Goal: Contribute content: Add original content to the website for others to see

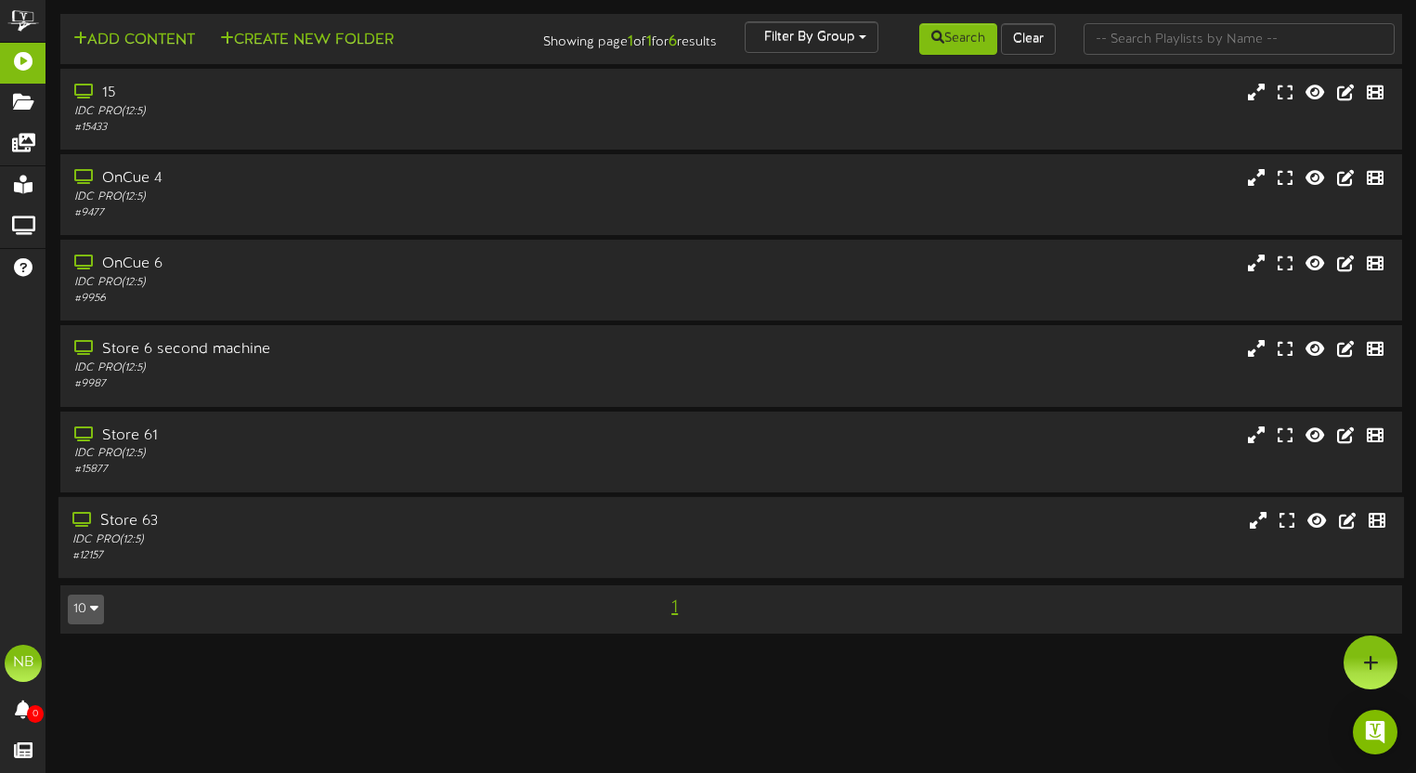
click at [413, 529] on div "Store 63" at bounding box center [338, 521] width 533 height 21
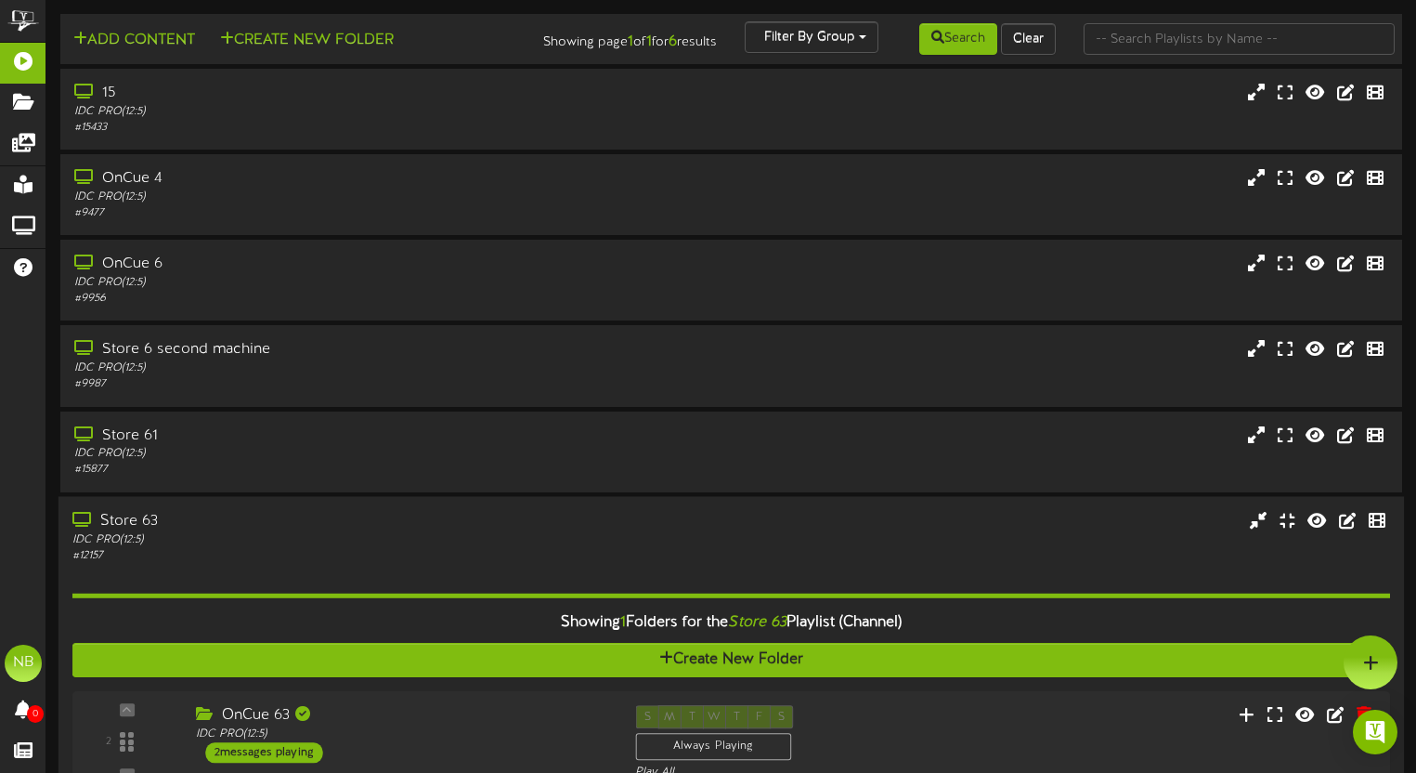
click at [412, 516] on div "Store 63" at bounding box center [338, 520] width 533 height 21
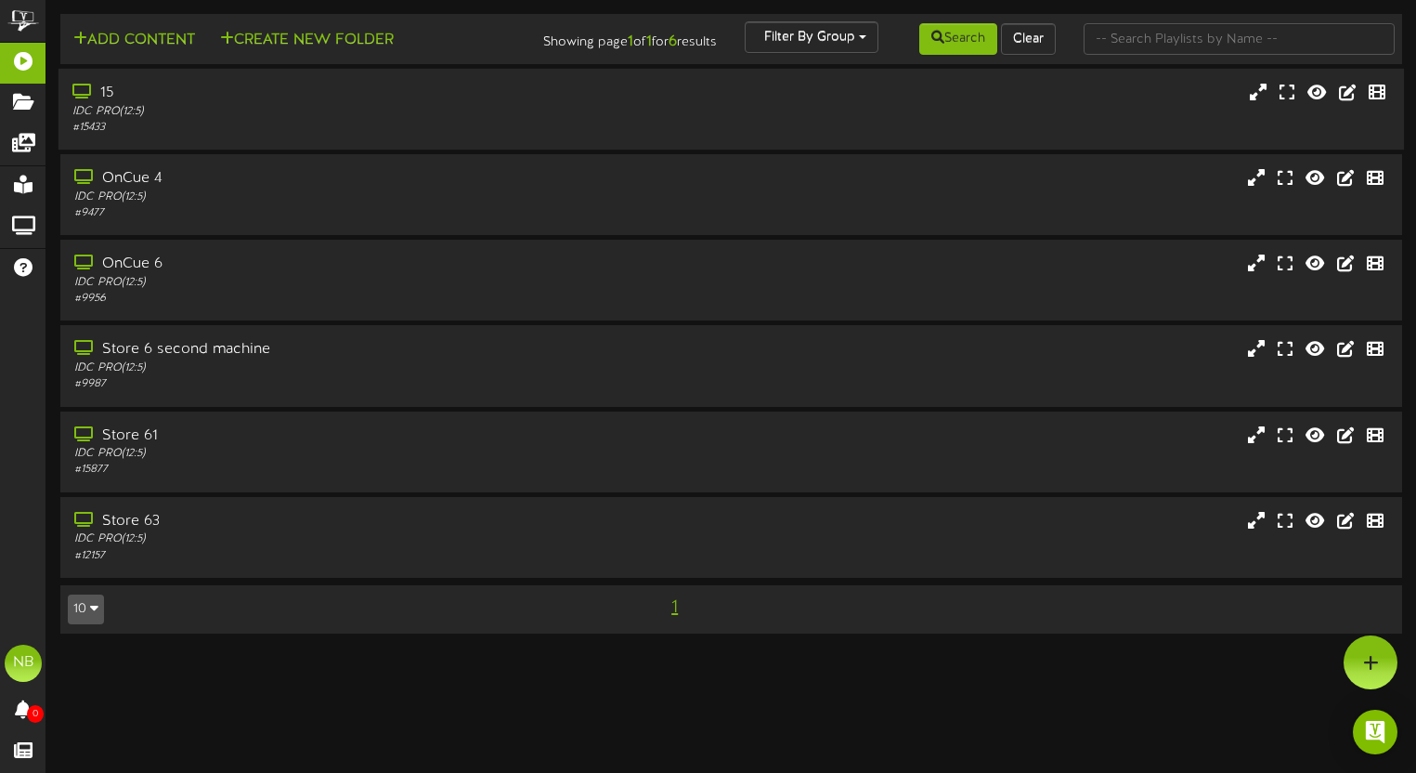
click at [229, 138] on div "15 IDC PRO ( 12:5 ) # 15433" at bounding box center [732, 109] width 1346 height 81
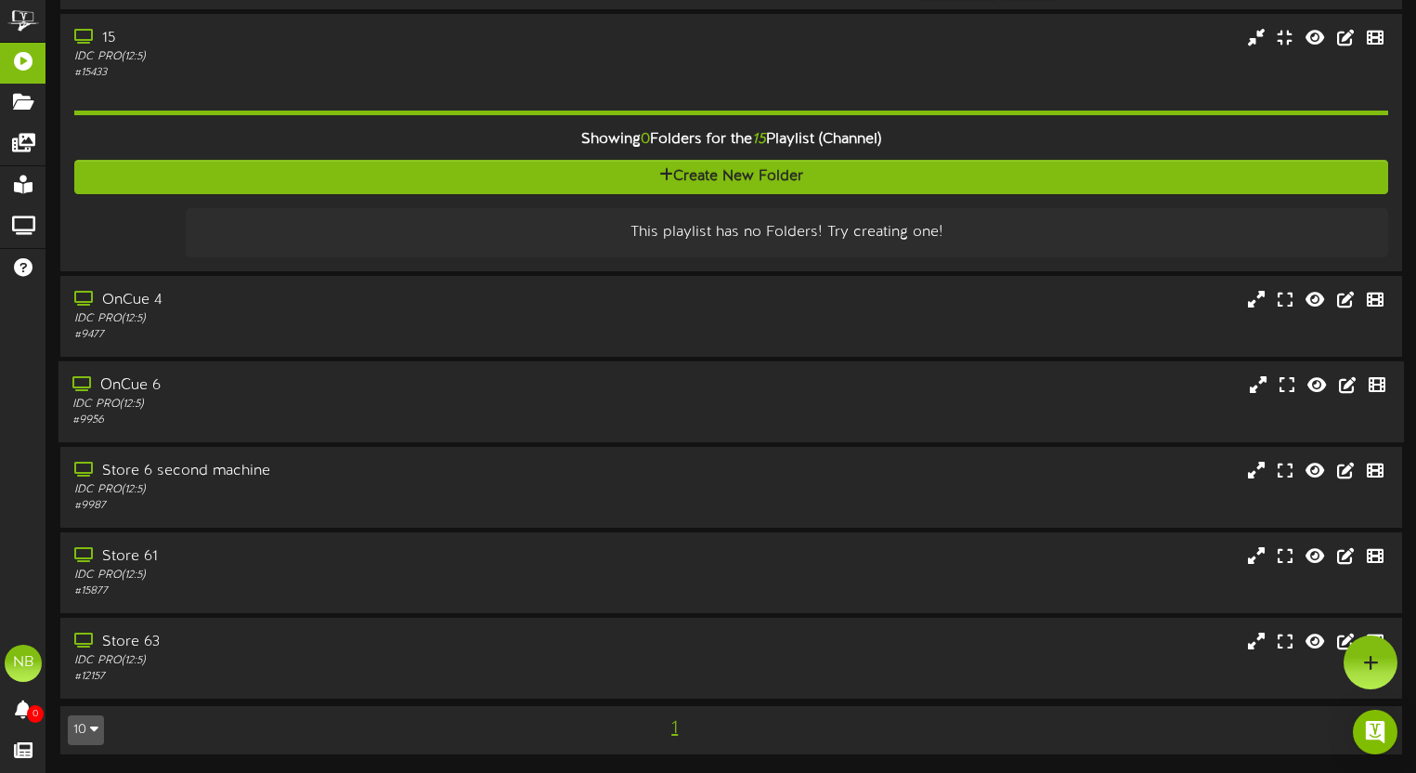
click at [528, 369] on div "OnCue 6 IDC PRO ( 12:5 ) # 9956" at bounding box center [732, 401] width 1346 height 81
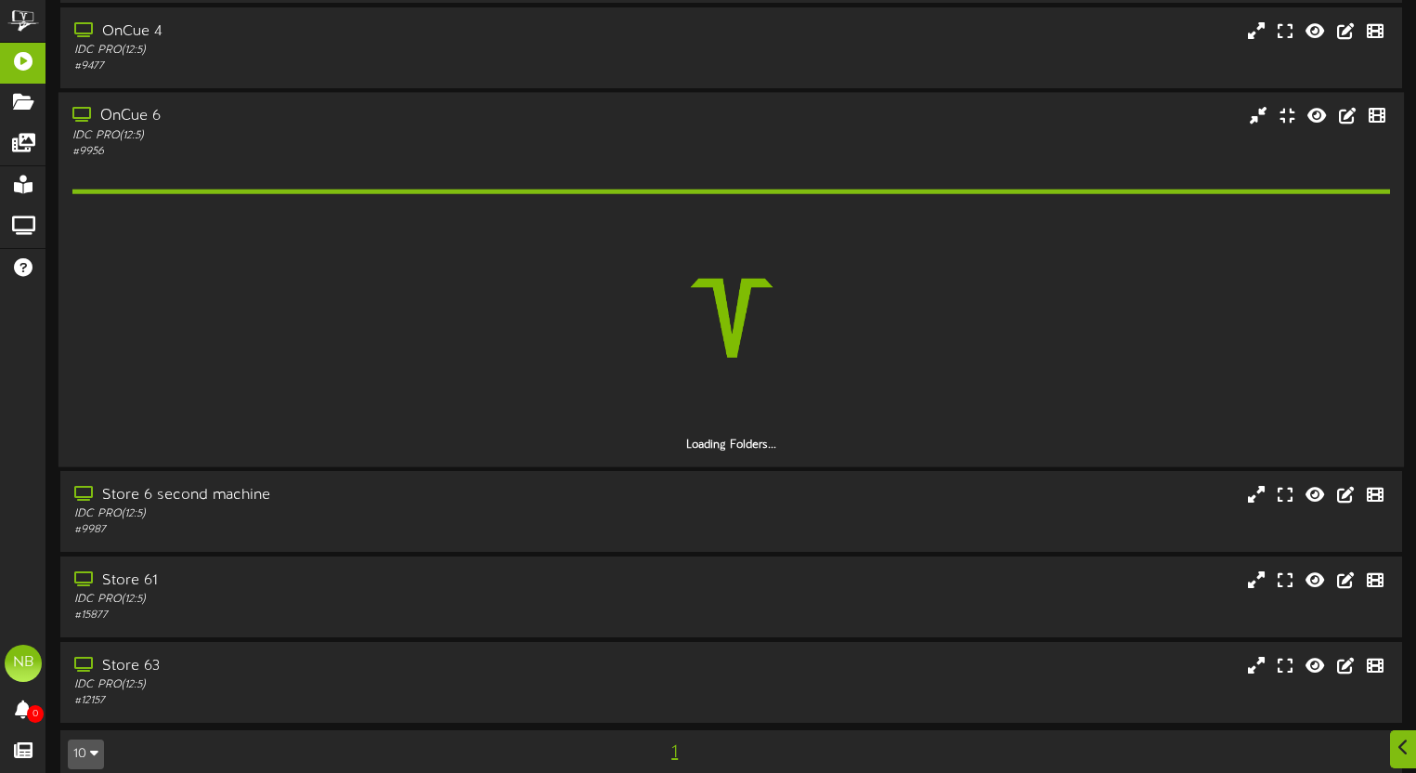
scroll to position [347, 0]
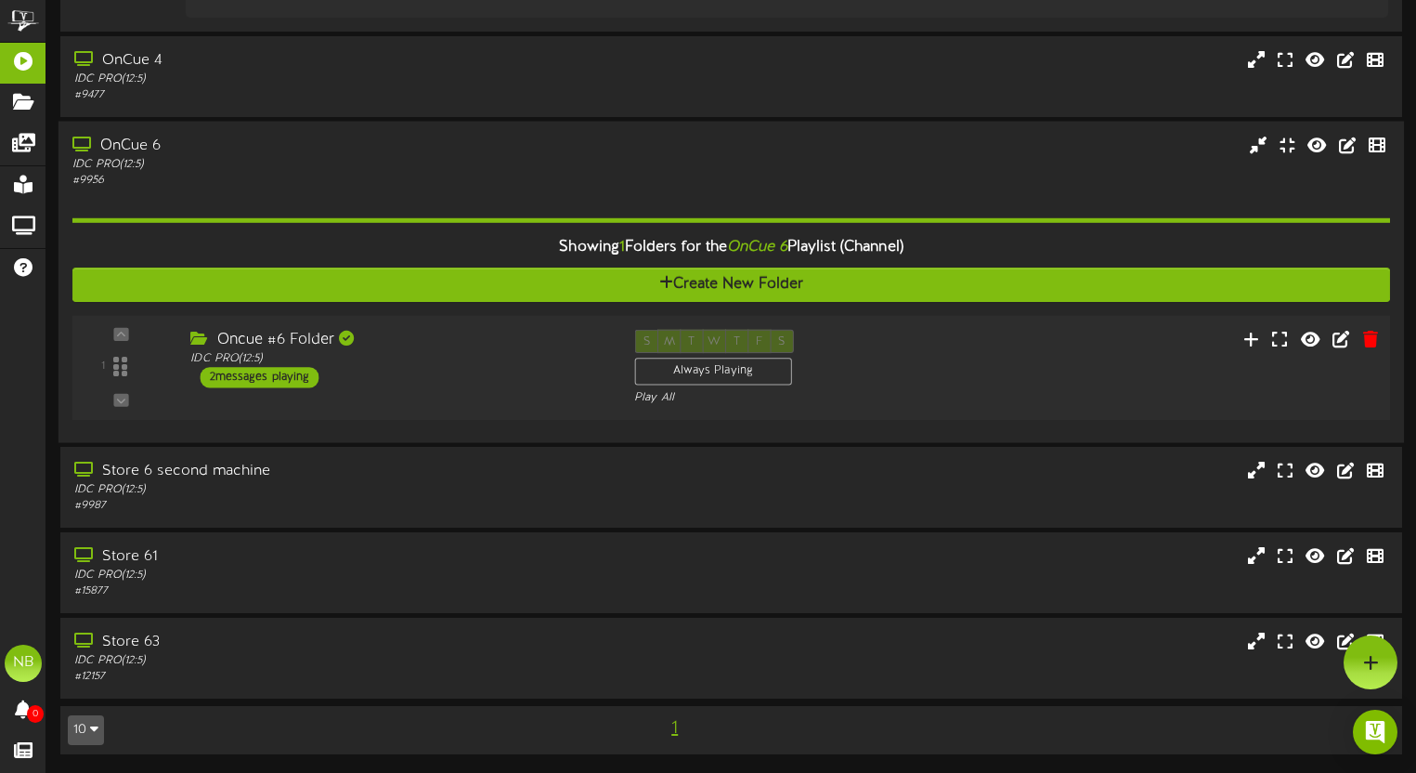
click at [549, 376] on div "Oncue #6 Folder IDC PRO ( 12:5 ) 2 messages playing" at bounding box center [398, 358] width 444 height 59
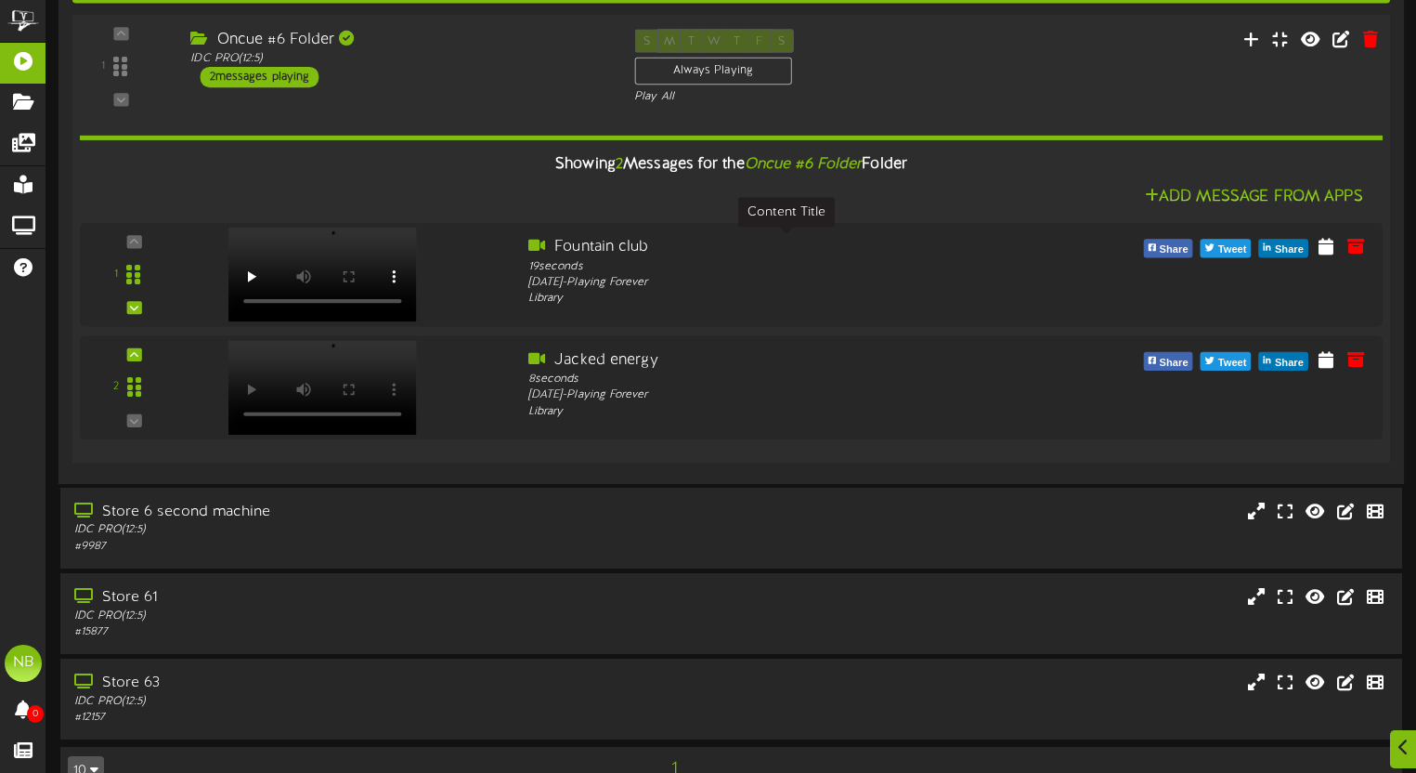
scroll to position [593, 0]
click at [1063, 105] on div "Showing 2 Messages for the Oncue #6 Folder Folder Add Message From Apps 1" at bounding box center [731, 275] width 1303 height 343
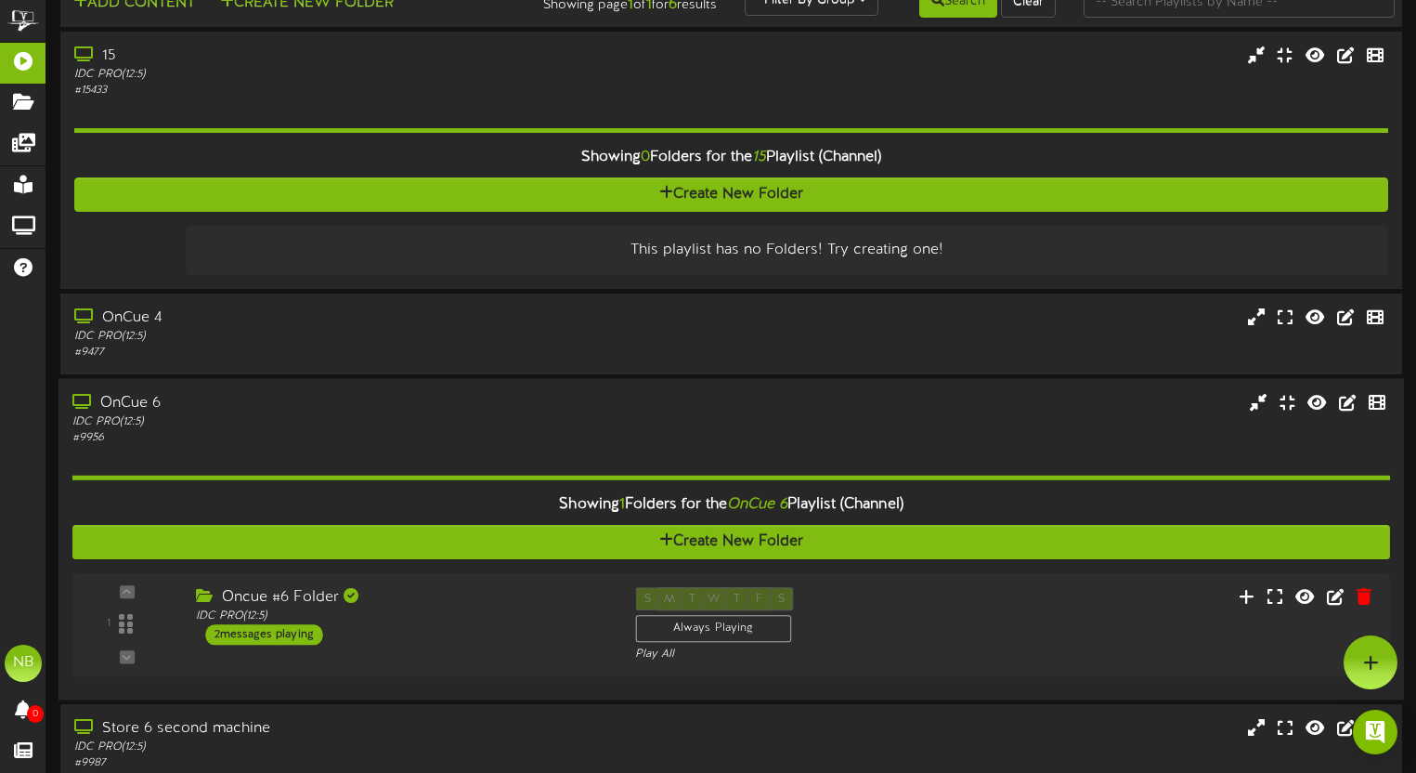
scroll to position [0, 0]
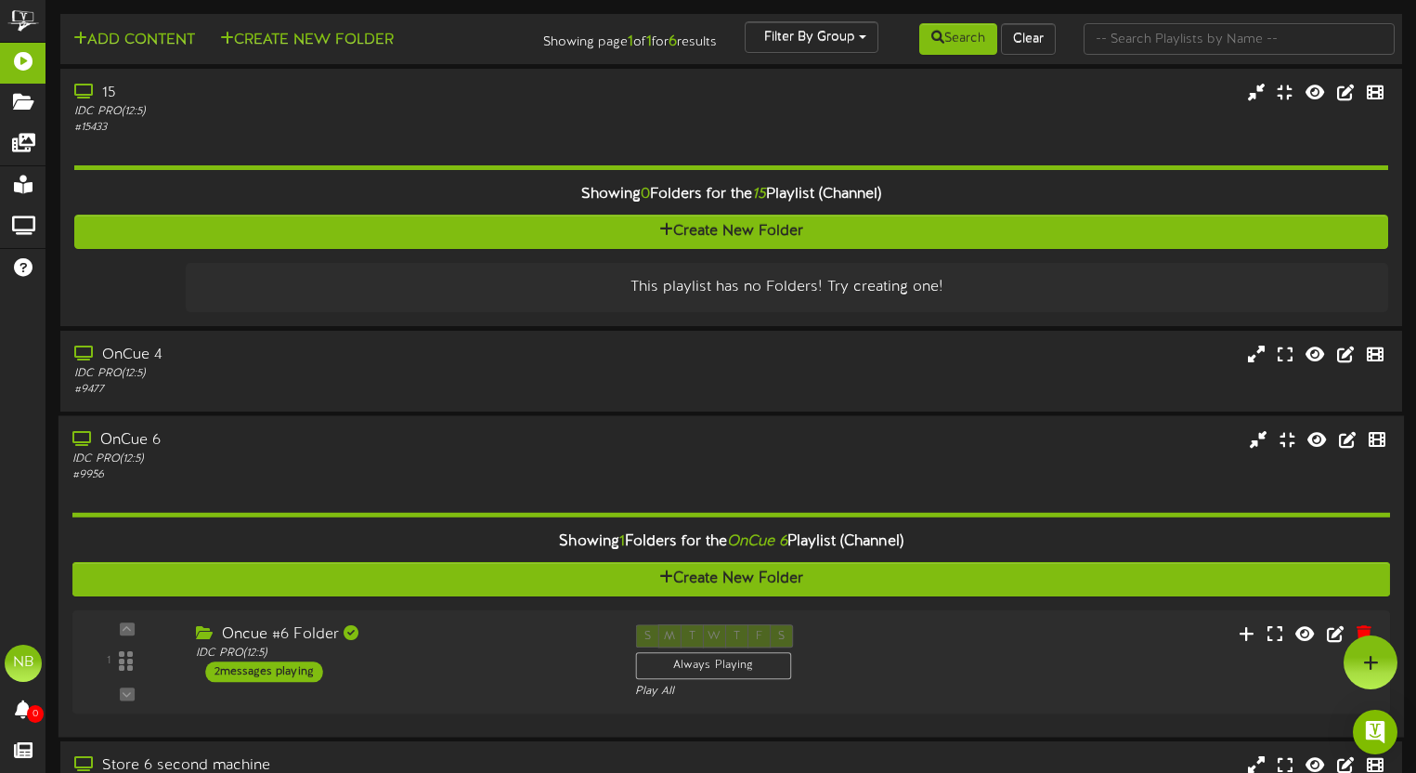
click at [266, 434] on div "OnCue 6" at bounding box center [338, 439] width 533 height 21
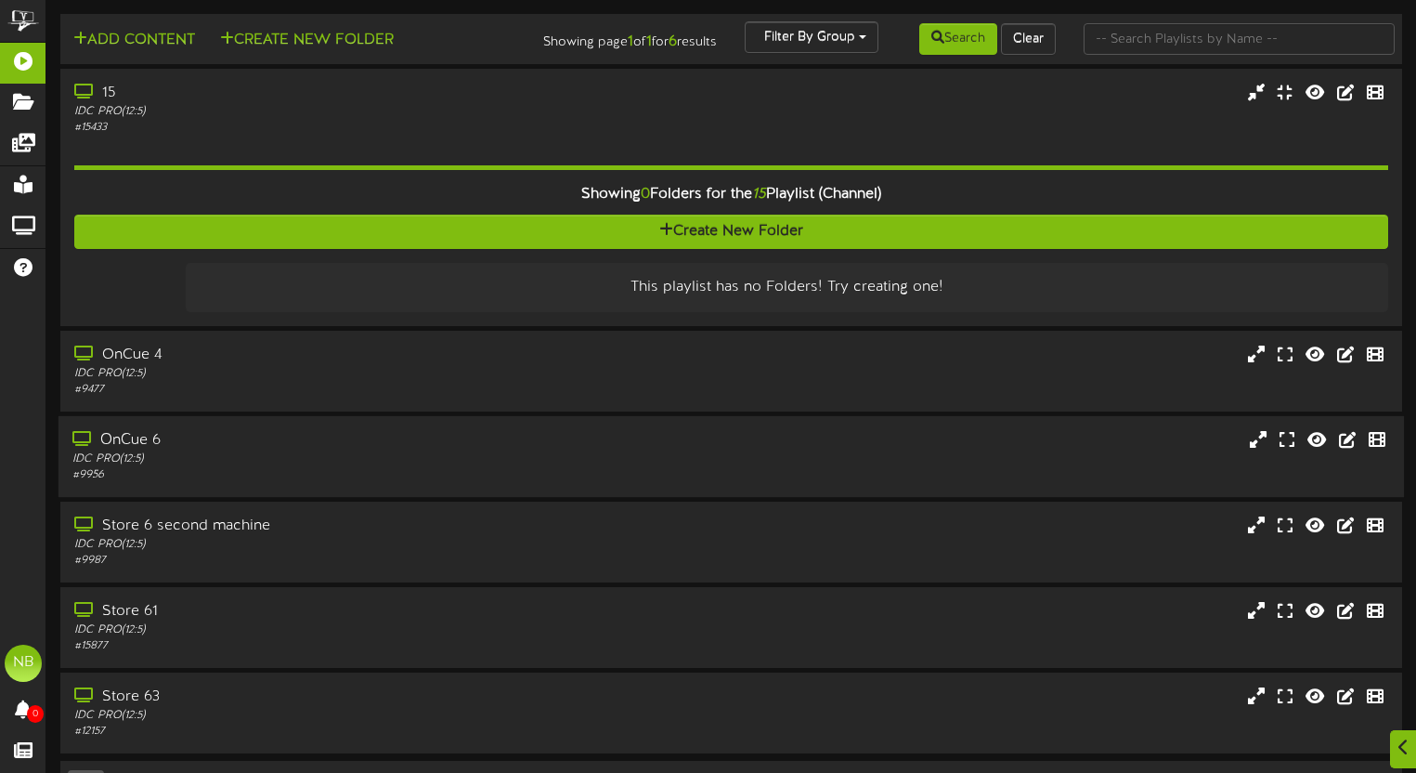
scroll to position [55, 0]
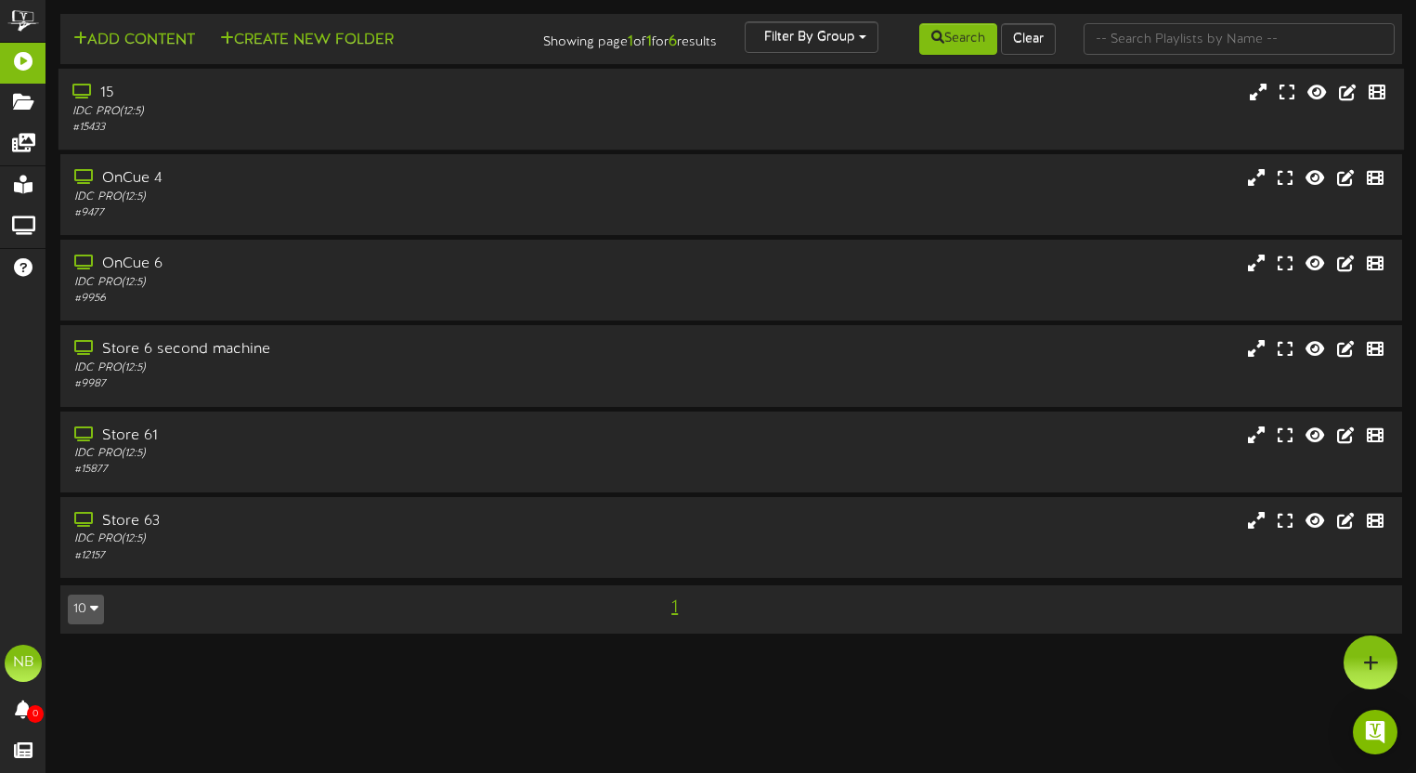
click at [229, 140] on div "15 IDC PRO ( 12:5 ) # 15433" at bounding box center [732, 109] width 1346 height 81
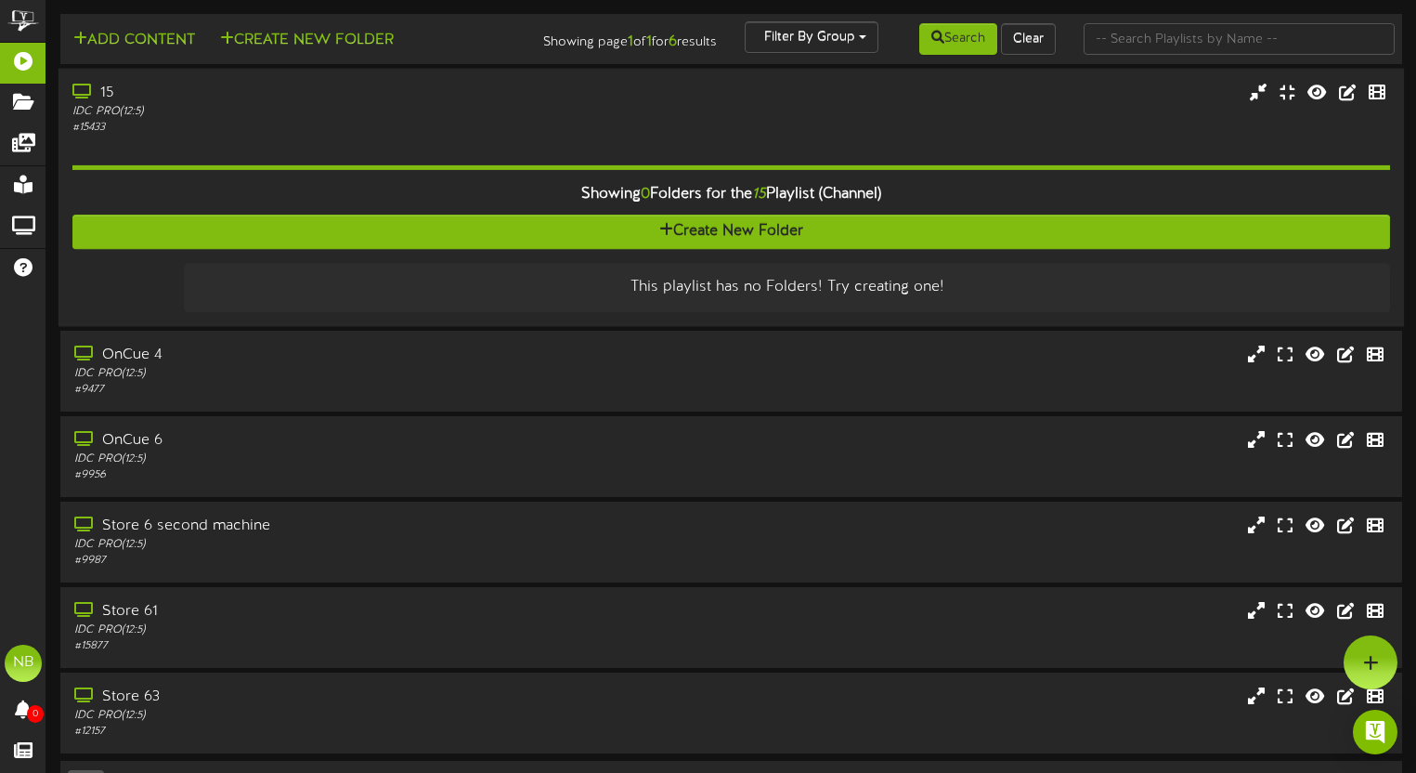
click at [228, 146] on div "Showing 0 Folders for the 15 Playlist (Channel) Create New Folder This playlist…" at bounding box center [731, 224] width 1318 height 176
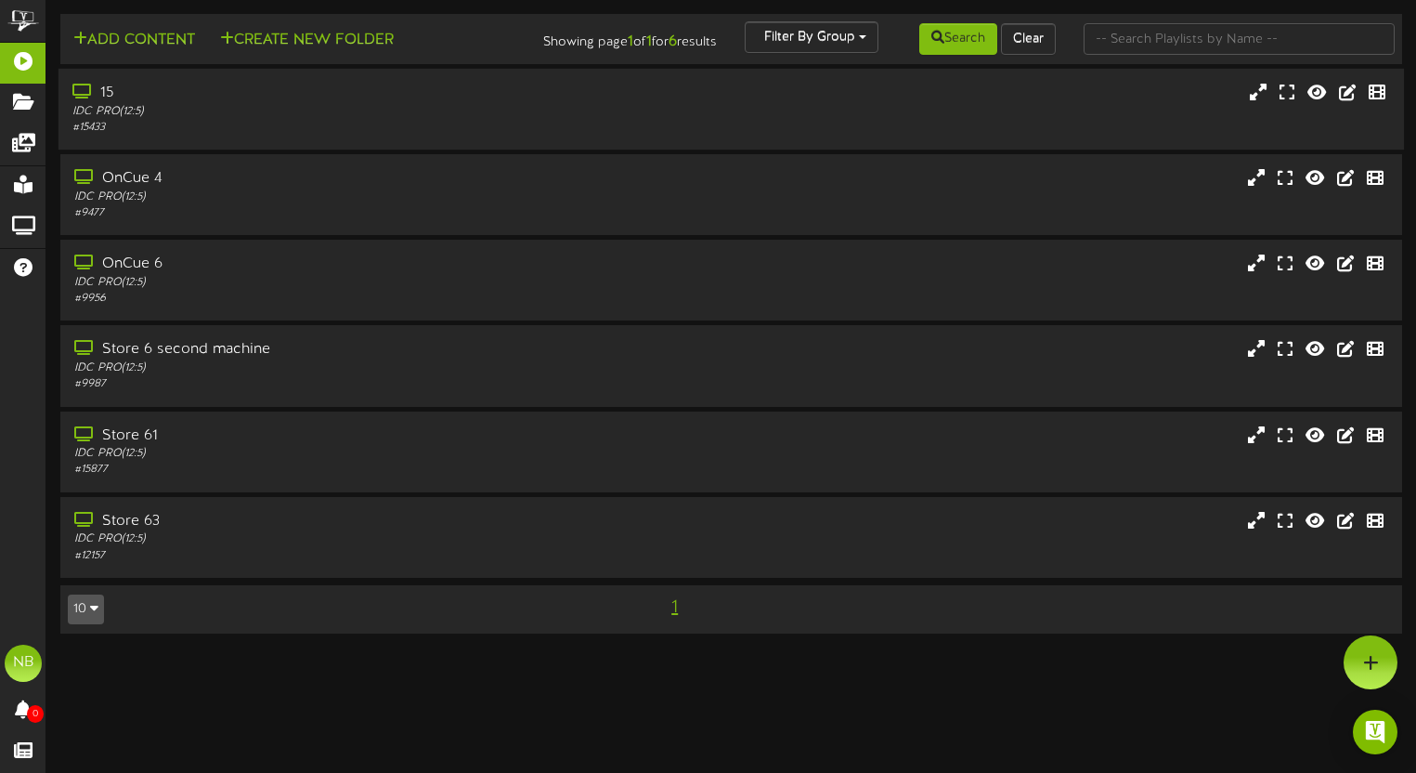
click at [410, 138] on div "15 IDC PRO ( 12:5 ) # 15433" at bounding box center [732, 109] width 1346 height 81
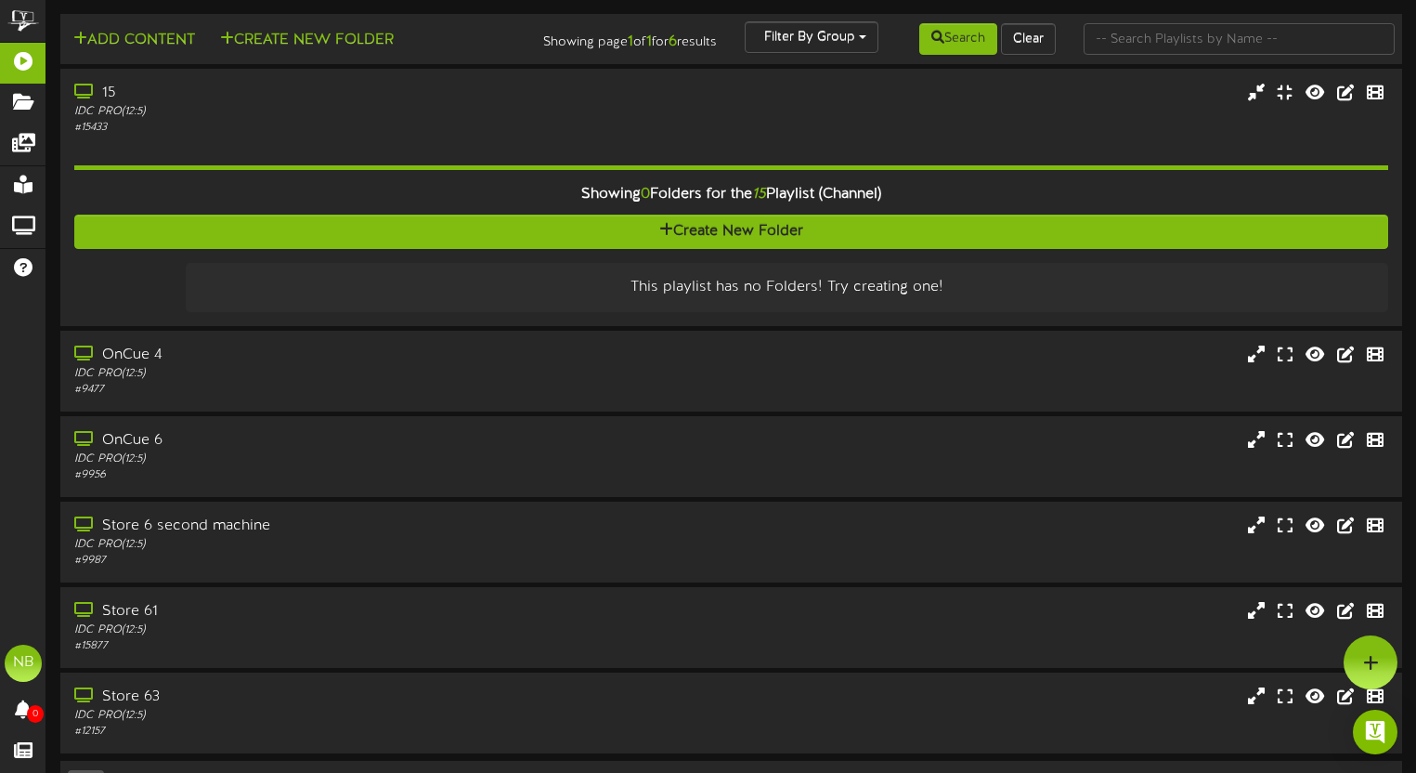
click at [557, 184] on div "Showing 0 Folders for the 15 Playlist (Channel)" at bounding box center [731, 195] width 1342 height 40
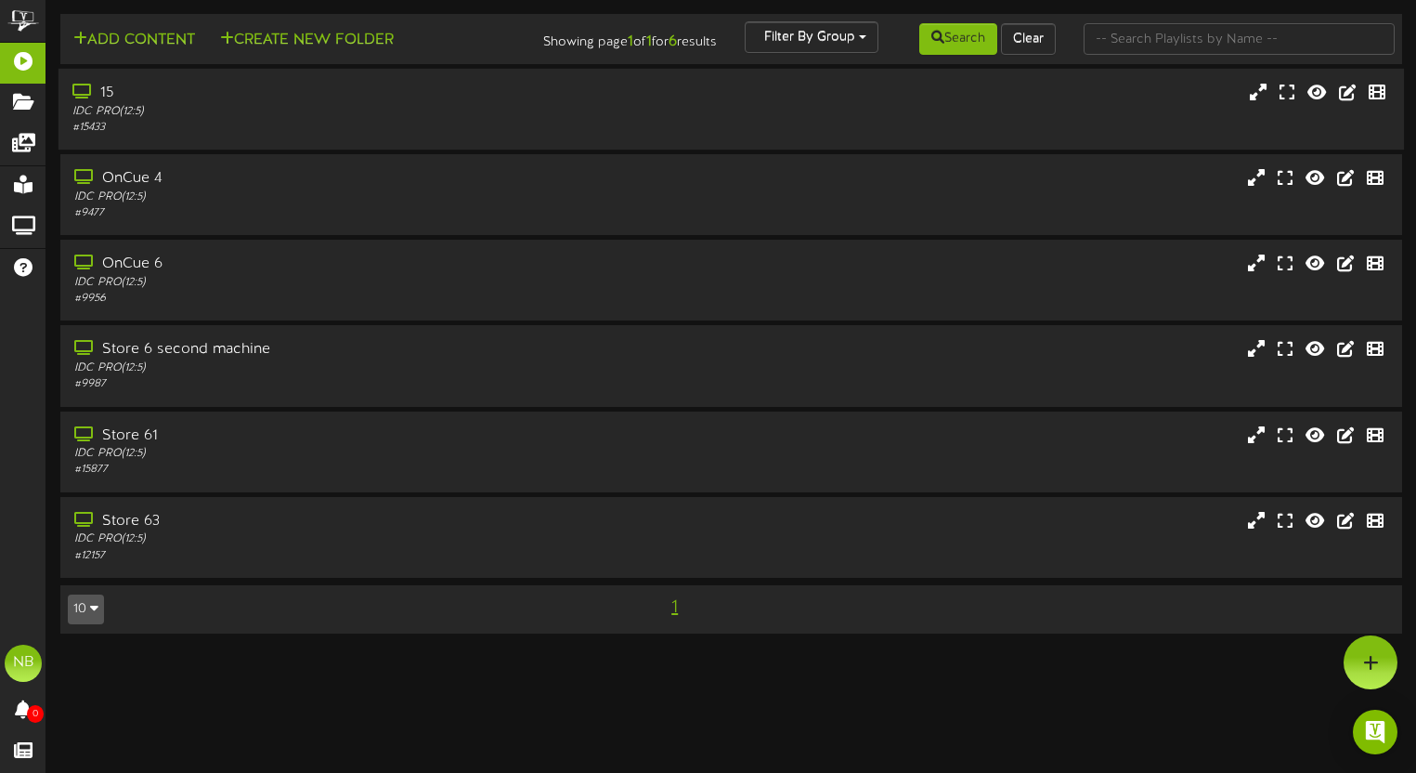
click at [498, 121] on div "# 15433" at bounding box center [338, 128] width 533 height 16
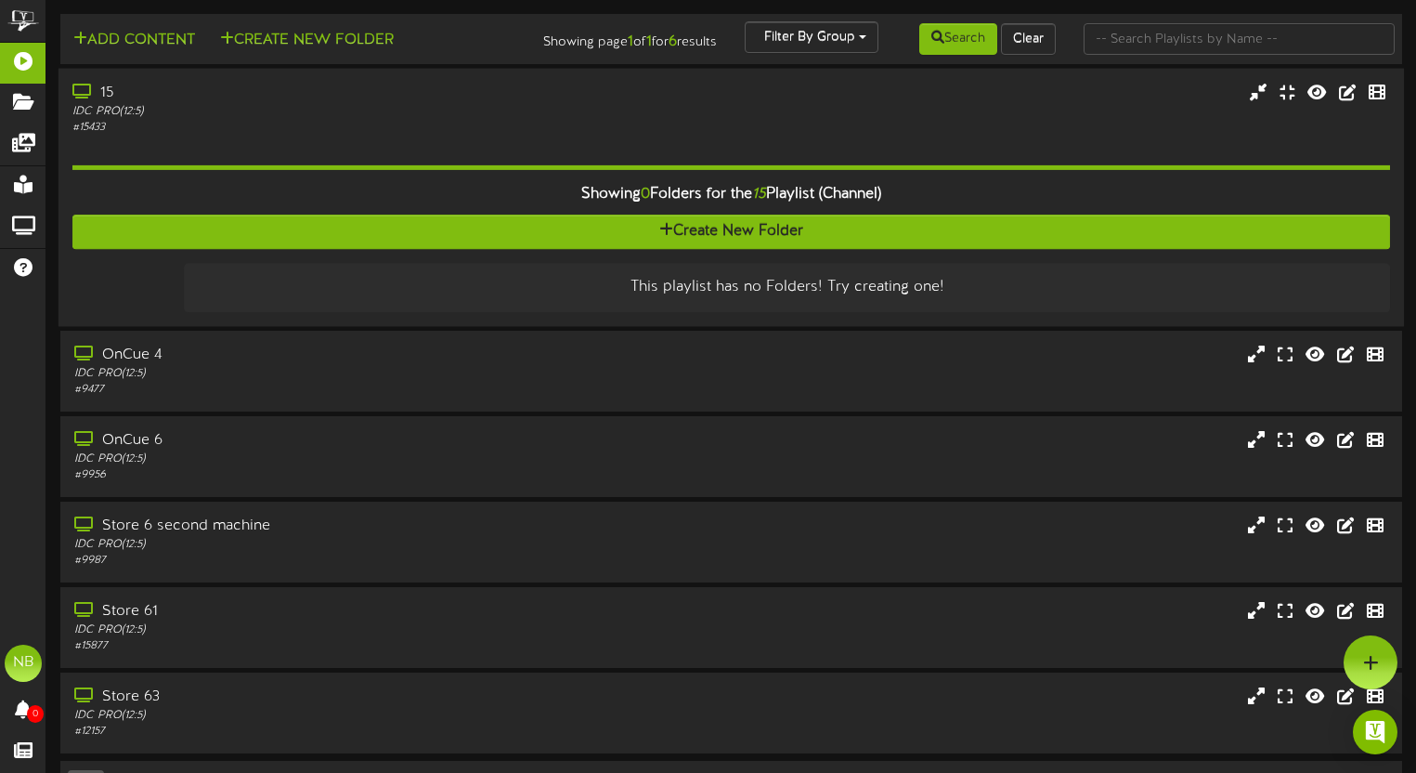
click at [105, 93] on div "15" at bounding box center [338, 93] width 533 height 21
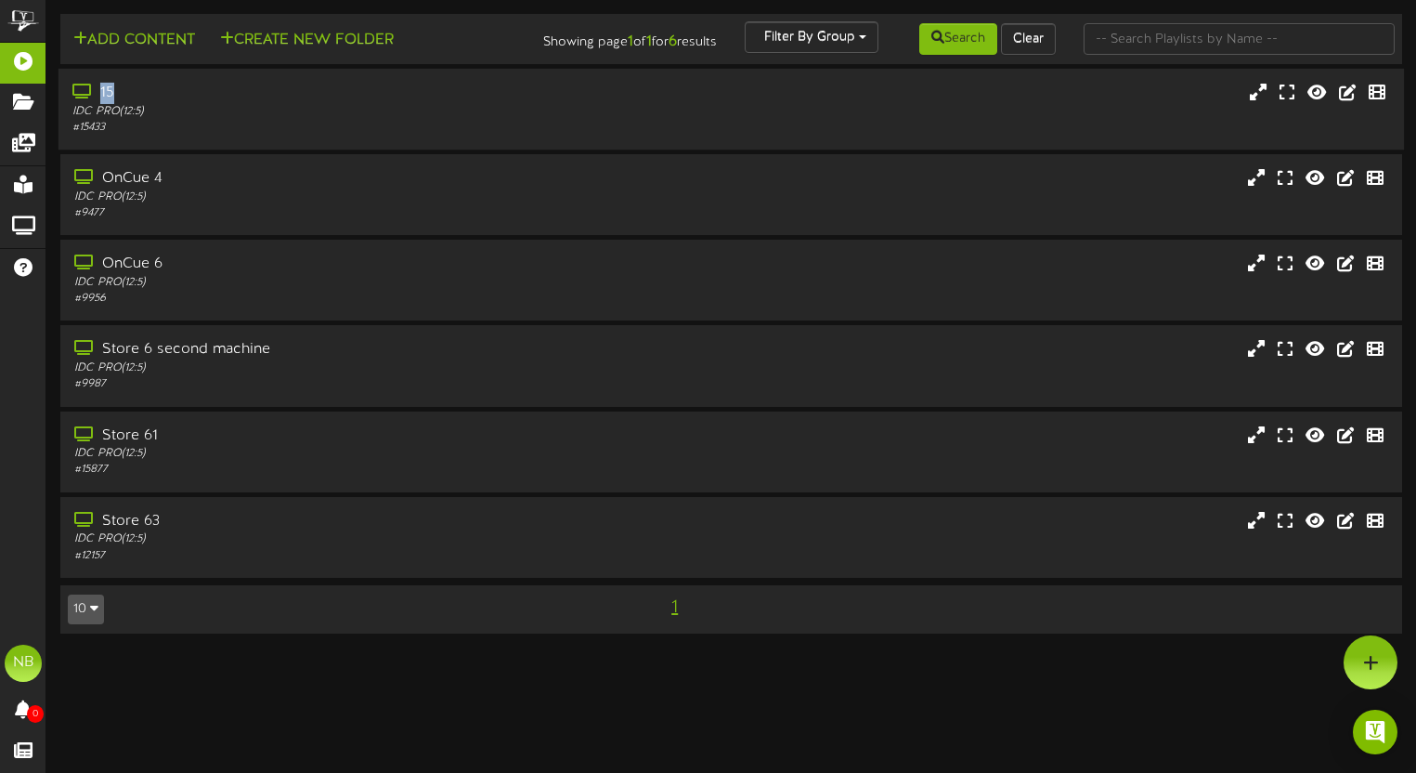
click at [103, 95] on div "15" at bounding box center [338, 93] width 533 height 21
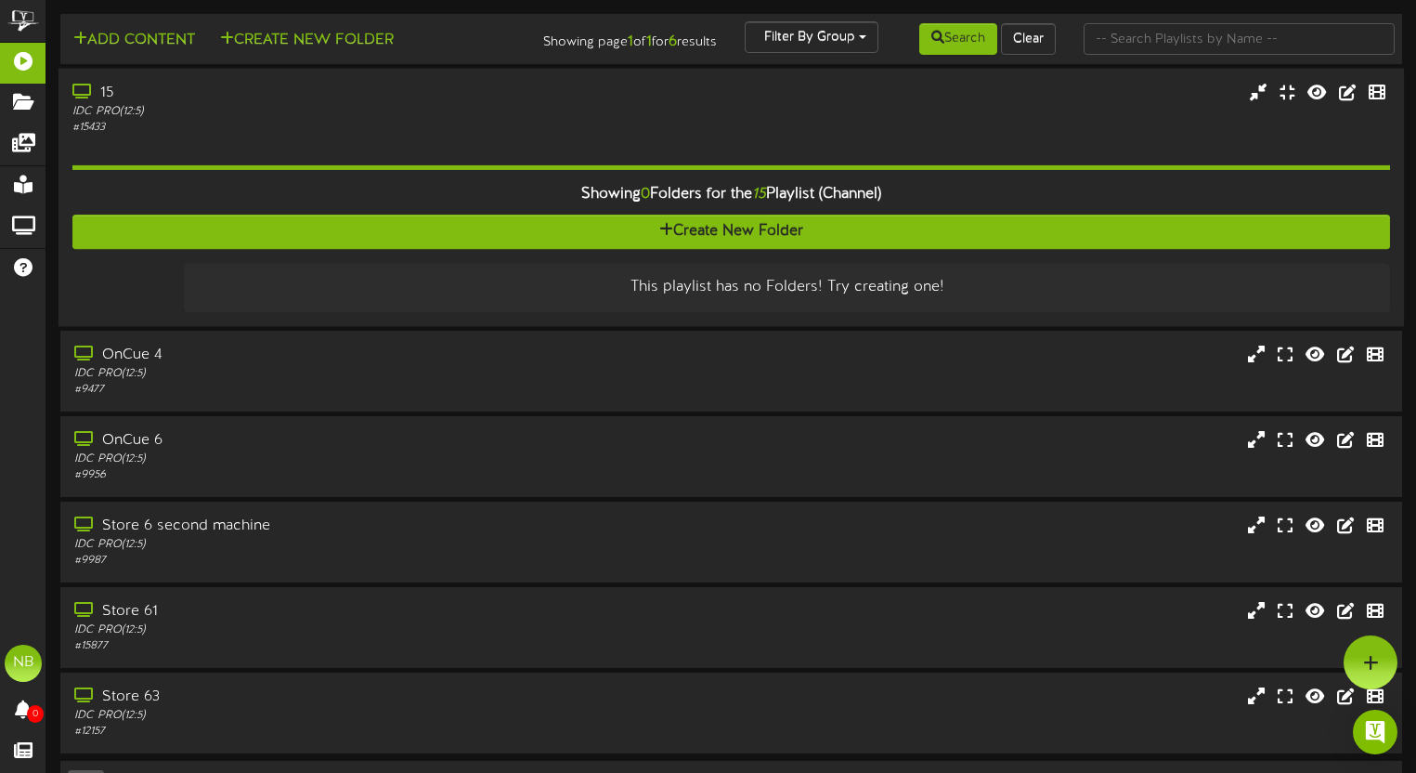
click at [565, 124] on div "# 15433" at bounding box center [338, 128] width 533 height 16
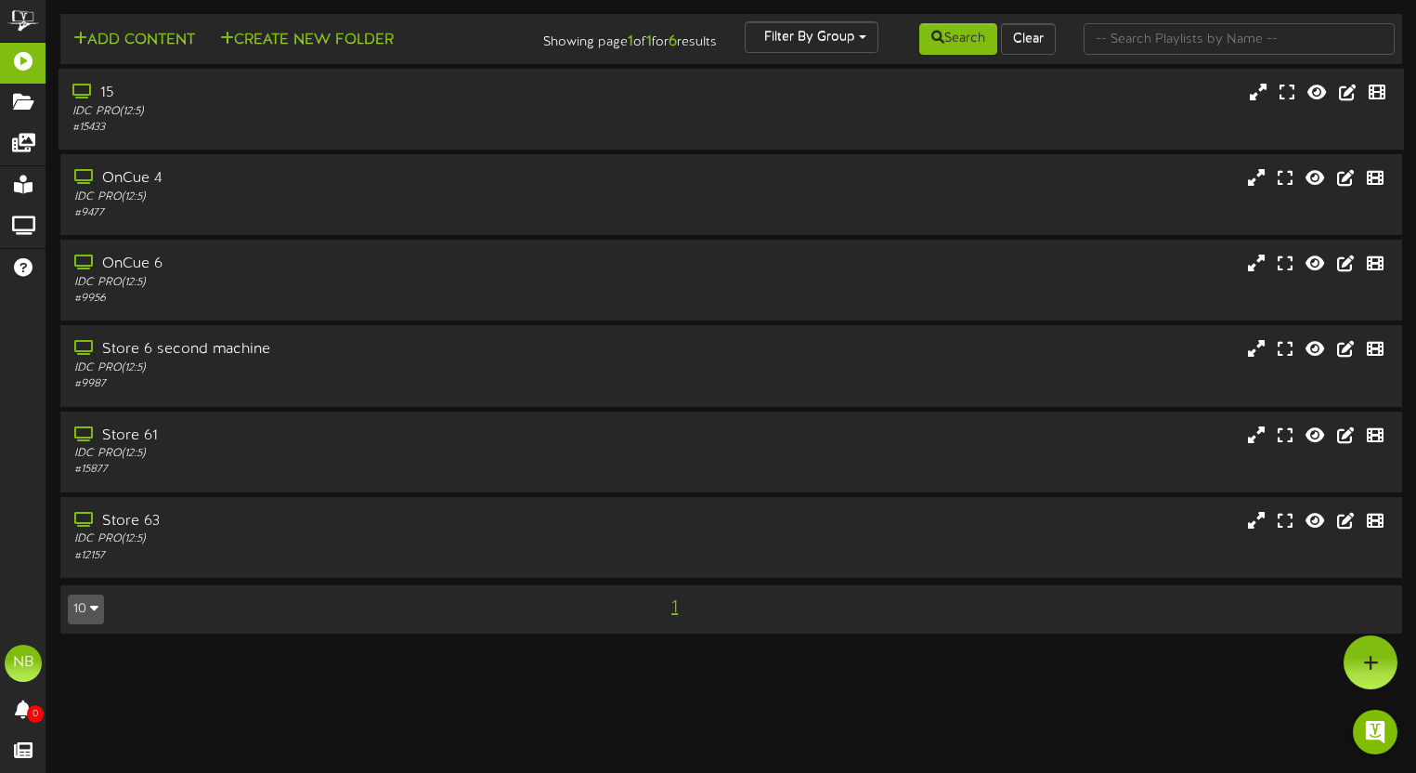
click at [283, 129] on div "# 15433" at bounding box center [338, 128] width 533 height 16
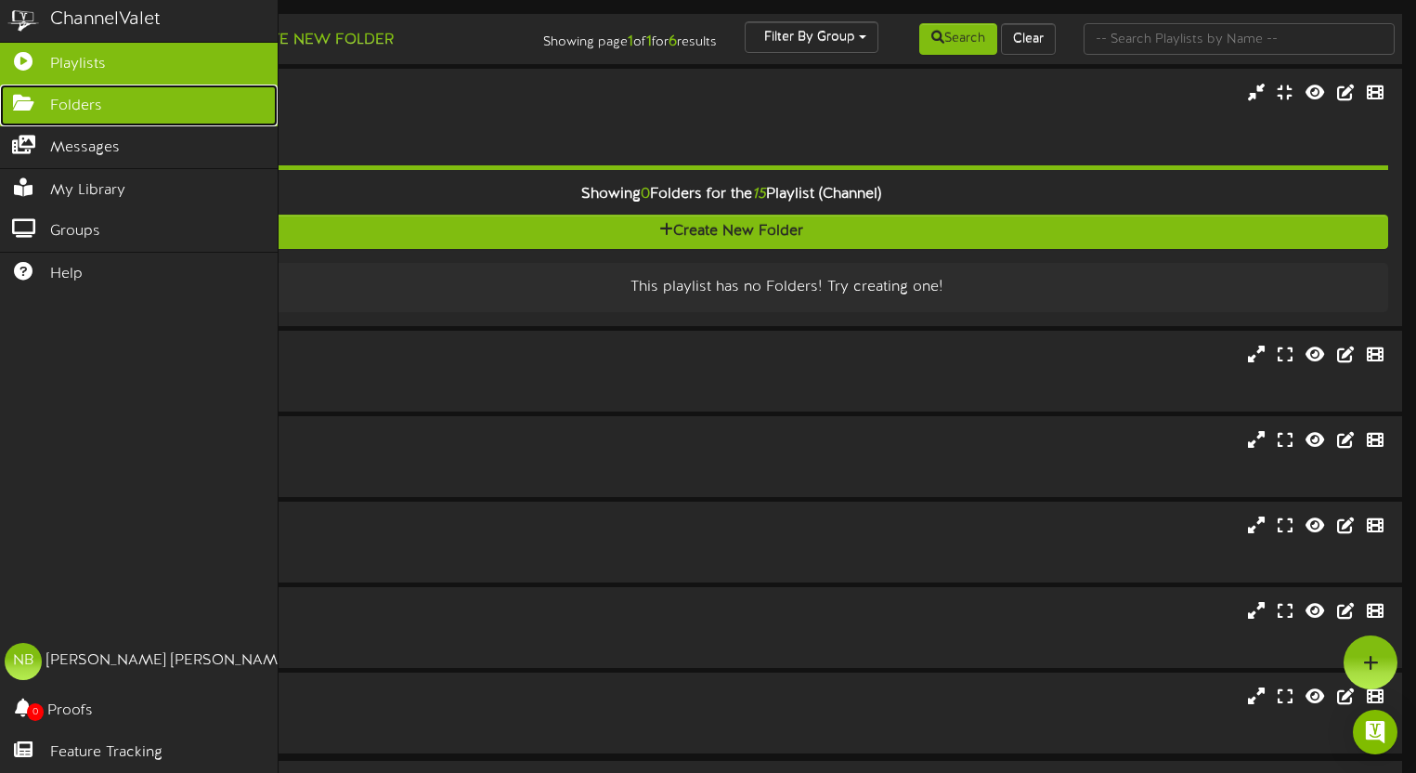
click at [44, 101] on icon at bounding box center [23, 101] width 46 height 14
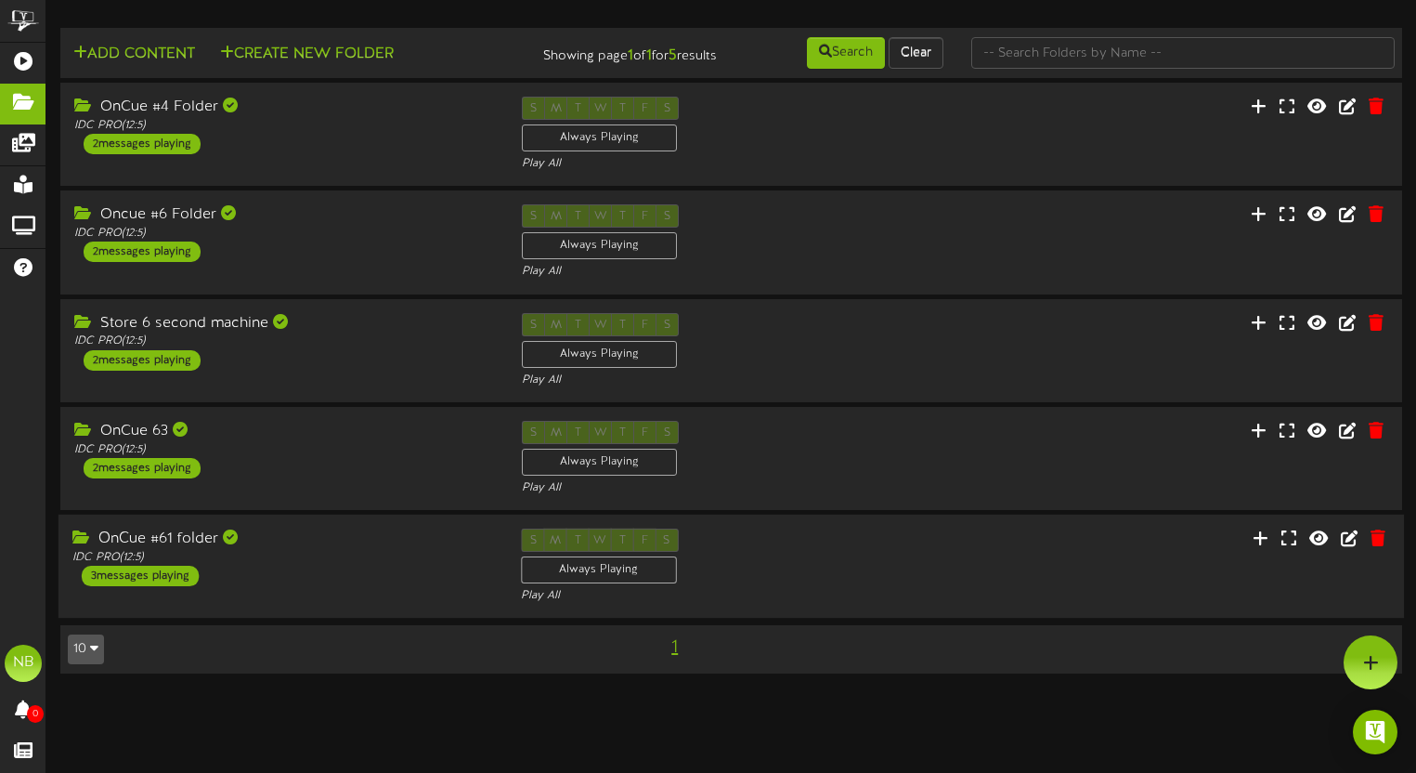
click at [396, 585] on div "OnCue #61 folder IDC PRO ( 12:5 ) 3 messages playing" at bounding box center [283, 557] width 449 height 58
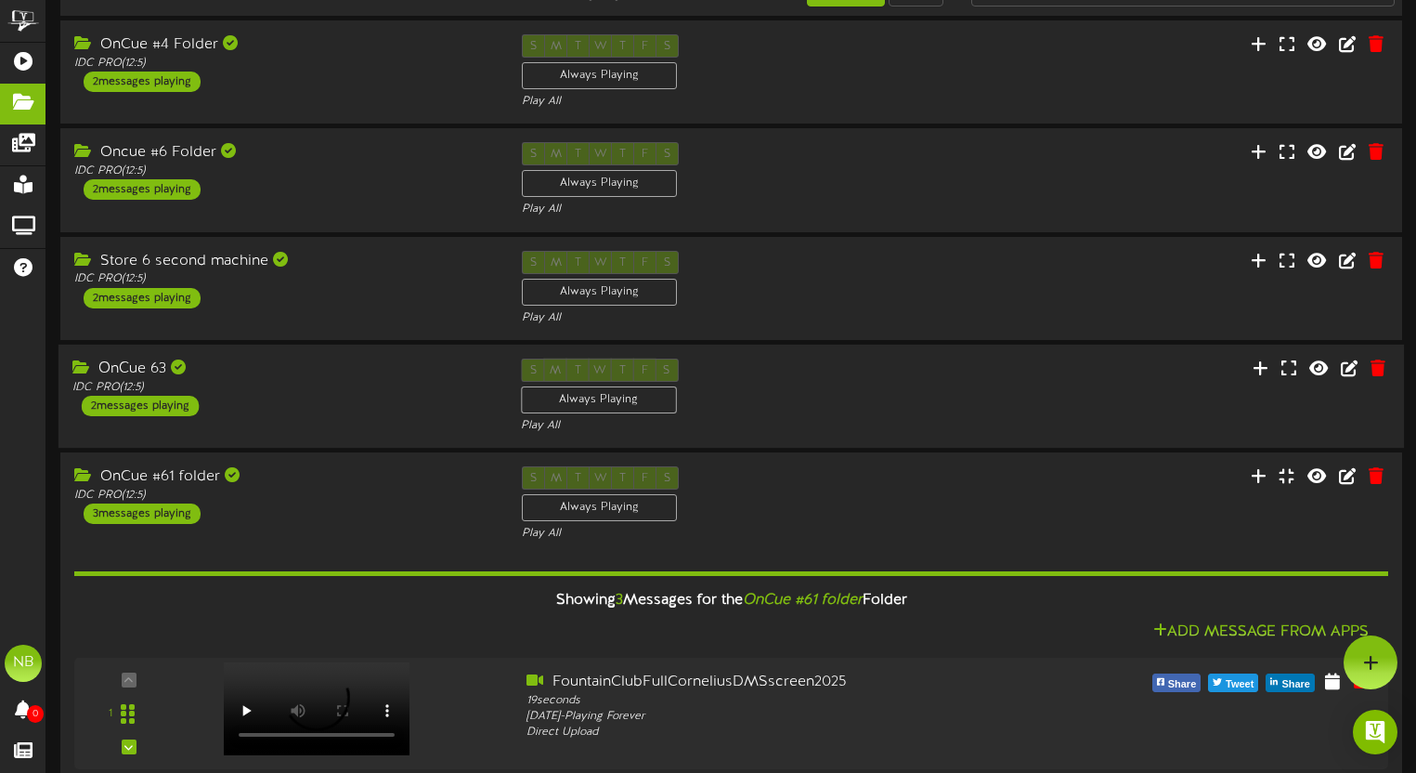
scroll to position [61, 0]
click at [315, 378] on div "OnCue 63" at bounding box center [282, 369] width 421 height 21
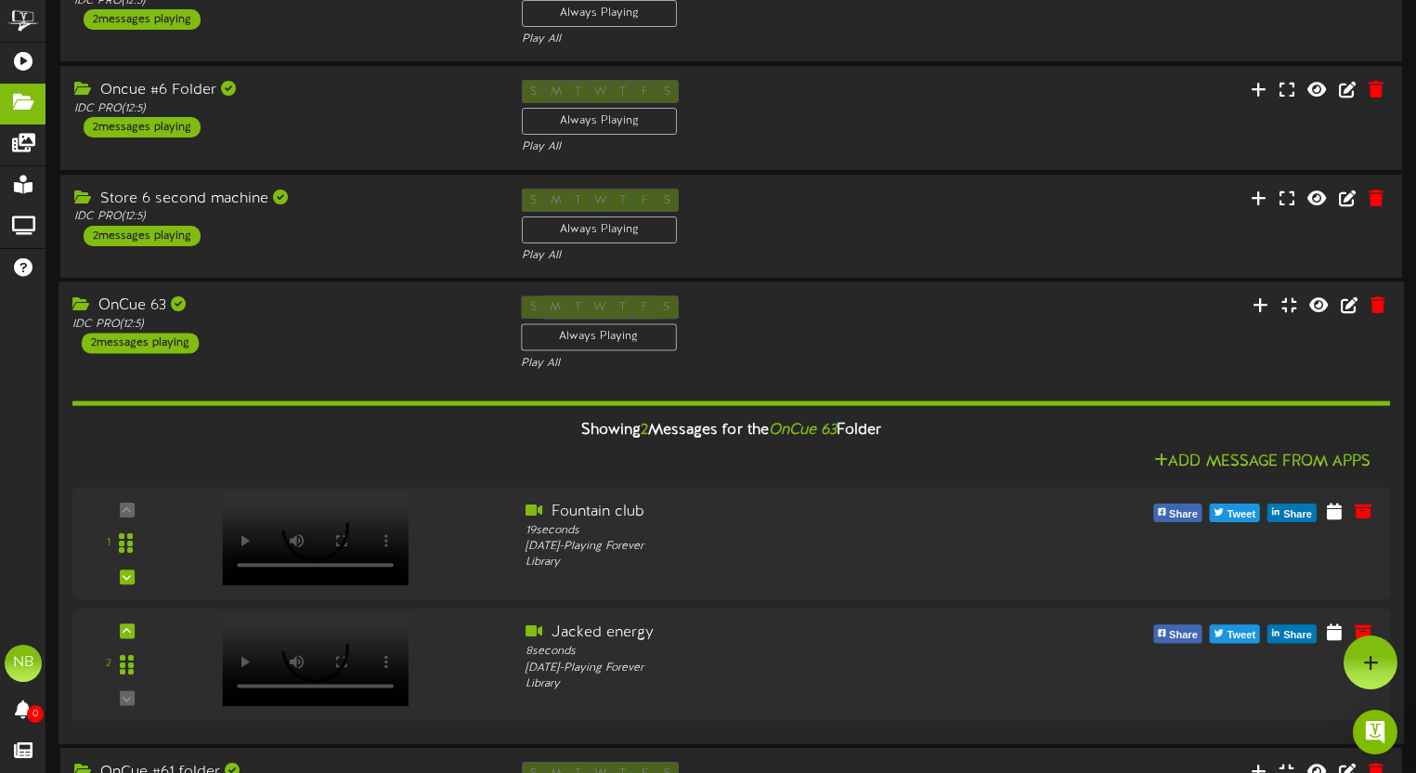
scroll to position [0, 0]
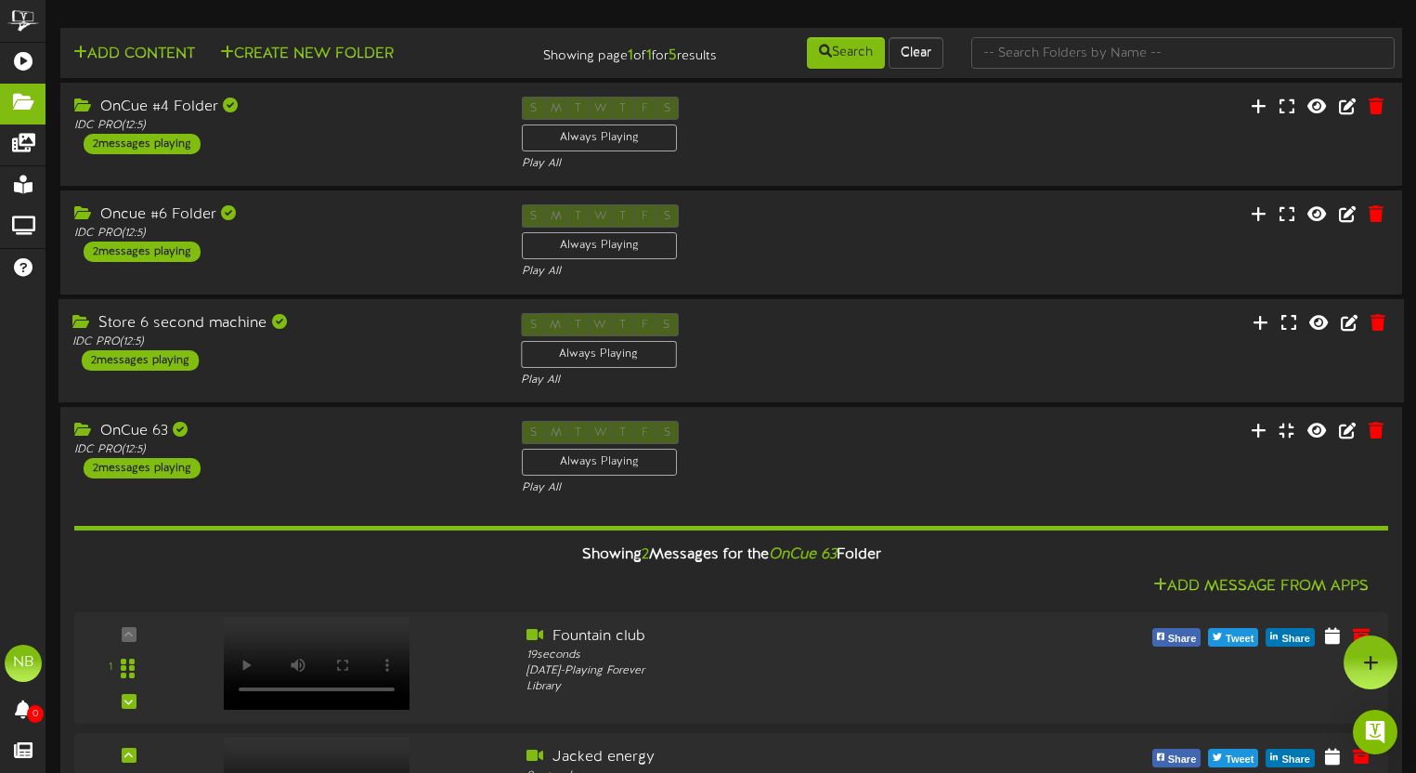
click at [315, 375] on div "Store 6 second machine IDC PRO ( 12:5 ) 2 messages playing S M T W T F S Always…" at bounding box center [732, 350] width 1346 height 76
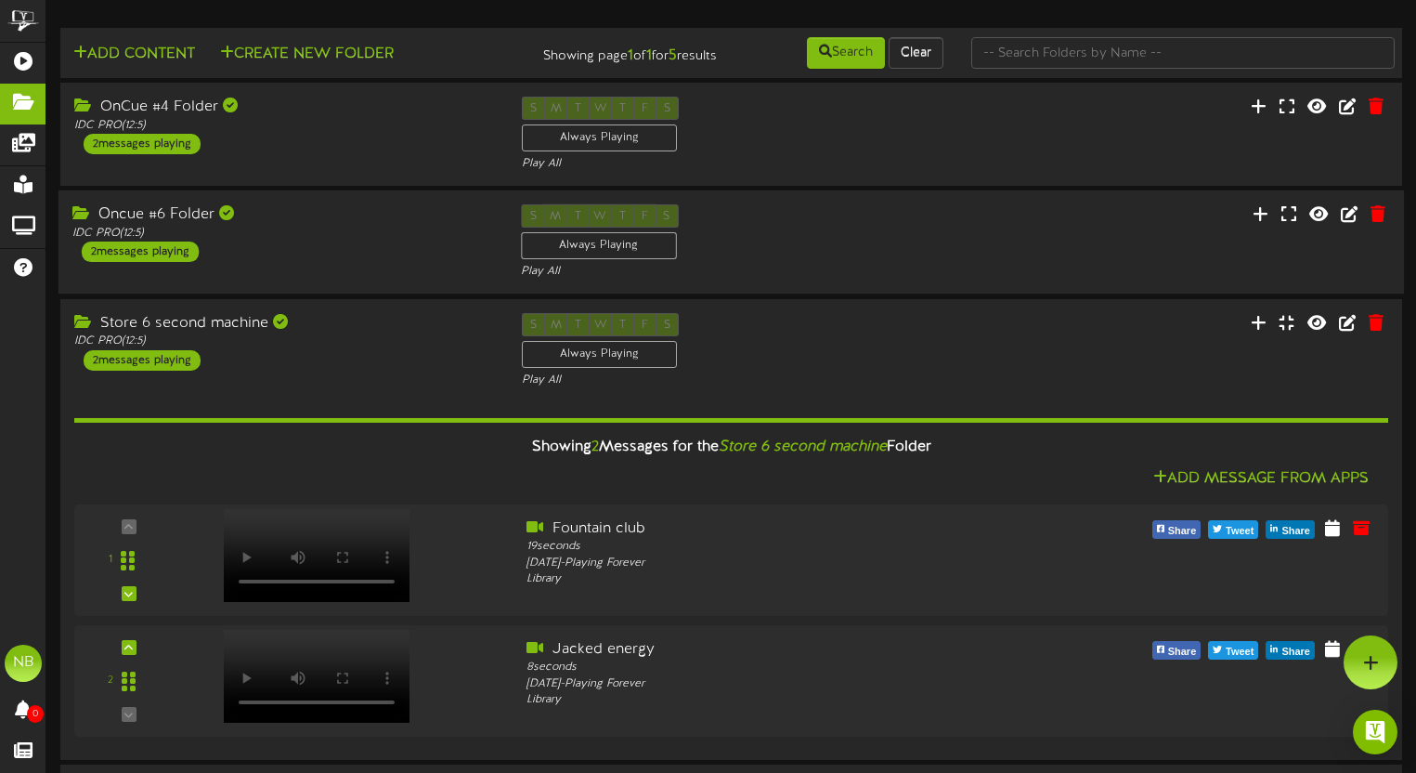
click at [270, 270] on div "Oncue #6 Folder IDC PRO ( 12:5 ) 2 messages playing S M T W T F S Always Playin…" at bounding box center [732, 242] width 1346 height 76
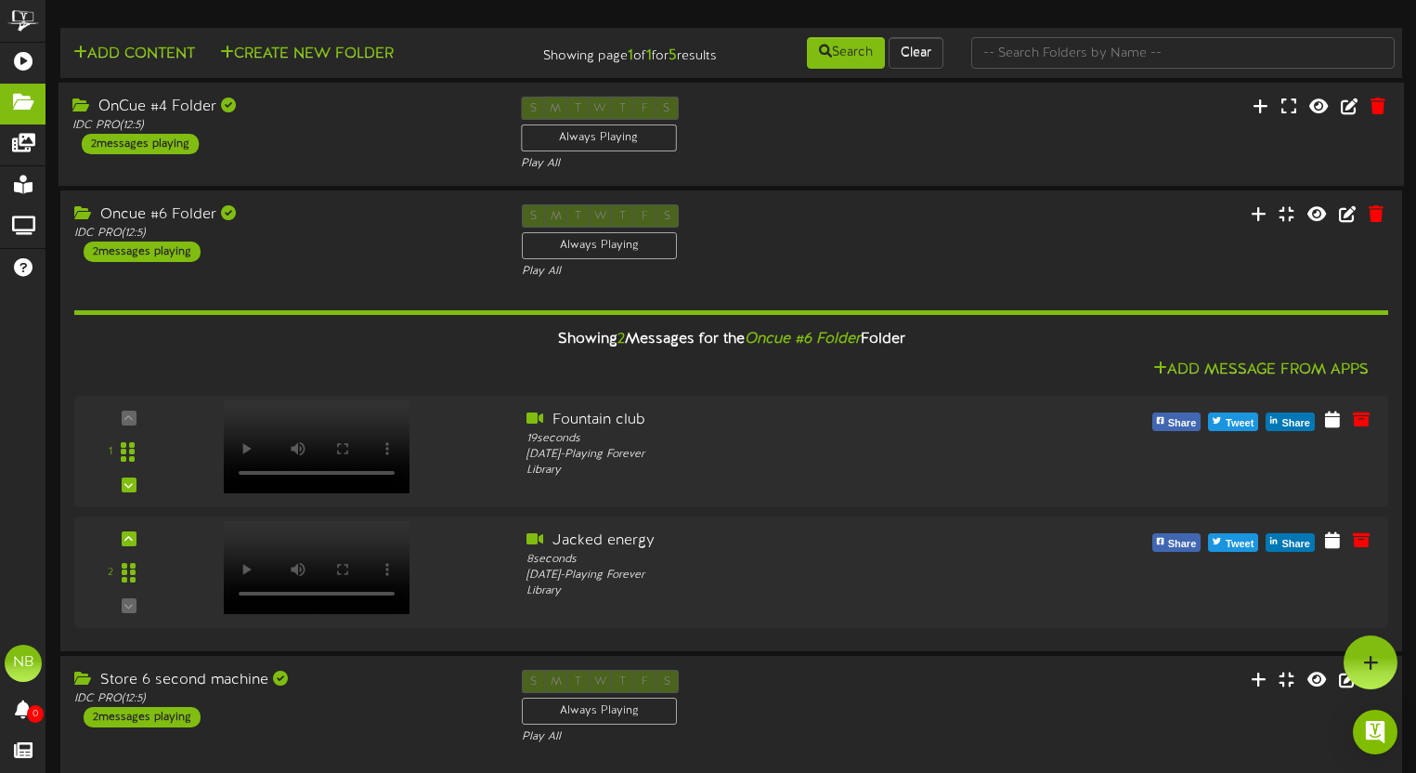
click at [312, 148] on div "OnCue #4 Folder IDC PRO ( 12:5 ) 2 messages playing" at bounding box center [283, 126] width 449 height 58
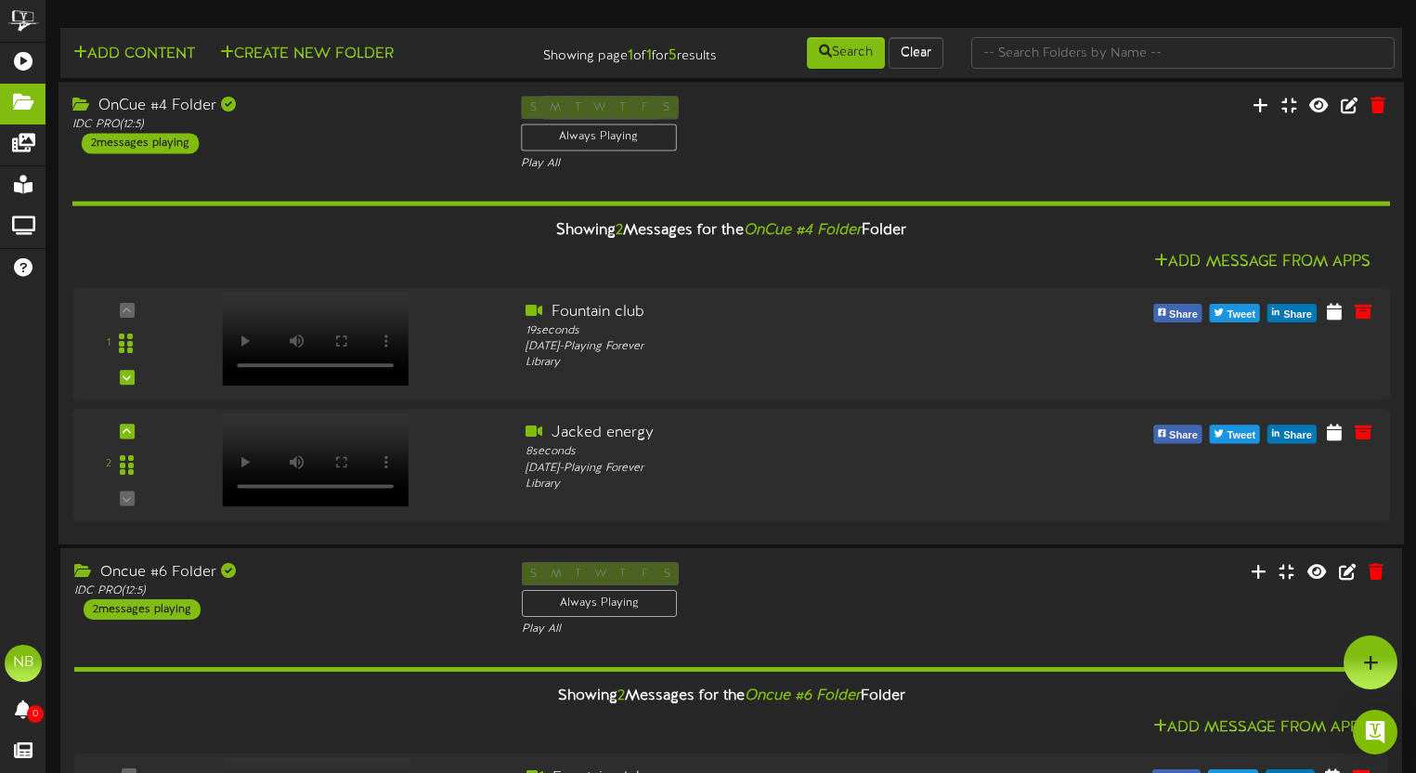
click at [312, 148] on div "OnCue #4 Folder IDC PRO ( 12:5 ) 2 messages playing" at bounding box center [283, 125] width 449 height 58
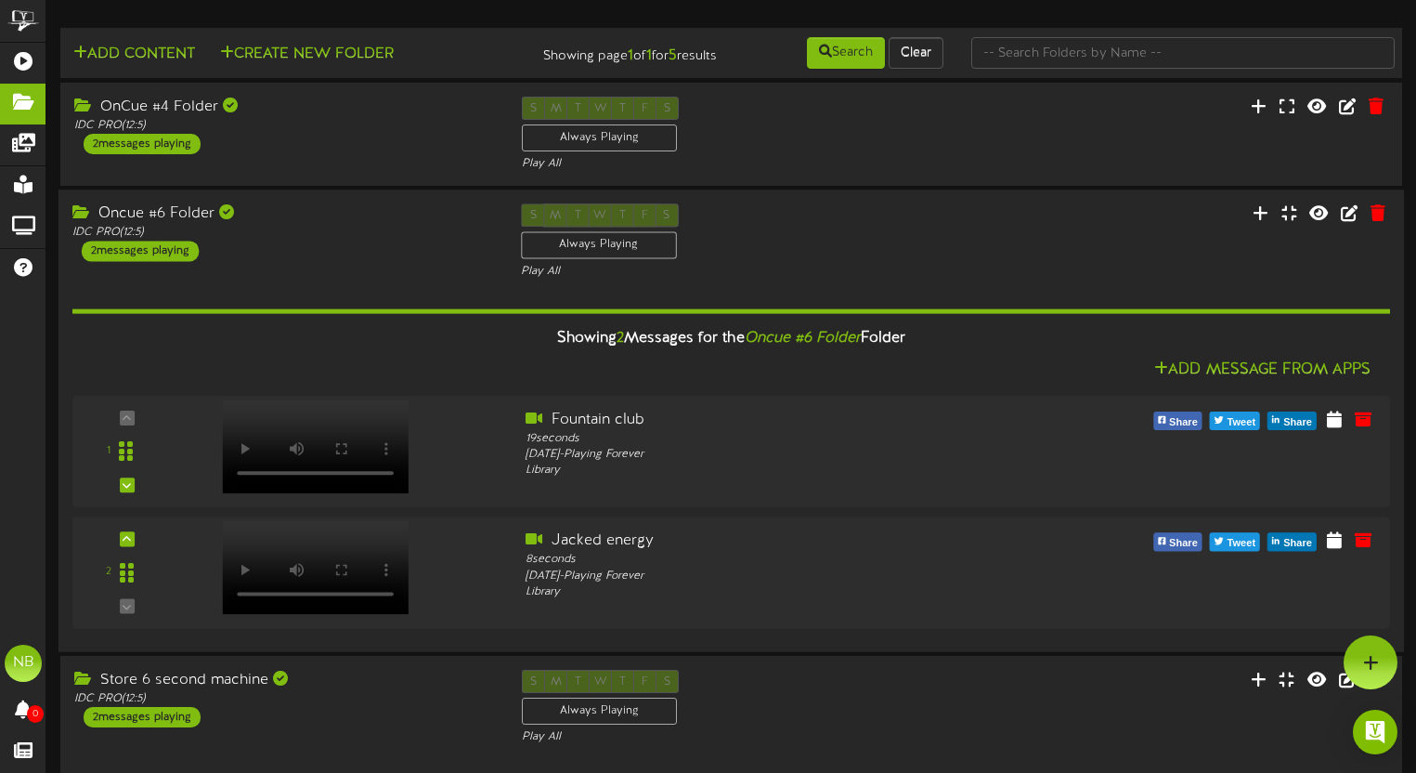
click at [306, 267] on div "Oncue #6 Folder IDC PRO ( 12:5 ) 2 messages playing S M T W T F S Always Playin…" at bounding box center [732, 242] width 1346 height 76
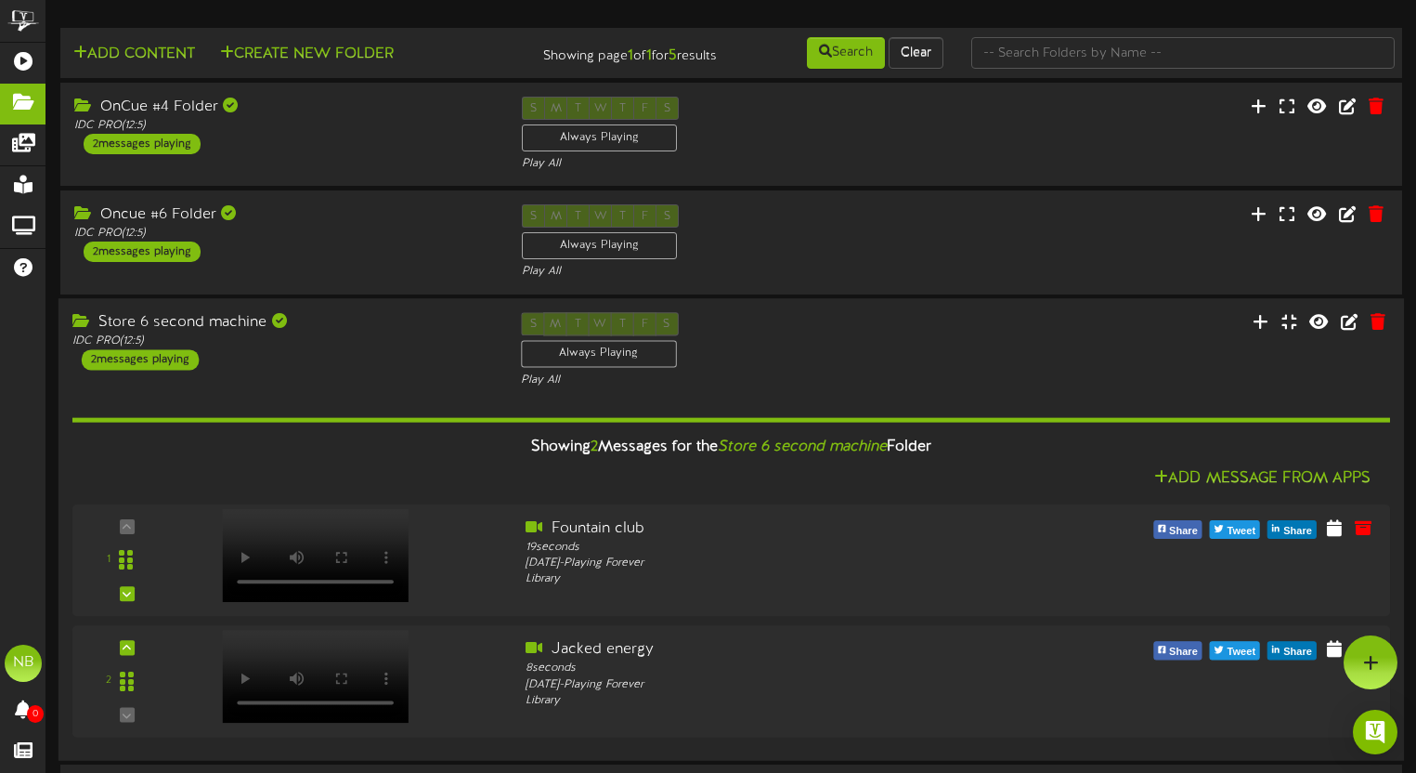
click at [334, 347] on div "IDC PRO ( 12:5 )" at bounding box center [282, 341] width 421 height 16
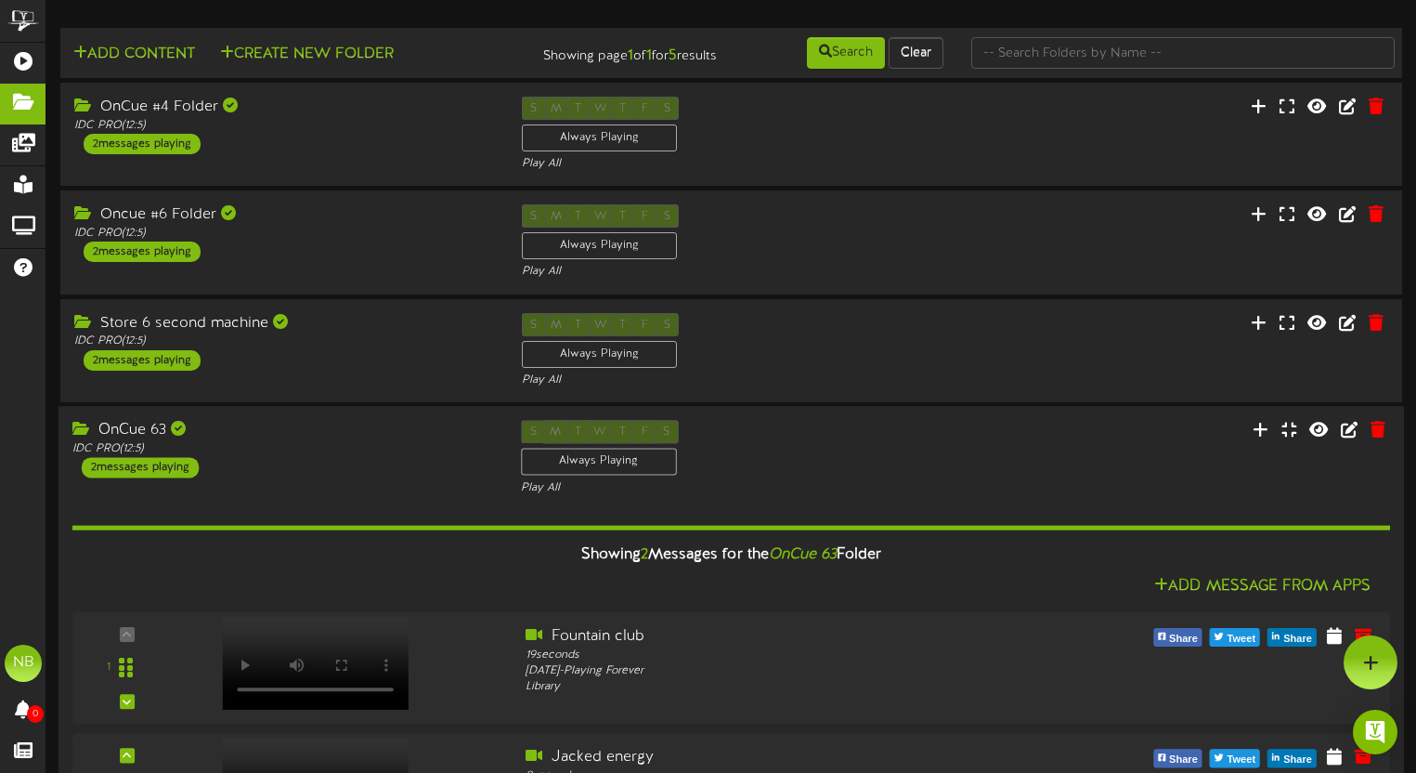
click at [357, 416] on div "OnCue 63 IDC PRO ( 12:5 ) 2 messages playing S M T W T F S Always Playing" at bounding box center [732, 637] width 1346 height 462
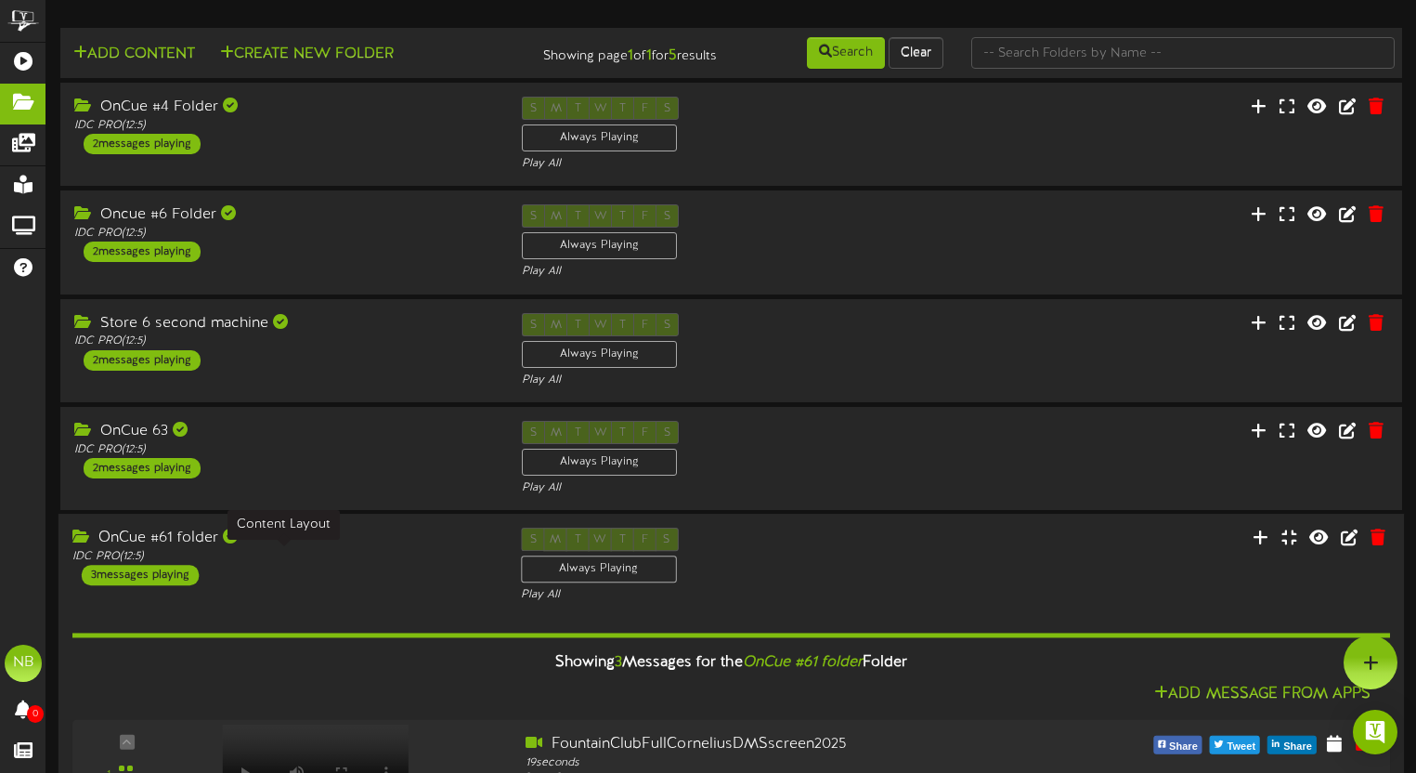
click at [346, 550] on div "IDC PRO ( 12:5 )" at bounding box center [282, 557] width 421 height 16
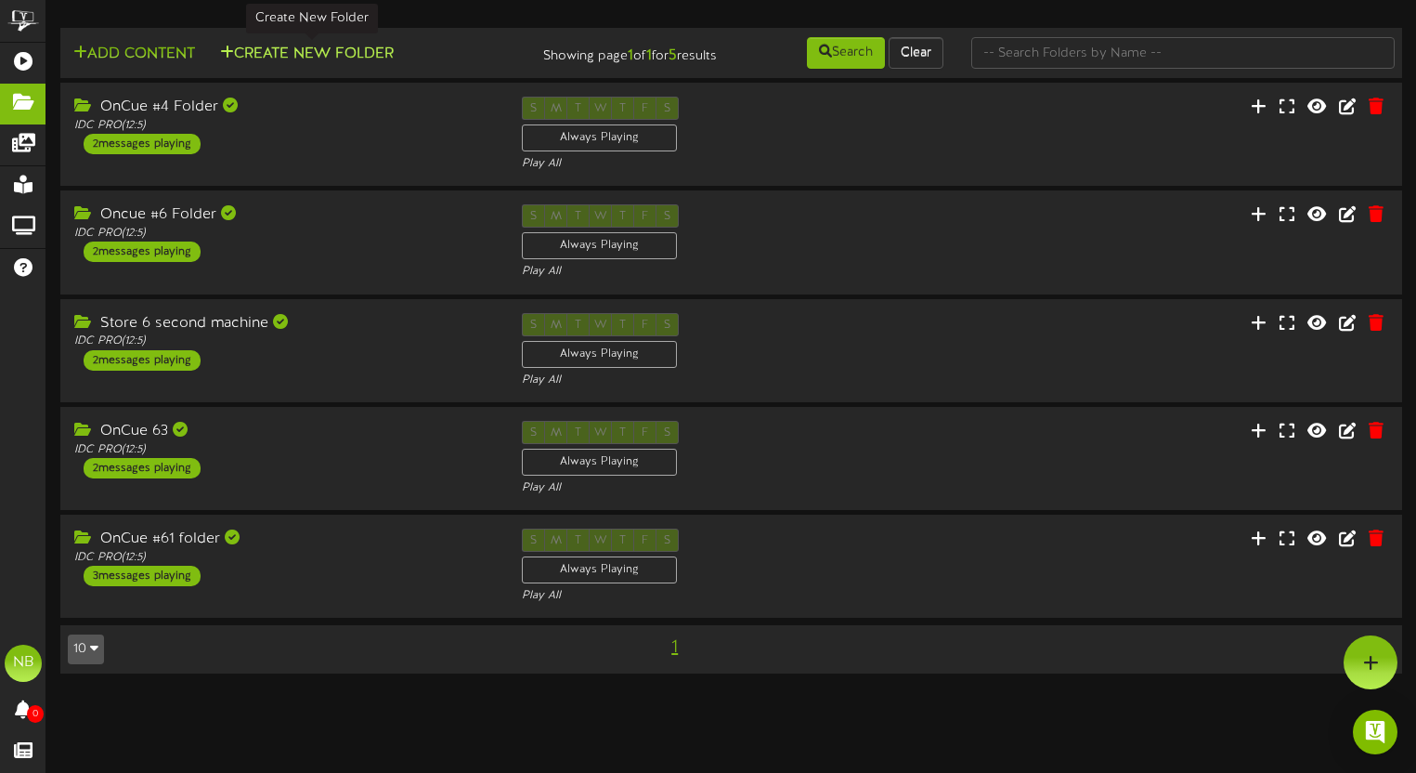
click at [271, 58] on button "Create New Folder" at bounding box center [307, 54] width 185 height 23
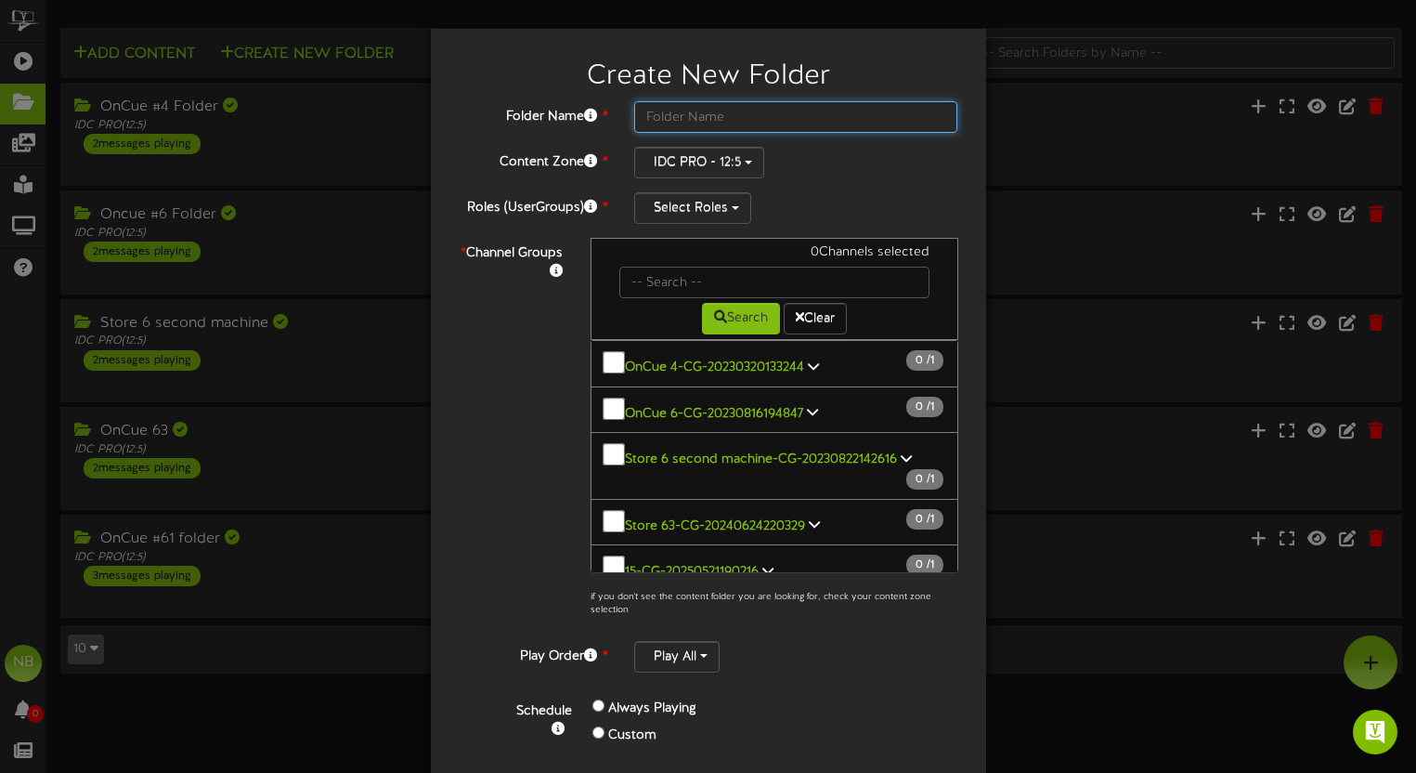
click at [772, 128] on input "text" at bounding box center [796, 117] width 324 height 32
type input "OnCue #15 Folder"
click at [689, 136] on div "Folder Name * OnCue #15 Folder Content Zone * IDC PRO - 12:5 Roles (UserGroups)…" at bounding box center [709, 435] width 500 height 668
click at [690, 142] on div "Folder Name * OnCue #15 Folder Content Zone * IDC PRO - 12:5 Roles (UserGroups)…" at bounding box center [709, 435] width 500 height 668
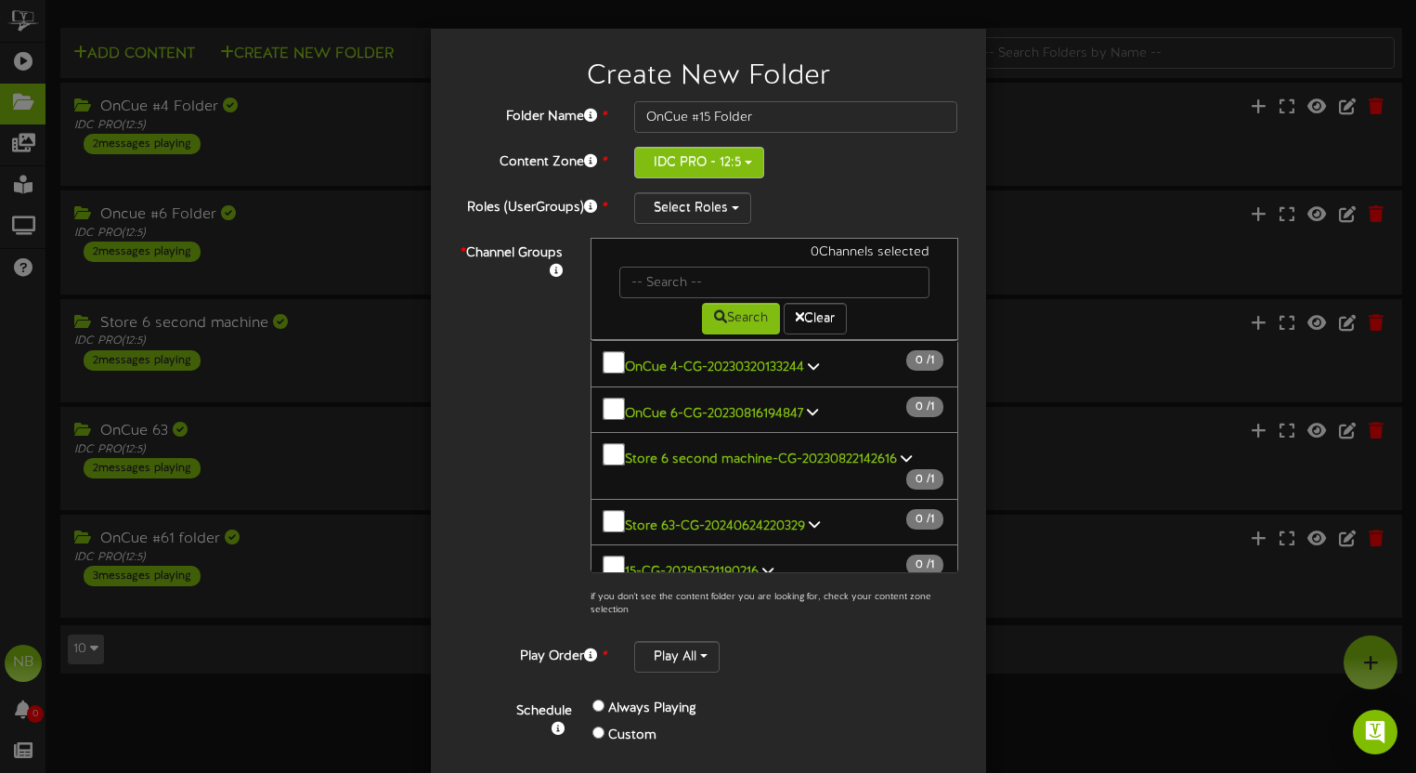
click at [697, 150] on button "IDC PRO - 12:5" at bounding box center [699, 163] width 130 height 32
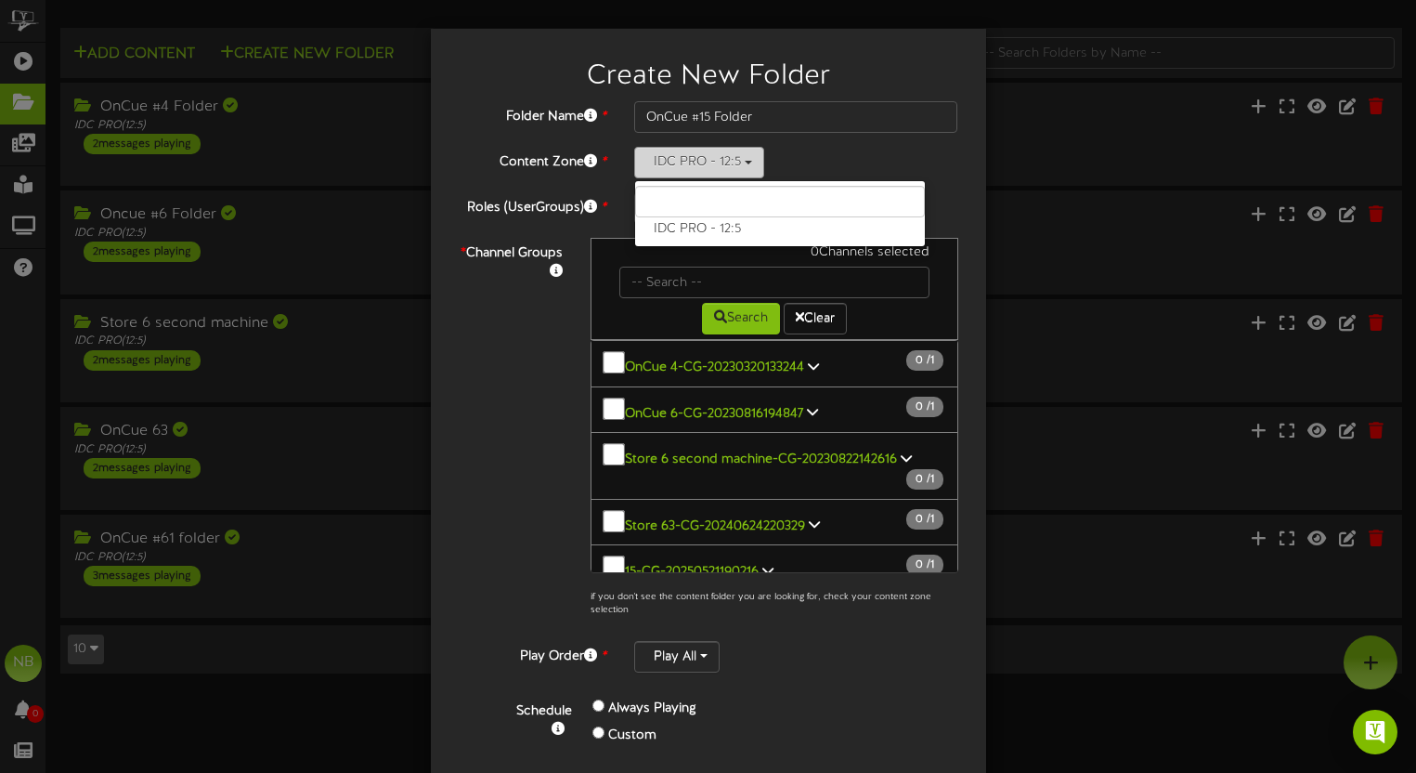
click at [703, 154] on button "IDC PRO - 12:5" at bounding box center [699, 163] width 130 height 32
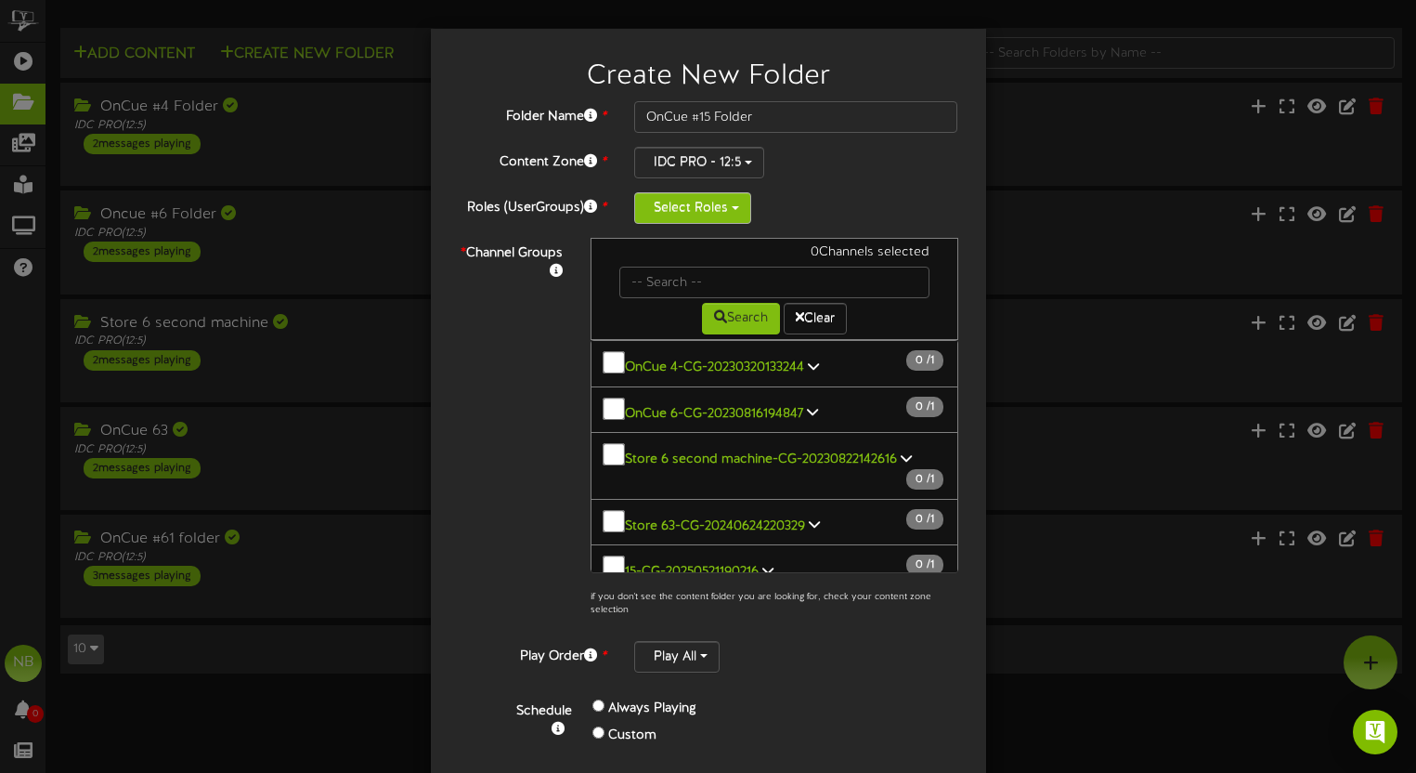
click at [719, 216] on button "Select Roles" at bounding box center [692, 208] width 117 height 32
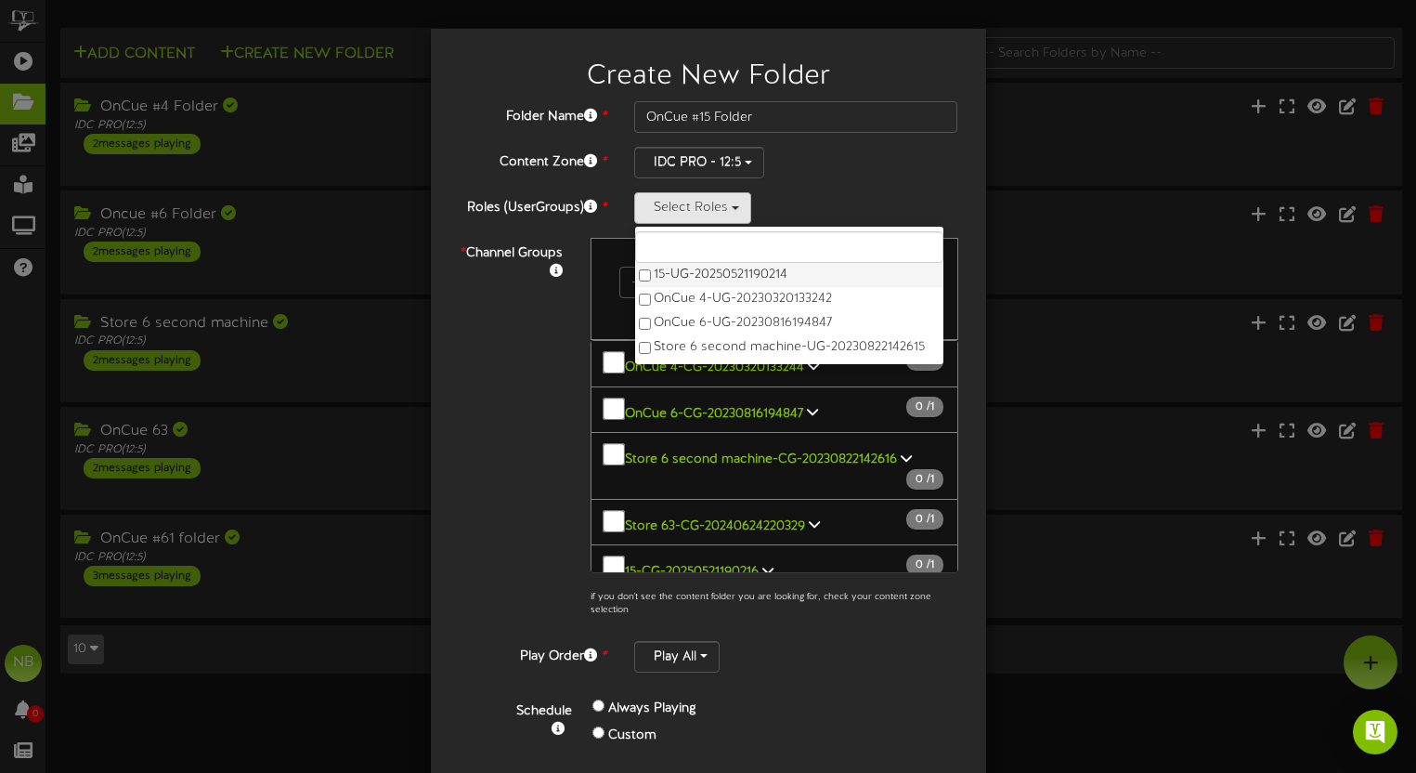
click at [757, 271] on label "15-UG-20250521190214" at bounding box center [789, 275] width 308 height 24
click at [918, 194] on div "15-UG-20250521190214 15-UG-20250521190214 OnCue 4-UG-20230320133242 OnCue 6-UG-…" at bounding box center [796, 208] width 324 height 32
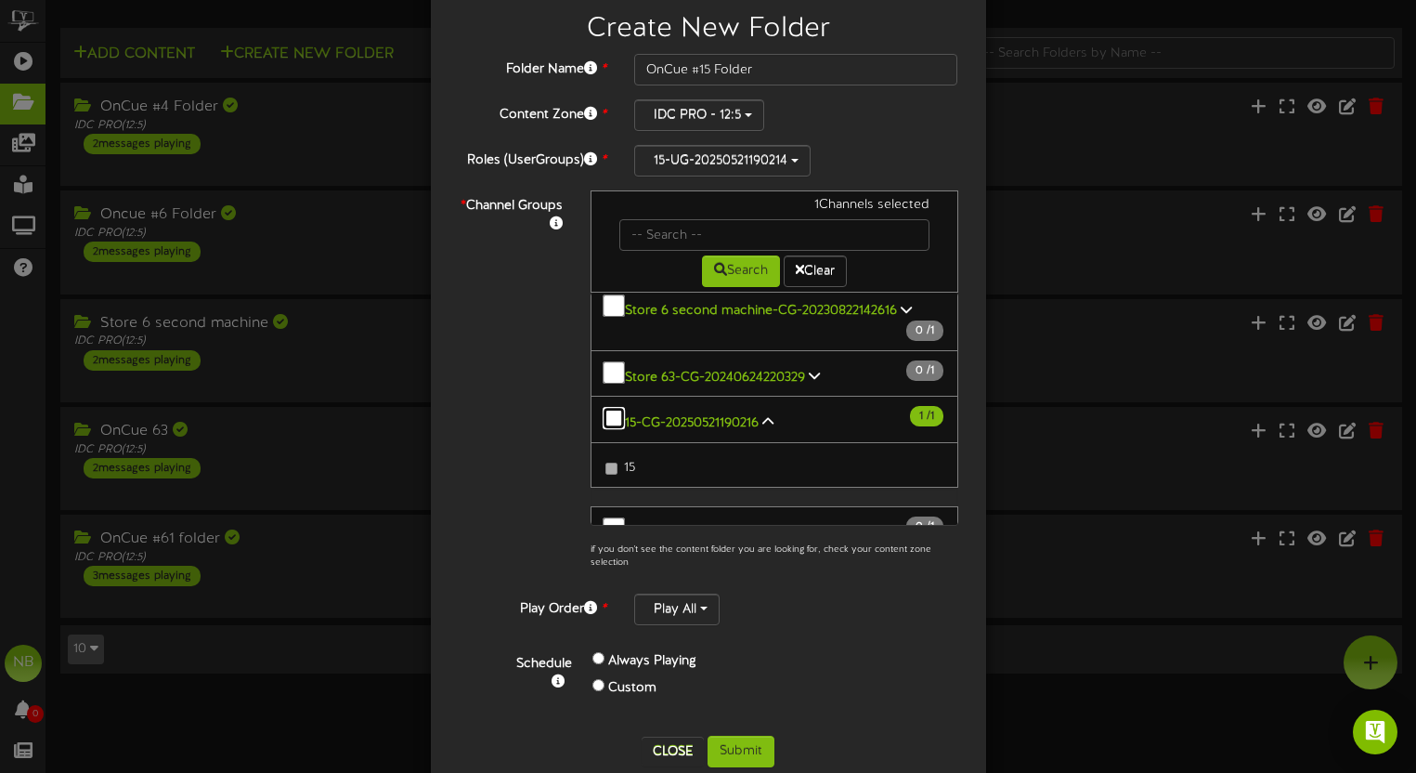
scroll to position [83, 0]
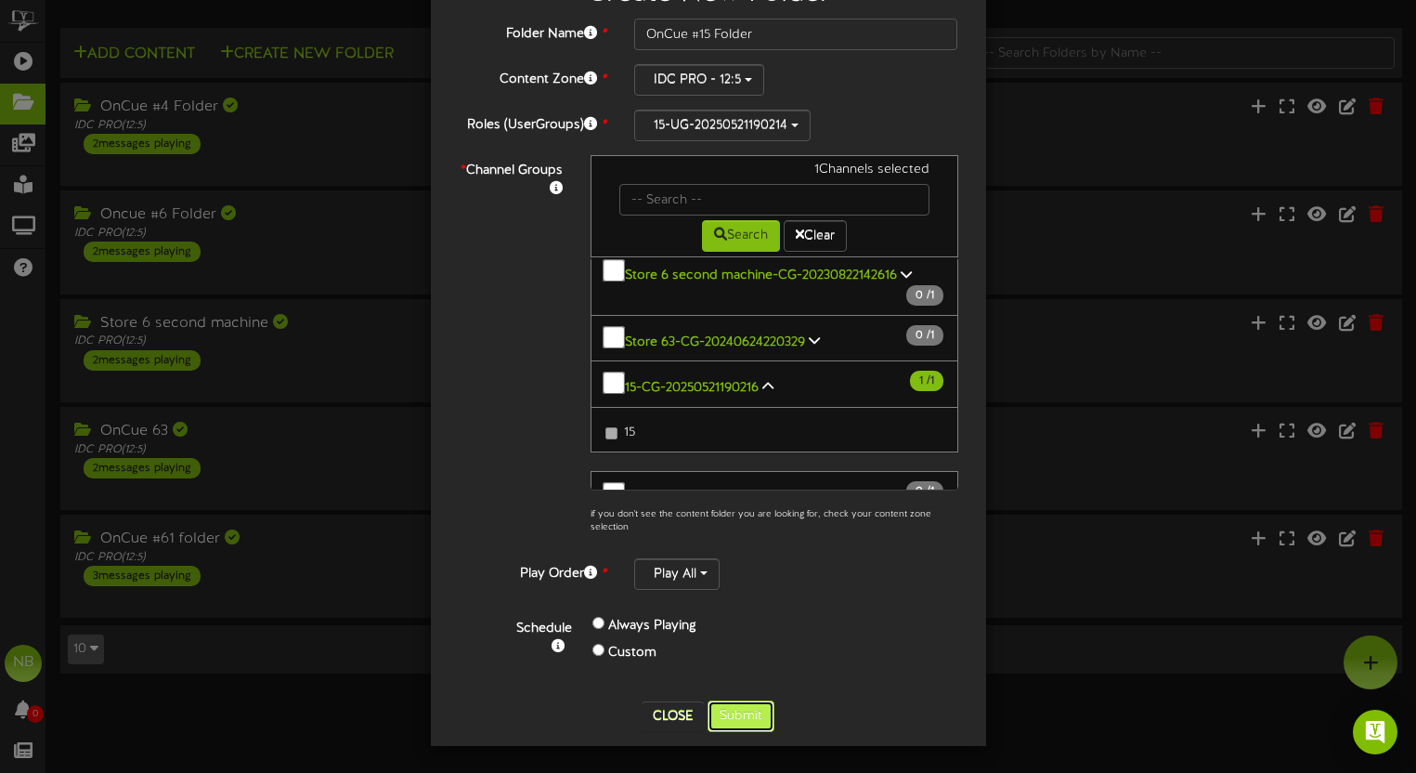
click at [751, 710] on button "Submit" at bounding box center [741, 716] width 67 height 32
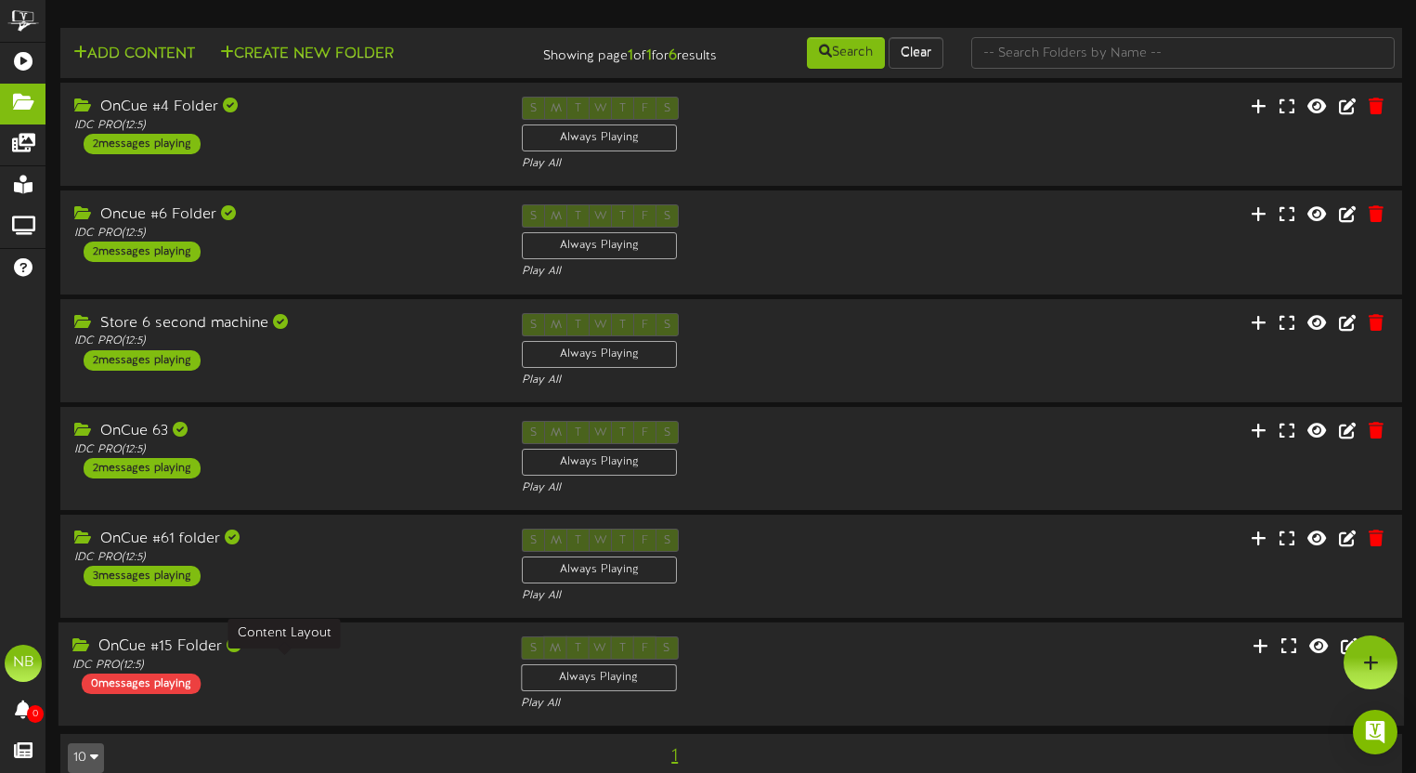
click at [385, 658] on div "IDC PRO ( 12:5 )" at bounding box center [282, 666] width 421 height 16
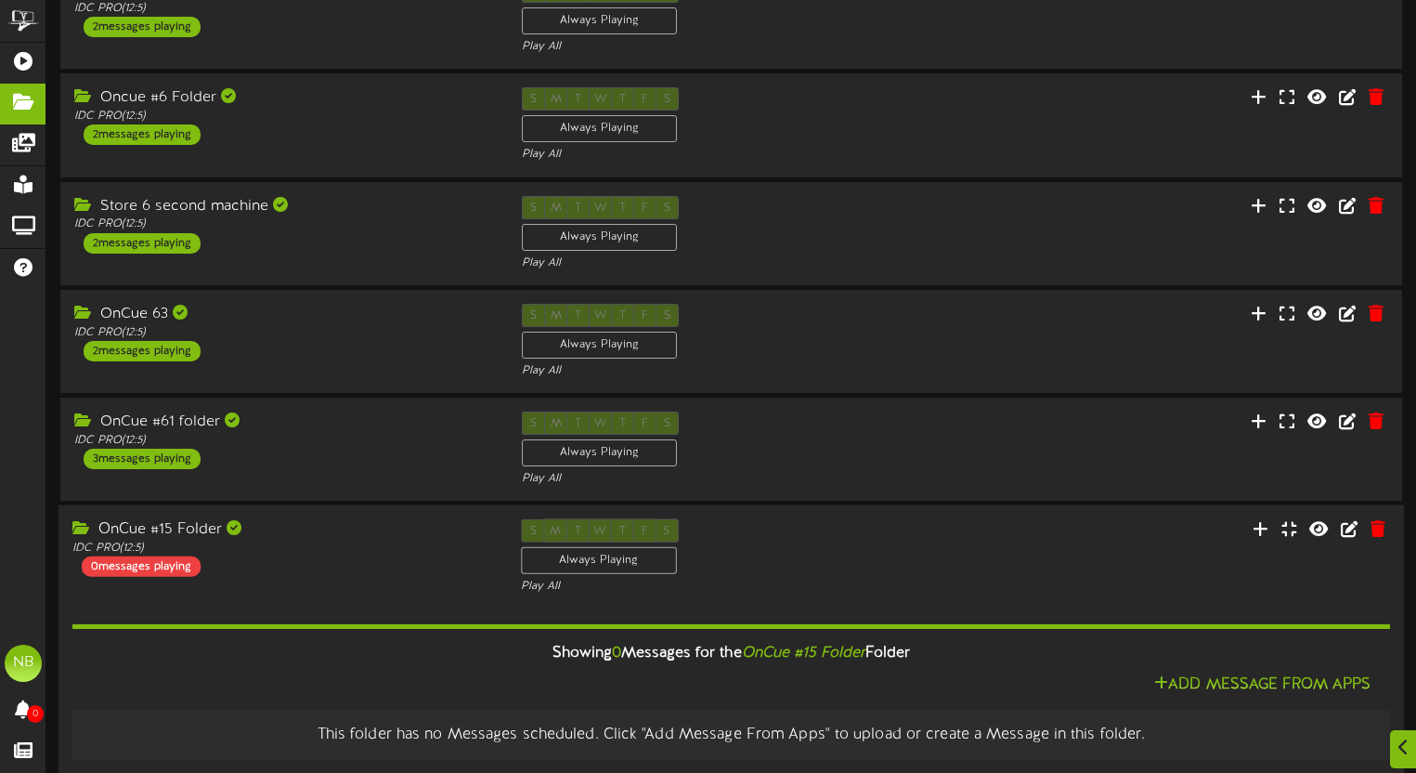
scroll to position [192, 0]
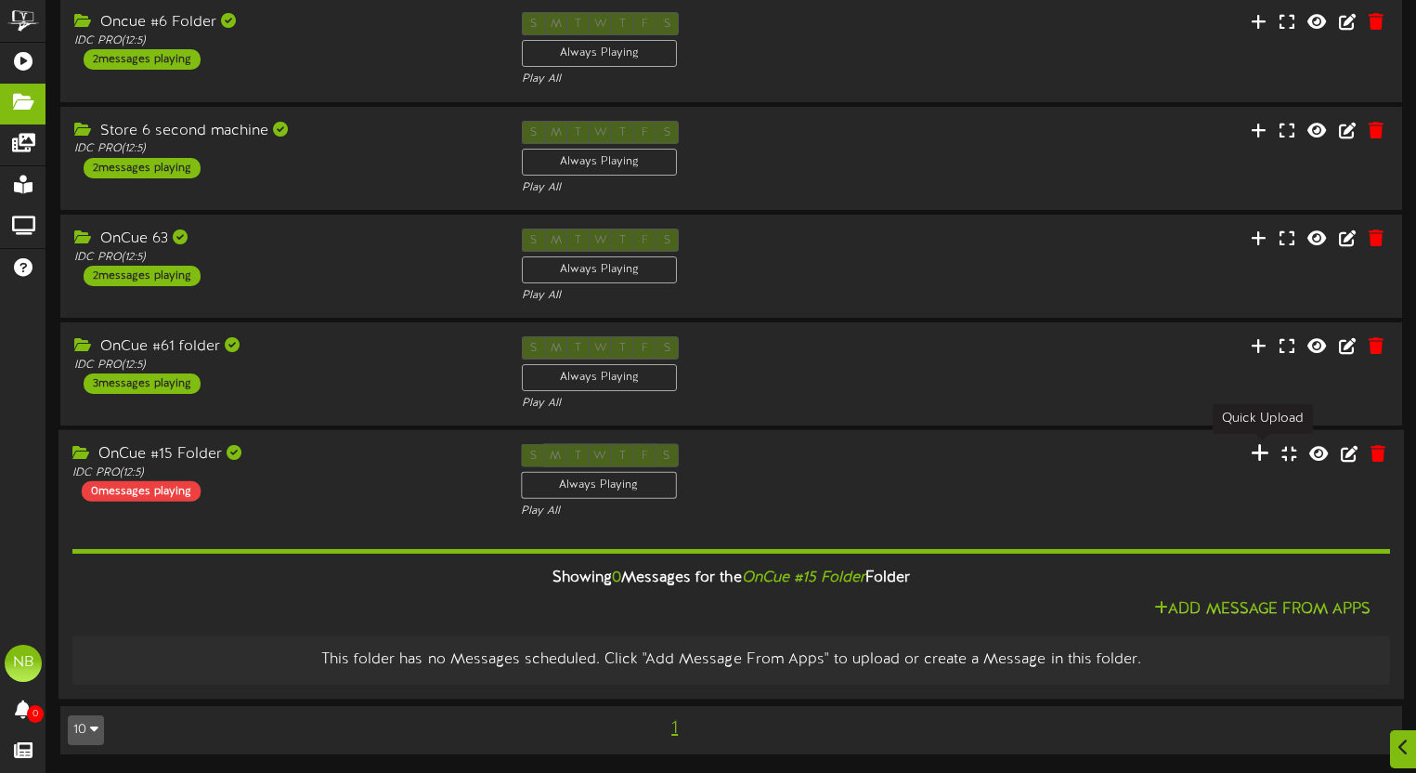
click at [1264, 452] on icon at bounding box center [1260, 453] width 19 height 20
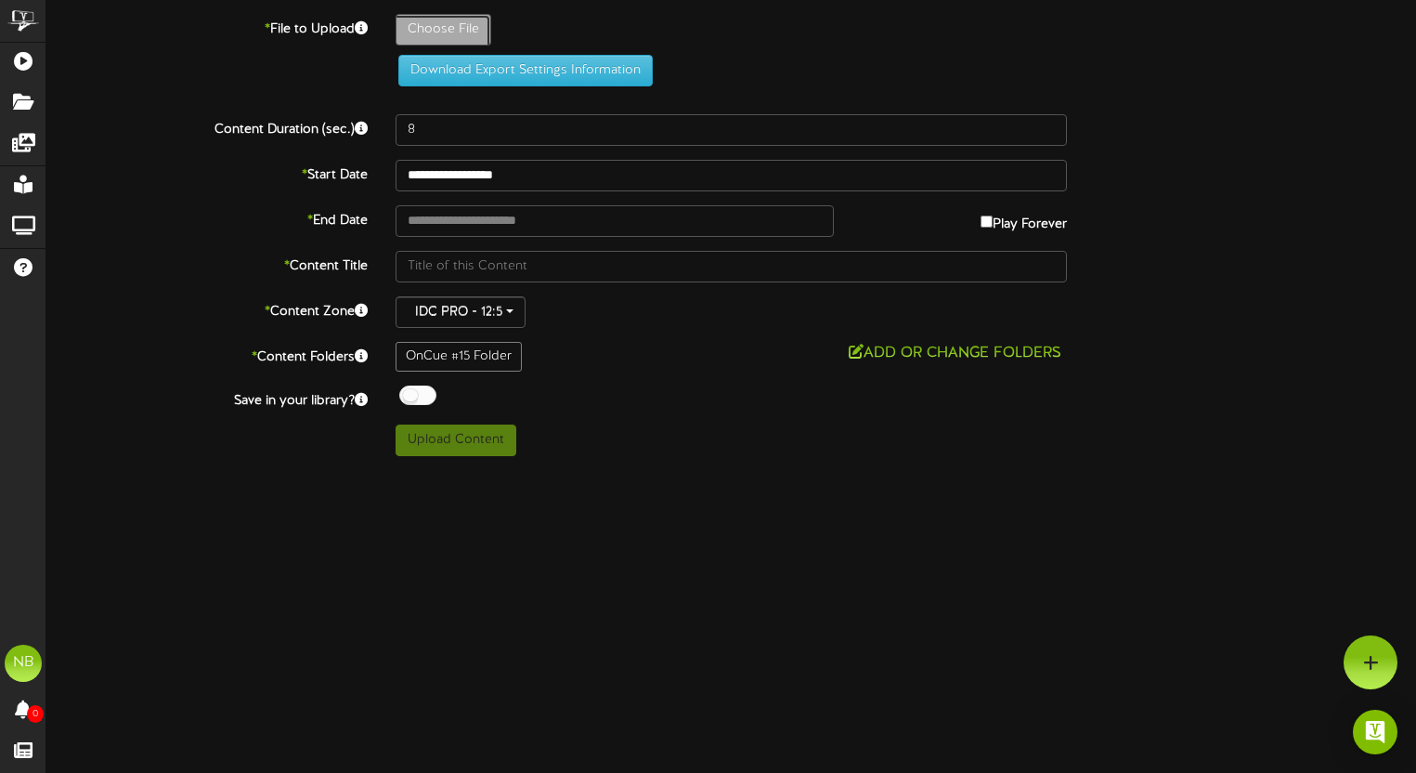
type input "**********"
type input "JackedEnergyCorneliusDMSFountainMachineMenuUpdate2025"
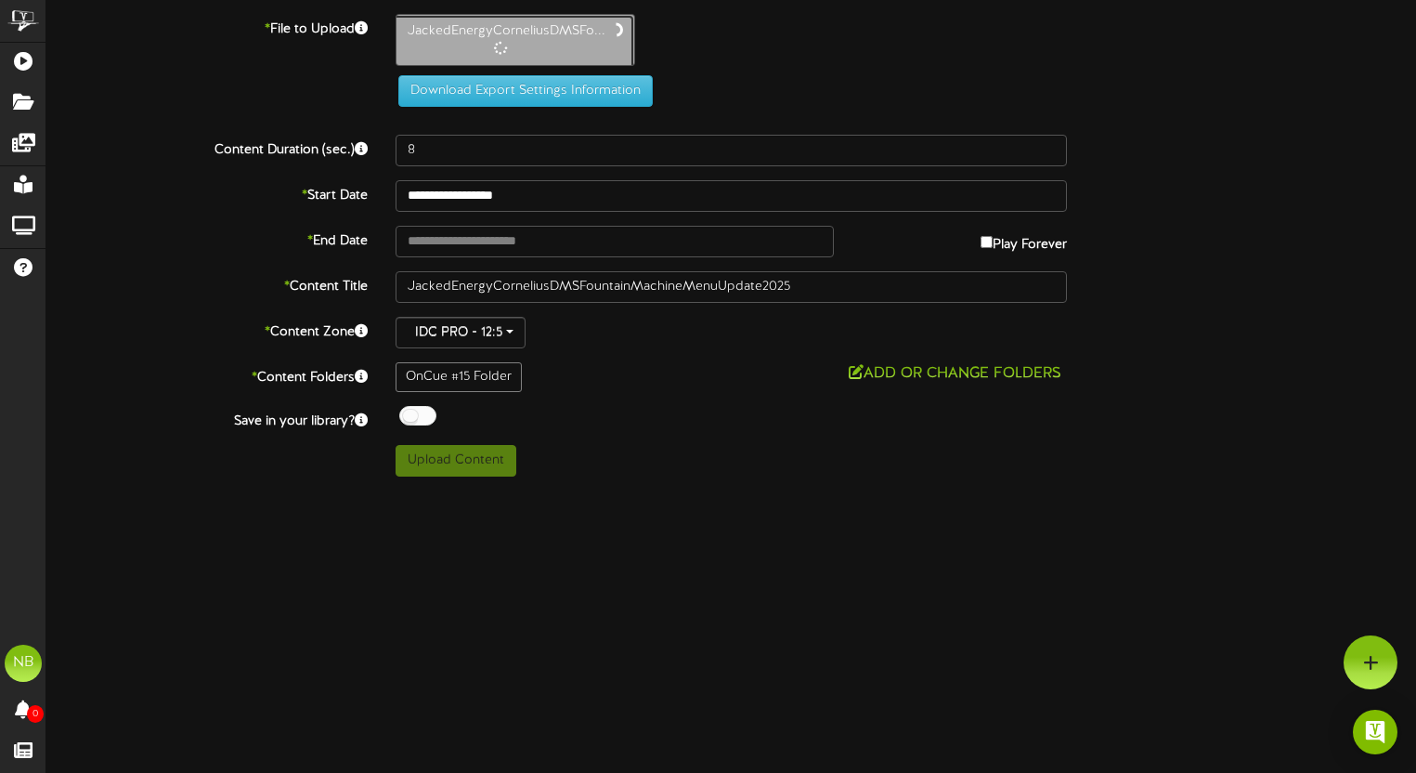
type input "15"
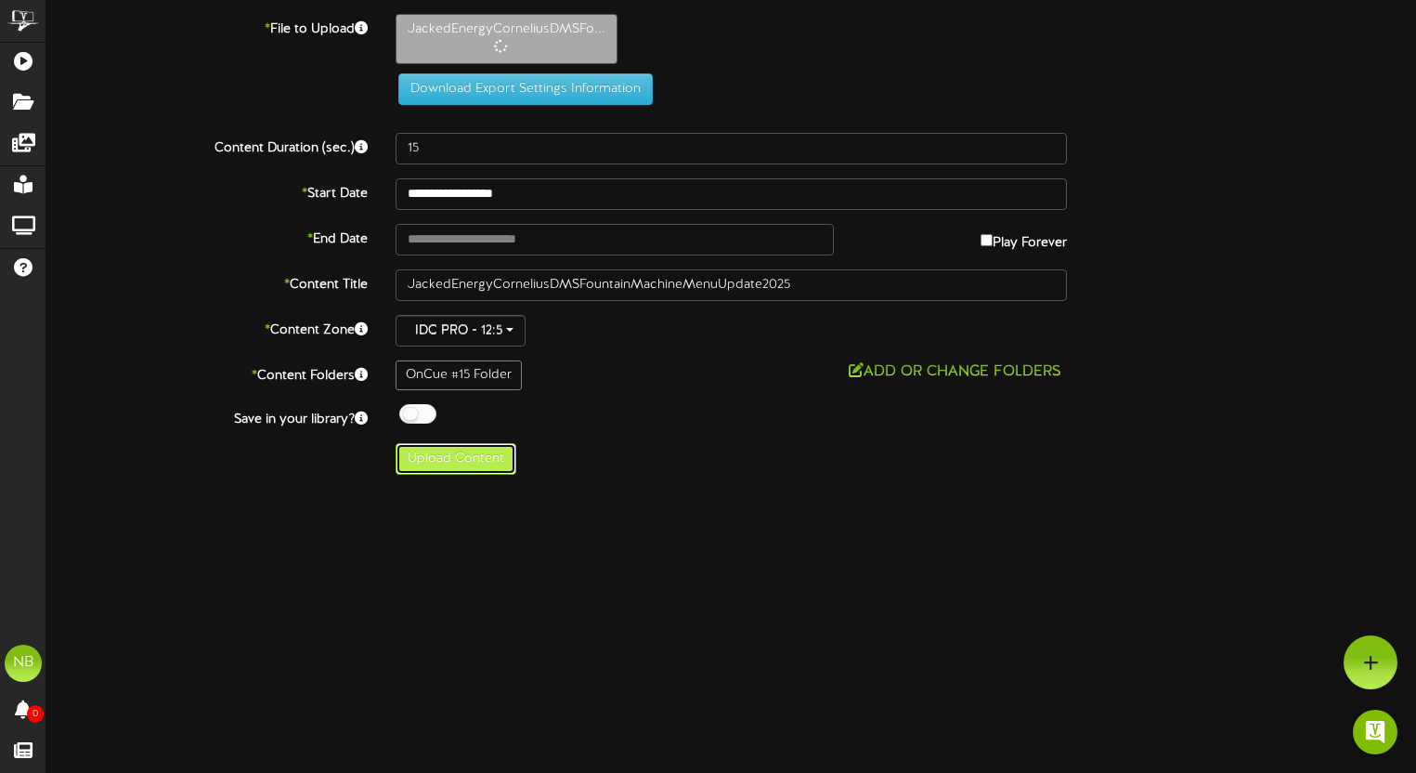
click at [486, 454] on button "Upload Content" at bounding box center [456, 459] width 121 height 32
type input "**********"
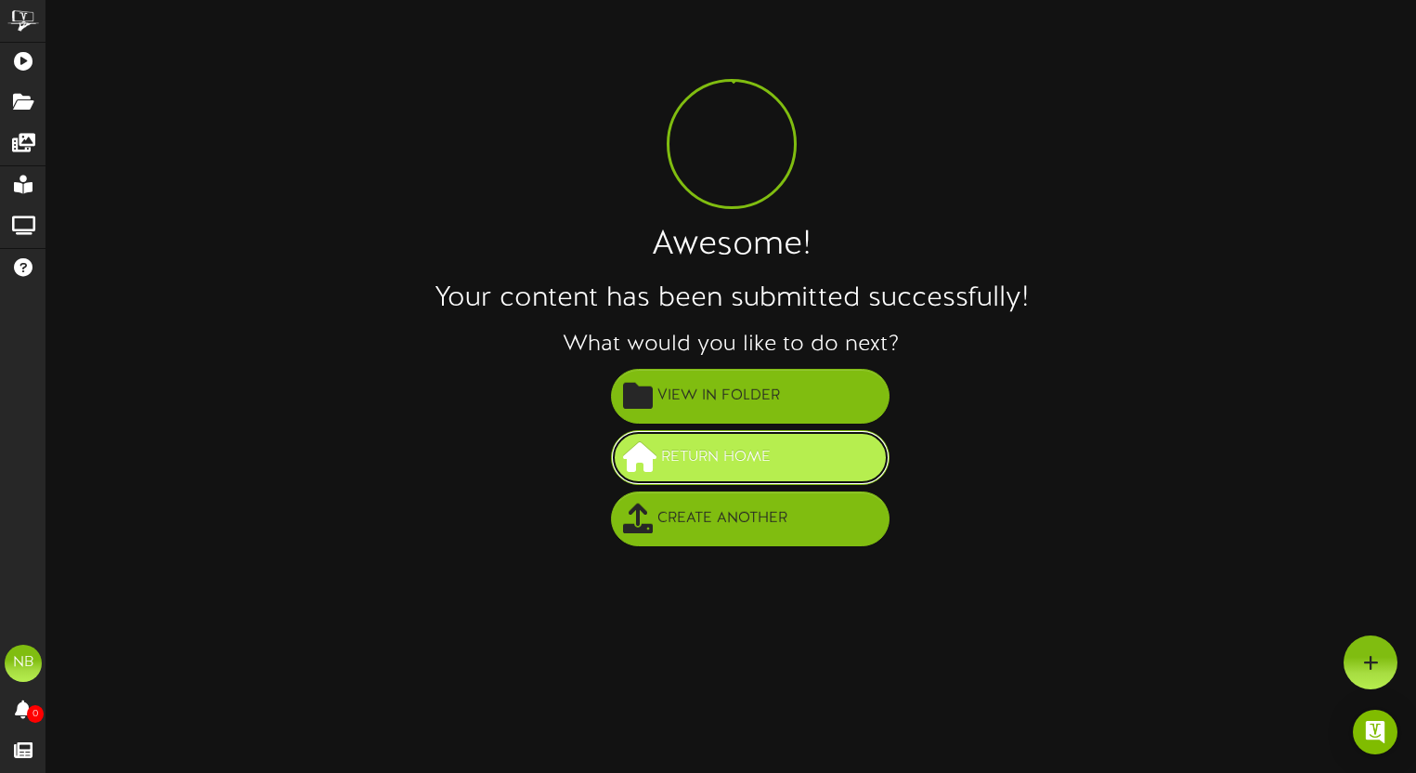
click at [789, 475] on button "Return Home" at bounding box center [750, 457] width 279 height 55
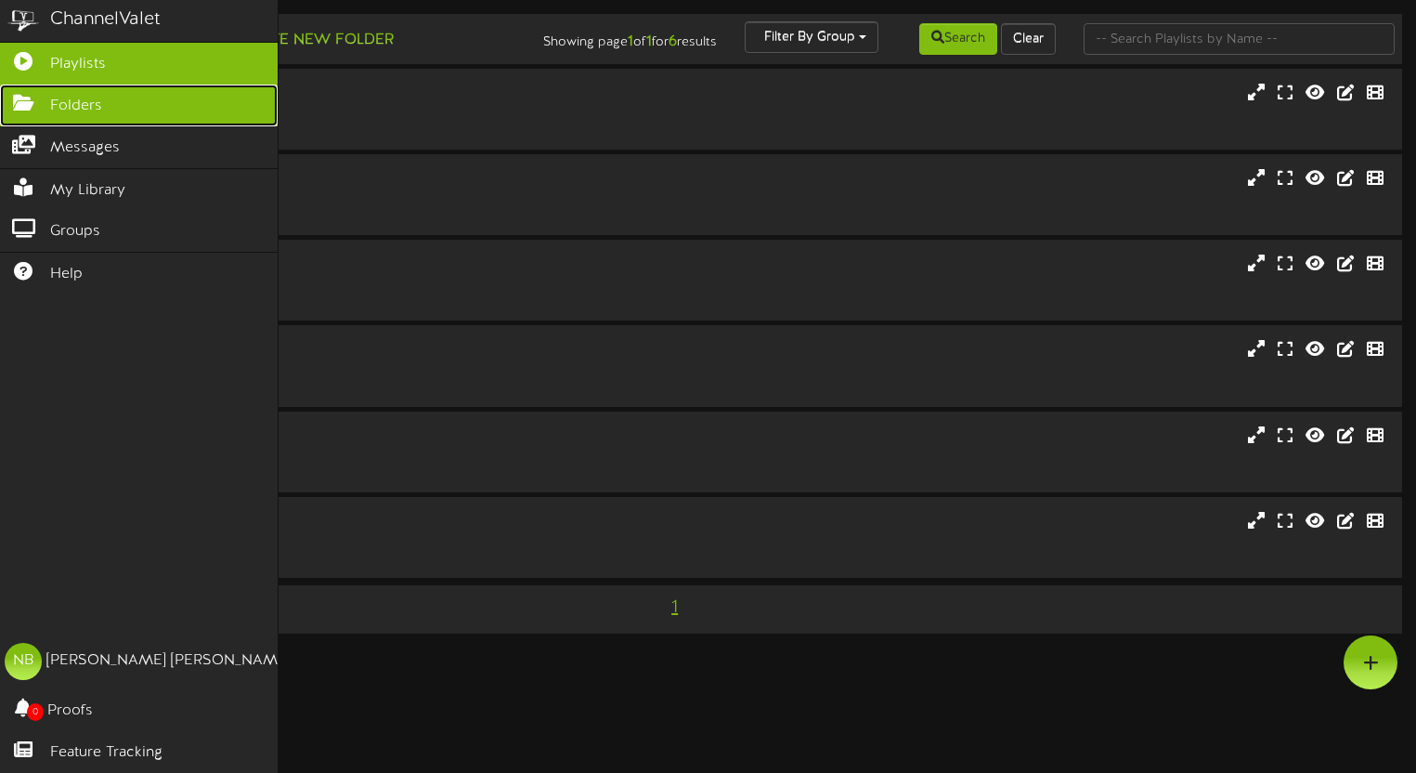
click at [65, 108] on span "Folders" at bounding box center [76, 106] width 52 height 21
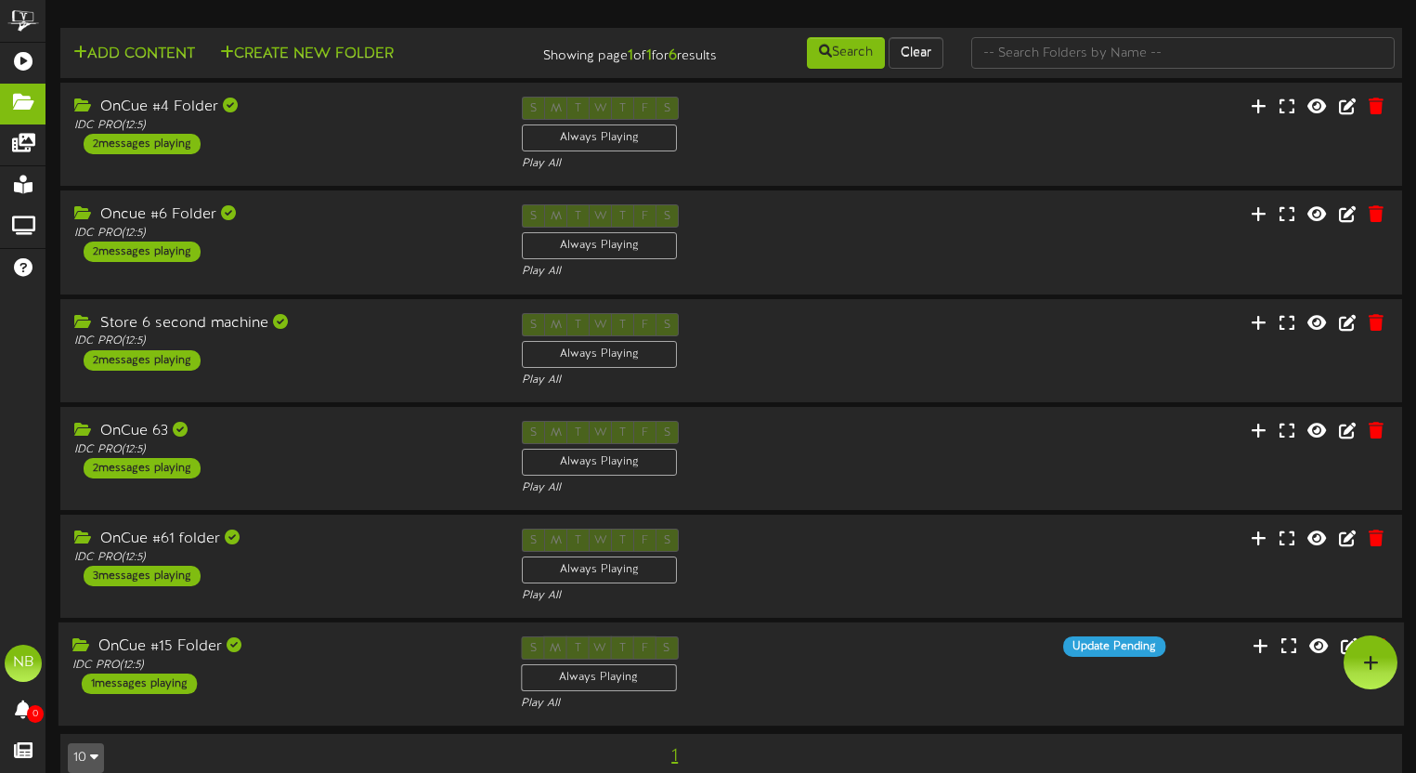
click at [384, 694] on div "OnCue #15 Folder IDC PRO ( 12:5 ) 1 messages playing S M T W T F S Always Playi…" at bounding box center [732, 674] width 1346 height 76
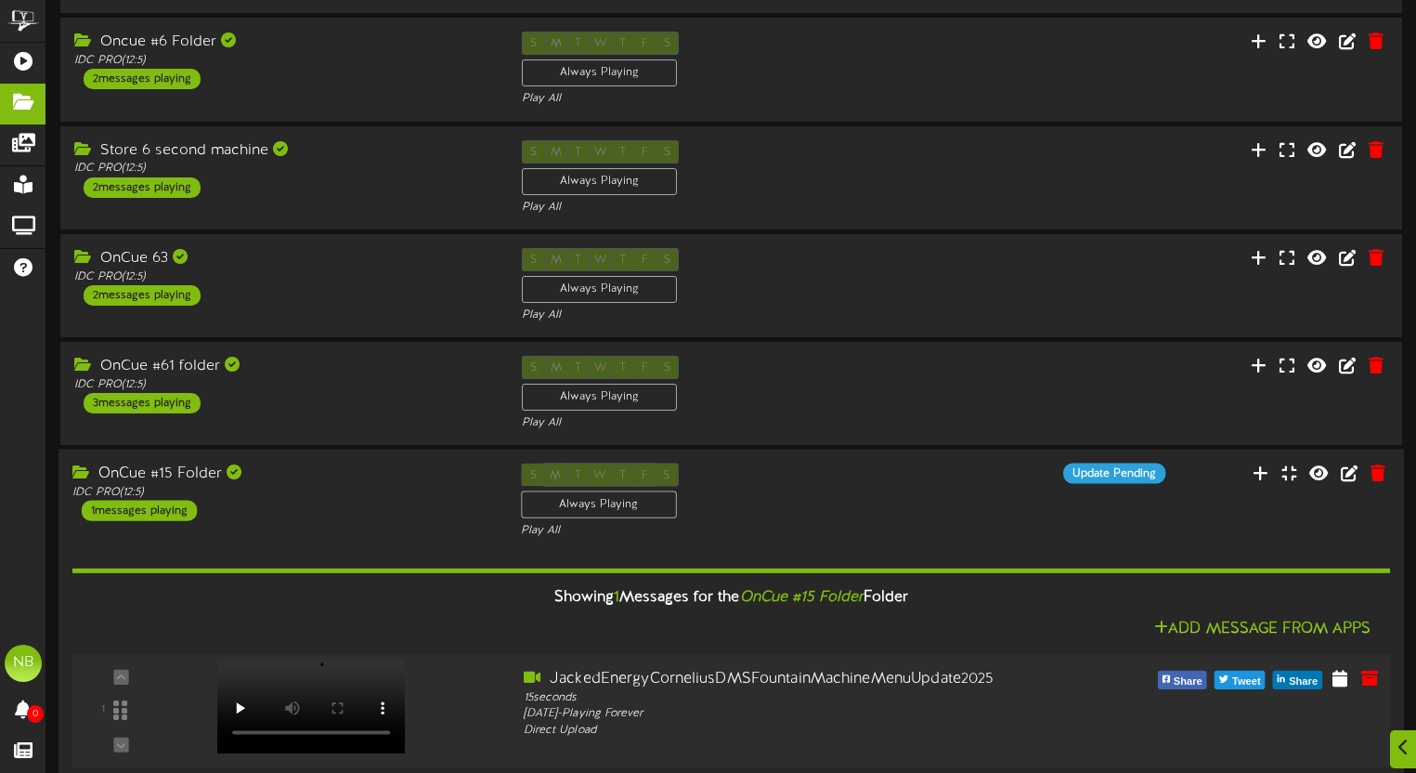
scroll to position [264, 0]
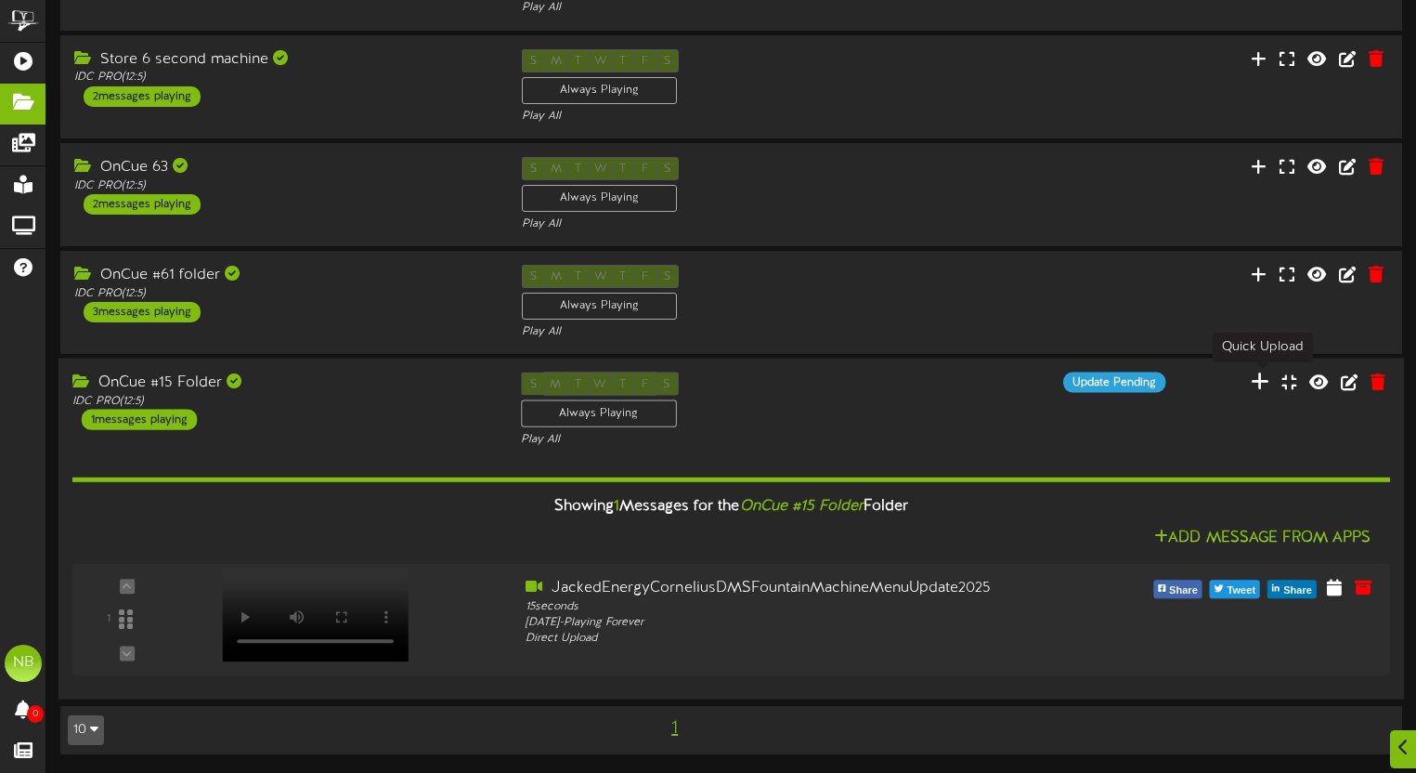
click at [1264, 384] on icon at bounding box center [1260, 381] width 19 height 20
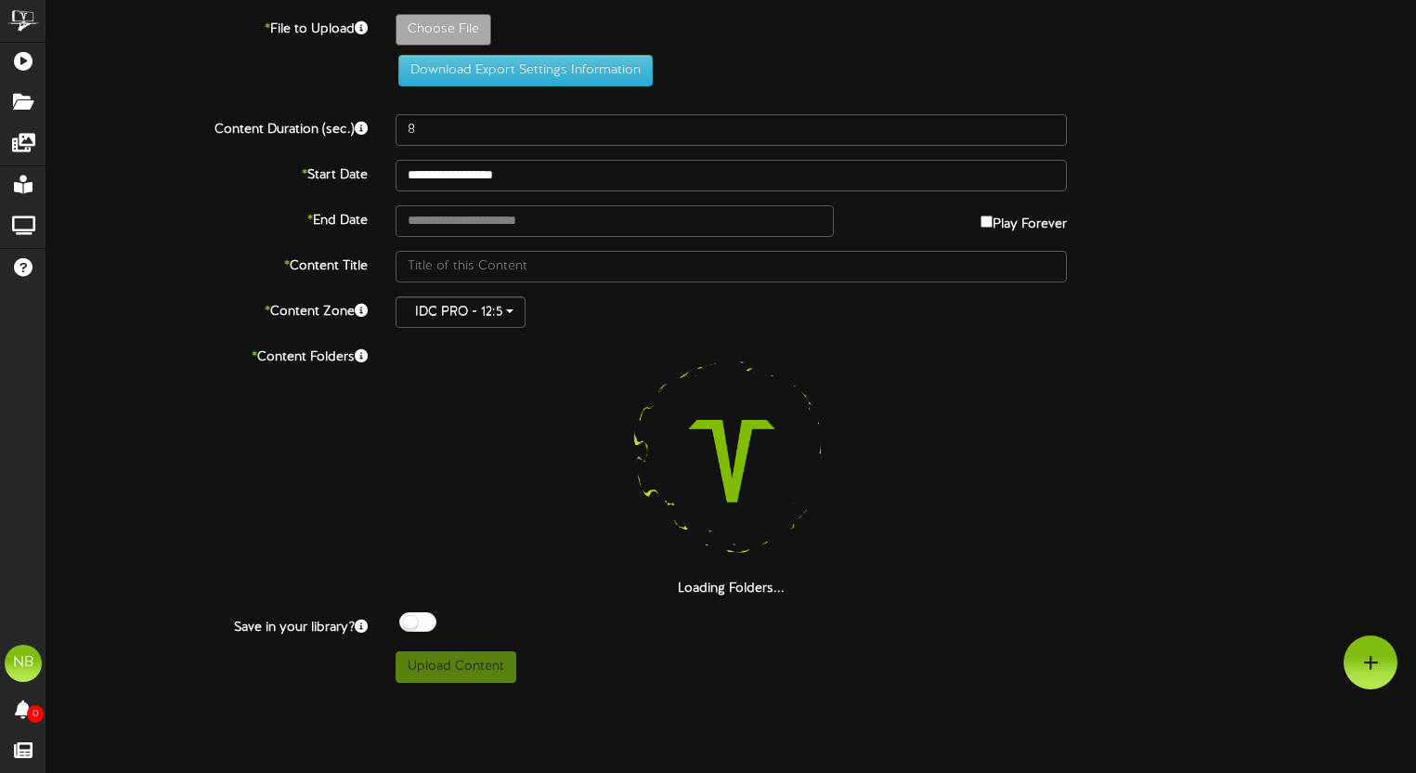
click at [450, 4] on div "**********" at bounding box center [731, 341] width 1370 height 683
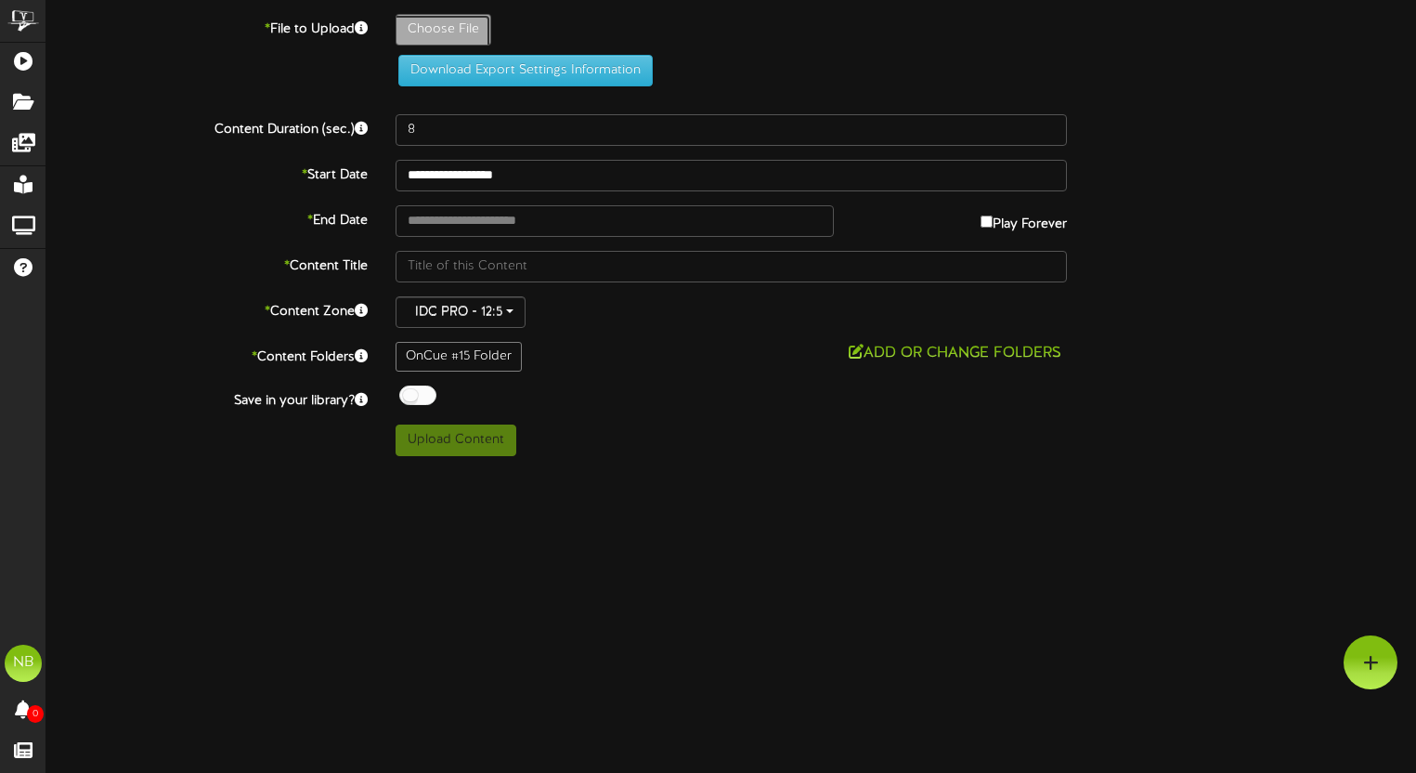
type input "**********"
type input "JackedEnergyCorneliusDMSFountainMachineMenuUpdate2025"
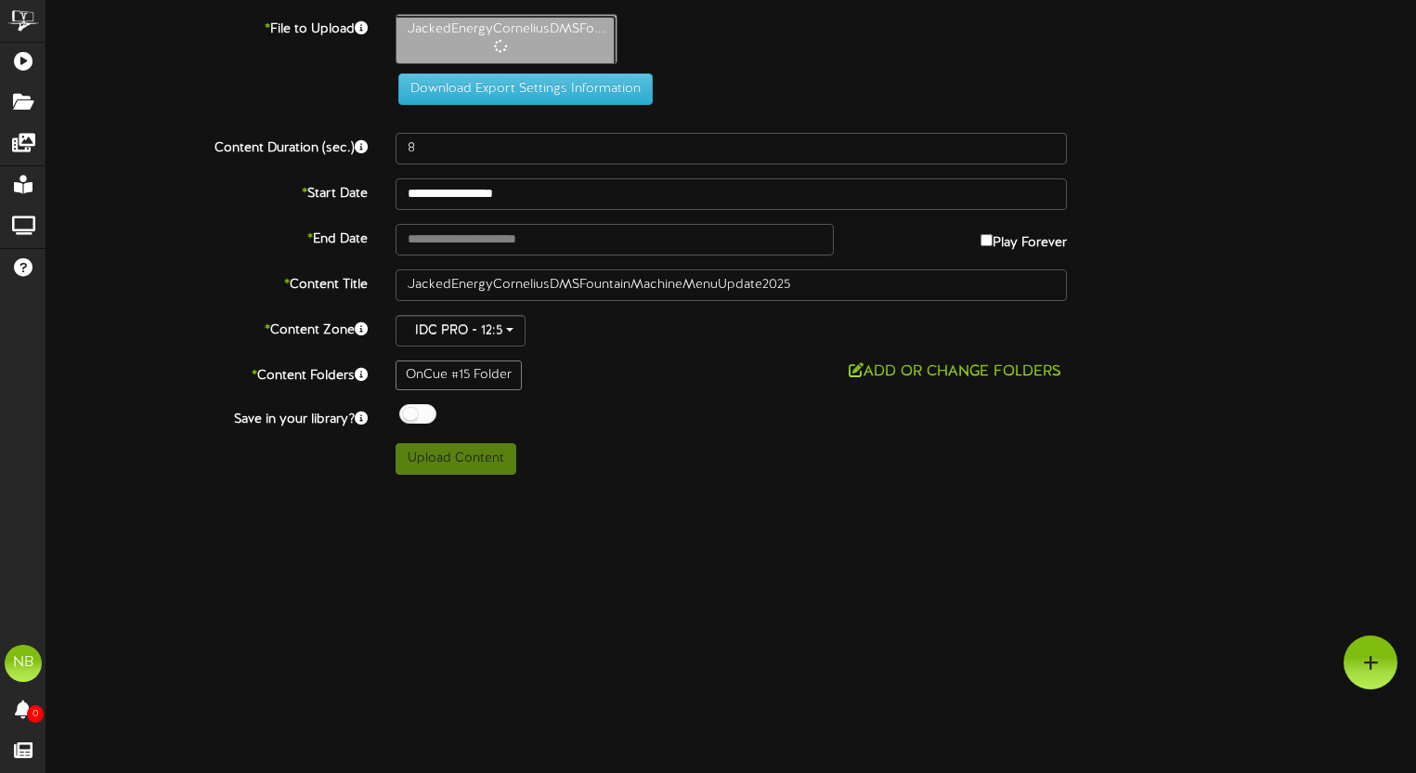
type input "15"
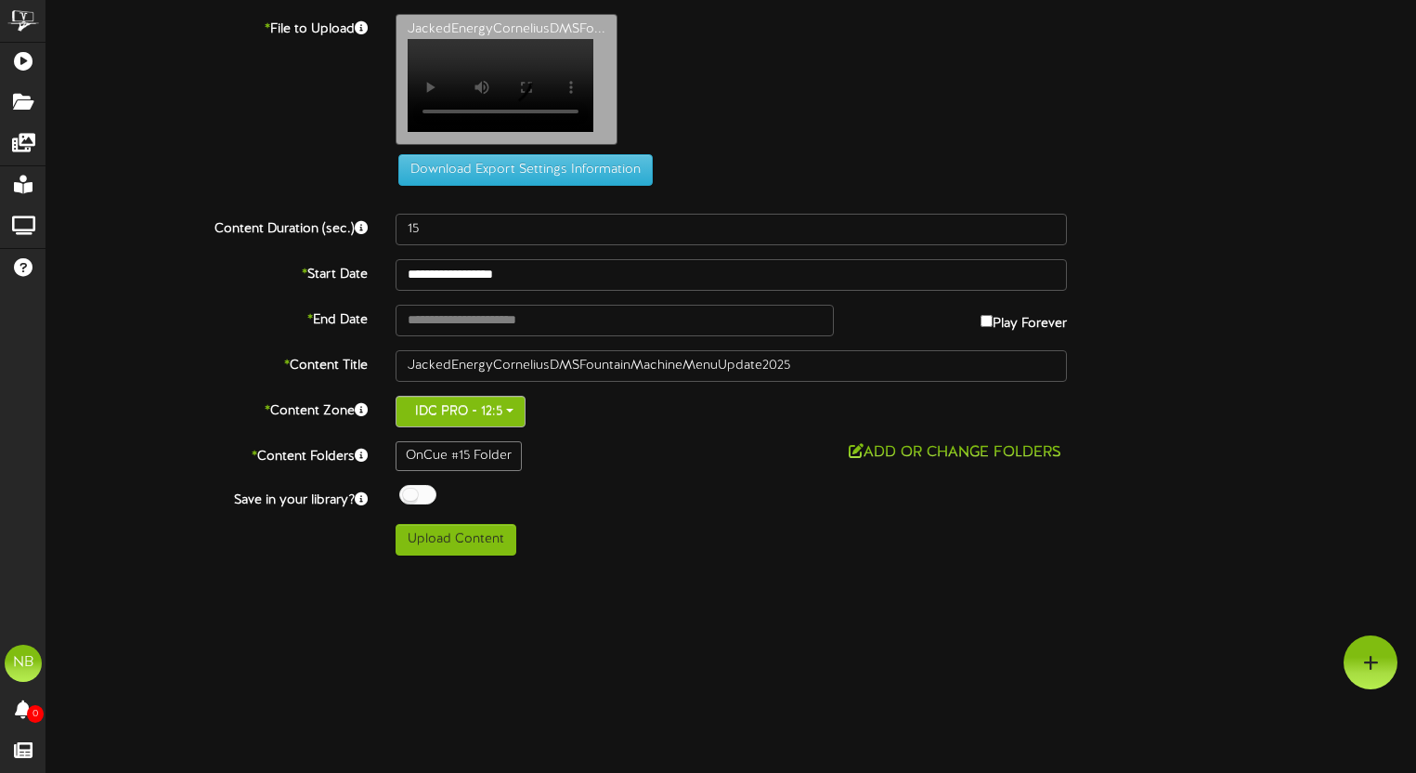
click at [472, 396] on button "IDC PRO - 12:5" at bounding box center [461, 412] width 130 height 32
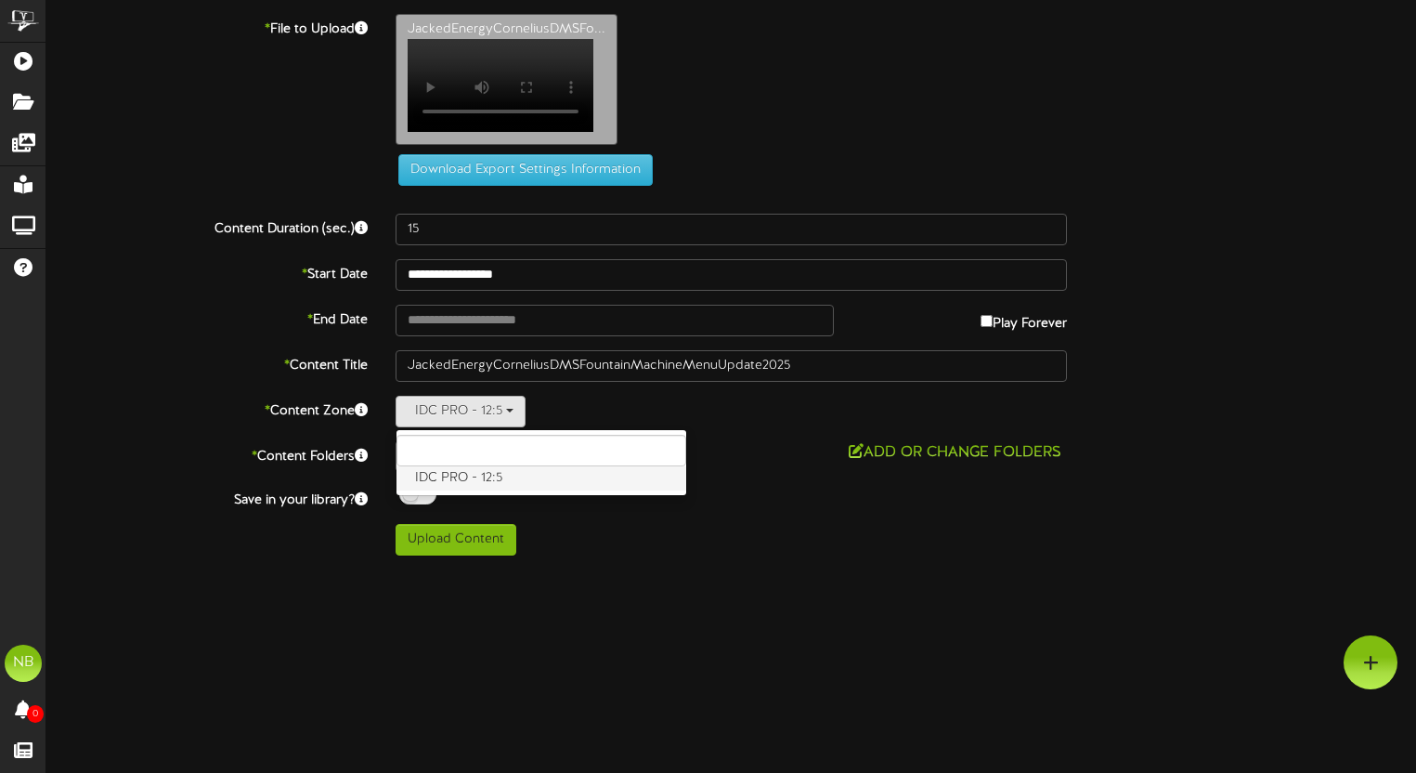
click at [476, 469] on label "IDC PRO - 12:5" at bounding box center [542, 478] width 290 height 24
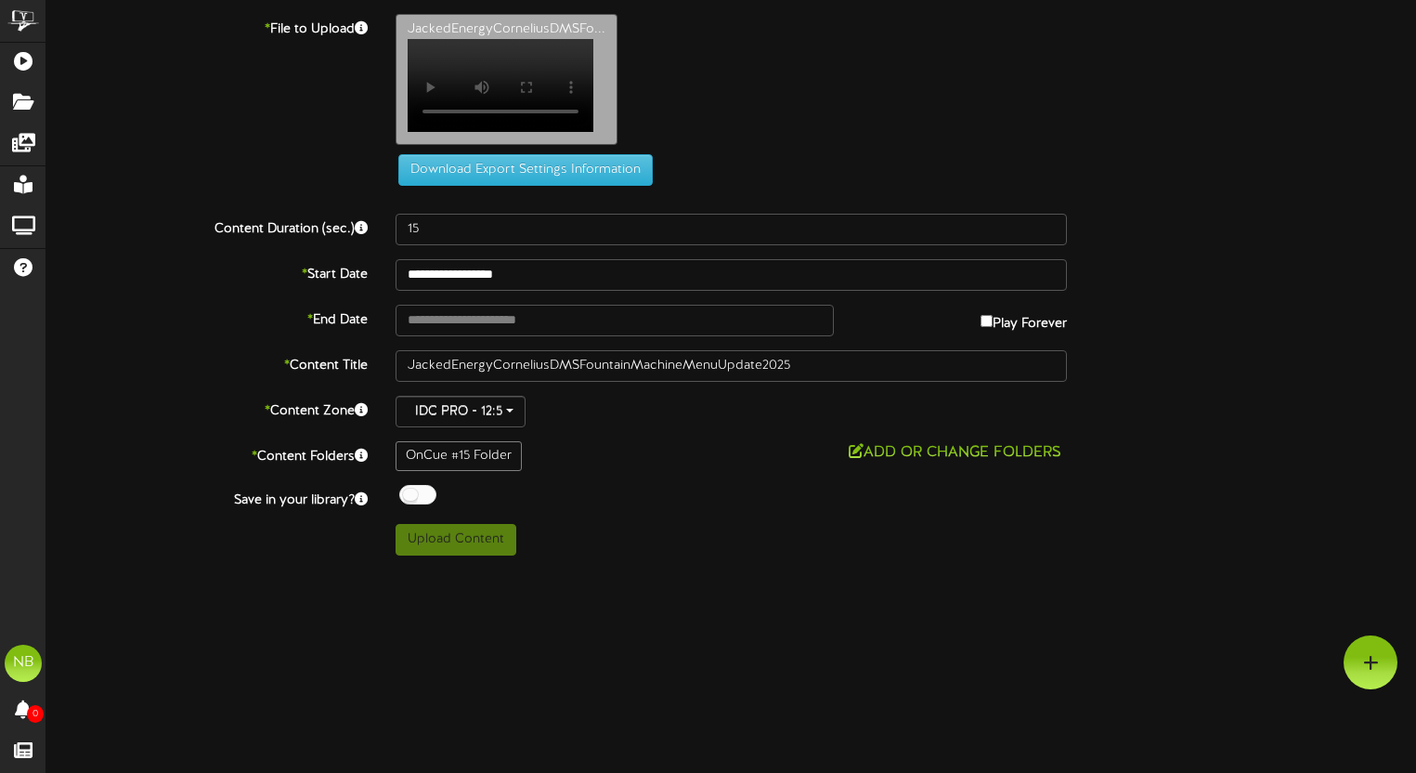
click at [482, 450] on div "OnCue #15 Folder" at bounding box center [459, 456] width 126 height 30
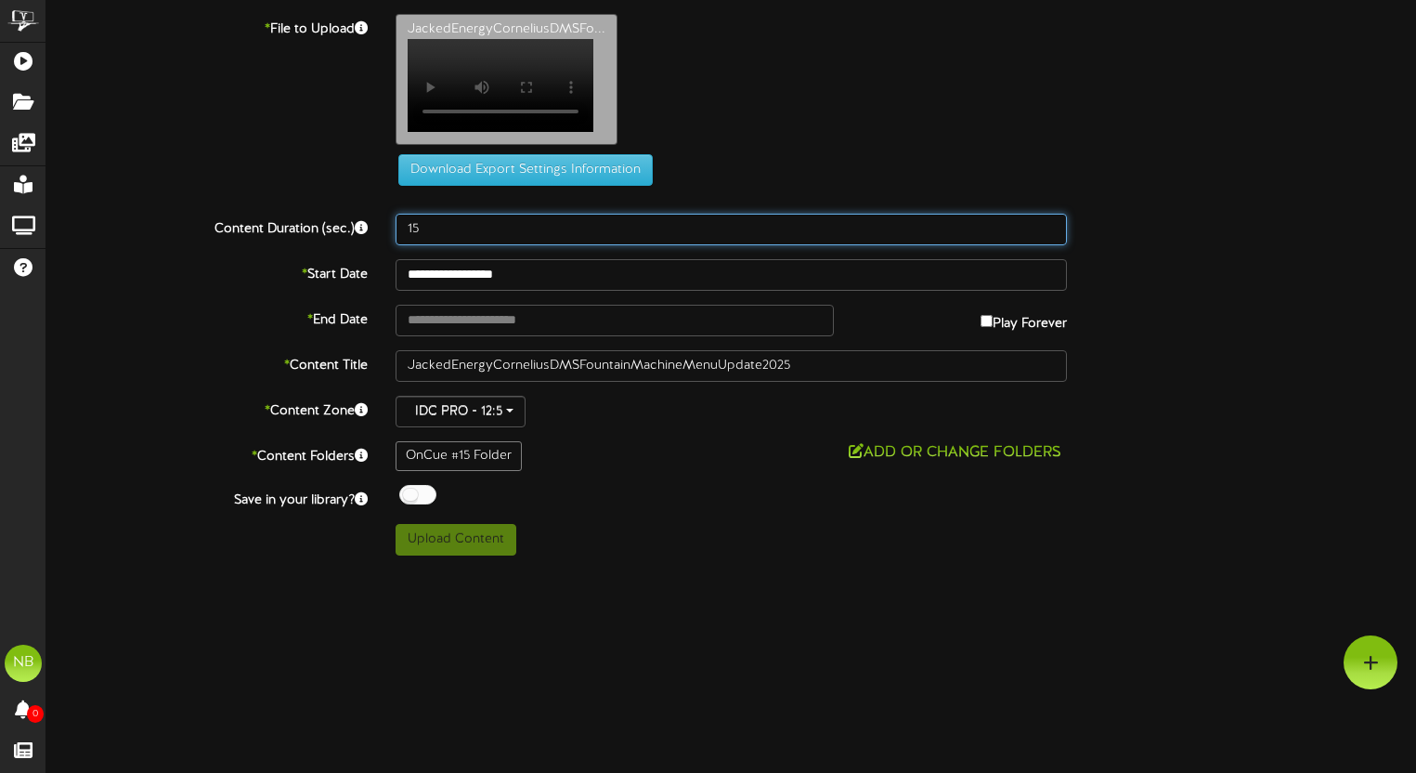
click at [450, 221] on input "15" at bounding box center [731, 230] width 671 height 32
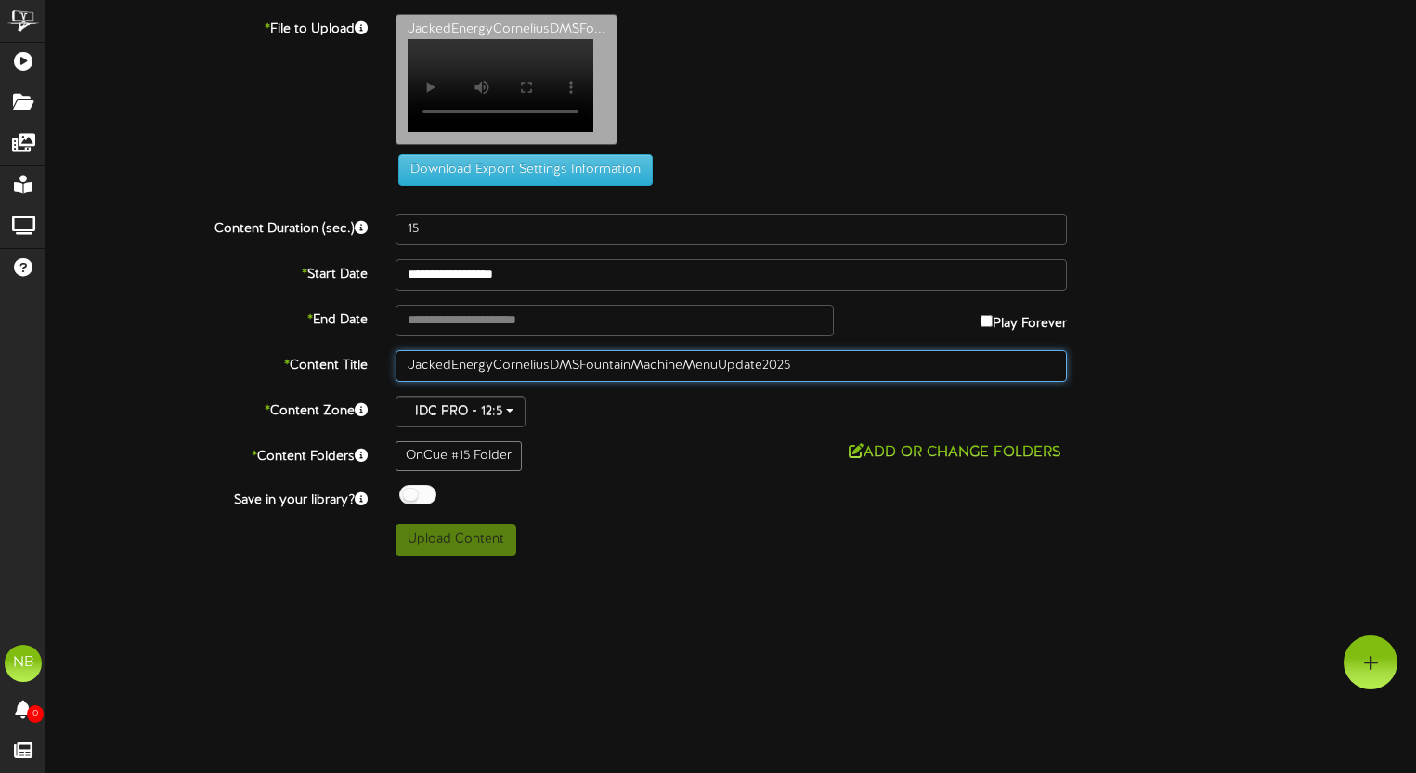
click at [510, 350] on input "JackedEnergyCorneliusDMSFountainMachineMenuUpdate2025" at bounding box center [731, 366] width 671 height 32
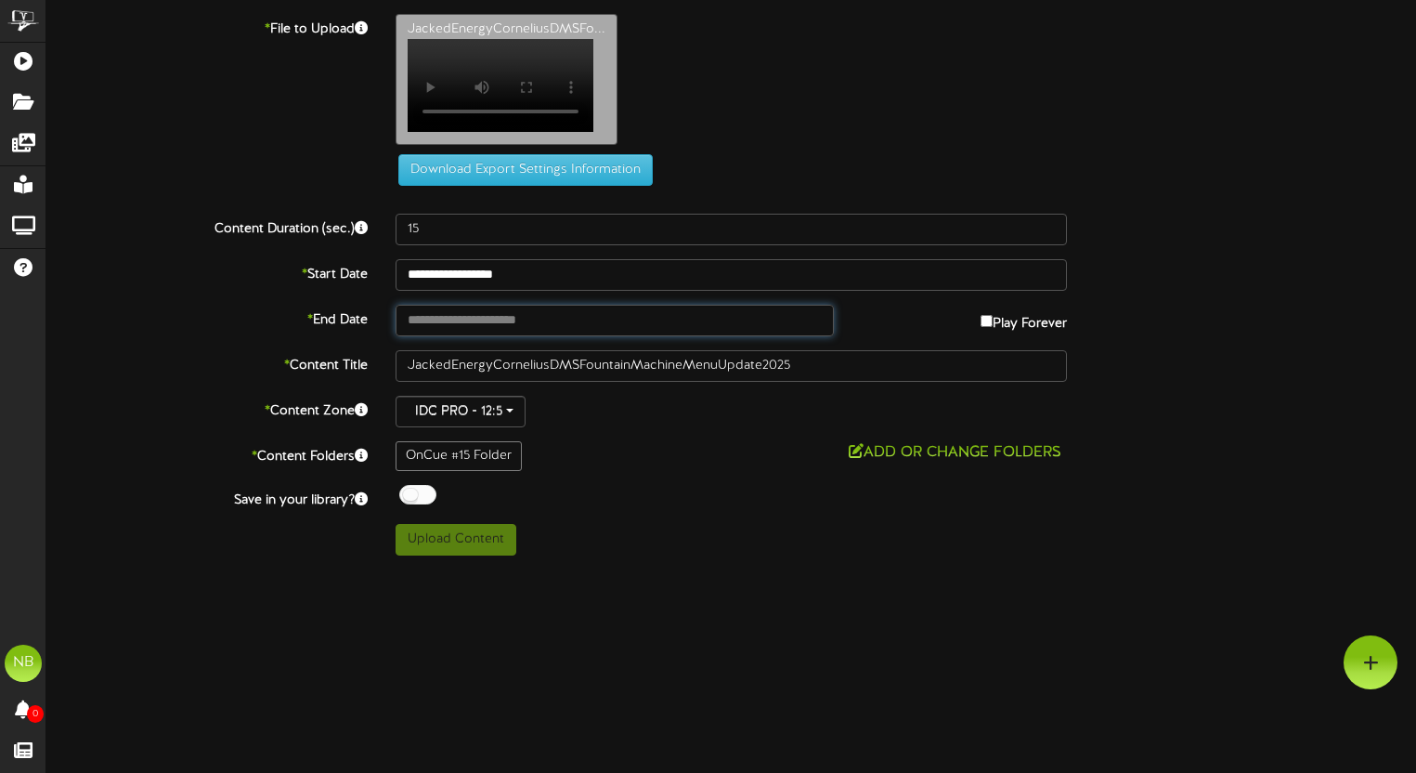
click at [509, 305] on input "text" at bounding box center [615, 321] width 438 height 32
type input "**********"
drag, startPoint x: 216, startPoint y: 44, endPoint x: 235, endPoint y: 48, distance: 19.1
click at [216, 44] on div "Download Export Settings Information" at bounding box center [732, 100] width 1426 height 172
click at [737, 126] on div "JackedEnergyCorneliusDMSFo... Your browser does not support HTML5 video." at bounding box center [906, 84] width 1049 height 140
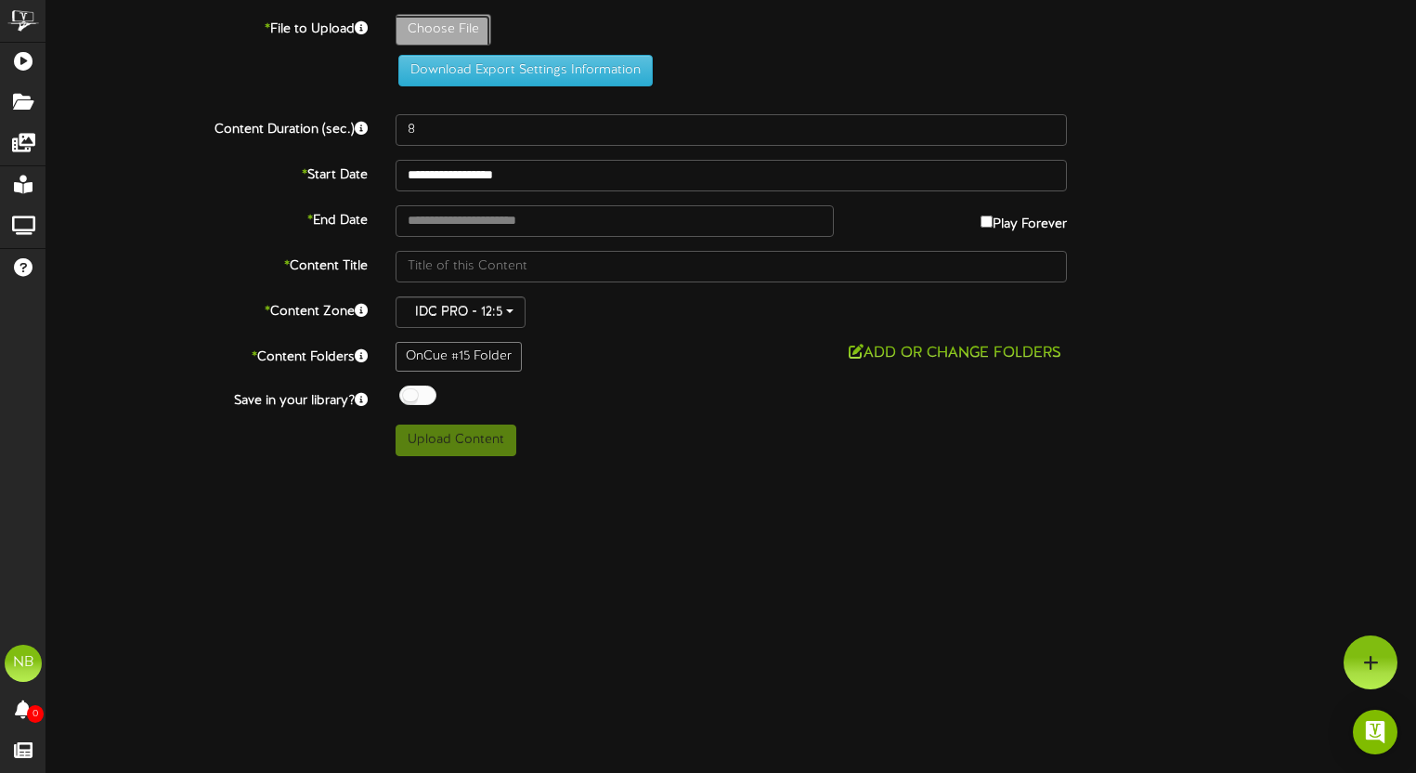
type input "**********"
type input "FountainClubCorneliusDMSFountainMachineMenuUpdate2025"
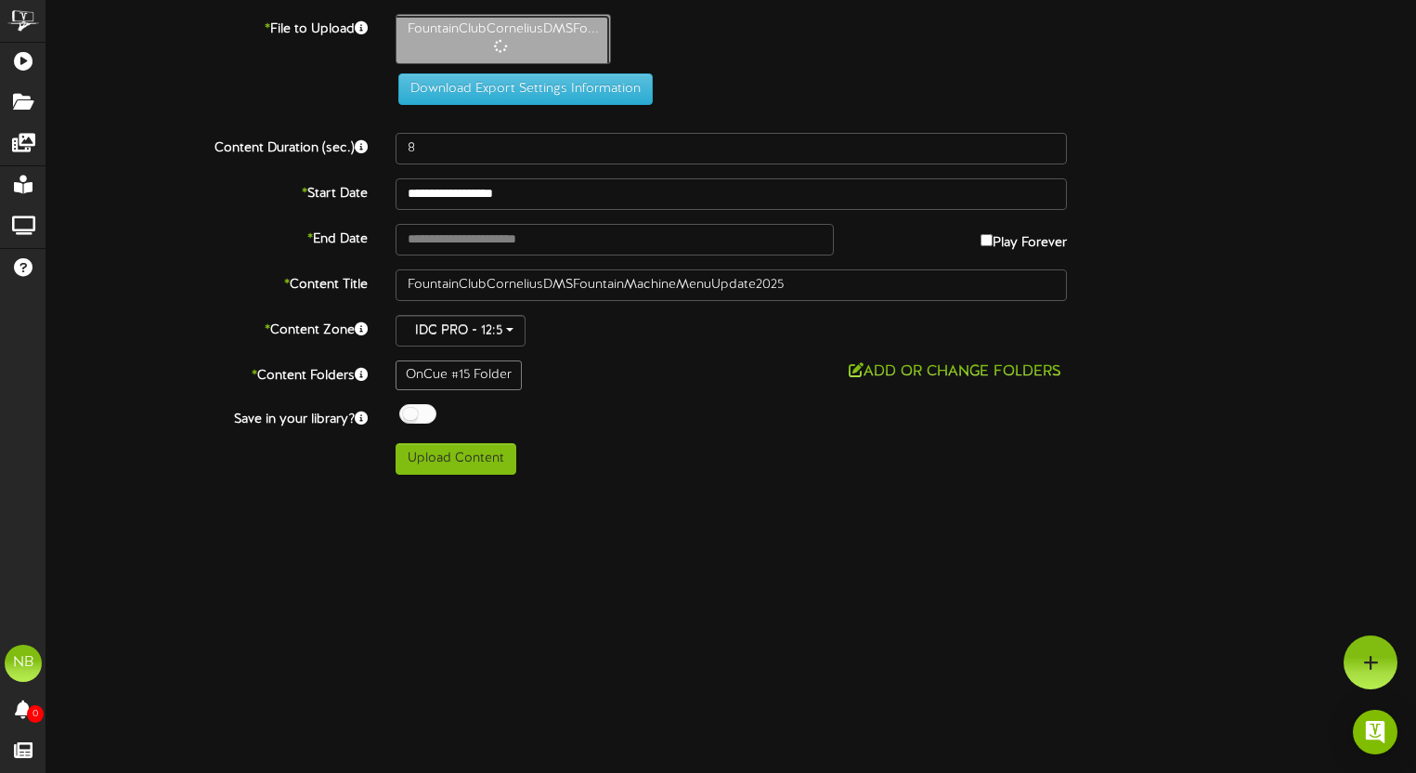
type input "19"
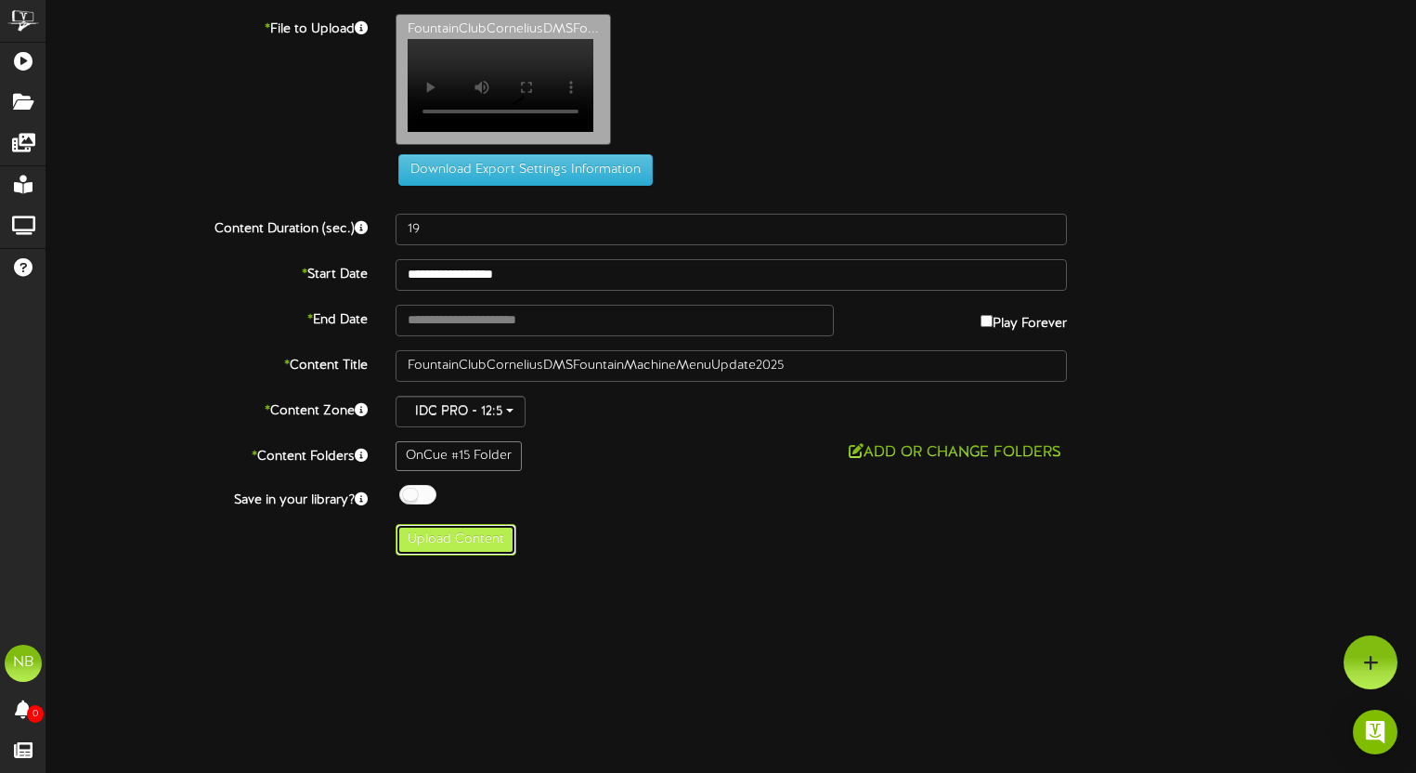
click at [474, 524] on button "Upload Content" at bounding box center [456, 540] width 121 height 32
type input "**********"
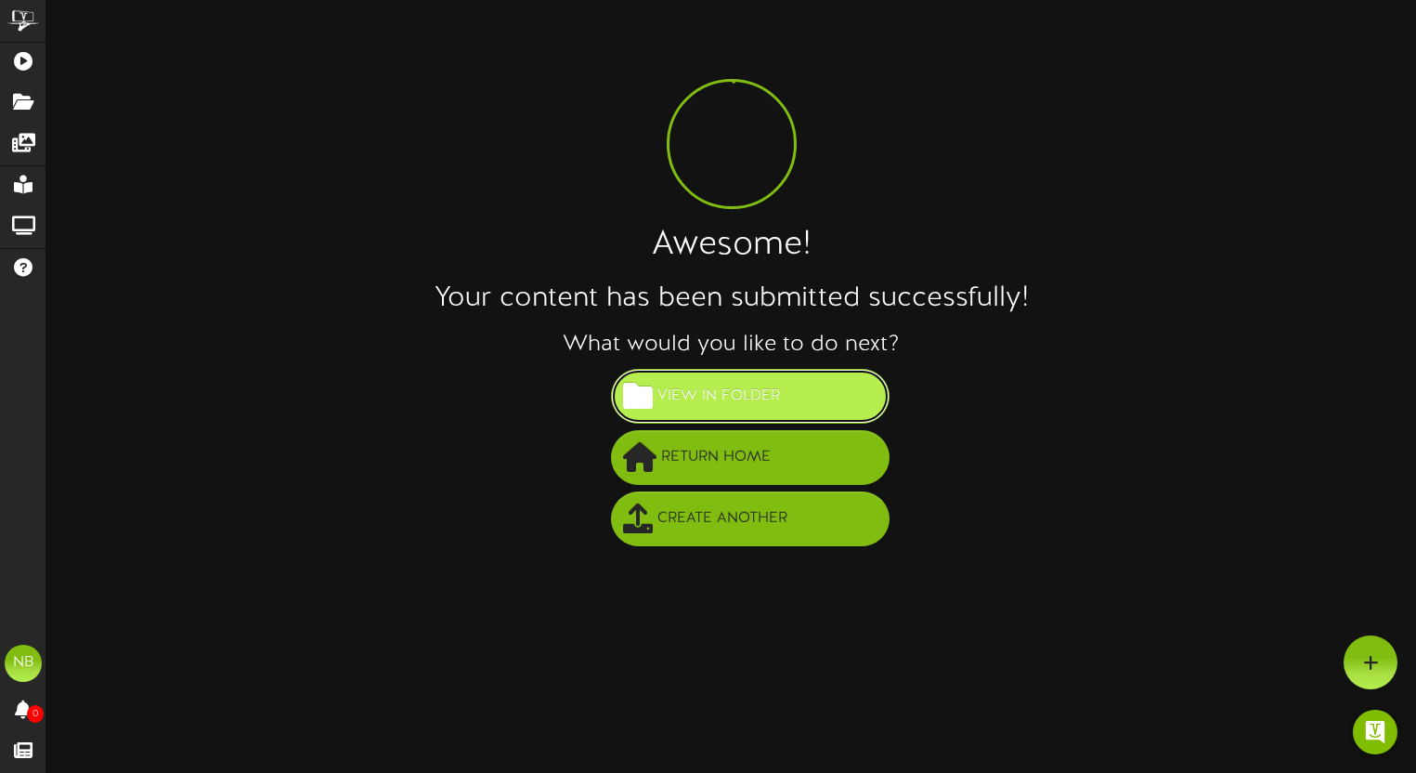
click at [674, 406] on span "View in Folder" at bounding box center [719, 396] width 132 height 31
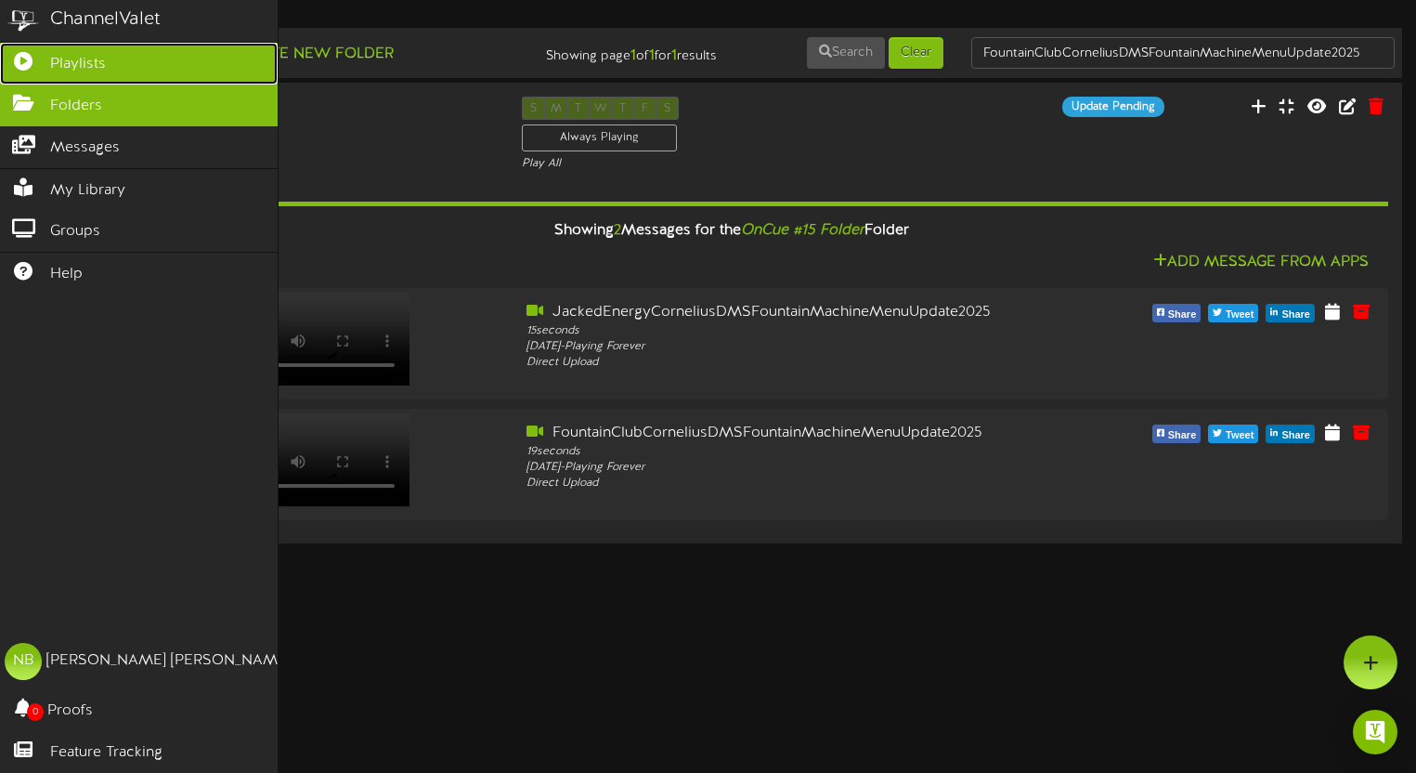
click at [30, 58] on icon at bounding box center [23, 59] width 46 height 14
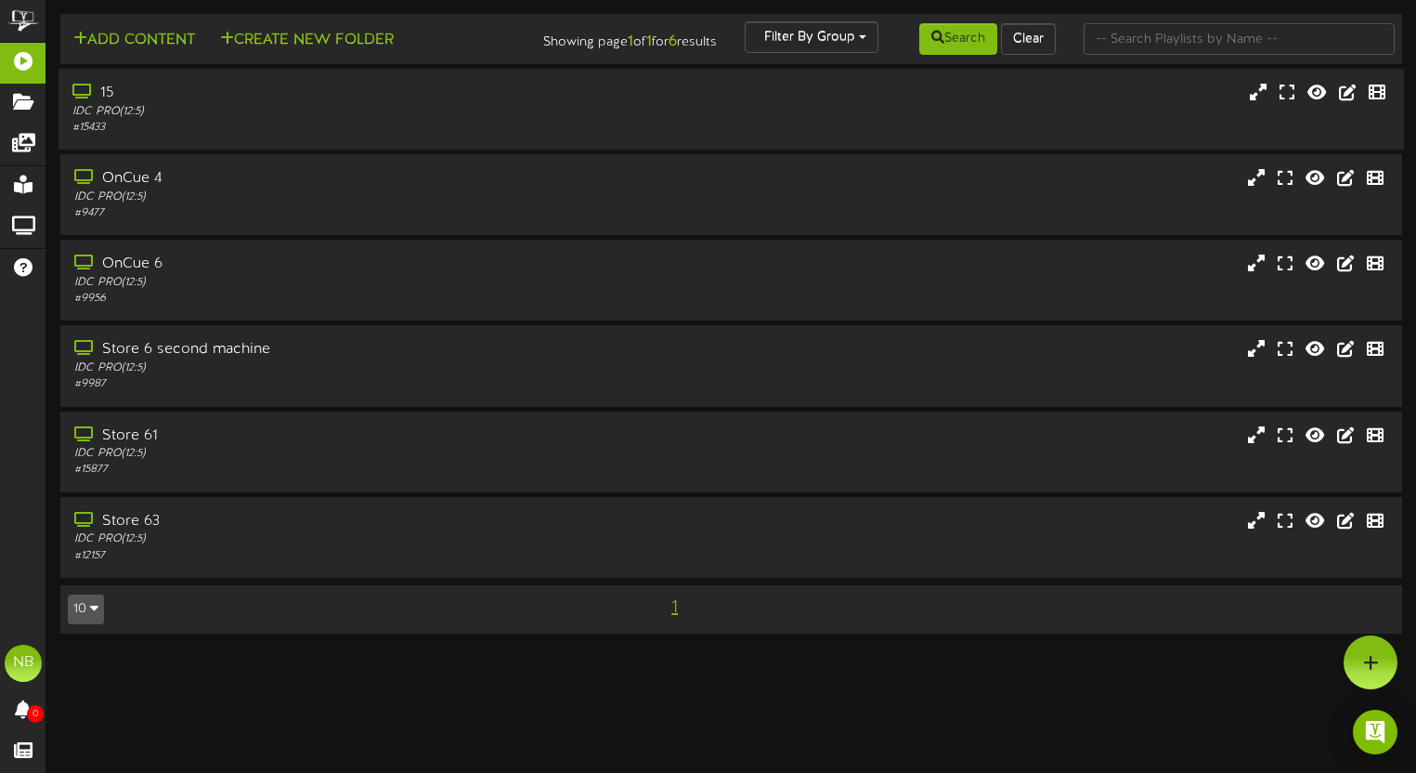
click at [367, 123] on div "# 15433" at bounding box center [338, 128] width 533 height 16
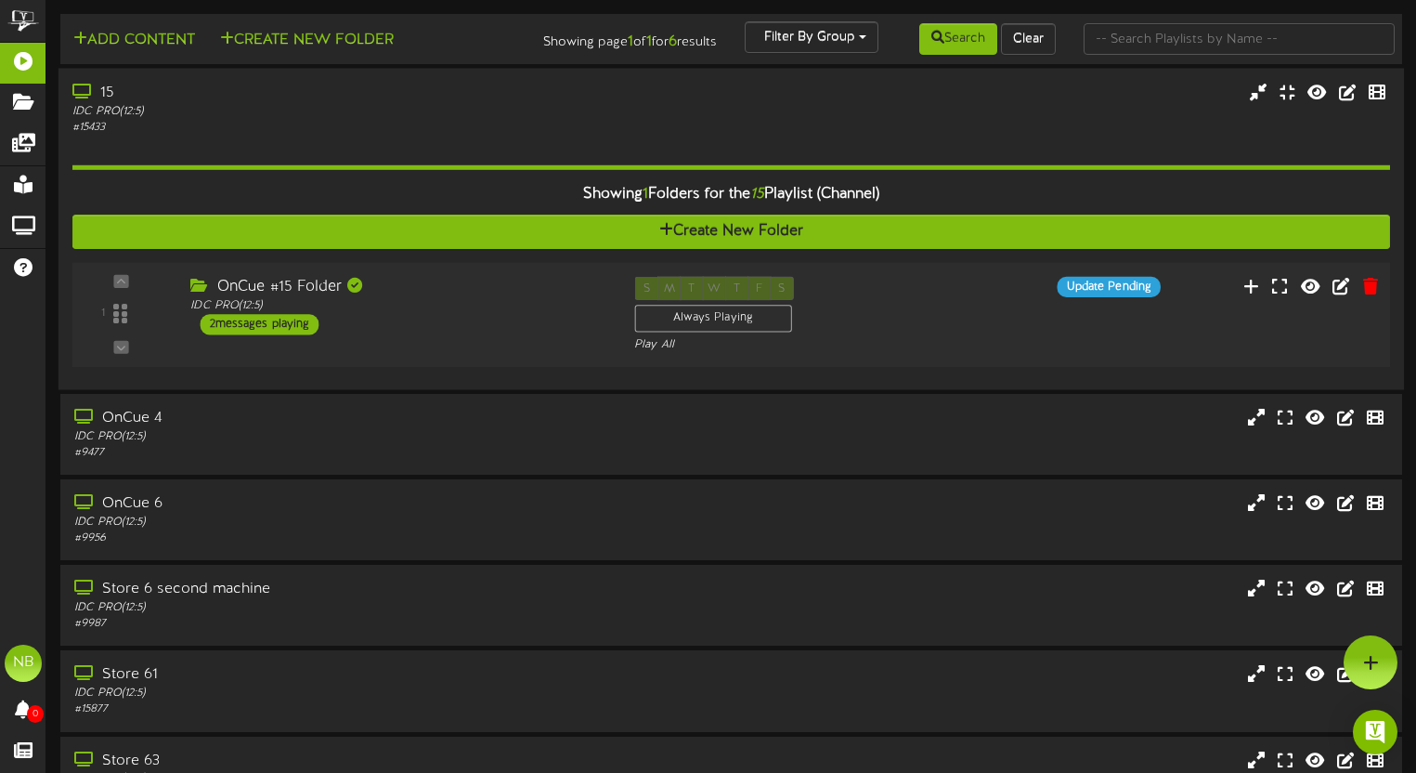
click at [952, 316] on div "S M T W T F S Always Playing Play All" at bounding box center [786, 315] width 332 height 76
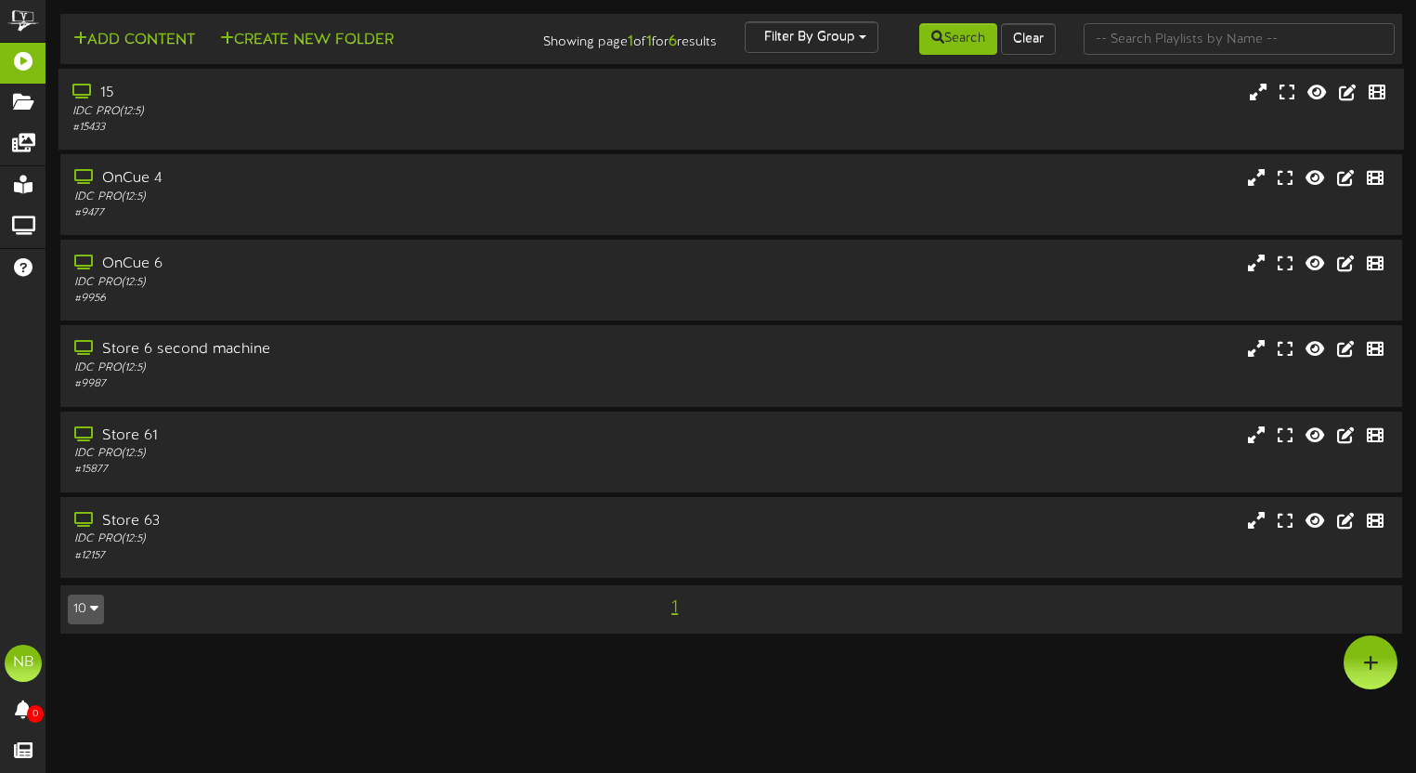
click at [652, 136] on div "15 IDC PRO ( 12:5 ) # 15433" at bounding box center [732, 109] width 1346 height 81
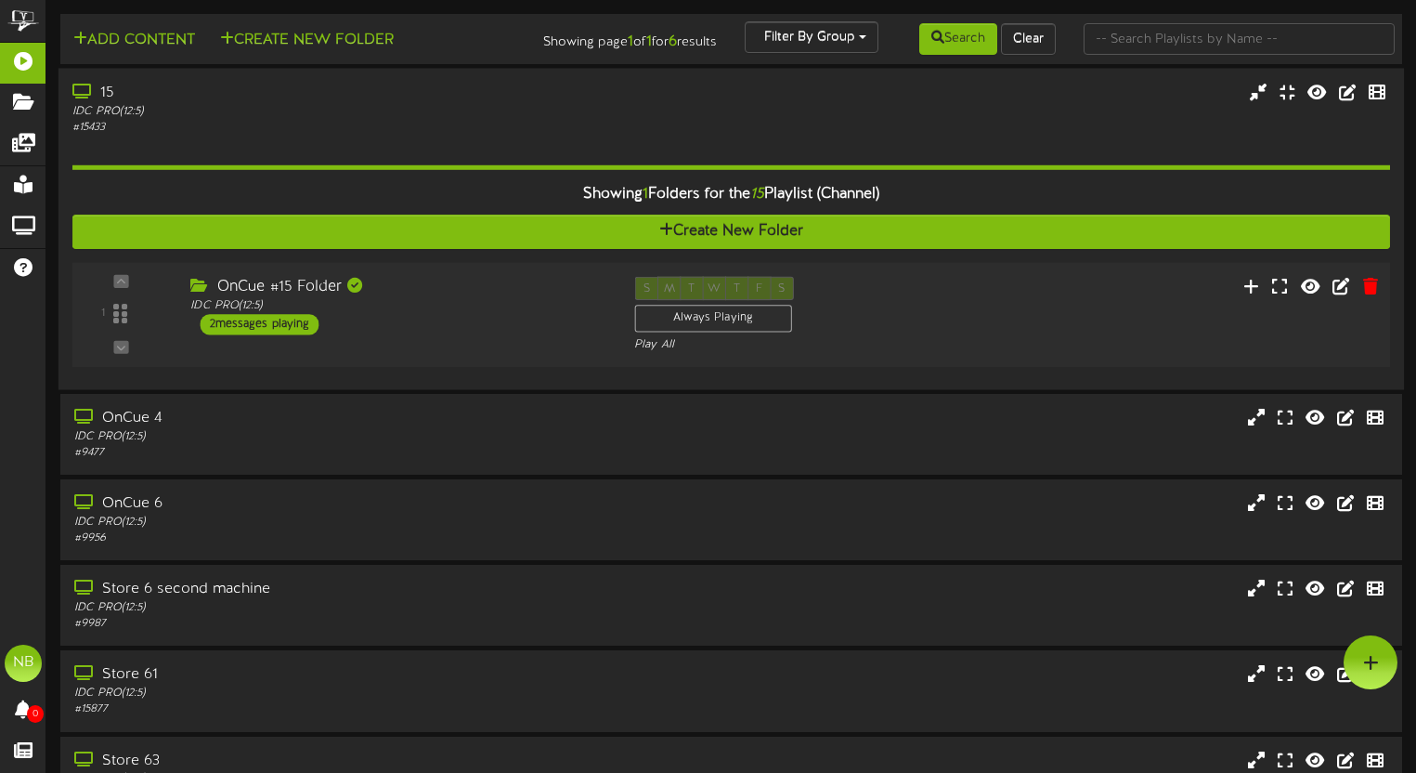
click at [499, 327] on div "OnCue #15 Folder IDC PRO ( 12:5 ) 2 messages playing" at bounding box center [398, 306] width 444 height 59
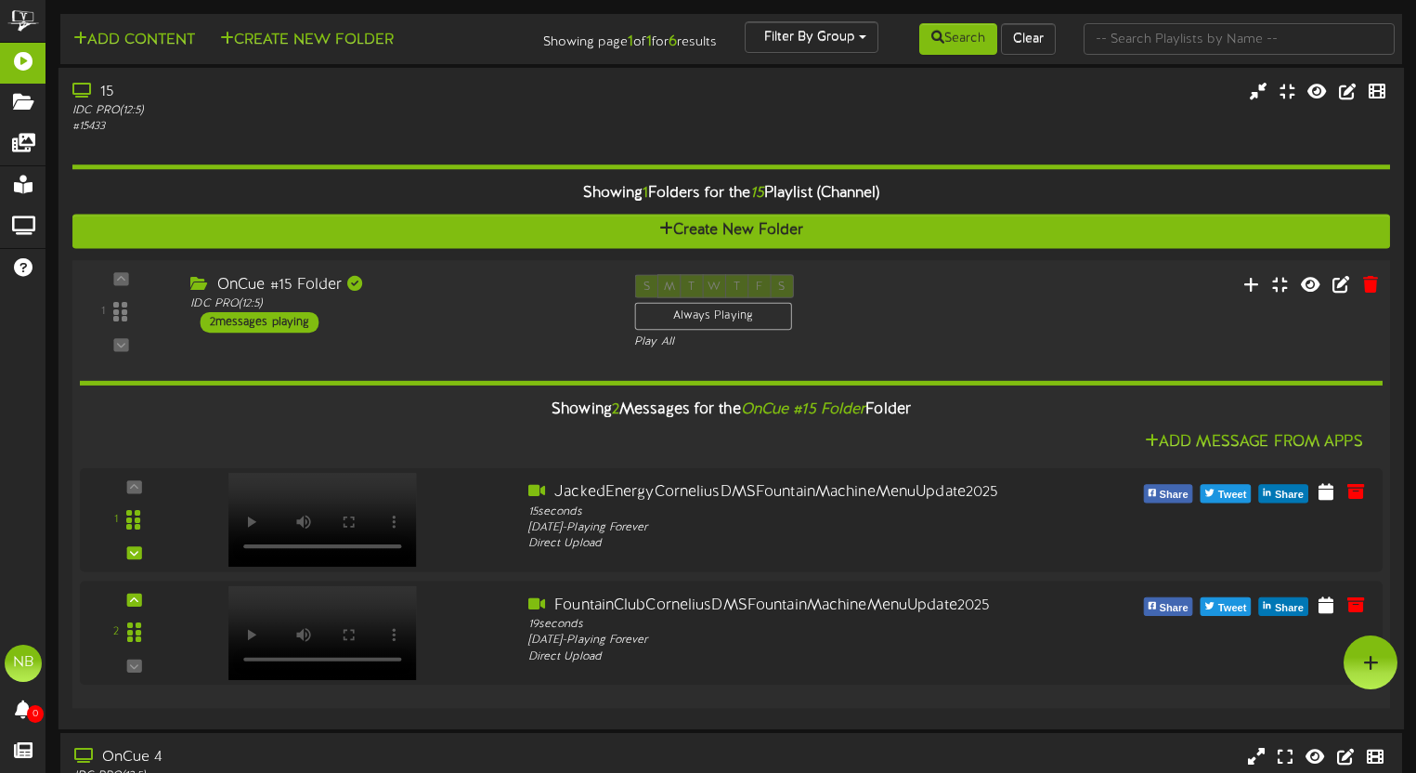
click at [527, 324] on div "OnCue #15 Folder IDC PRO ( 12:5 ) 2 messages playing" at bounding box center [398, 303] width 444 height 59
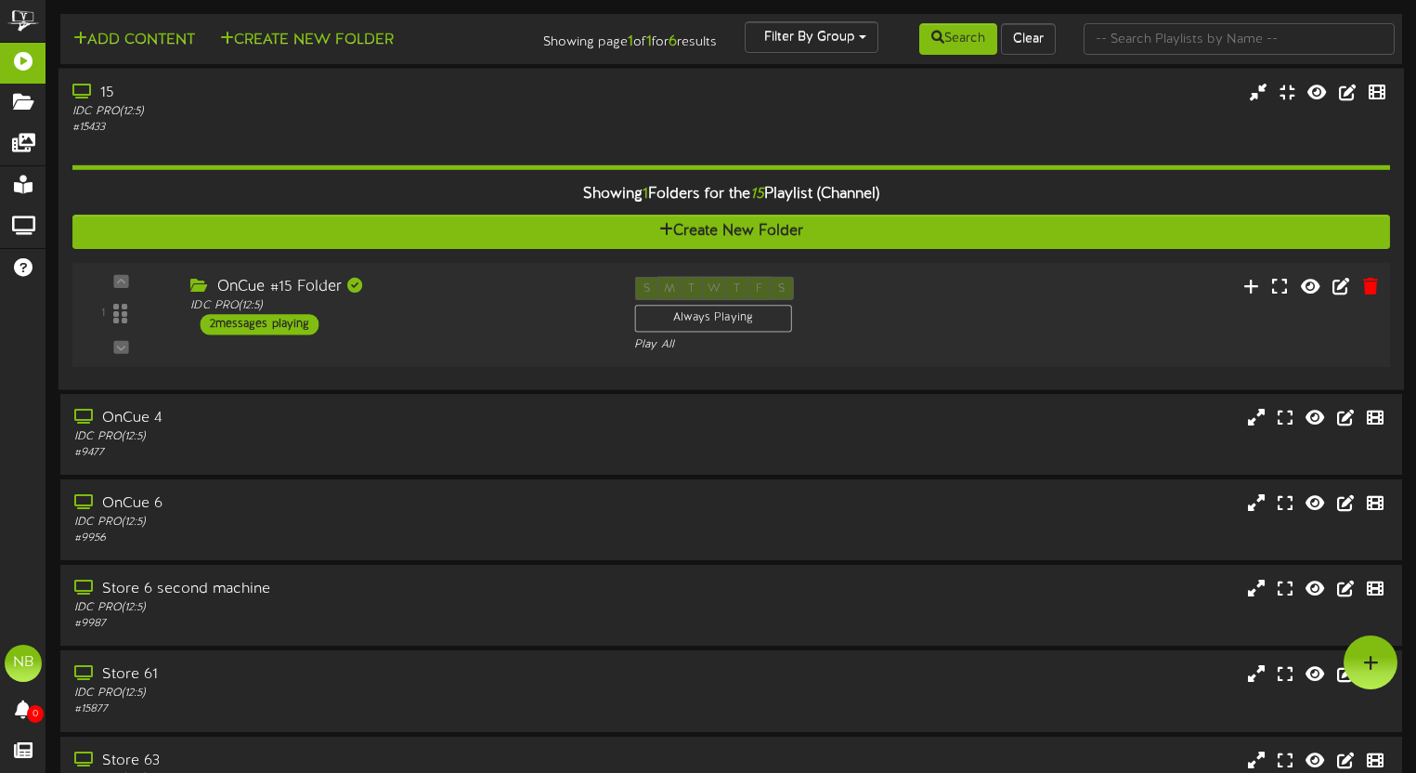
click at [528, 322] on div "OnCue #15 Folder IDC PRO ( 12:5 ) 2 messages playing" at bounding box center [398, 306] width 444 height 59
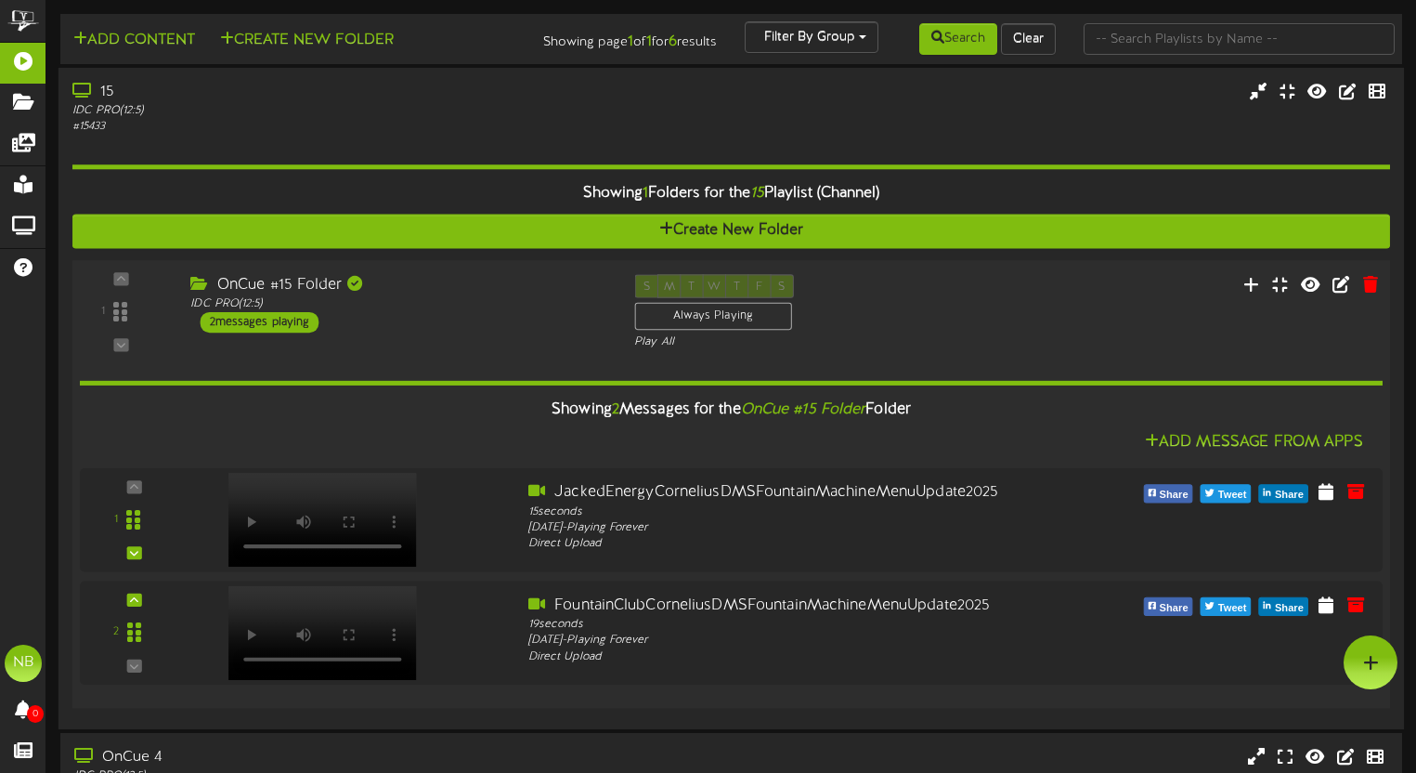
click at [529, 317] on div "OnCue #15 Folder IDC PRO ( 12:5 ) 2 messages playing" at bounding box center [398, 303] width 444 height 59
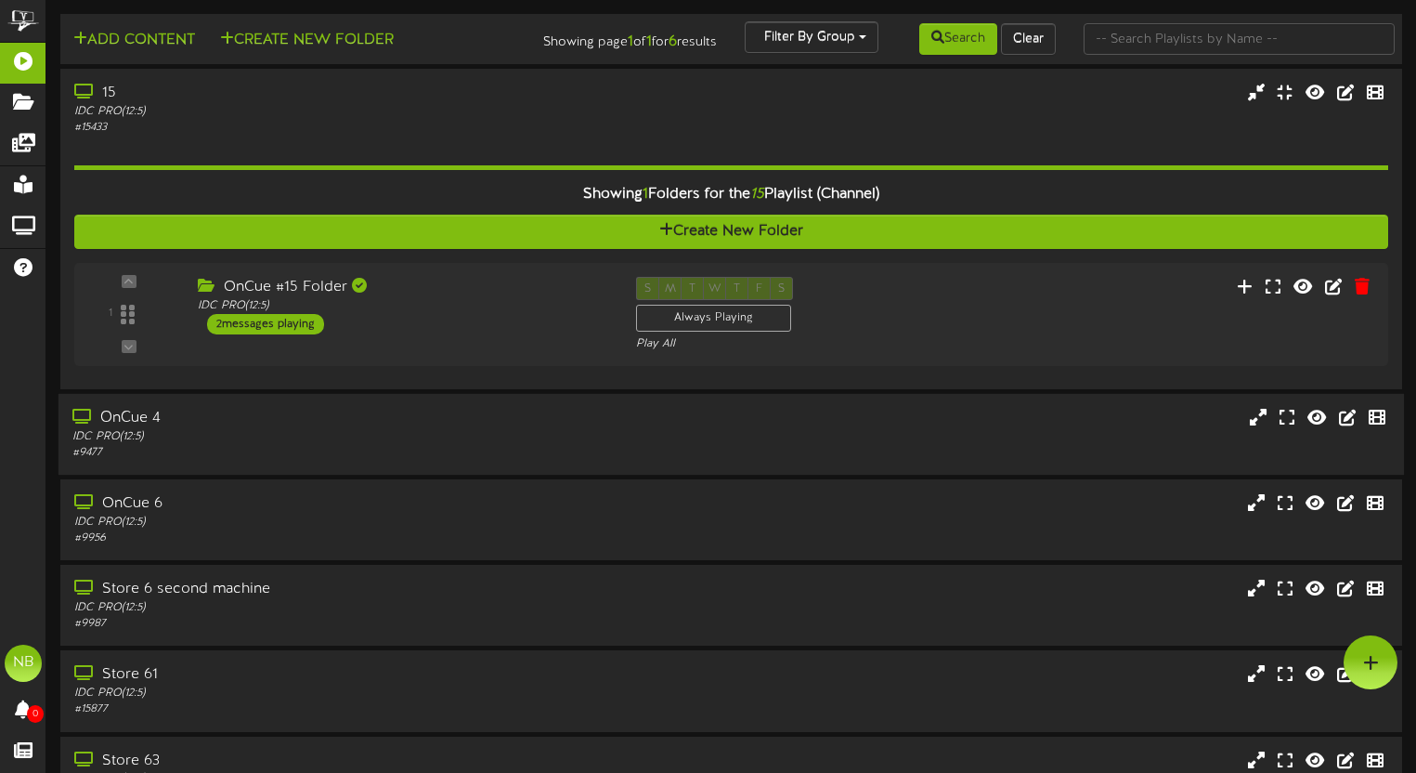
click at [499, 439] on div "IDC PRO ( 12:5 )" at bounding box center [338, 437] width 533 height 16
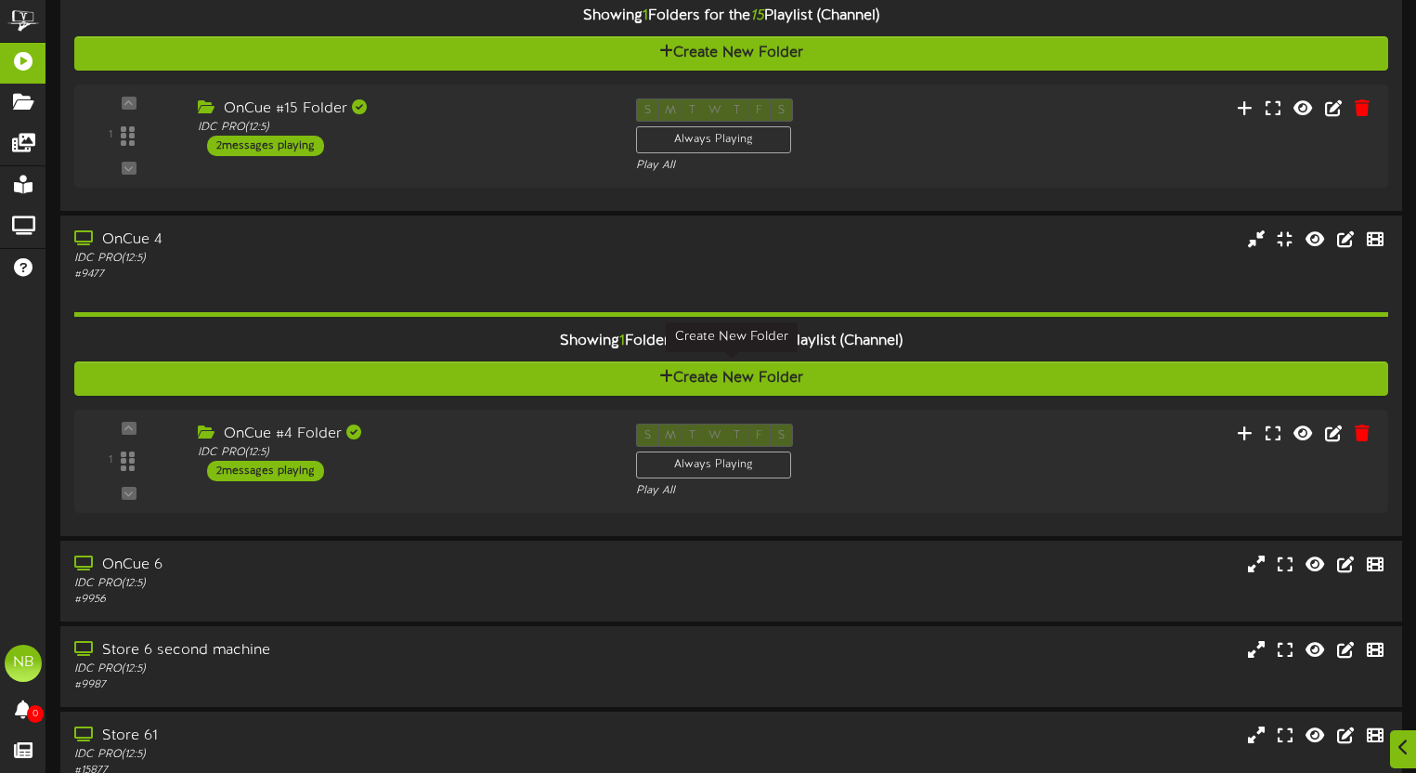
scroll to position [180, 0]
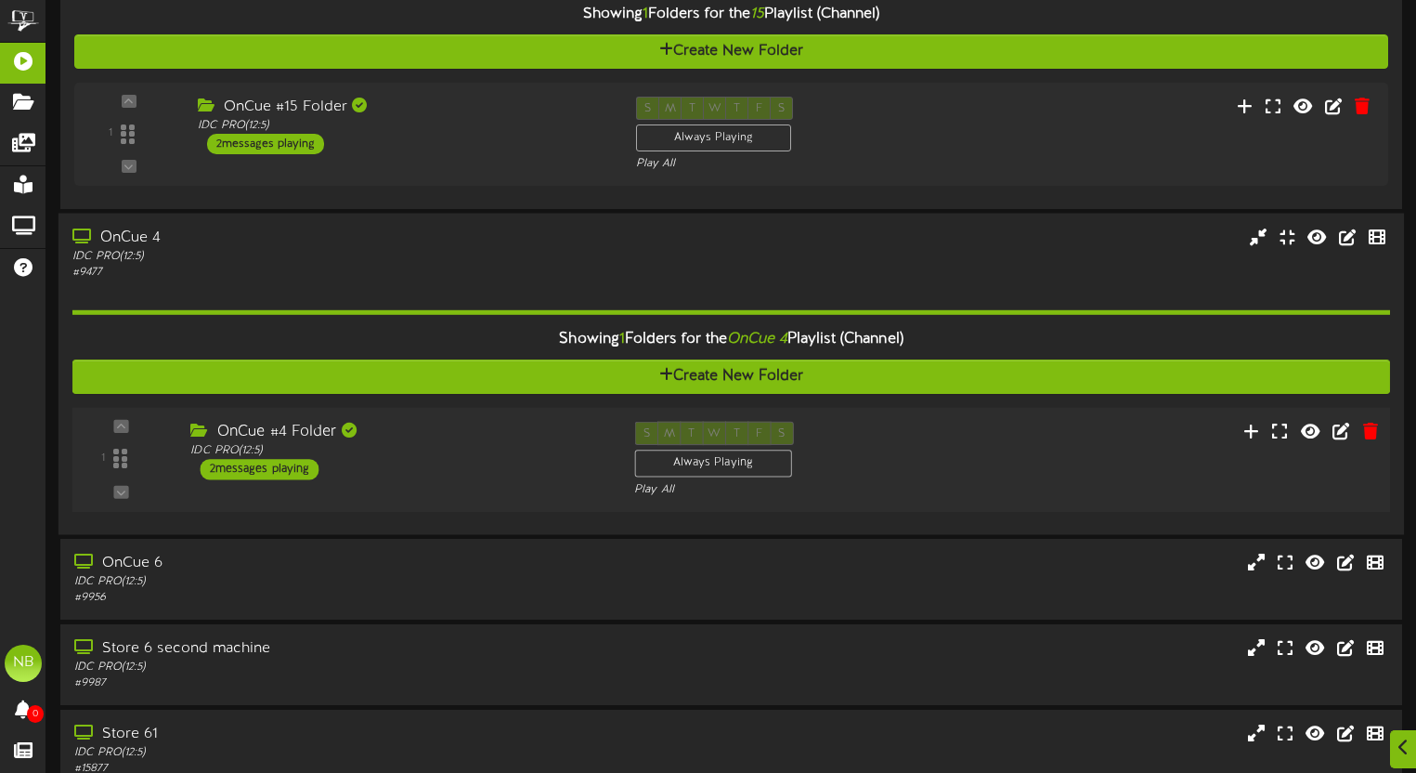
click at [543, 467] on div "OnCue #4 Folder IDC PRO ( 12:5 ) 2 messages playing" at bounding box center [398, 451] width 444 height 59
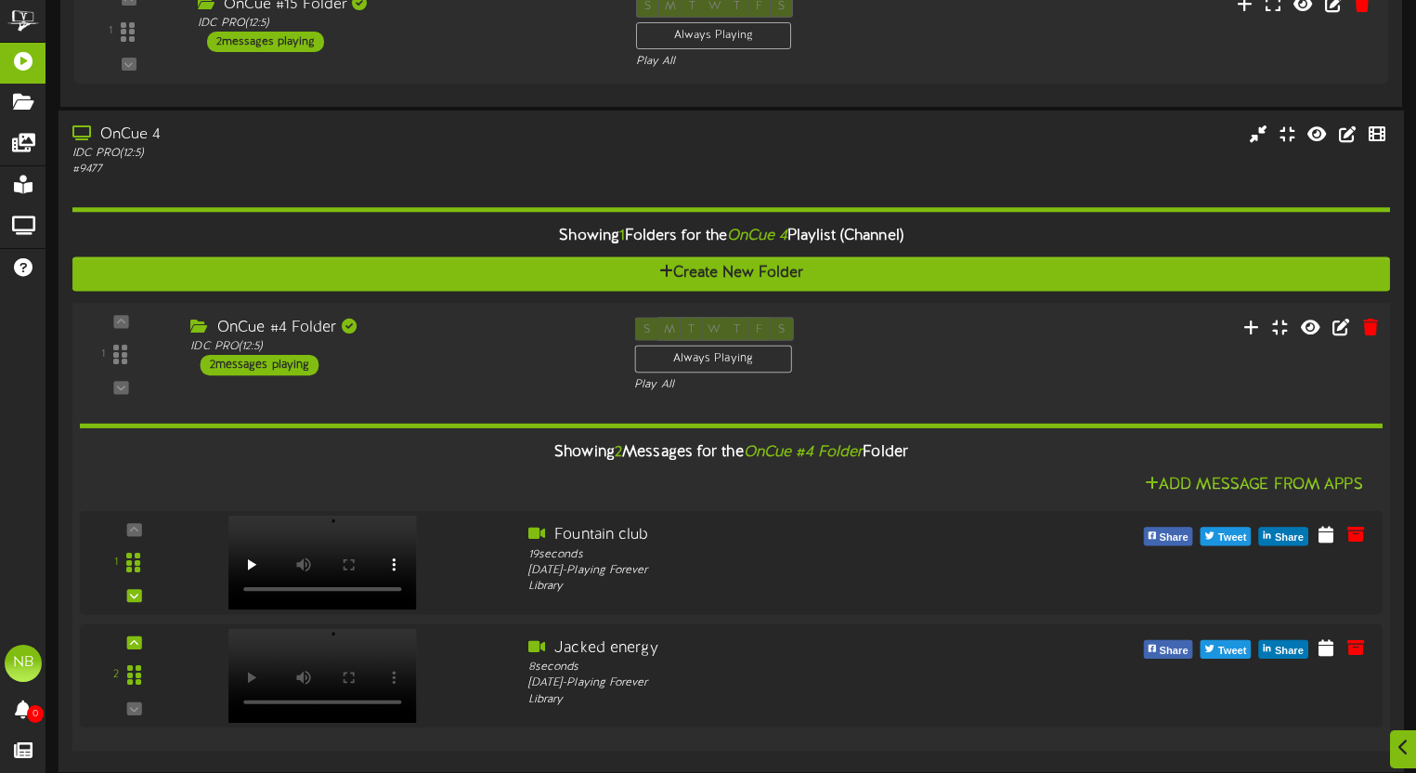
scroll to position [349, 0]
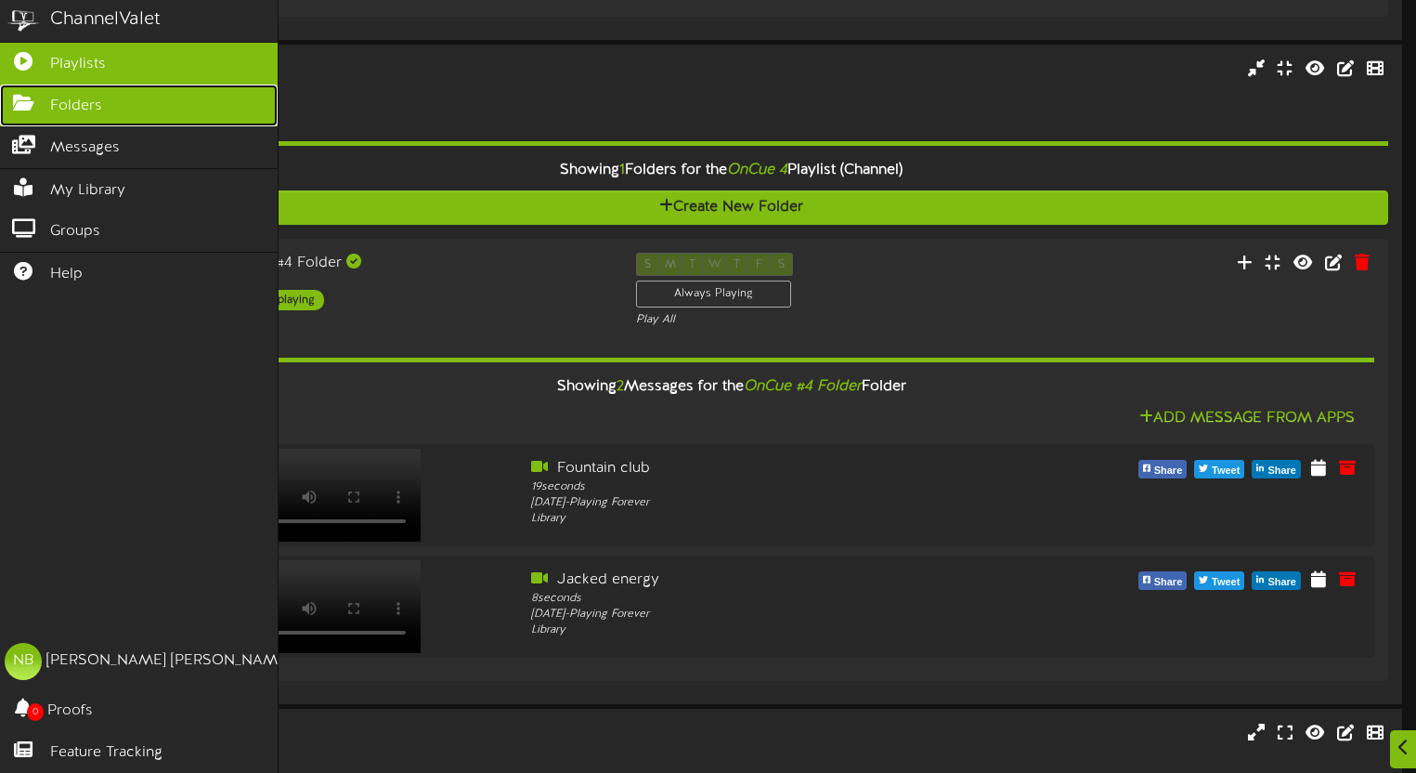
click at [28, 108] on icon at bounding box center [23, 101] width 46 height 14
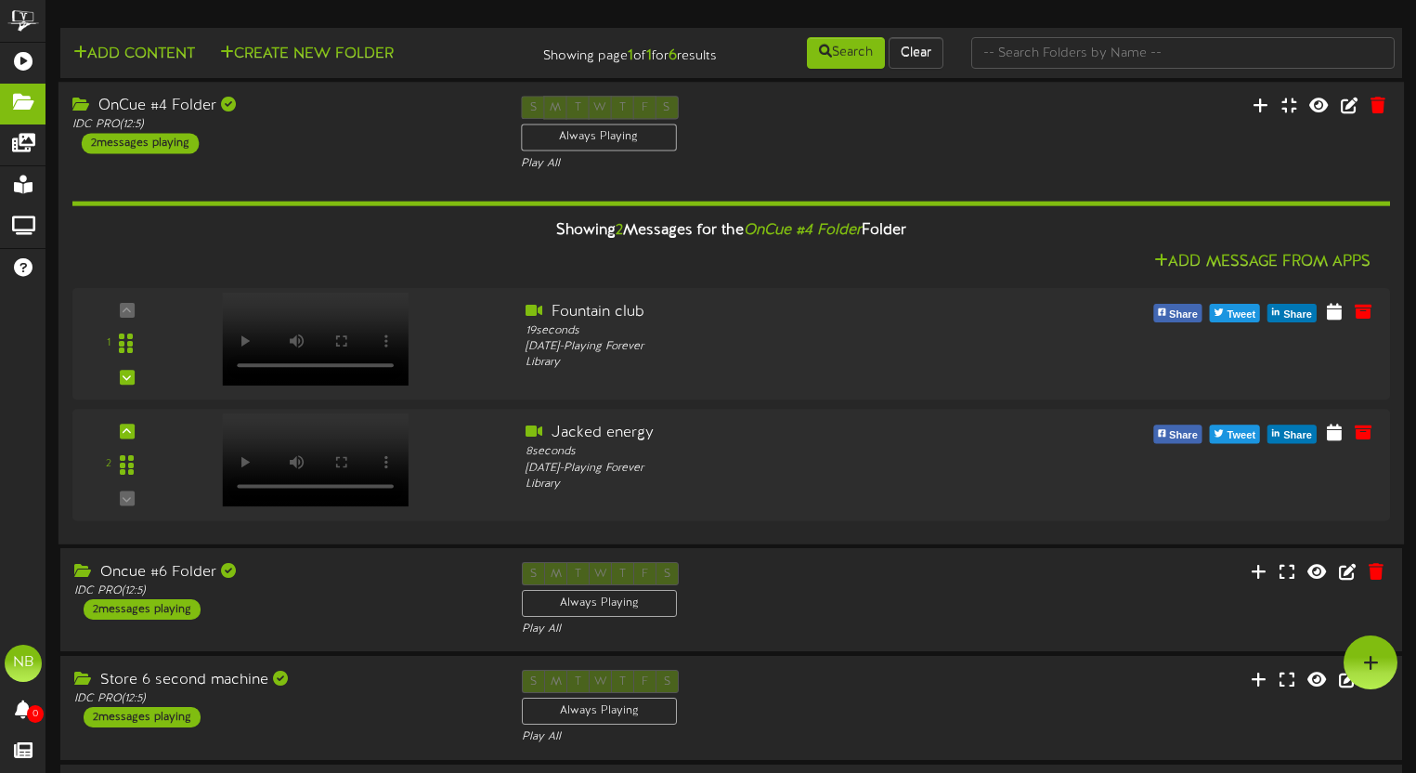
click at [403, 151] on div "OnCue #4 Folder IDC PRO ( 12:5 ) 2 messages playing" at bounding box center [283, 125] width 449 height 58
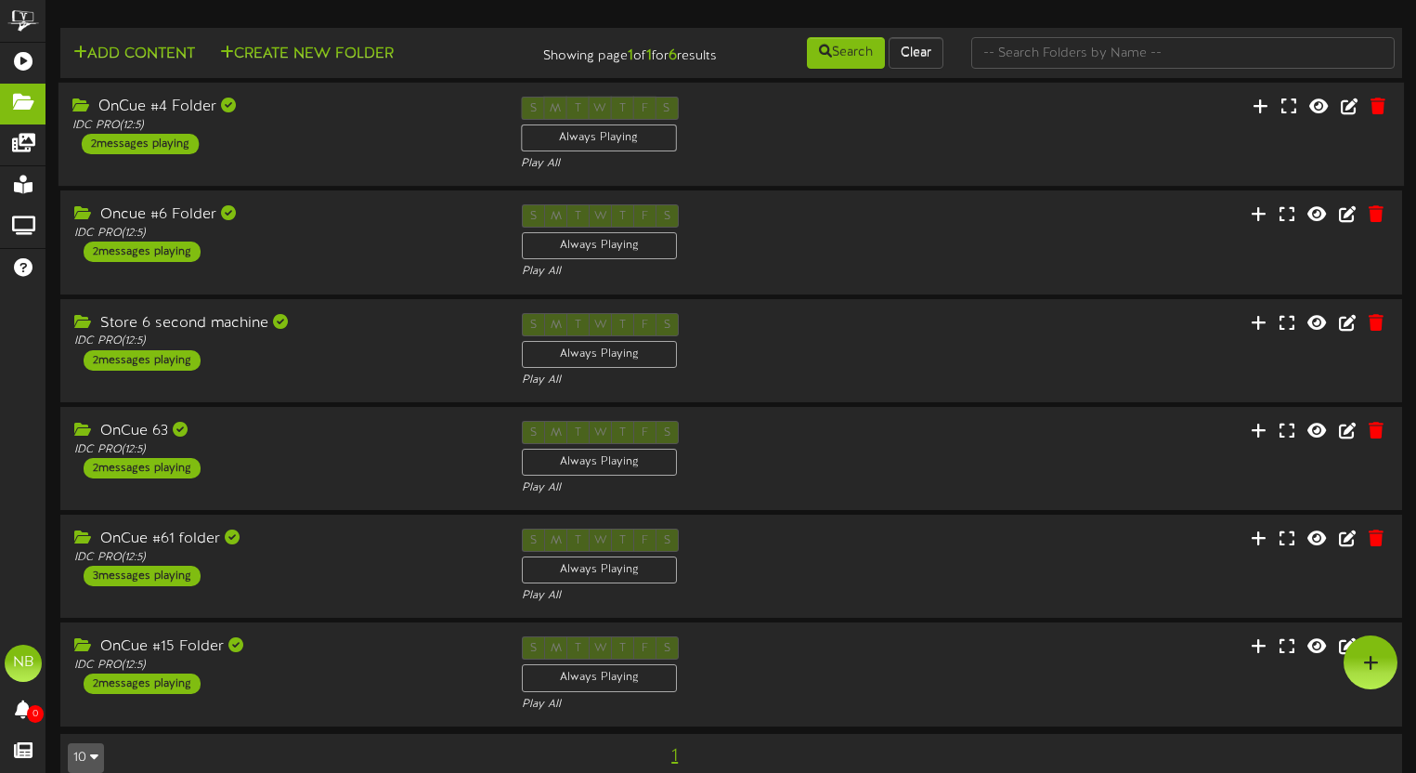
click at [390, 137] on div "OnCue #4 Folder IDC PRO ( 12:5 ) 2 messages playing" at bounding box center [283, 126] width 449 height 58
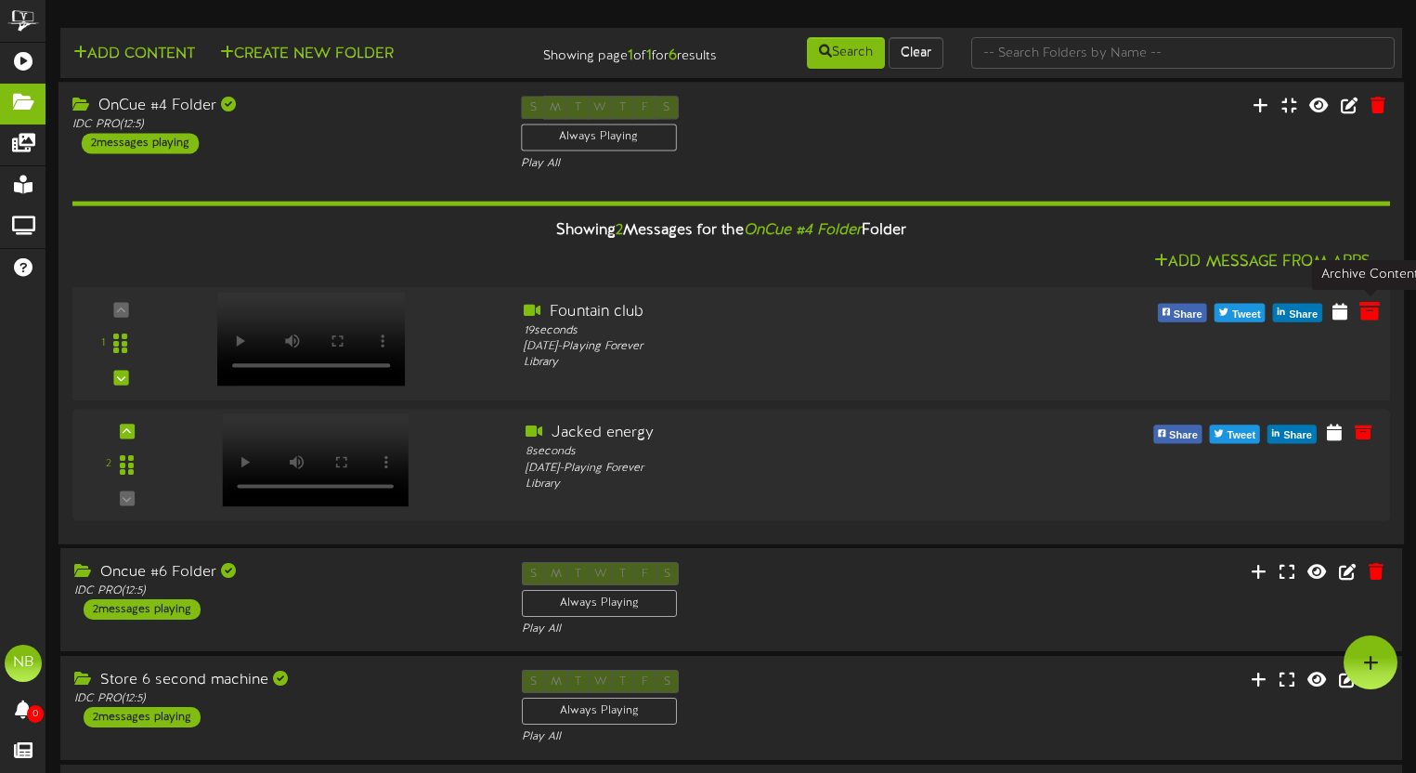
click at [1363, 308] on icon at bounding box center [1370, 310] width 20 height 20
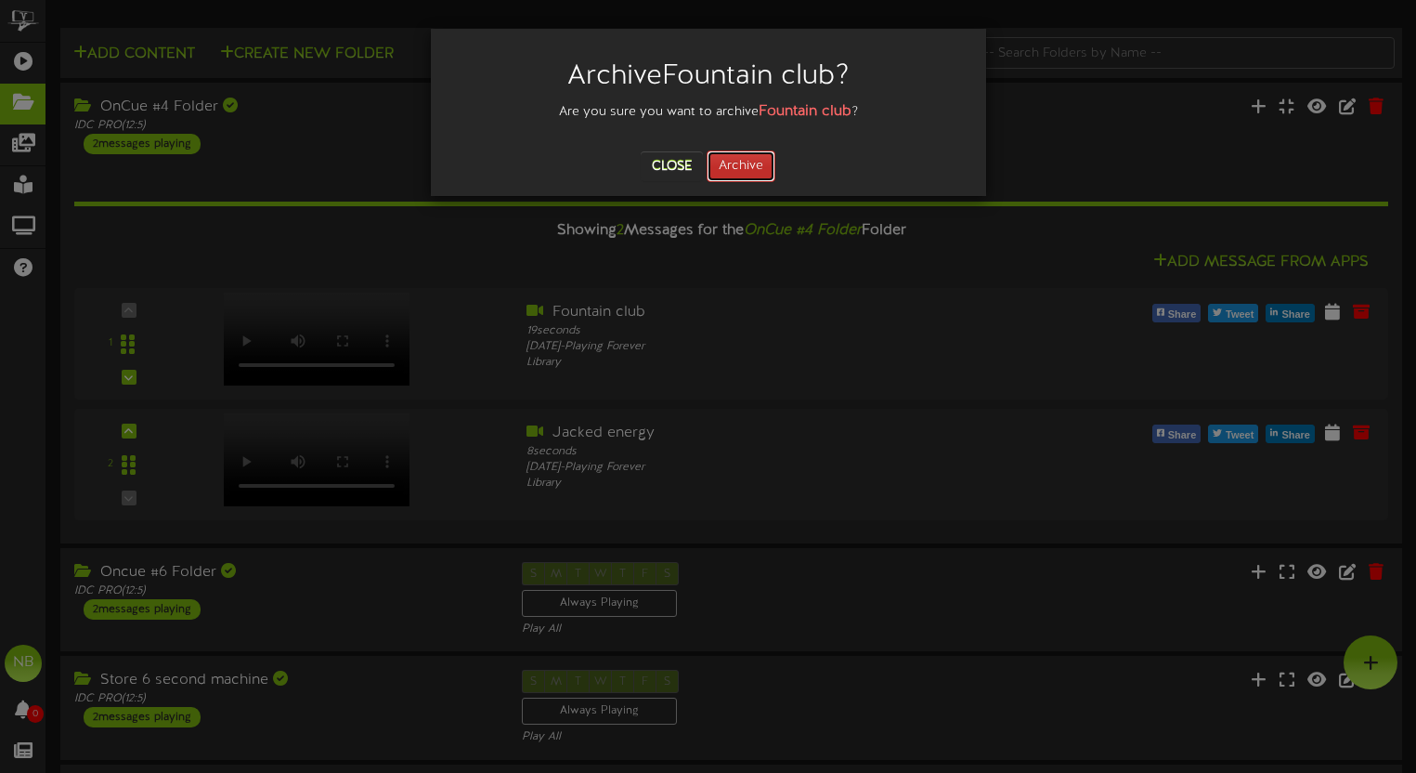
click at [755, 166] on button "Archive" at bounding box center [741, 166] width 69 height 32
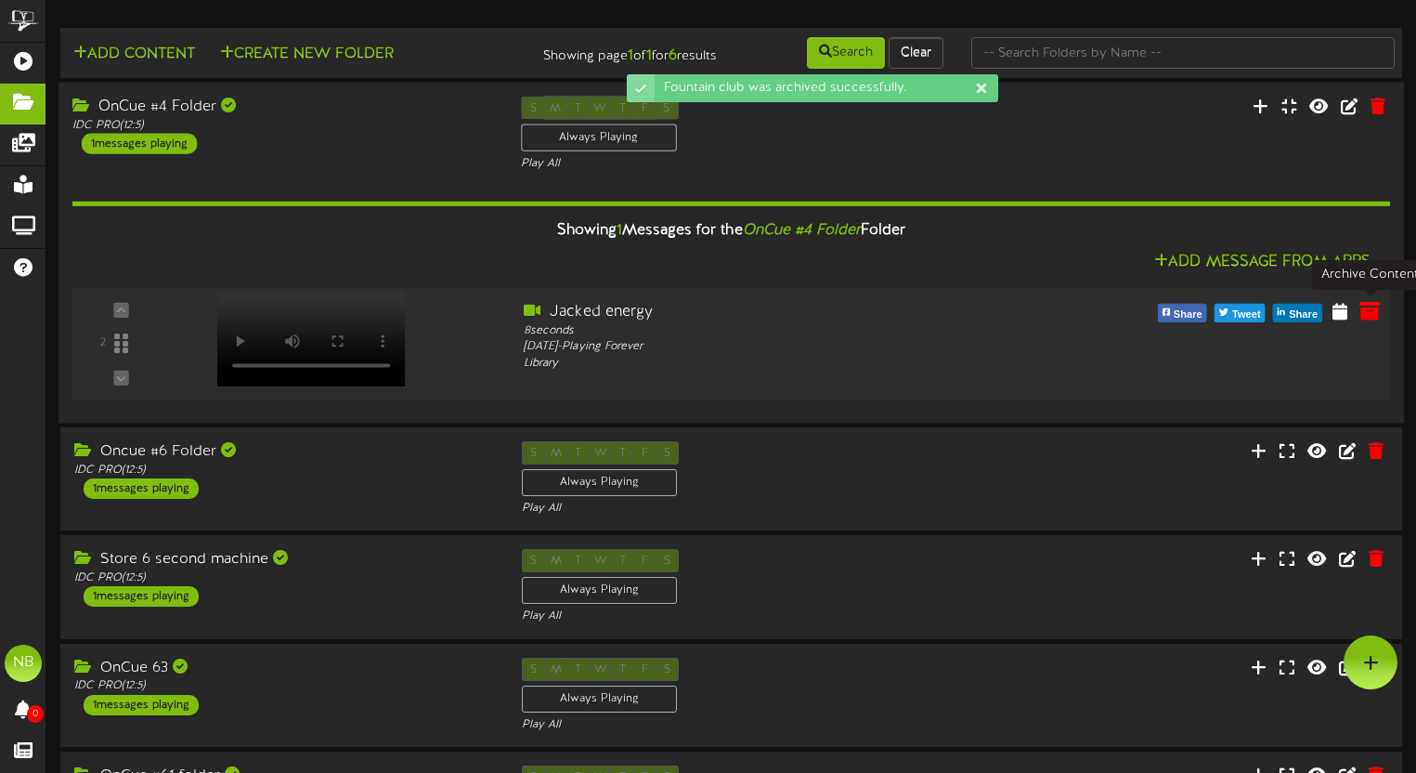
click at [1369, 307] on icon at bounding box center [1370, 310] width 20 height 20
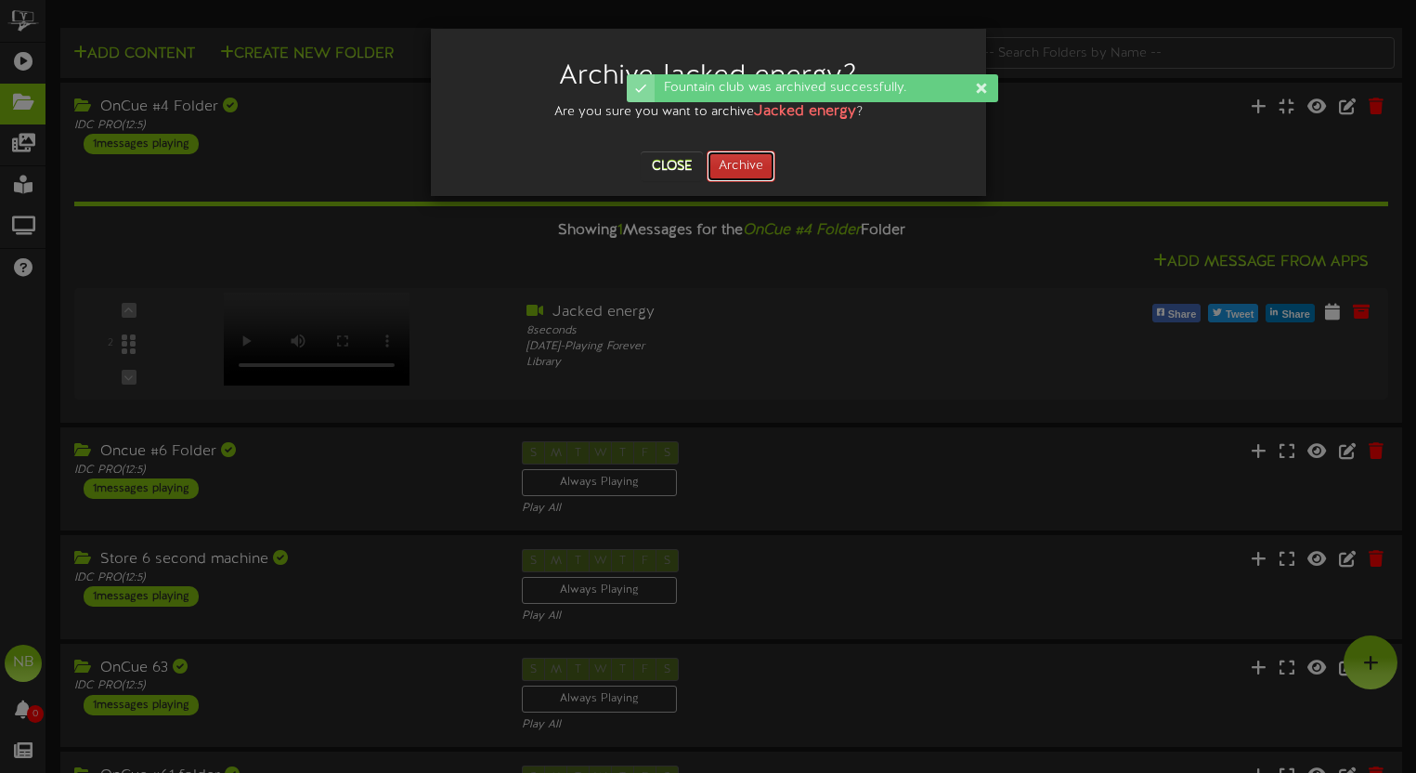
drag, startPoint x: 736, startPoint y: 167, endPoint x: 751, endPoint y: 174, distance: 16.2
click at [735, 167] on button "Archive" at bounding box center [741, 166] width 69 height 32
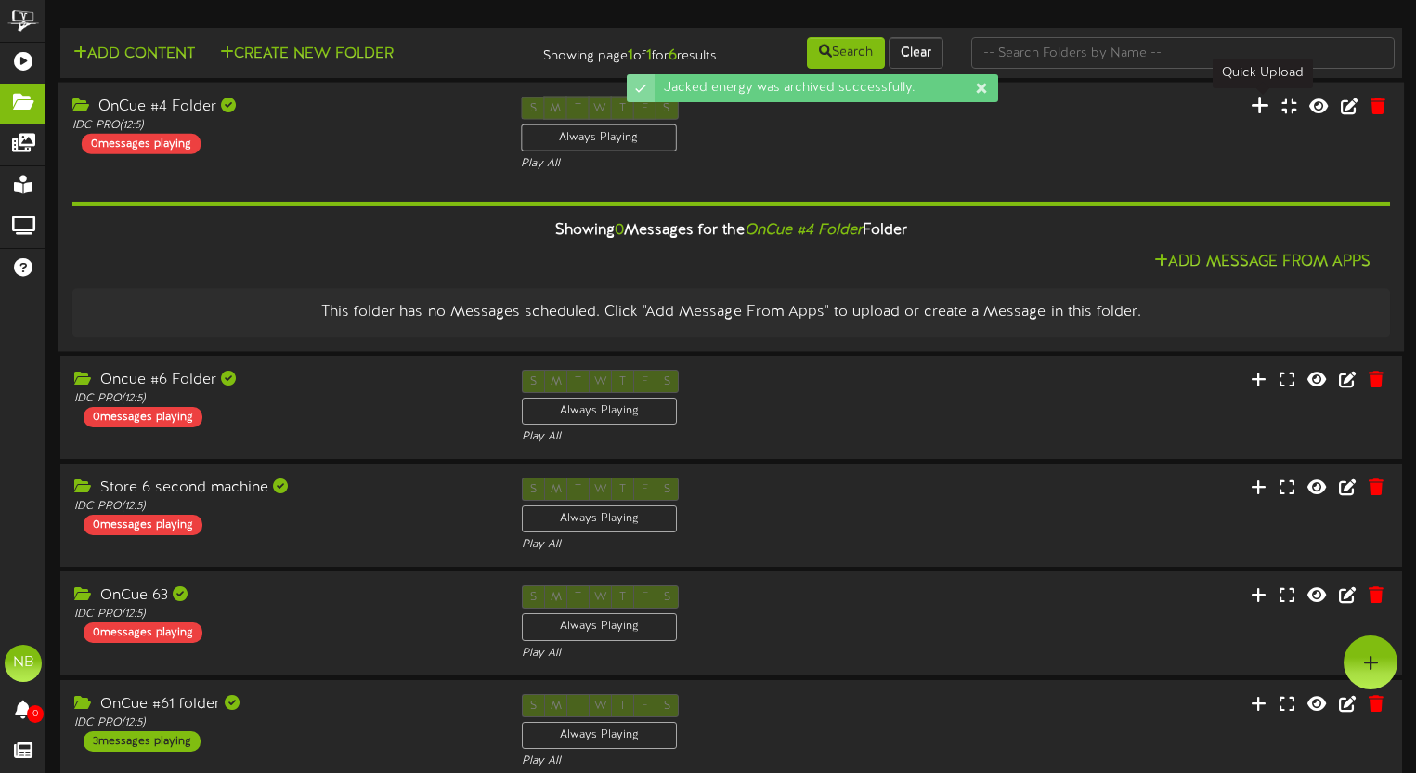
click at [1261, 99] on icon at bounding box center [1260, 105] width 19 height 20
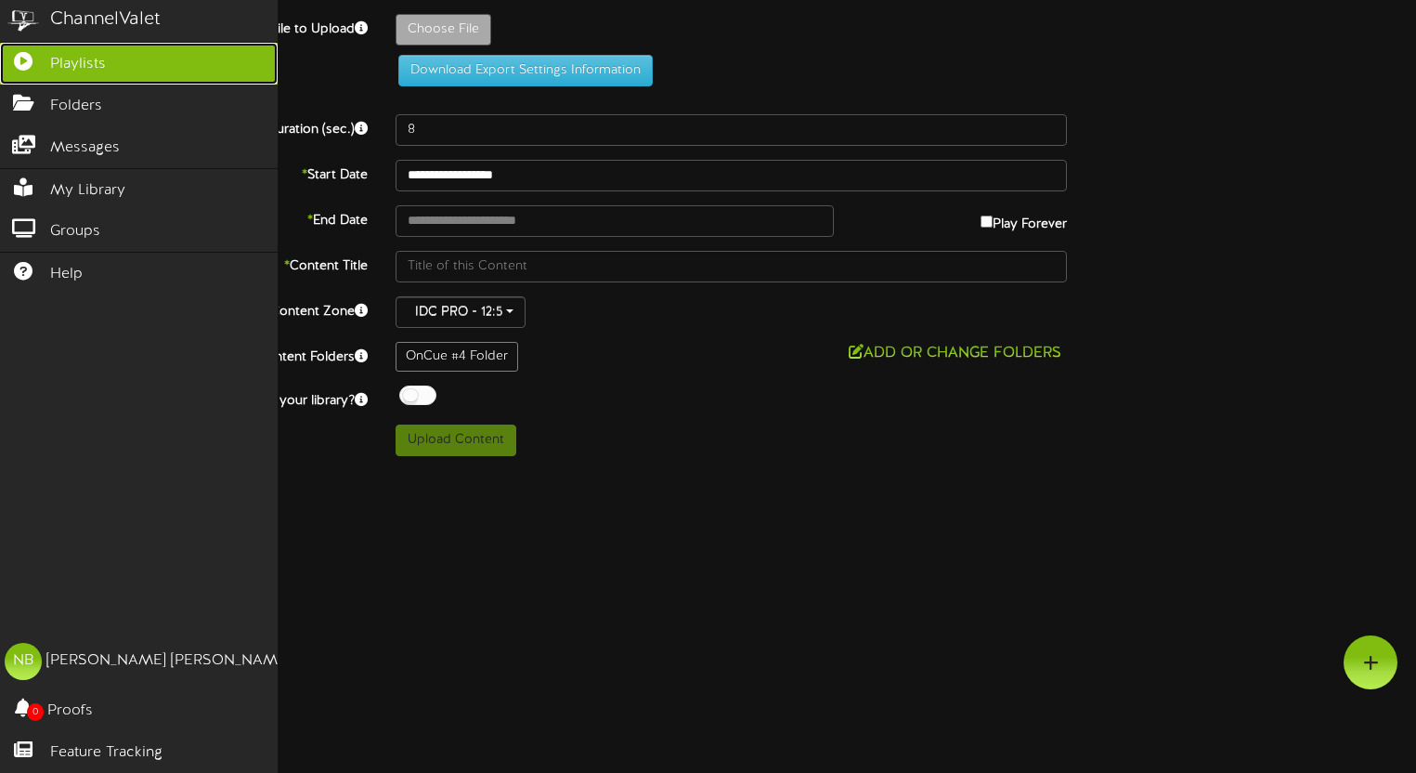
click at [24, 52] on icon at bounding box center [23, 59] width 46 height 14
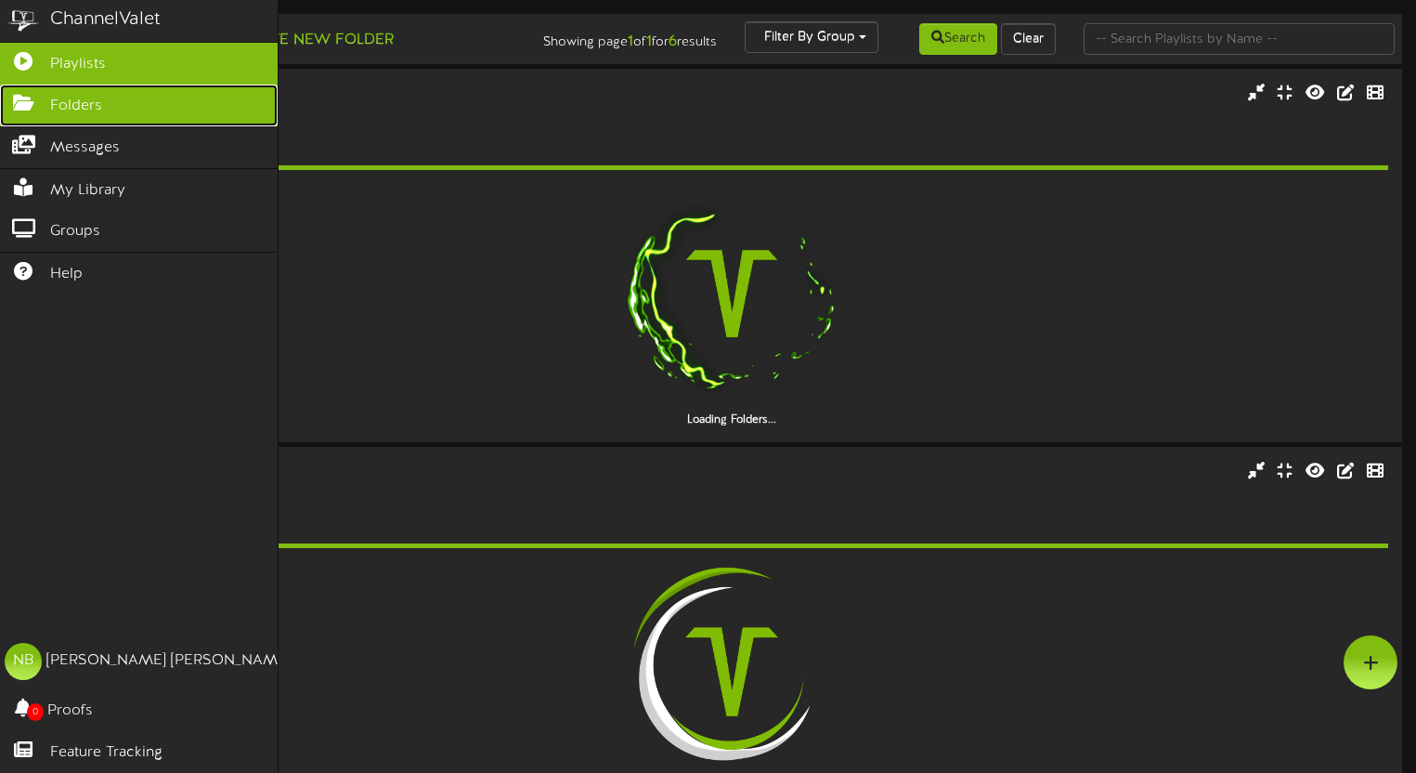
click at [61, 118] on link "Folders" at bounding box center [139, 106] width 278 height 42
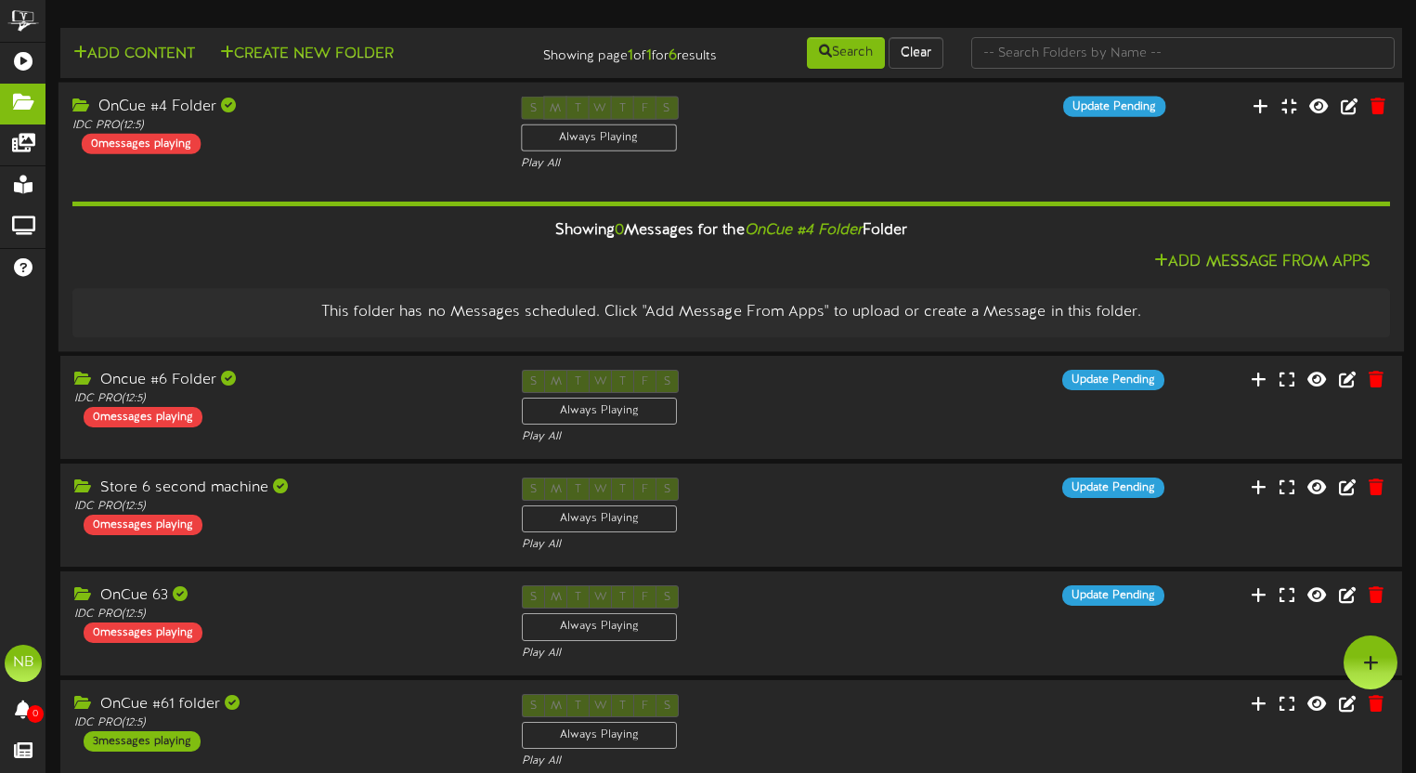
click at [770, 154] on div "S M T W T F S Always Playing Play All" at bounding box center [731, 135] width 449 height 76
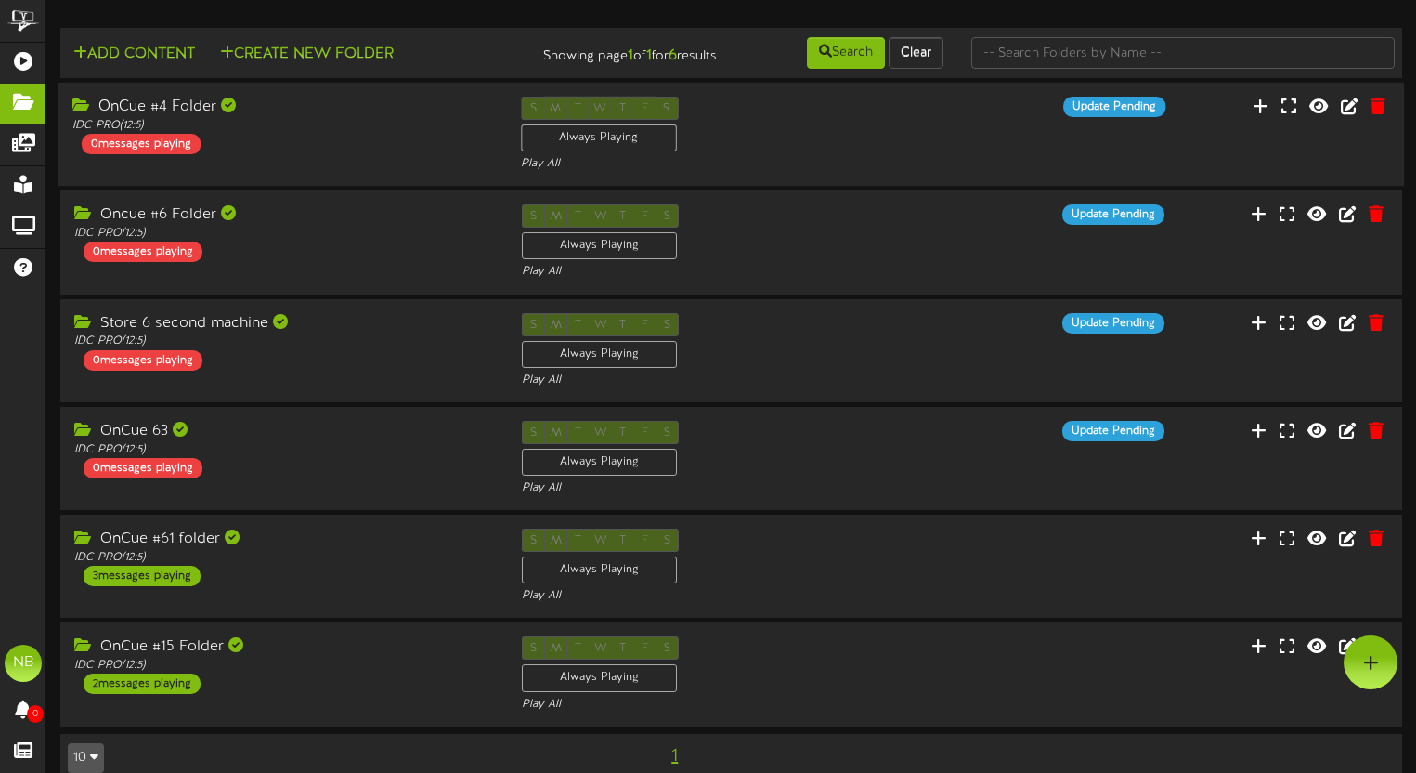
click at [770, 154] on div "S M T W T F S Always Playing Play All" at bounding box center [731, 135] width 449 height 76
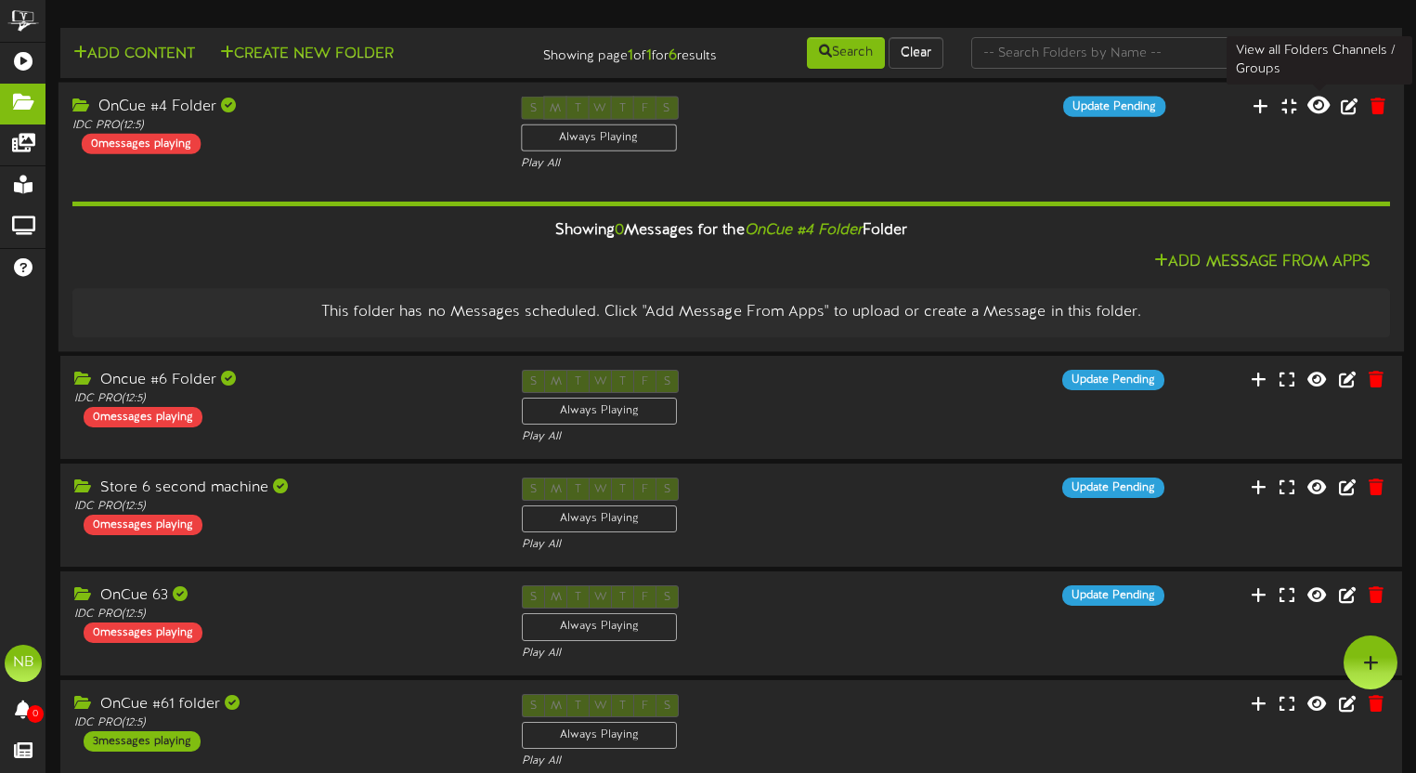
click at [1330, 108] on icon at bounding box center [1319, 105] width 22 height 20
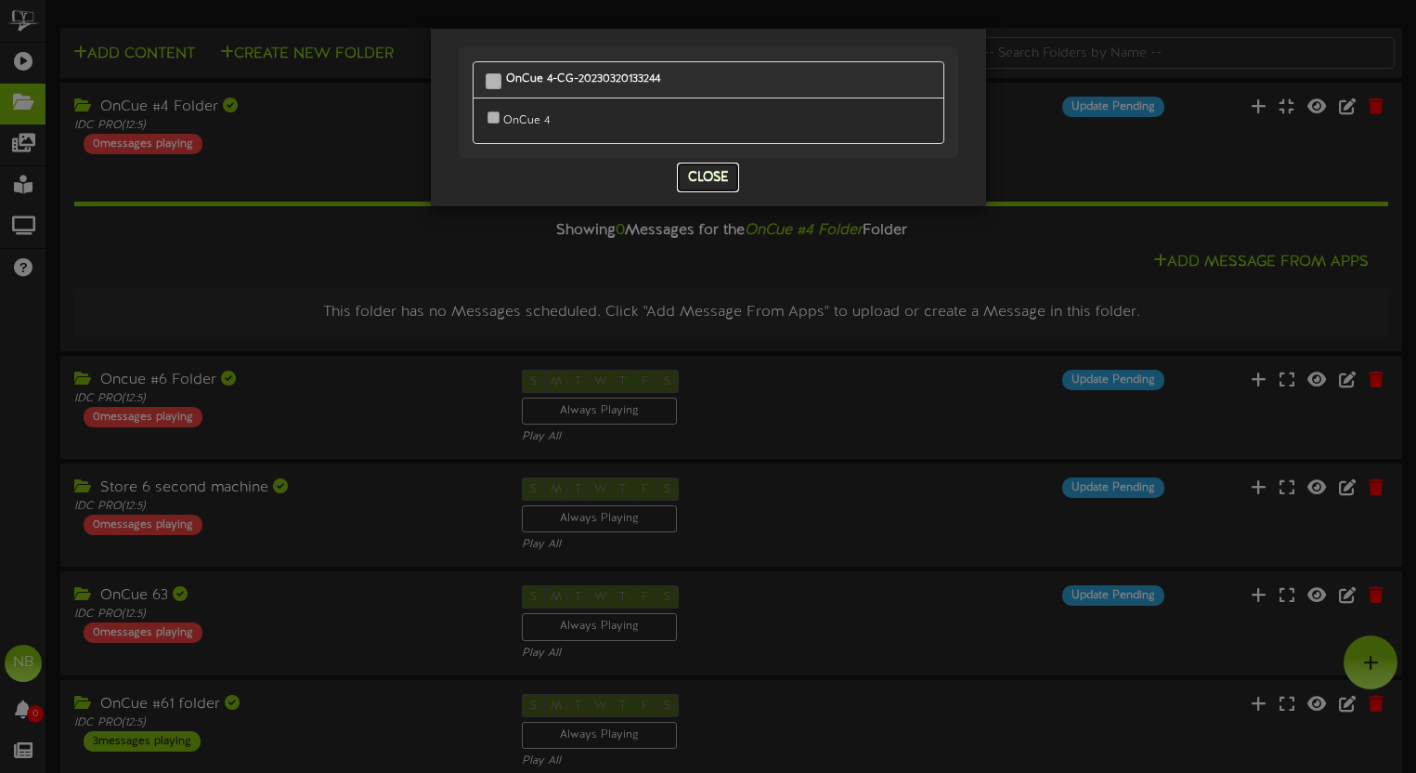
click at [697, 178] on button "Close" at bounding box center [708, 178] width 62 height 30
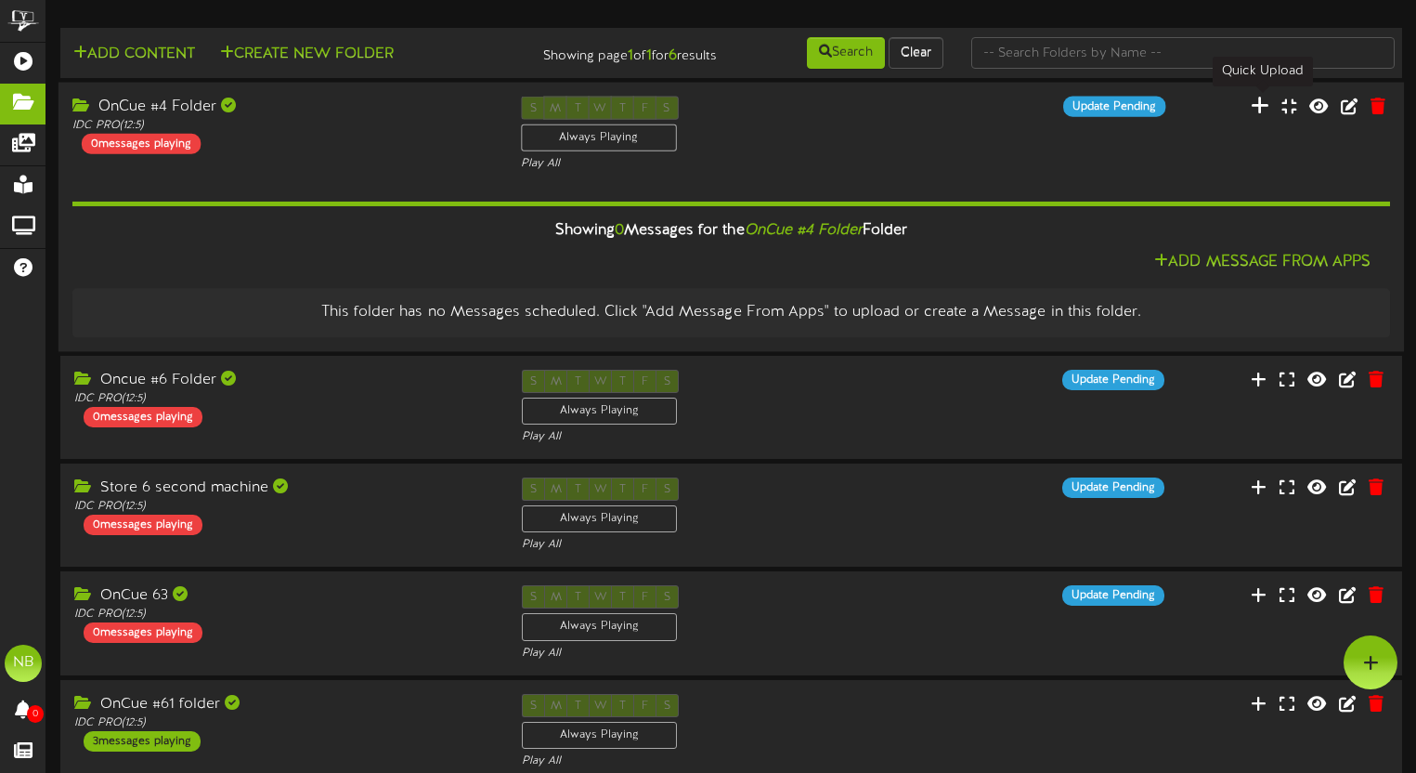
click at [1265, 104] on icon at bounding box center [1260, 105] width 19 height 20
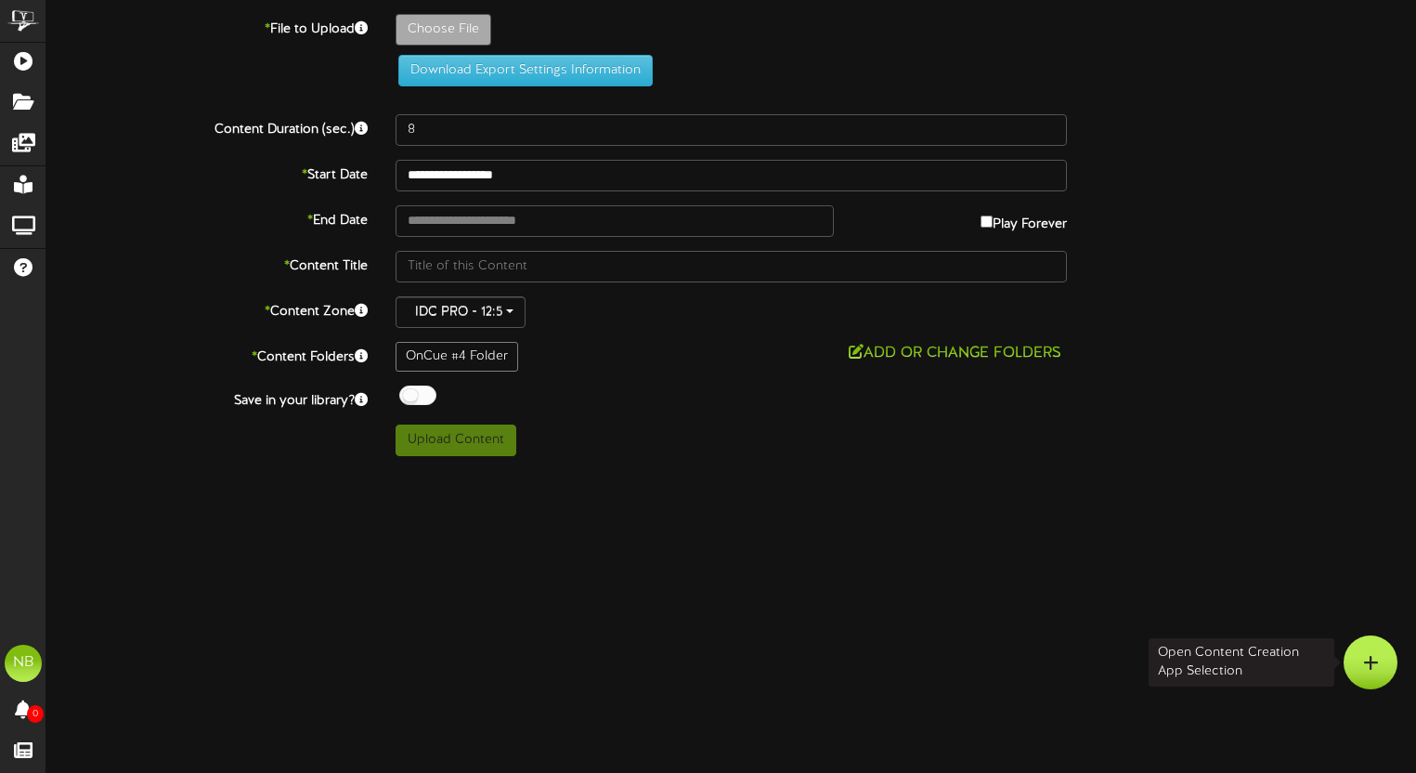
click at [1376, 671] on div at bounding box center [1371, 662] width 54 height 54
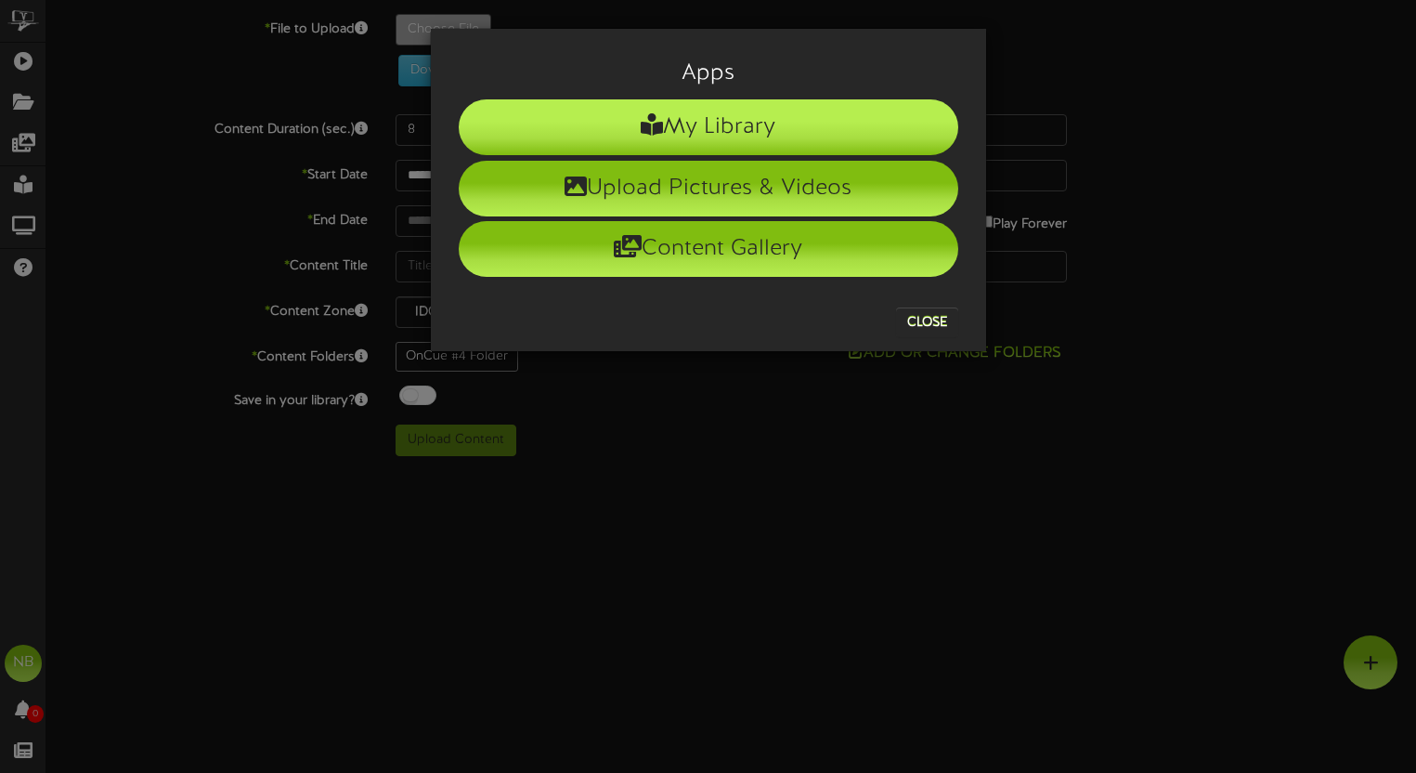
click at [681, 129] on li "My Library" at bounding box center [709, 127] width 500 height 56
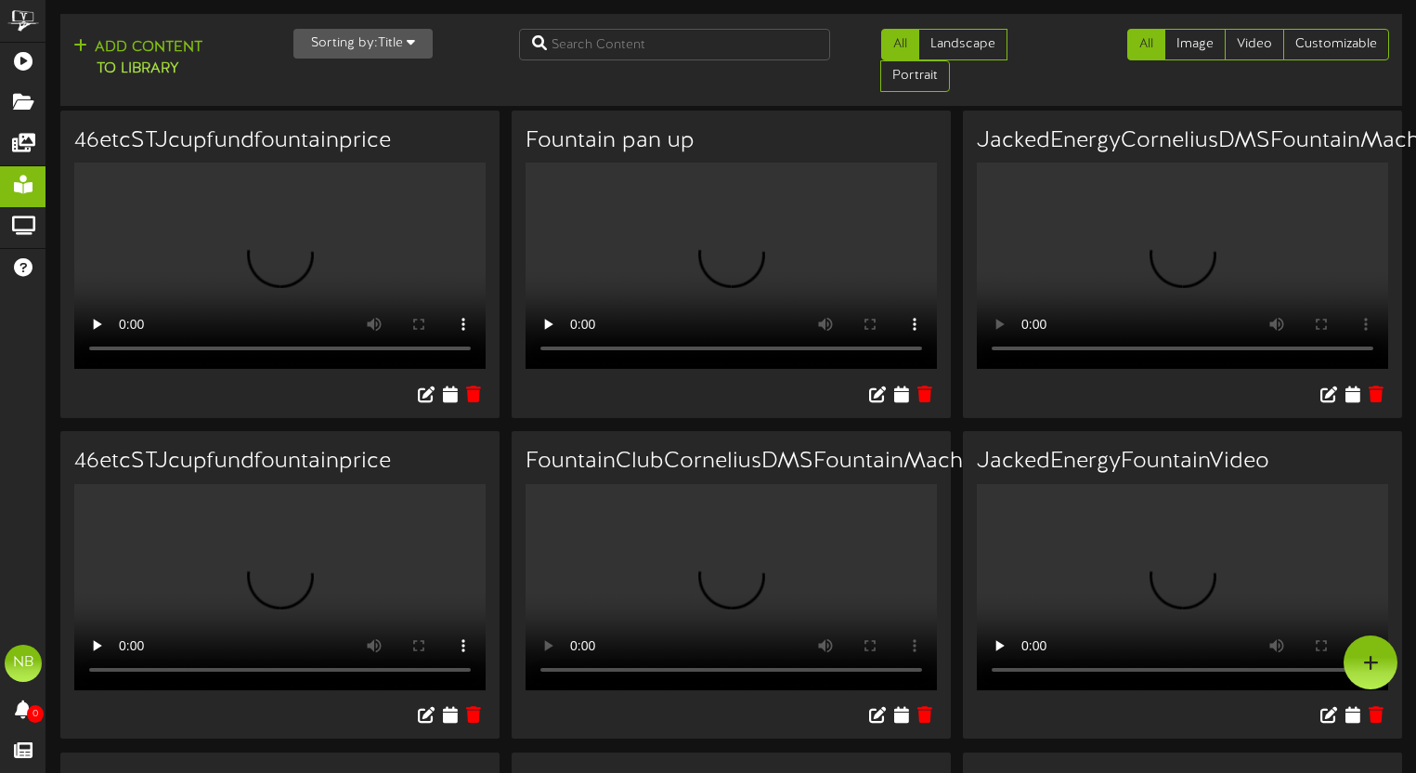
click at [1170, 144] on h3 "JackedEnergyCorneliusDMSFountainMachineMenuUpdate2025" at bounding box center [1182, 141] width 411 height 24
click at [1244, 375] on div at bounding box center [1182, 396] width 439 height 43
click at [1354, 384] on icon at bounding box center [1353, 394] width 18 height 20
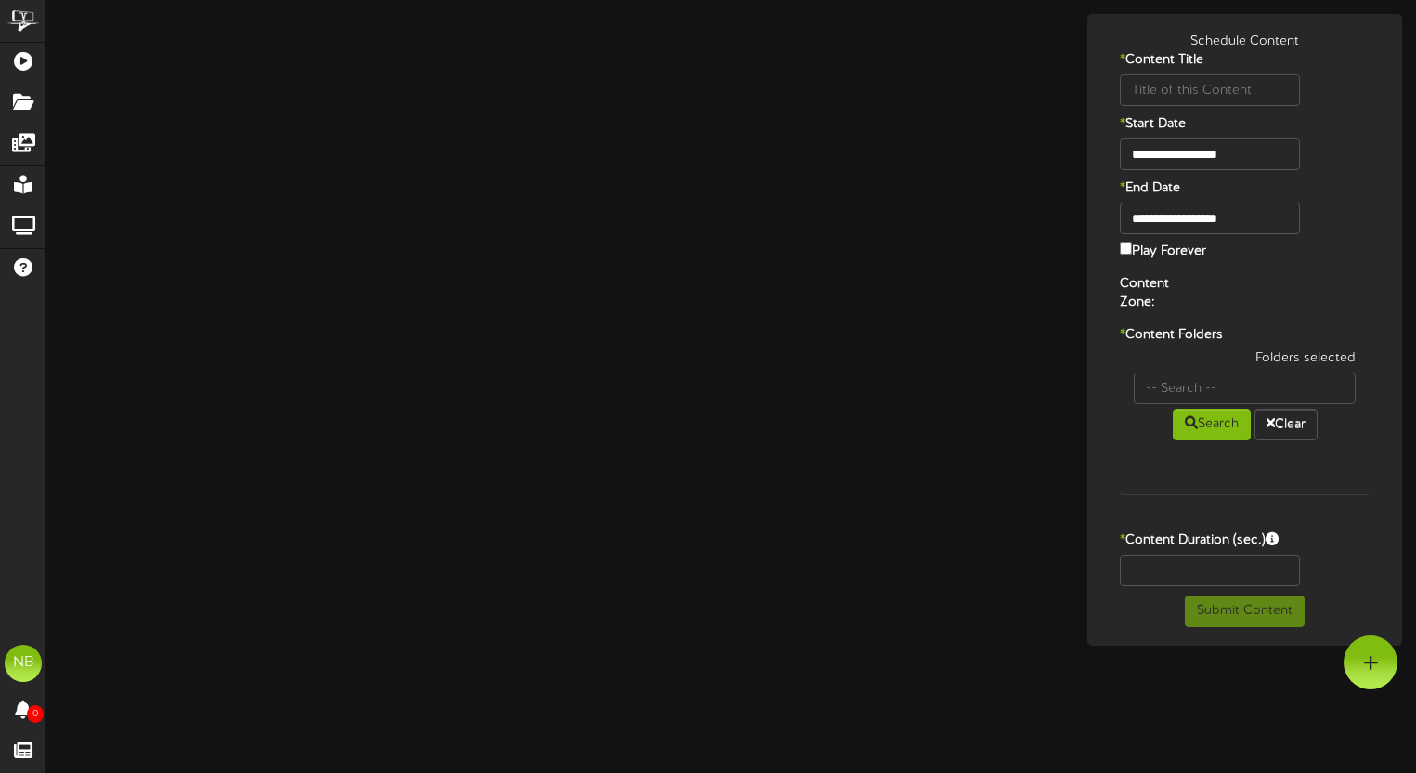
type input "JackedEnergyCorneliusDMSFountainMachineMenuUpdate2025"
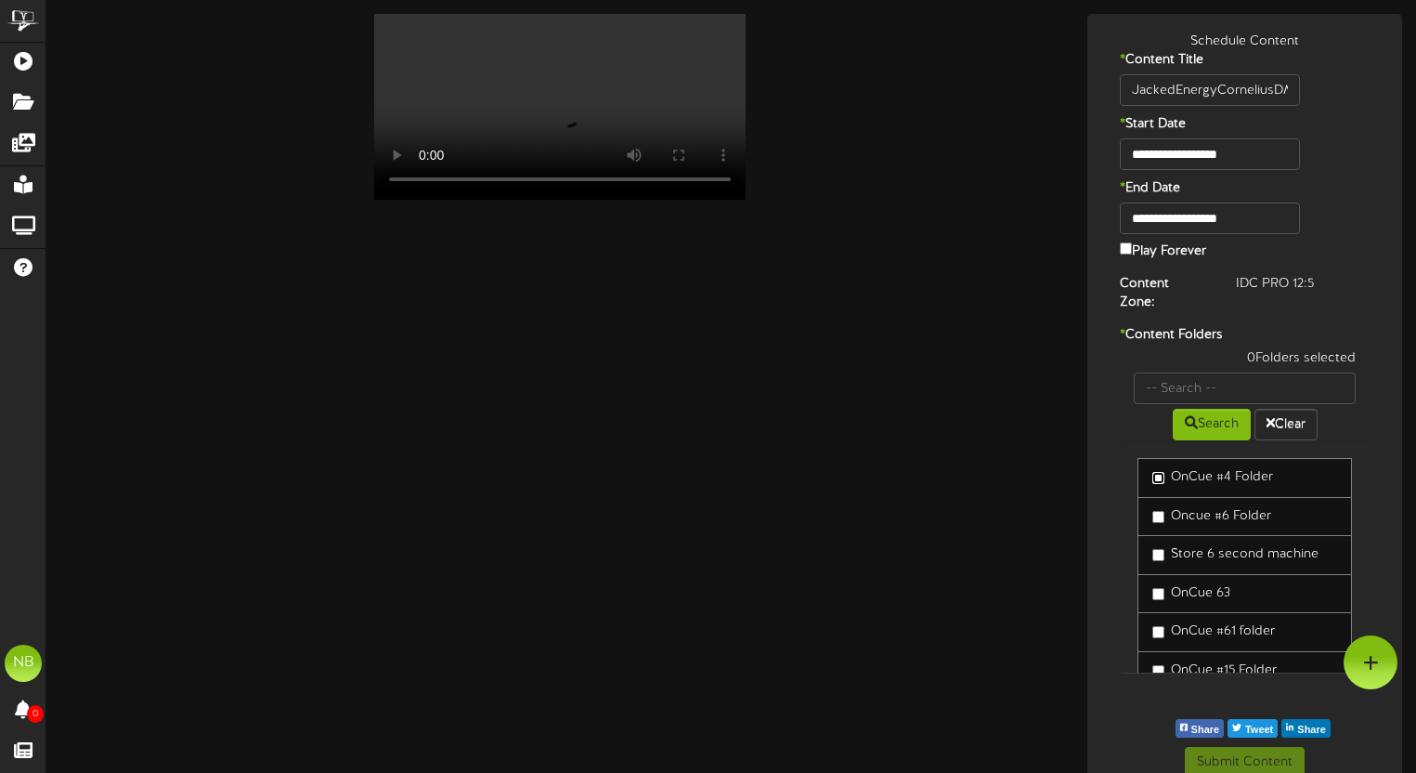
click at [1162, 468] on label "OnCue #4 Folder" at bounding box center [1213, 477] width 121 height 19
drag, startPoint x: 1363, startPoint y: 549, endPoint x: 1370, endPoint y: 569, distance: 21.4
click at [1369, 575] on div "OnCue #4 Folder Oncue #6 Folder Store 6 second machine OnCue 63" at bounding box center [1245, 556] width 250 height 232
click at [1124, 440] on div "OnCue #4 Folder Oncue #6 Folder Store 6 second machine OnCue 63" at bounding box center [1245, 556] width 250 height 232
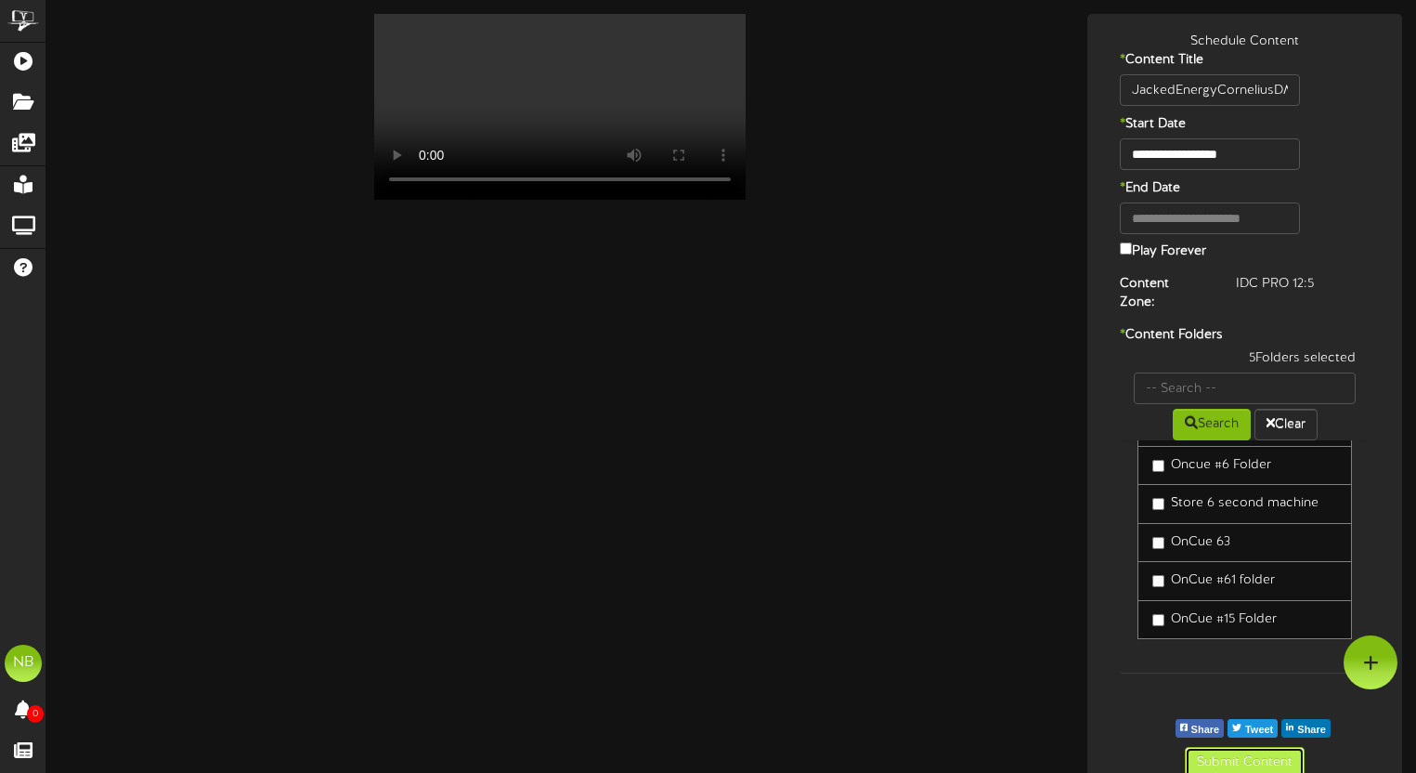
click at [1287, 747] on button "Submit Content" at bounding box center [1245, 763] width 120 height 32
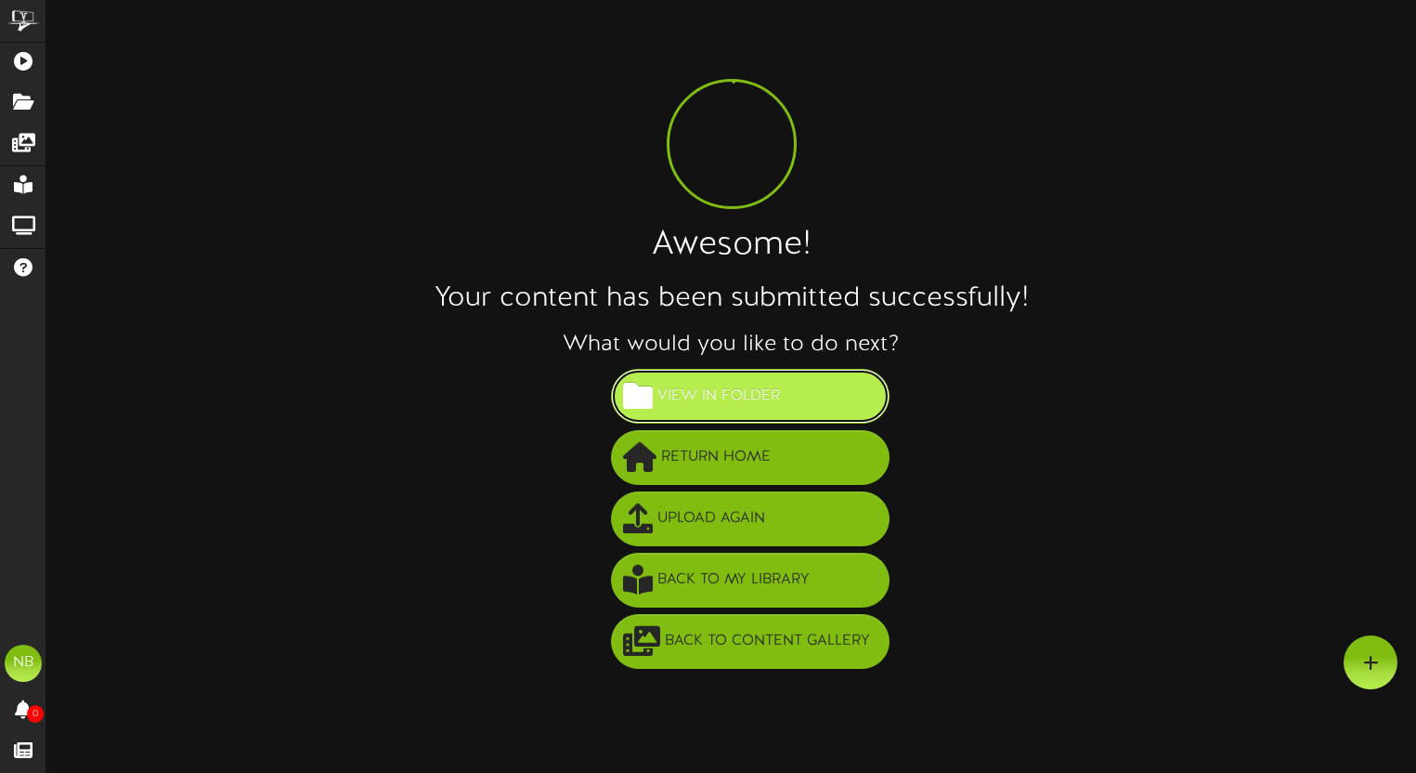
click at [810, 399] on button "View in Folder" at bounding box center [750, 396] width 279 height 55
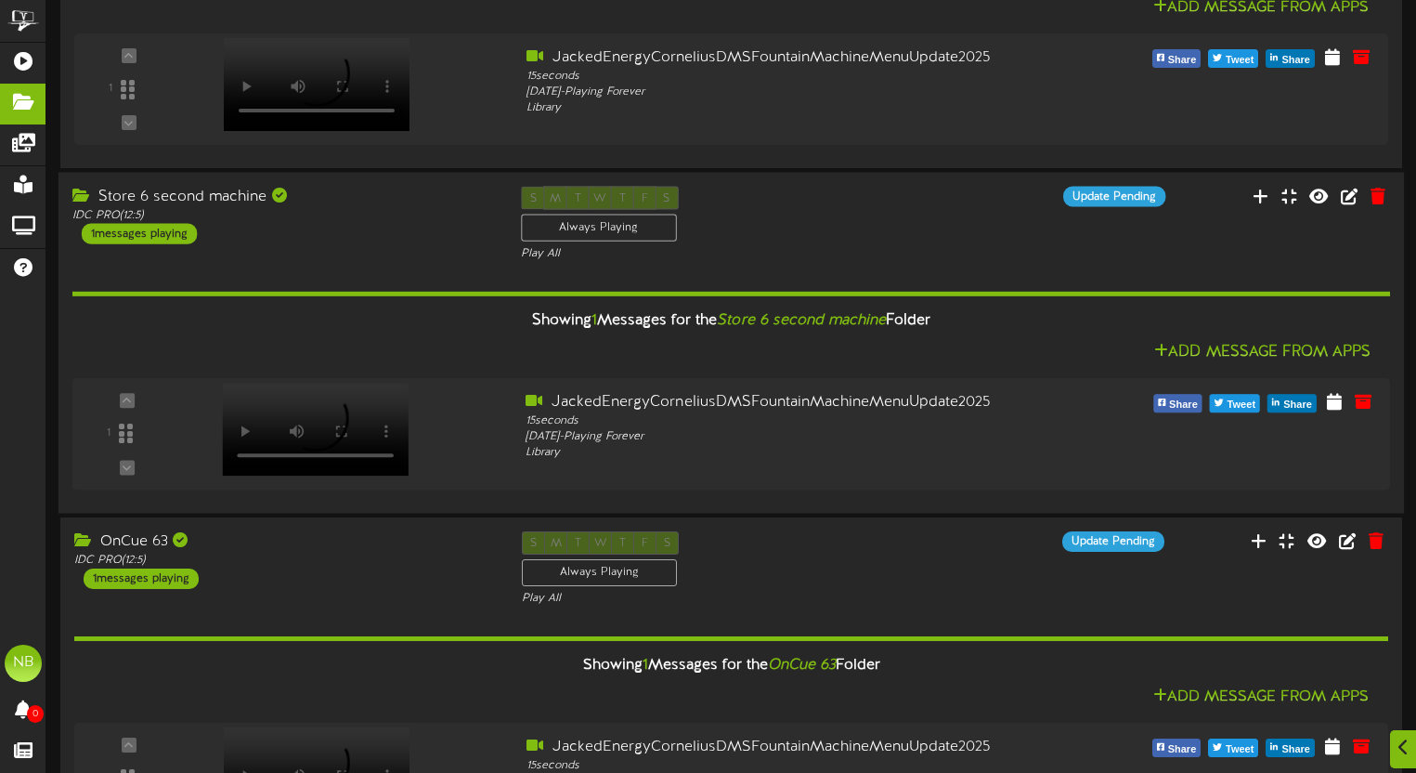
scroll to position [712, 0]
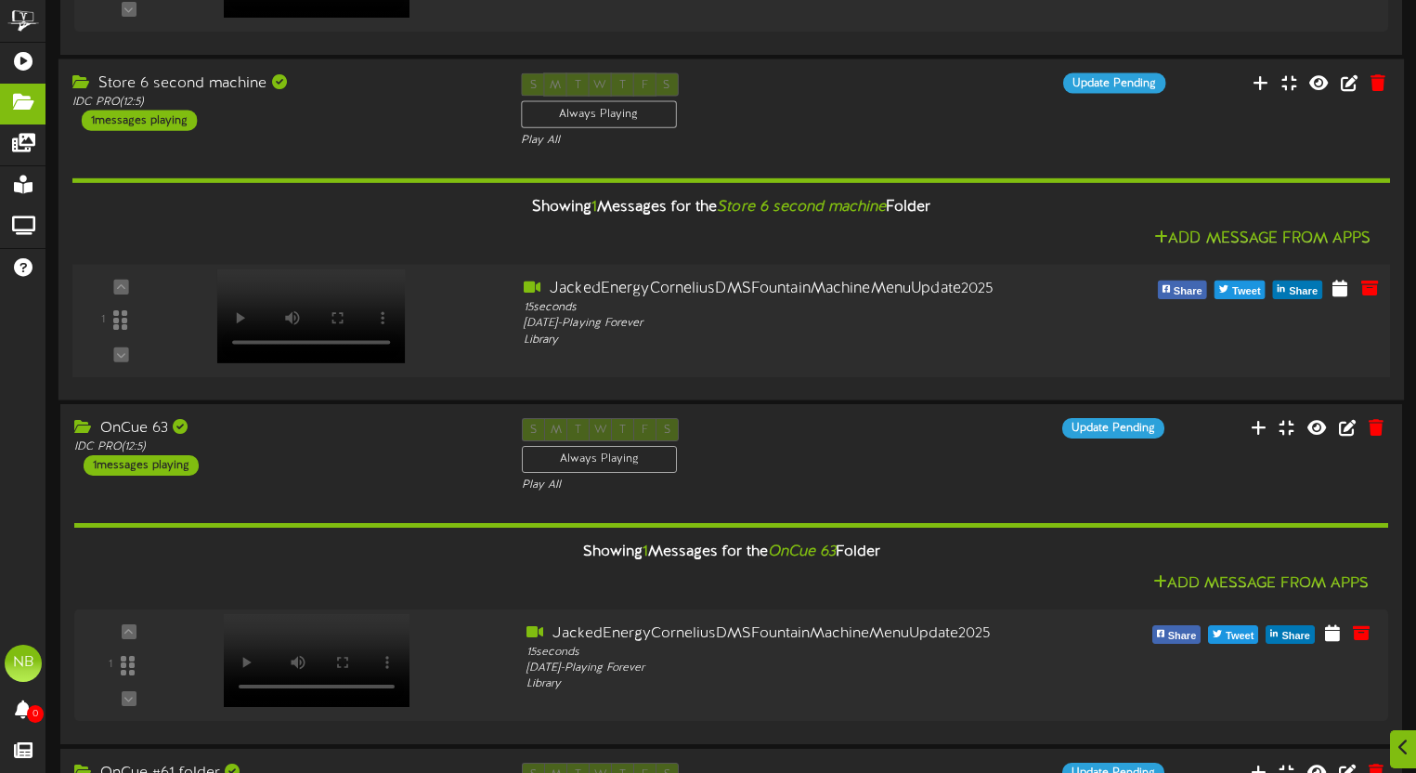
click at [307, 332] on div at bounding box center [310, 297] width 216 height 94
click at [293, 97] on div "IDC PRO ( 12:5 )" at bounding box center [282, 102] width 421 height 16
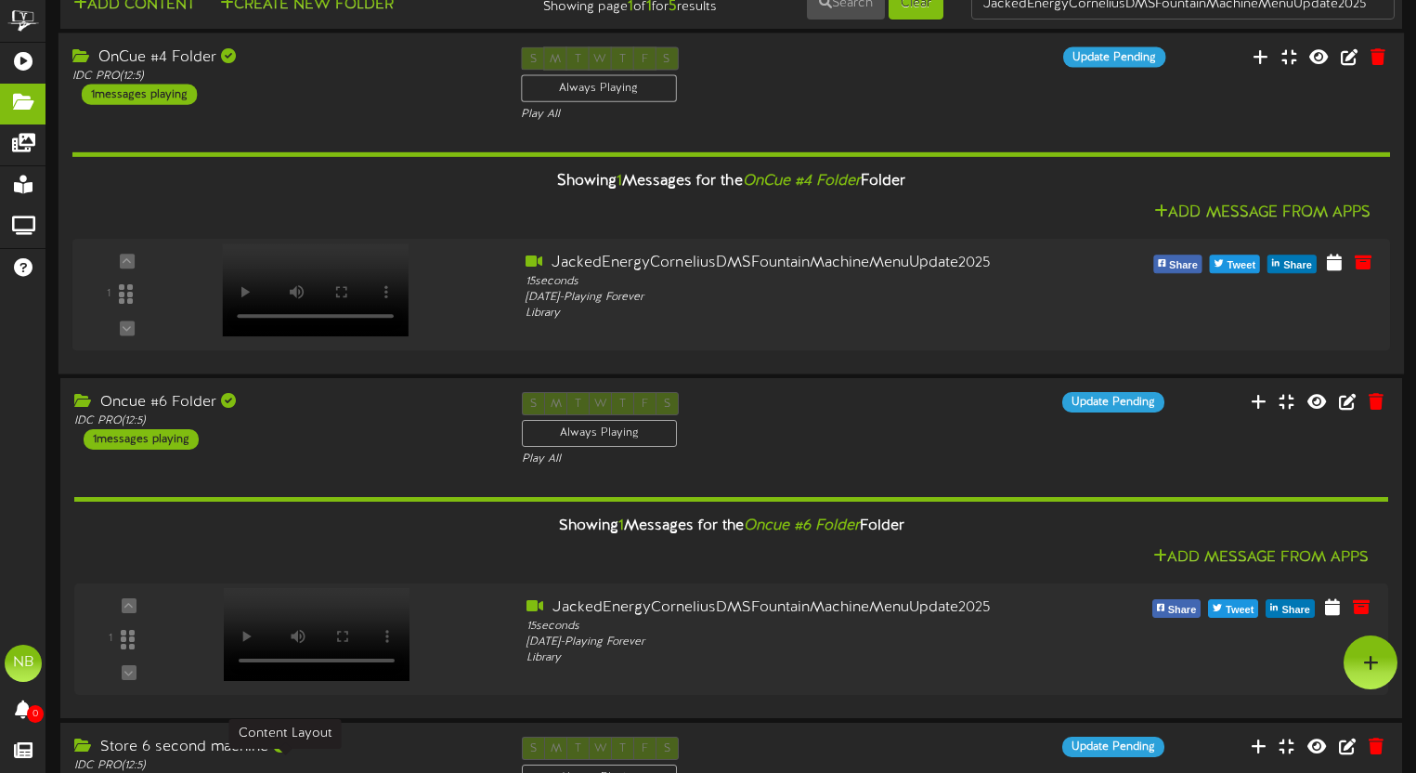
scroll to position [0, 0]
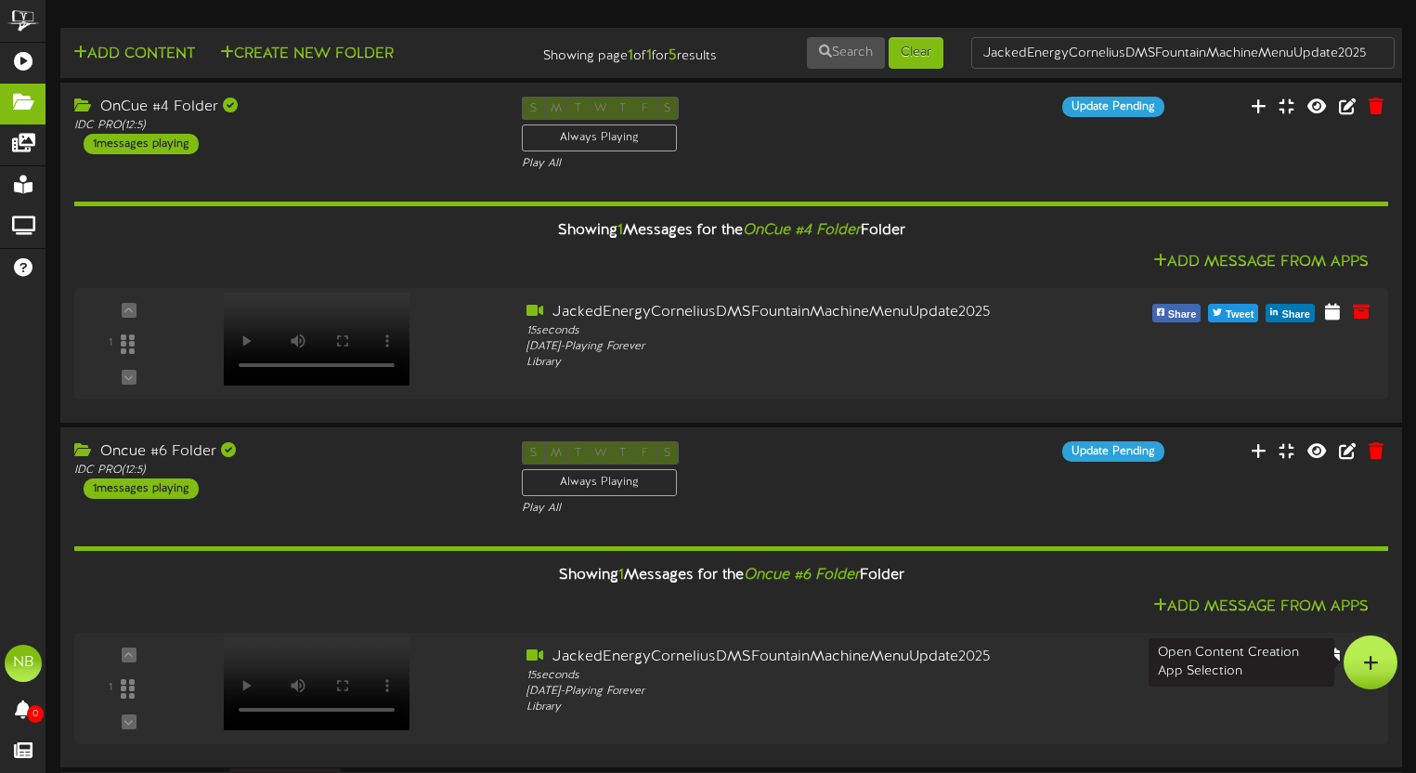
click at [1378, 656] on div at bounding box center [1371, 662] width 54 height 54
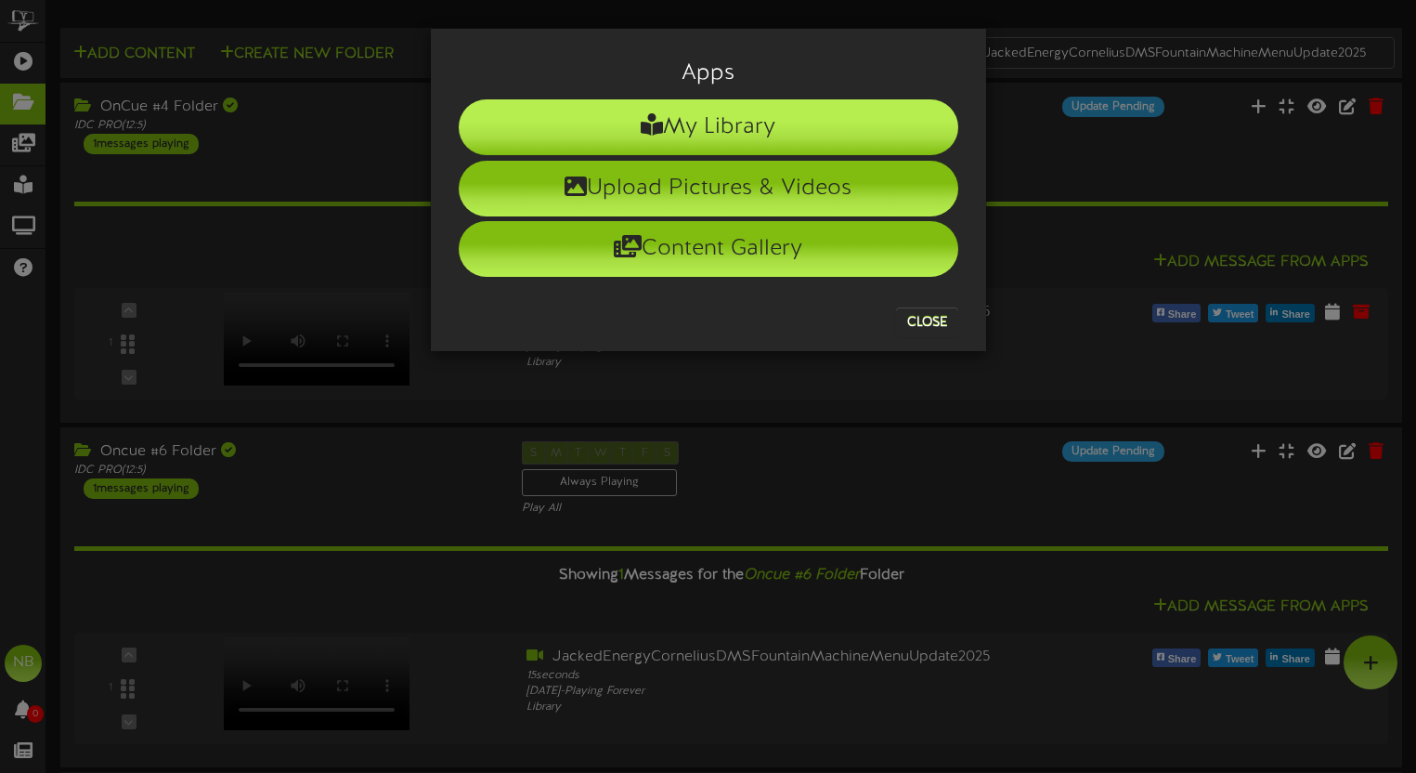
click at [684, 136] on li "My Library" at bounding box center [709, 127] width 500 height 56
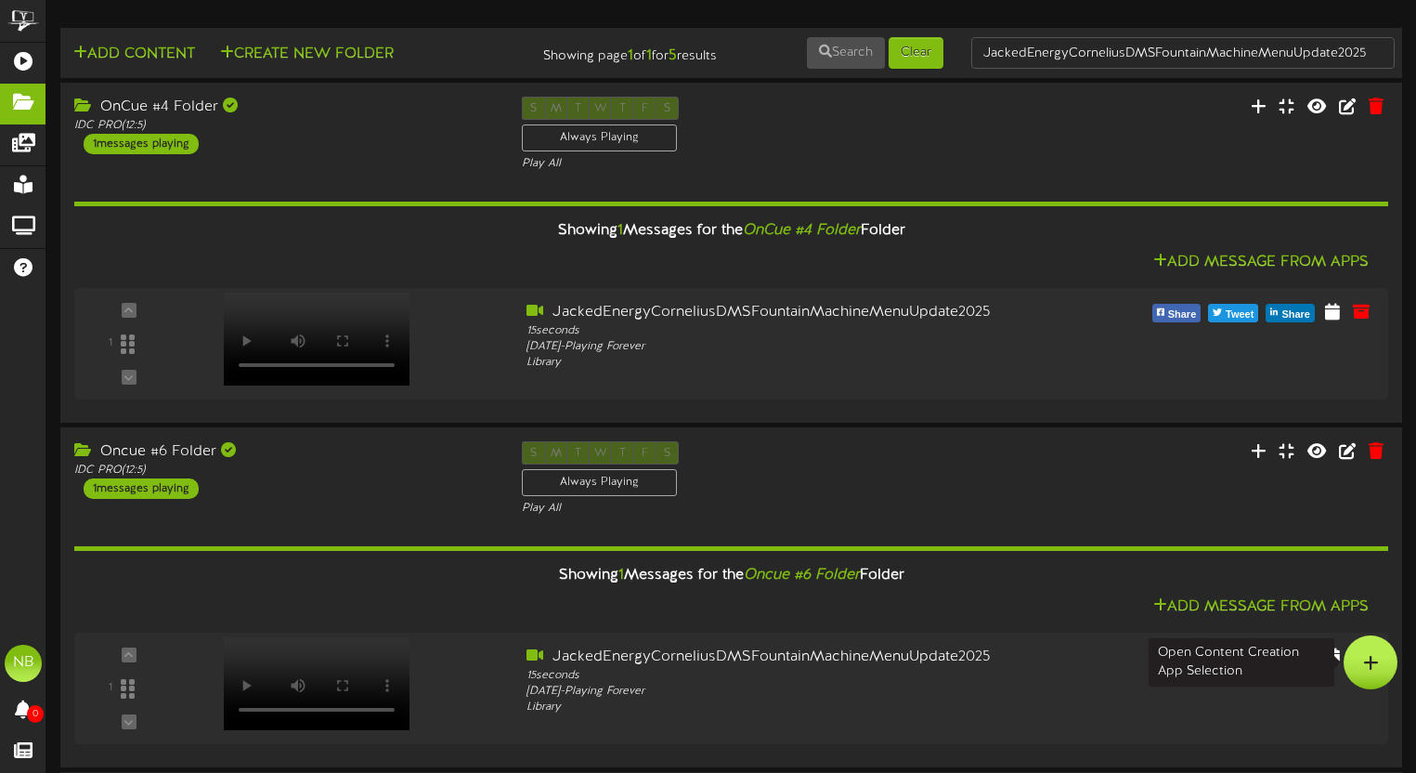
click at [1359, 664] on div at bounding box center [1371, 662] width 54 height 54
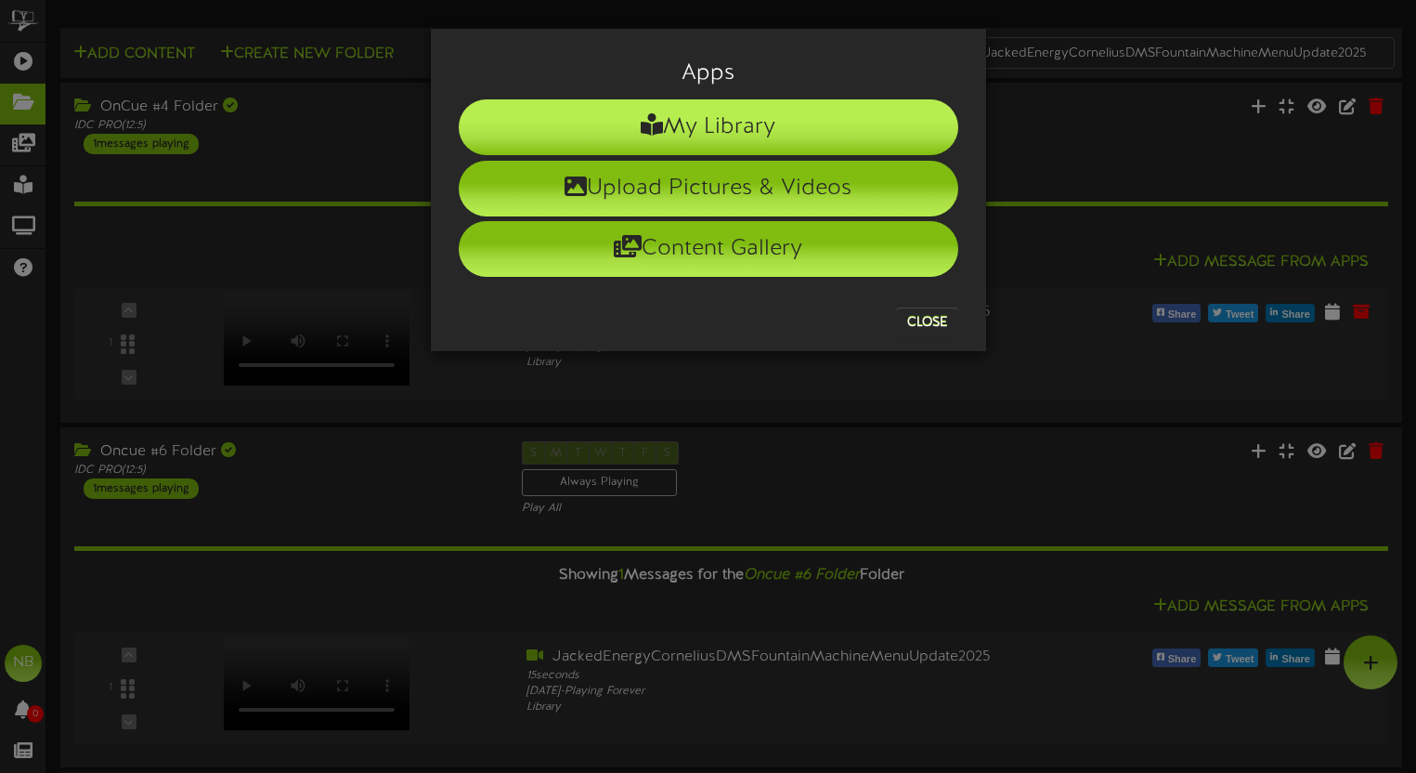
click at [574, 119] on li "My Library" at bounding box center [709, 127] width 500 height 56
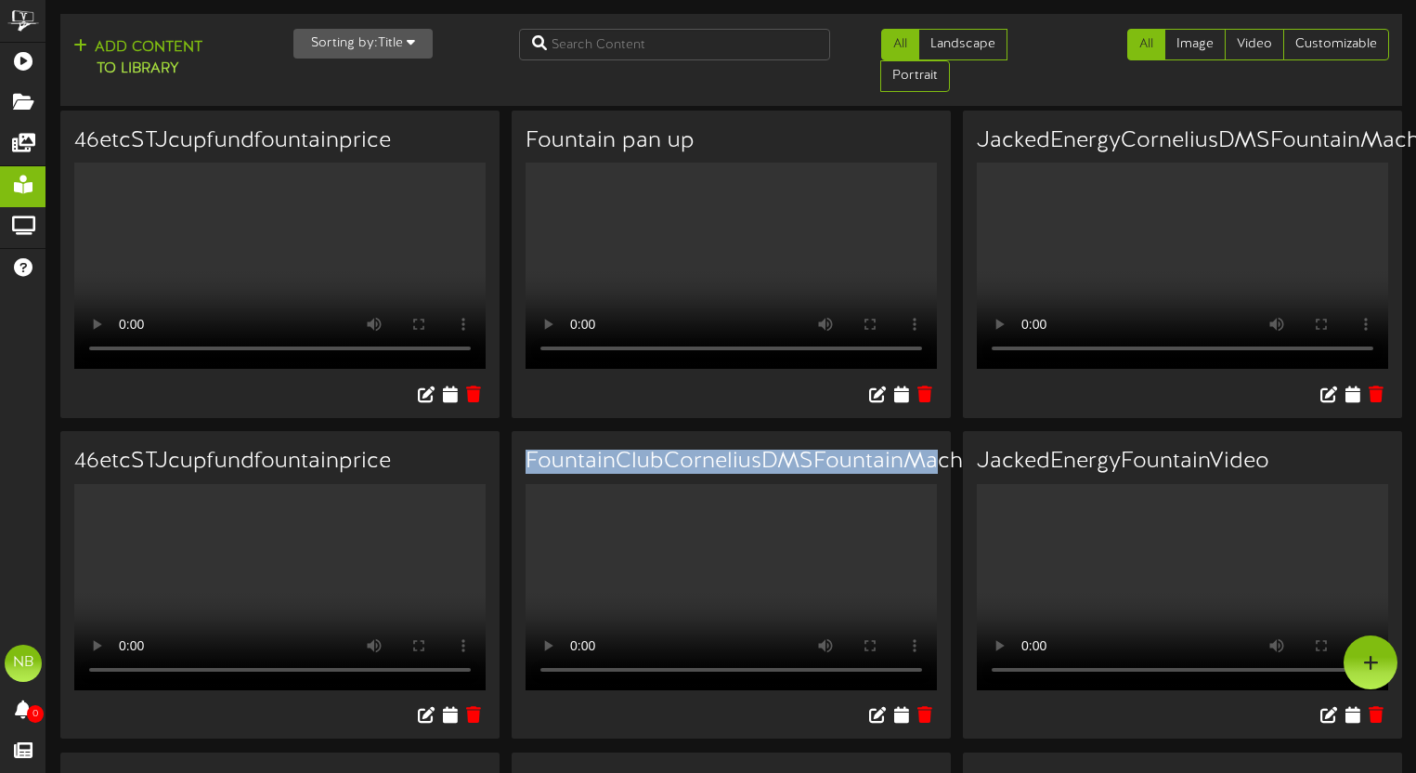
drag, startPoint x: 933, startPoint y: 422, endPoint x: 895, endPoint y: 410, distance: 39.7
click at [896, 431] on div "FountainClubCorneliusDMSFountainMachineMenuUpdate2025" at bounding box center [731, 457] width 439 height 52
click at [878, 450] on h3 "FountainClubCorneliusDMSFountainMachineMenuUpdate2025" at bounding box center [731, 462] width 411 height 24
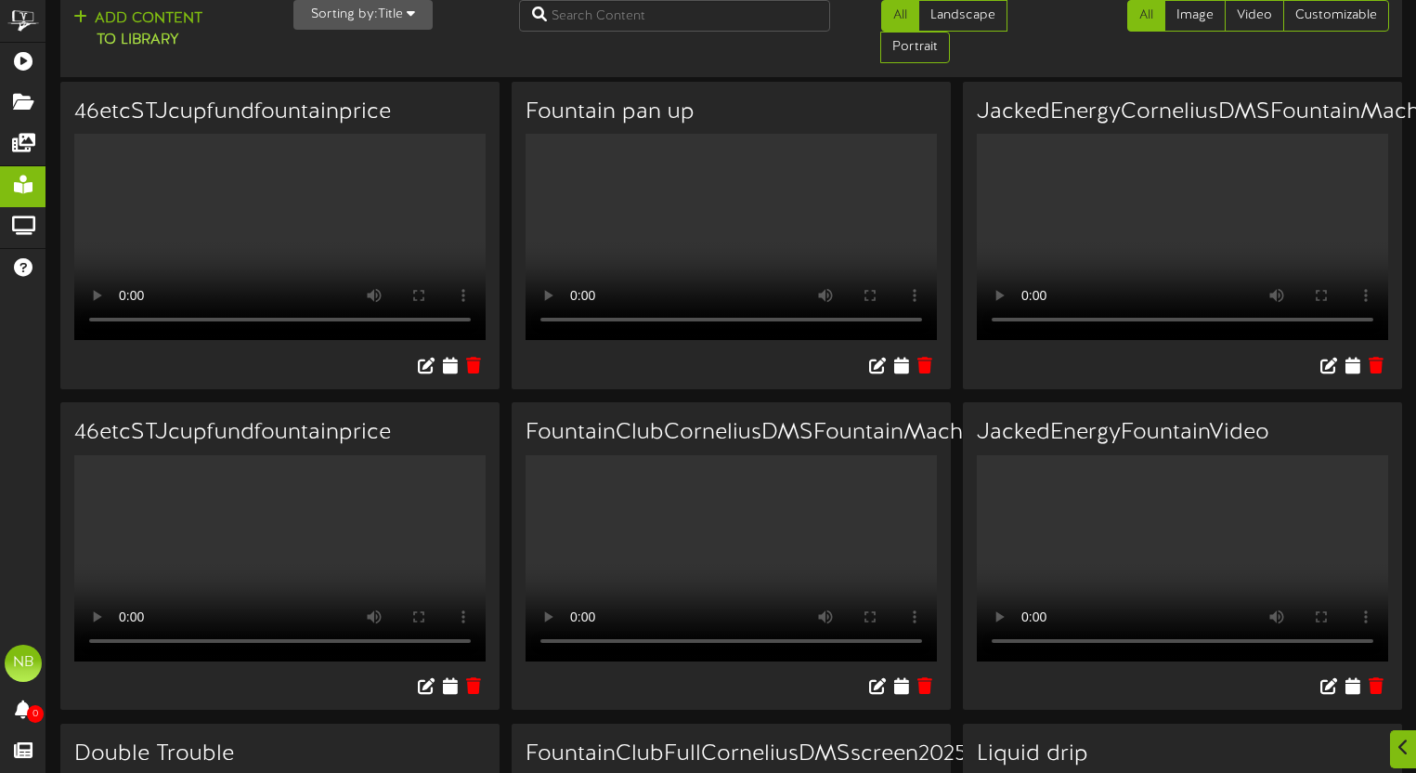
scroll to position [50, 0]
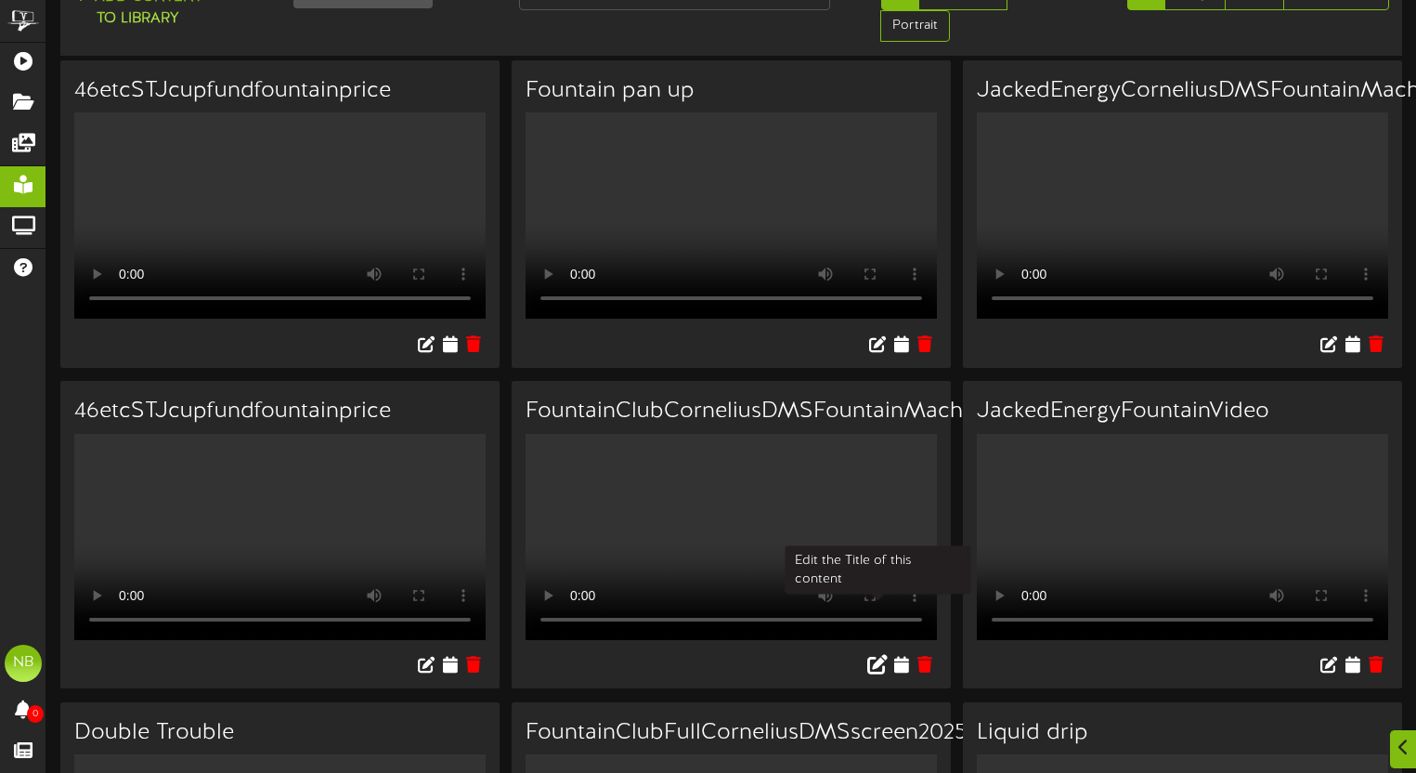
click at [878, 654] on icon at bounding box center [877, 664] width 20 height 20
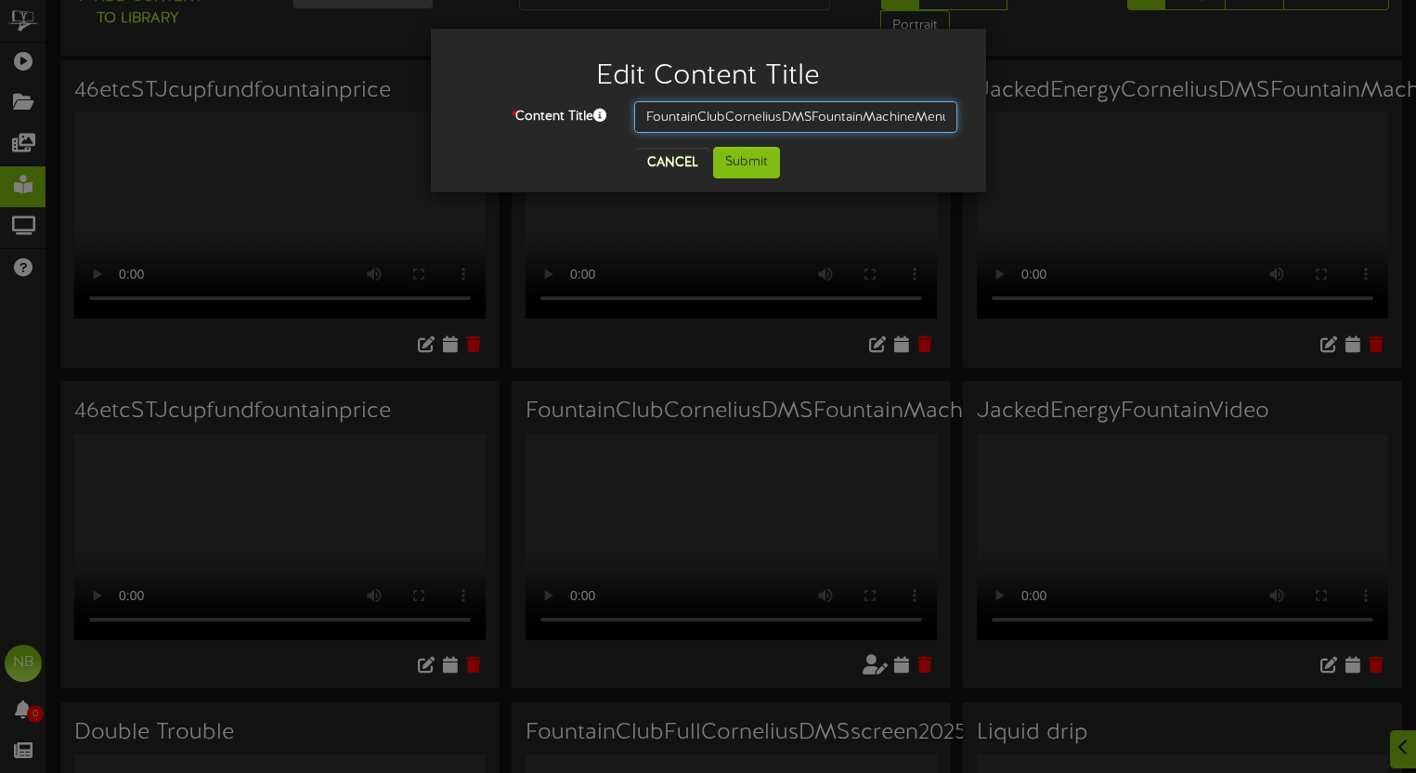
scroll to position [0, 77]
drag, startPoint x: 991, startPoint y: 127, endPoint x: 1047, endPoint y: 129, distance: 55.8
click at [1047, 129] on div "Edit Content Title * Content Title FountainClubCorneliusDMSFountainMachineMenuU…" at bounding box center [708, 386] width 1416 height 773
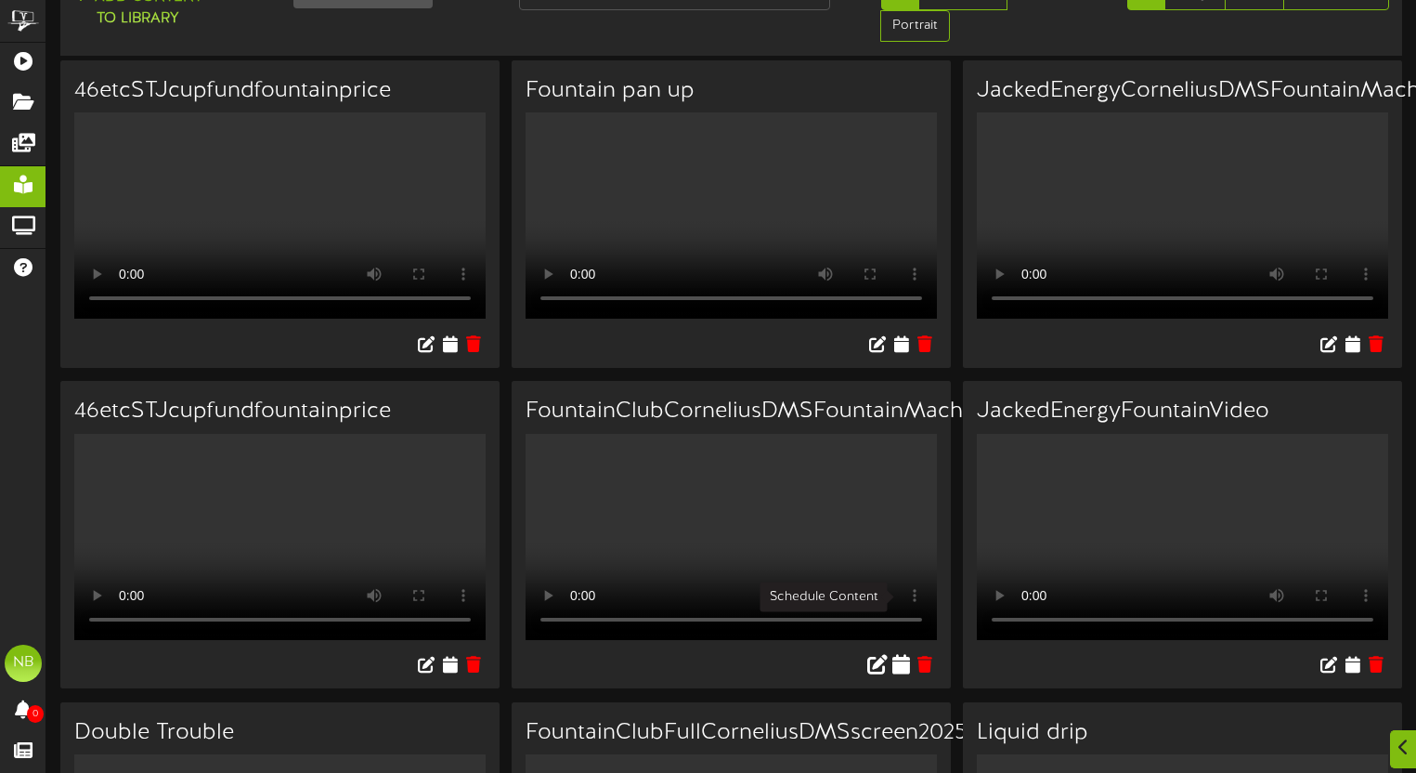
click at [900, 654] on icon at bounding box center [902, 664] width 18 height 20
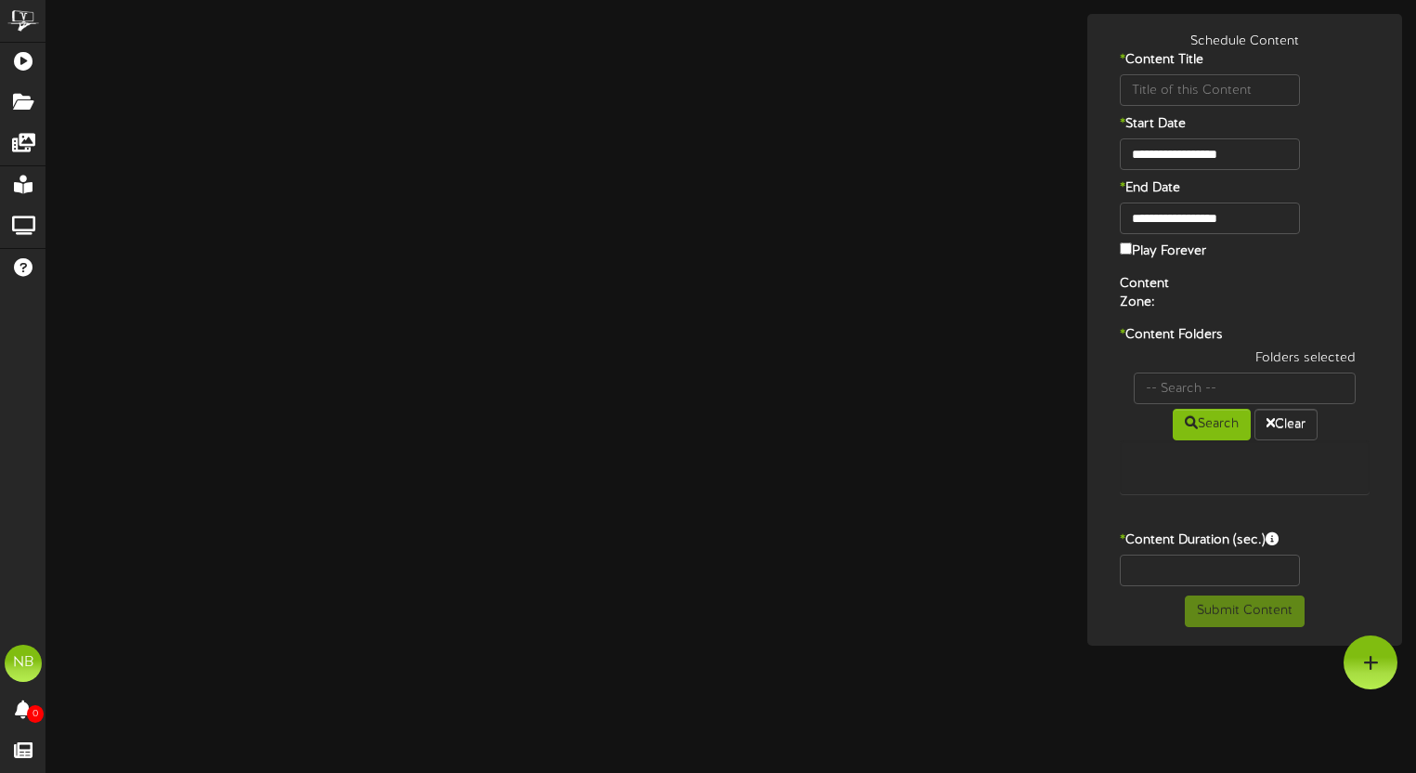
type input "FountainClubCorneliusDMSFountainMachineMenuUpdate2025"
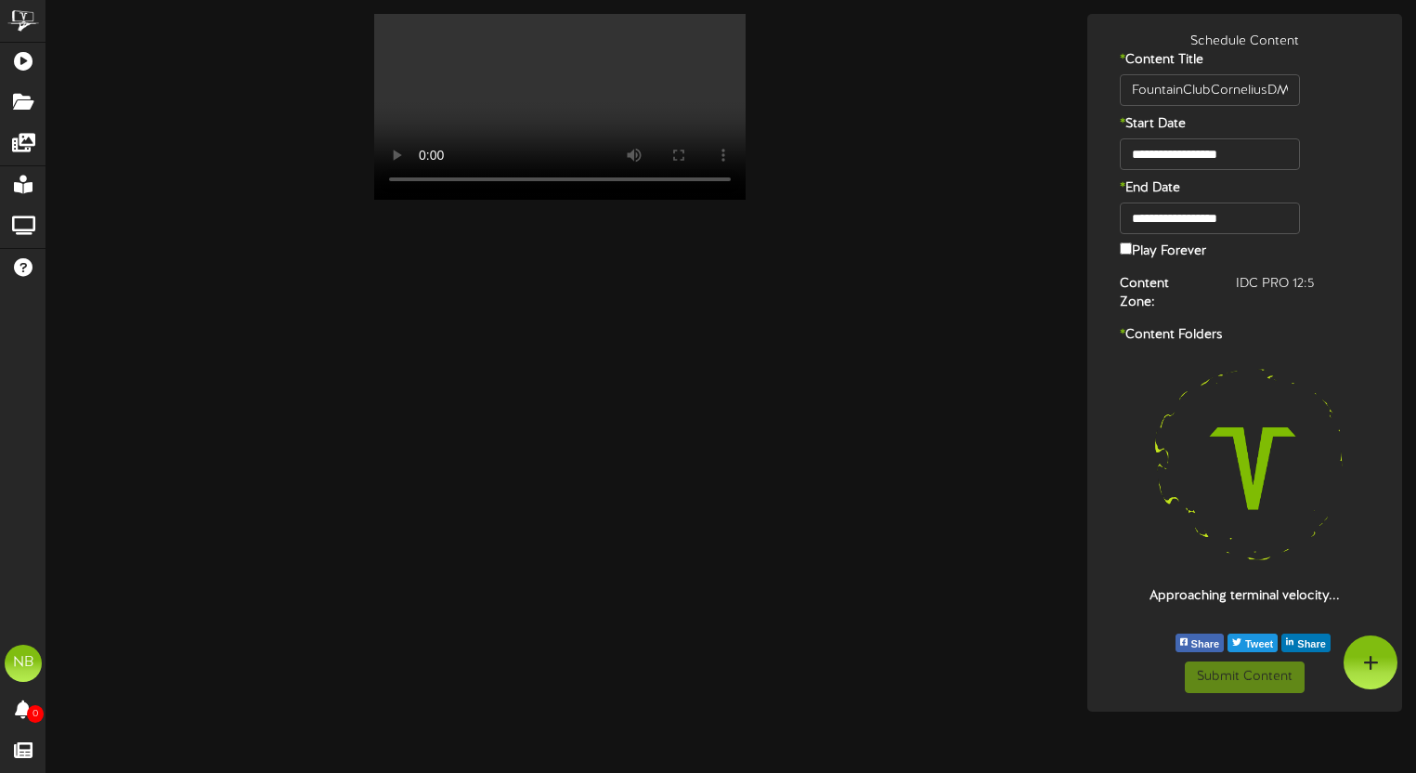
click at [1134, 254] on label "Play Forever" at bounding box center [1163, 250] width 86 height 22
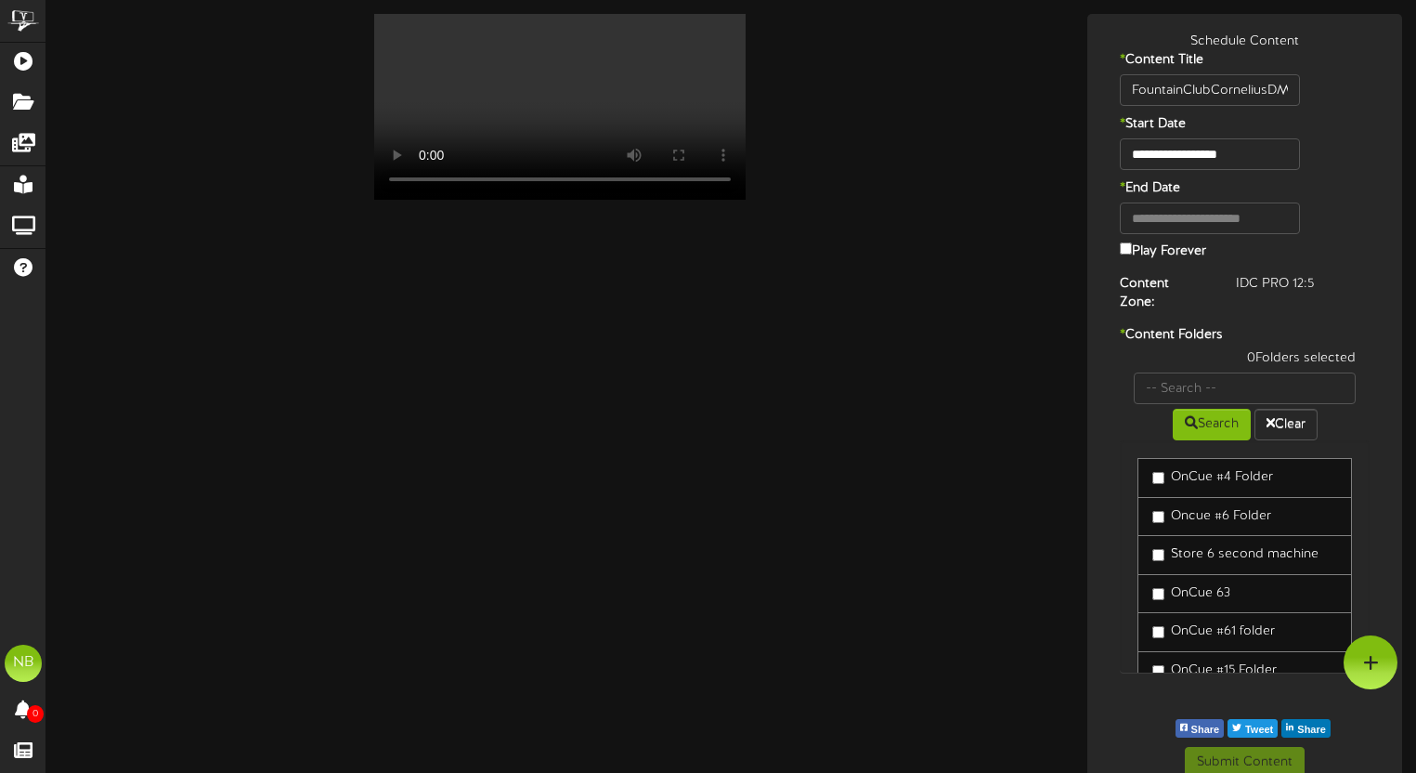
click at [1196, 468] on label "OnCue #4 Folder" at bounding box center [1213, 477] width 121 height 19
click at [1219, 507] on label "Oncue #6 Folder" at bounding box center [1212, 516] width 119 height 19
click at [1232, 545] on label "Store 6 second machine" at bounding box center [1236, 554] width 166 height 19
click at [1231, 584] on label "OnCue 63" at bounding box center [1192, 593] width 78 height 19
click at [1247, 622] on label "OnCue #61 folder" at bounding box center [1214, 631] width 123 height 19
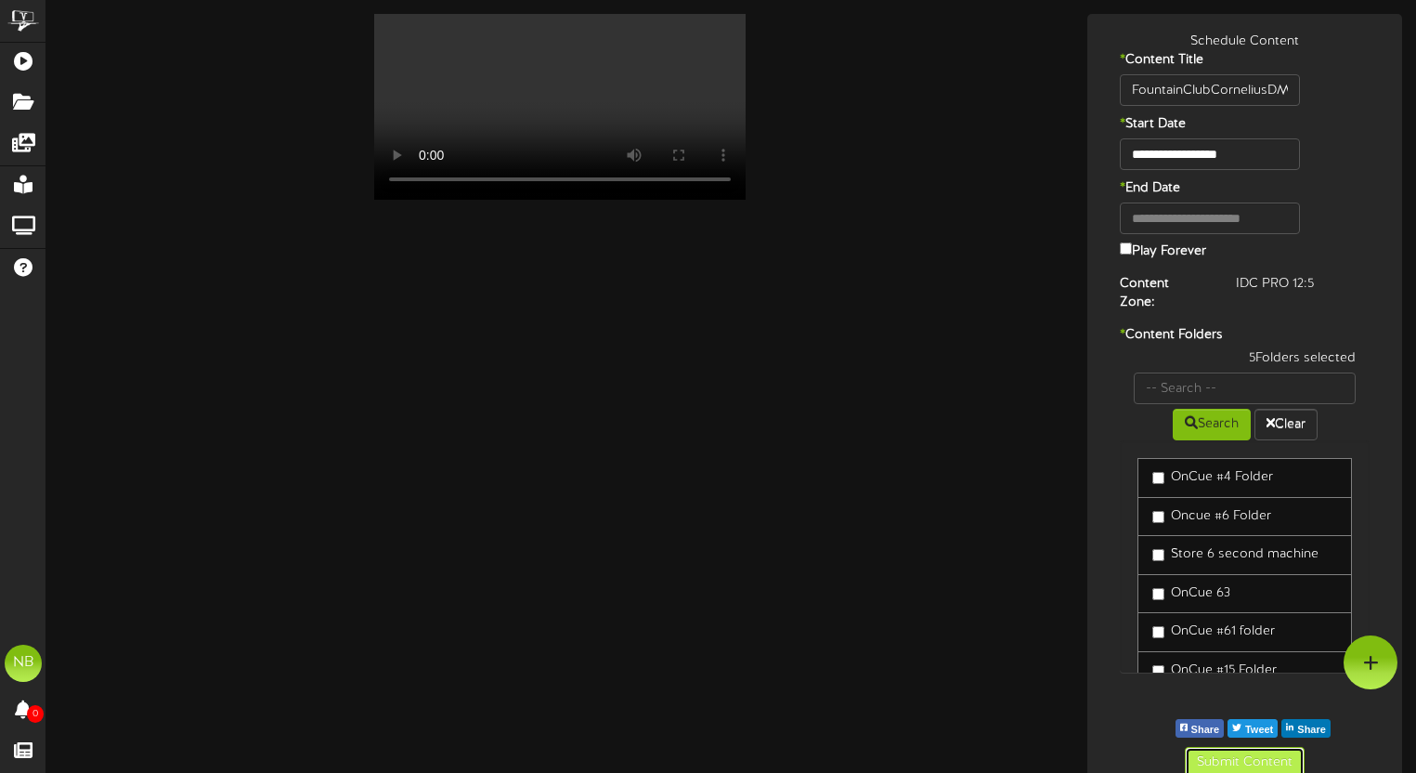
click at [1231, 749] on button "Submit Content" at bounding box center [1245, 763] width 120 height 32
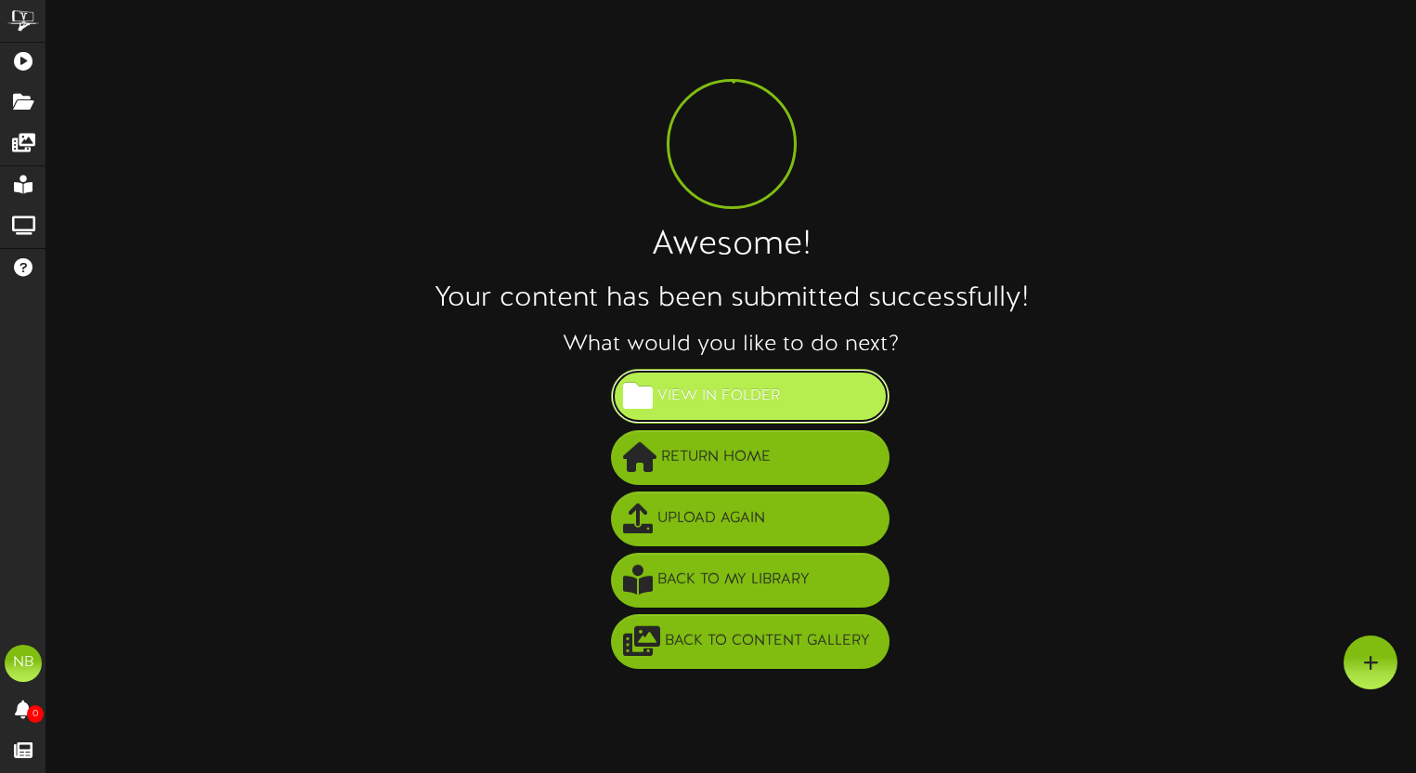
click at [724, 387] on span "View in Folder" at bounding box center [719, 396] width 132 height 31
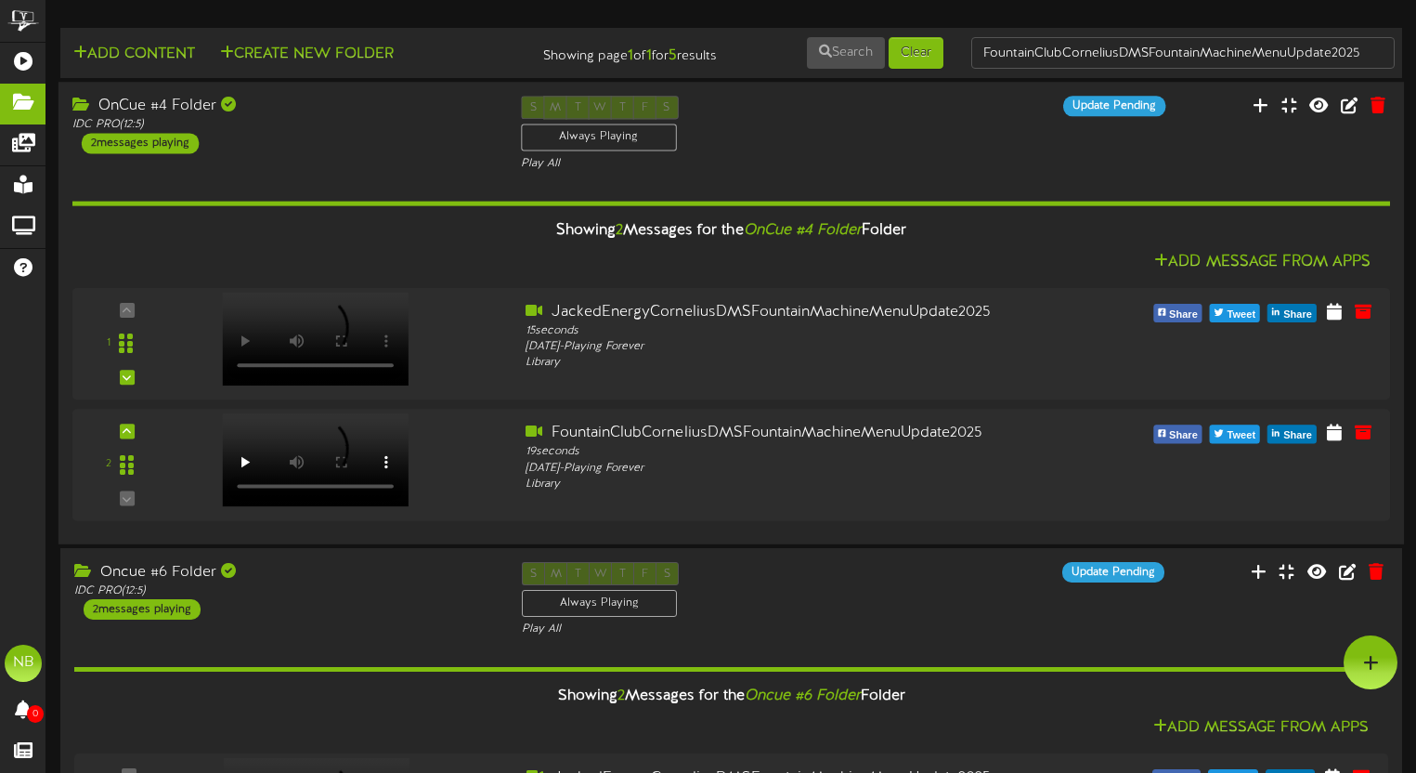
click at [431, 166] on div "OnCue #4 Folder IDC PRO ( 12:5 ) 2 messages playing S M T W T F S Always Playin…" at bounding box center [732, 134] width 1346 height 76
click at [444, 150] on div "OnCue #4 Folder IDC PRO ( 12:5 ) 2 messages playing" at bounding box center [283, 125] width 449 height 58
click at [448, 667] on hr at bounding box center [731, 669] width 1318 height 5
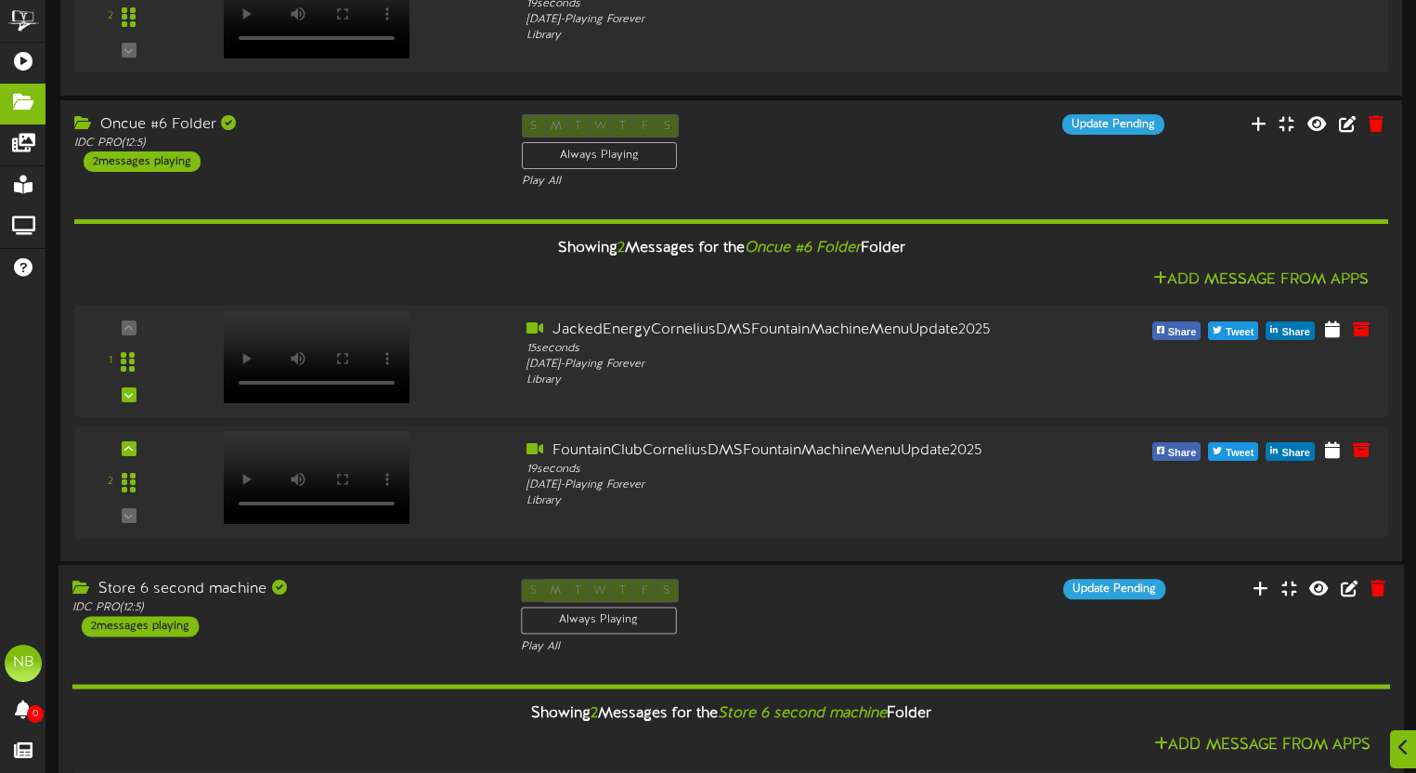
scroll to position [457, 0]
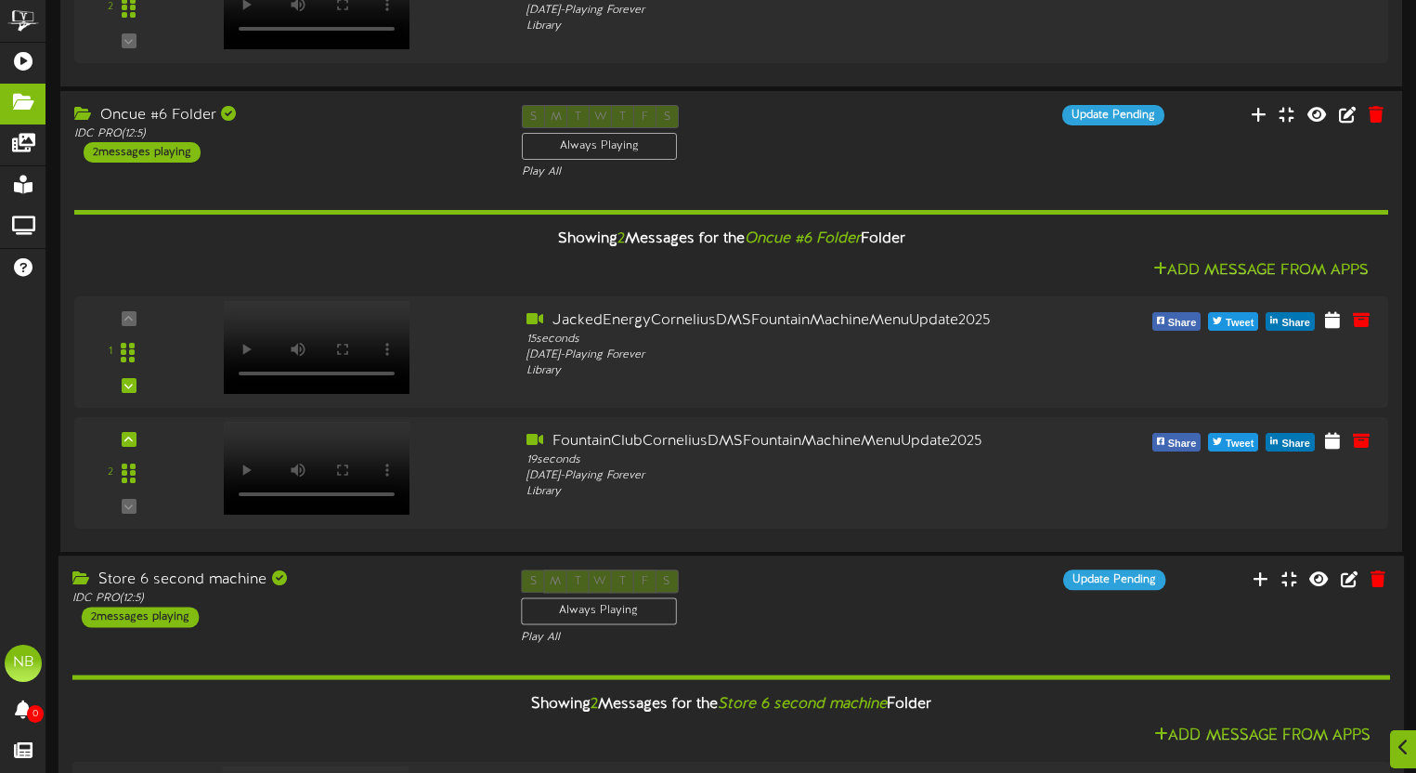
click at [409, 580] on div "Store 6 second machine" at bounding box center [282, 579] width 421 height 21
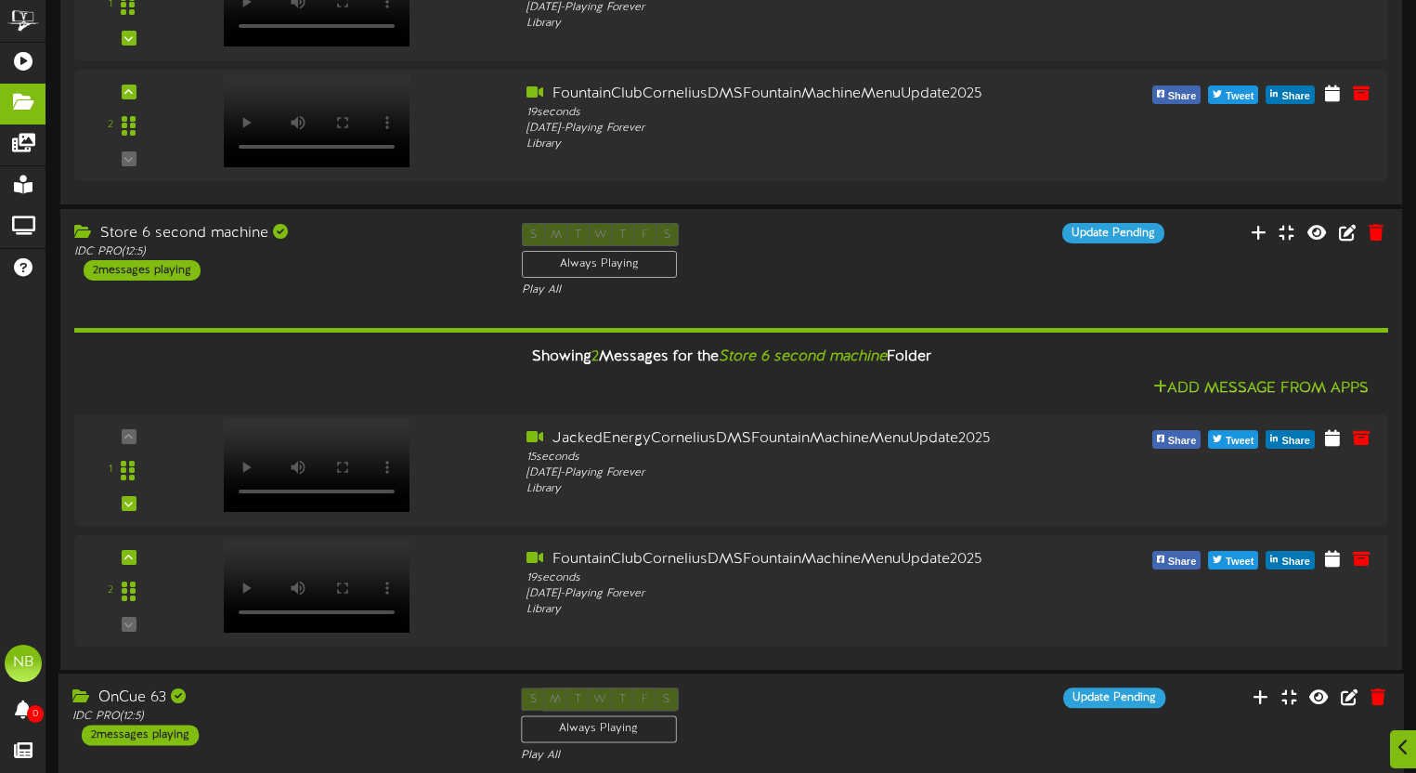
scroll to position [1220, 0]
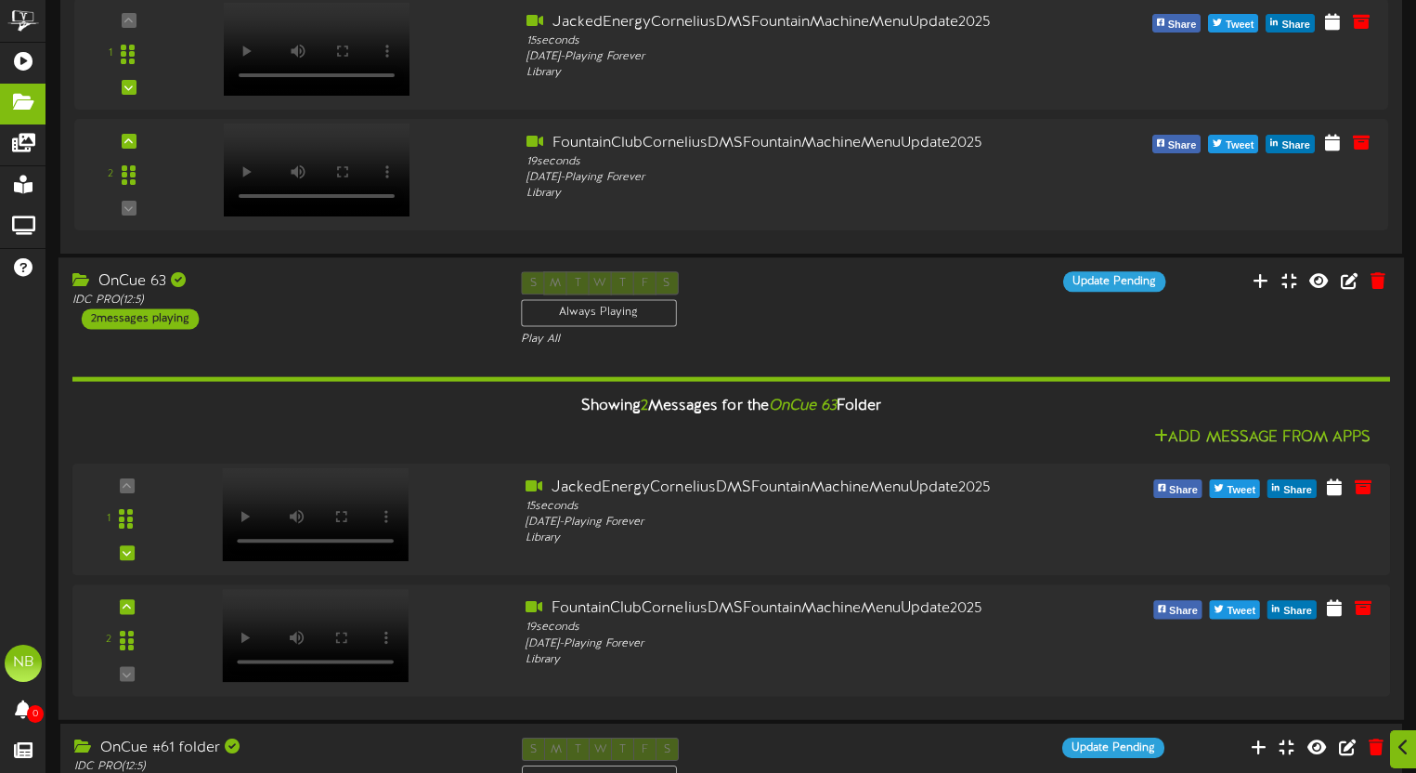
click at [310, 344] on div "OnCue 63 IDC PRO ( 12:5 ) 2 messages playing S M T W T F S Always Playing Play …" at bounding box center [732, 309] width 1346 height 76
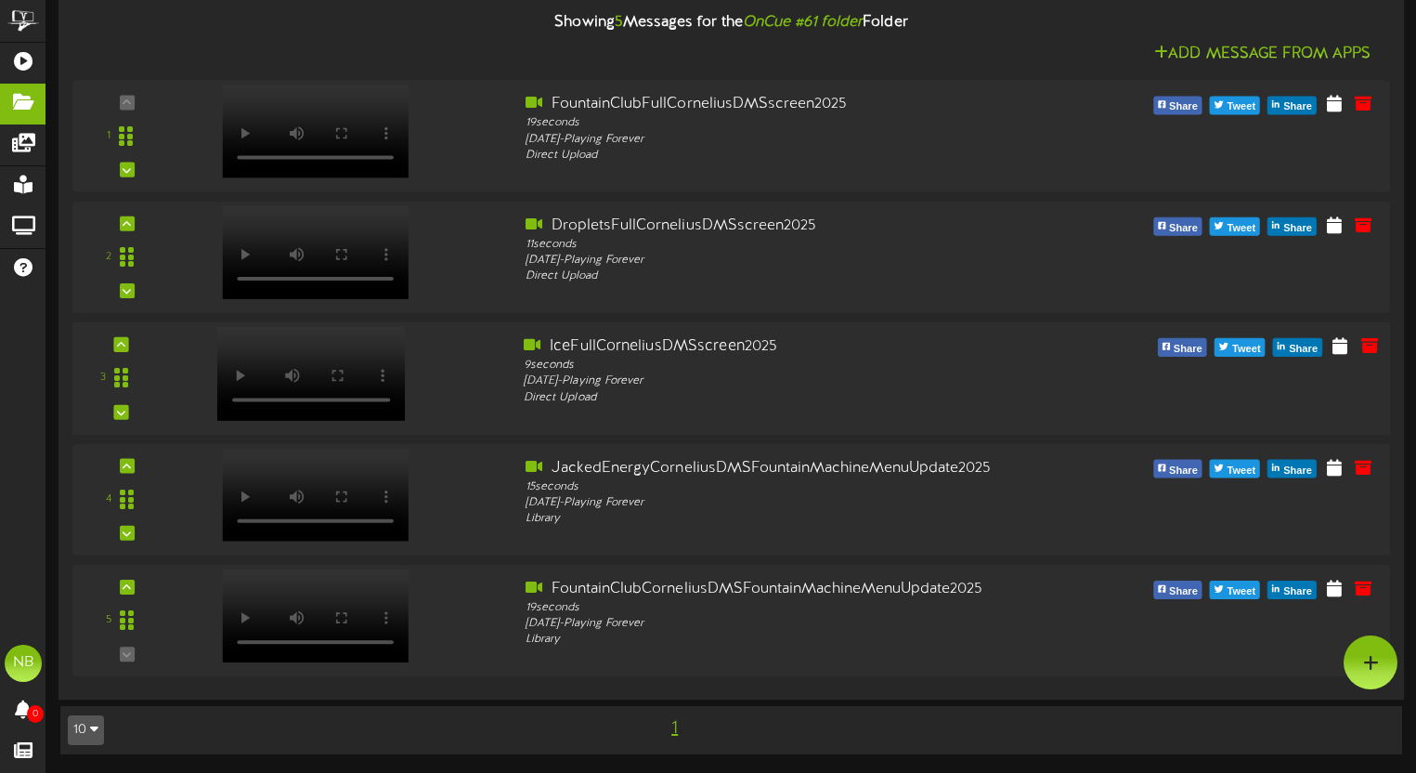
scroll to position [1677, 0]
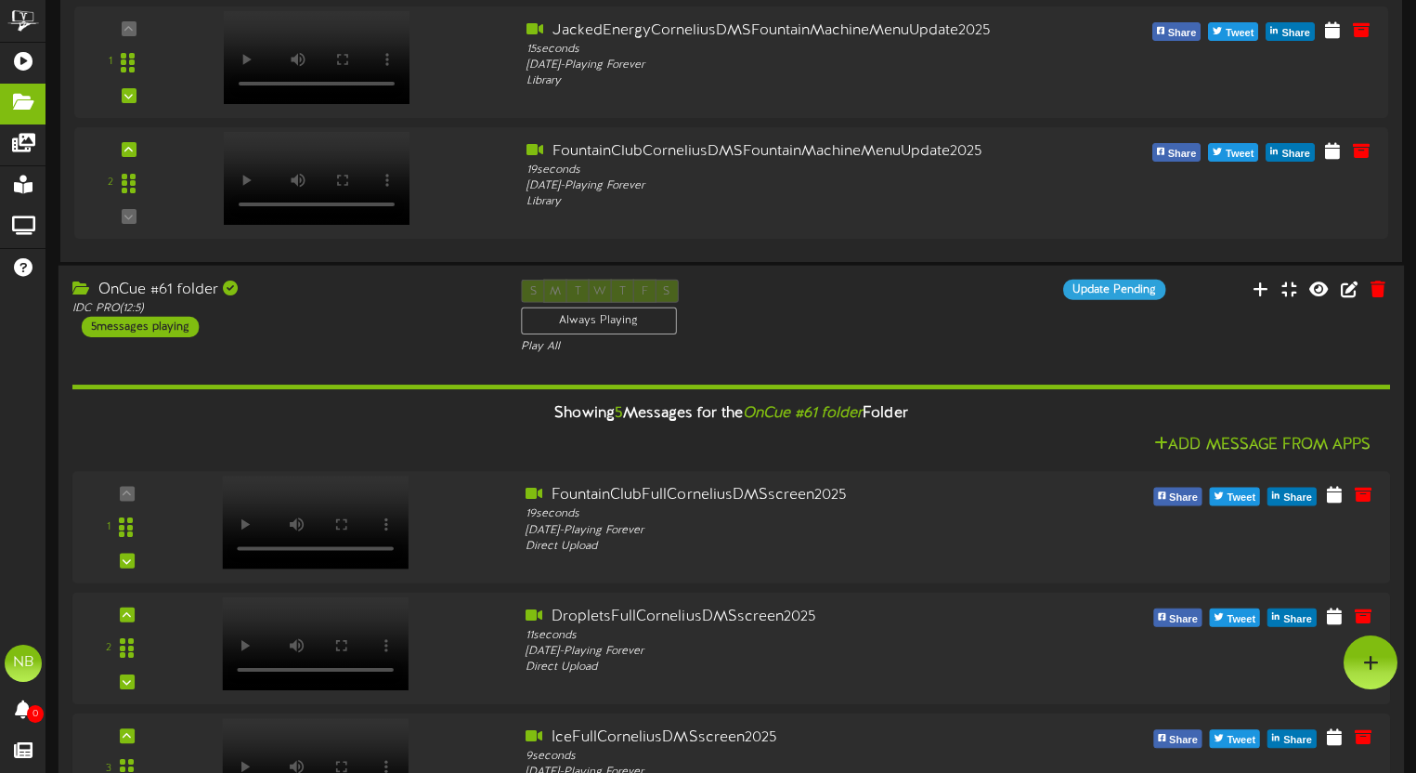
click at [350, 347] on div "OnCue #61 folder IDC PRO ( 12:5 ) 5 messages playing S M T W T F S Always Playi…" at bounding box center [732, 318] width 1346 height 76
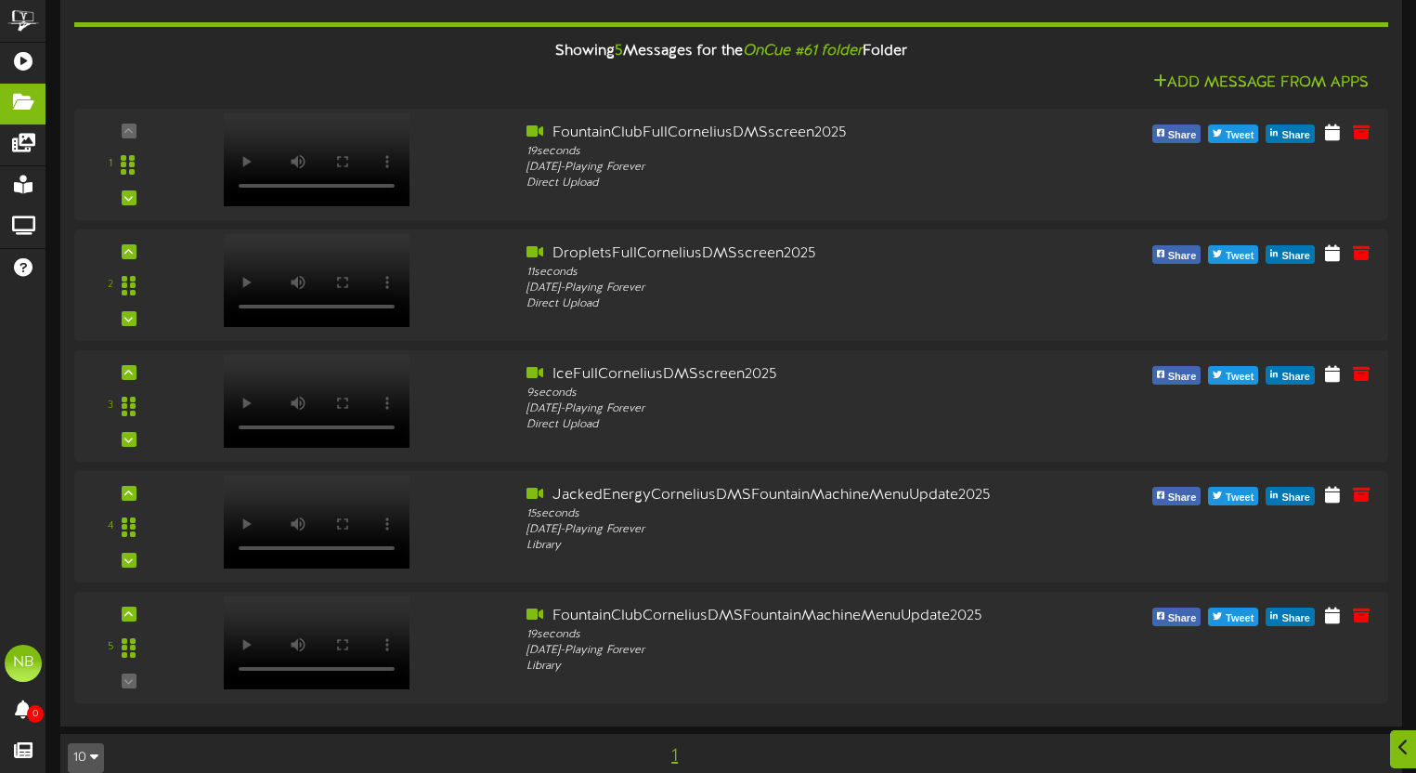
scroll to position [1725, 0]
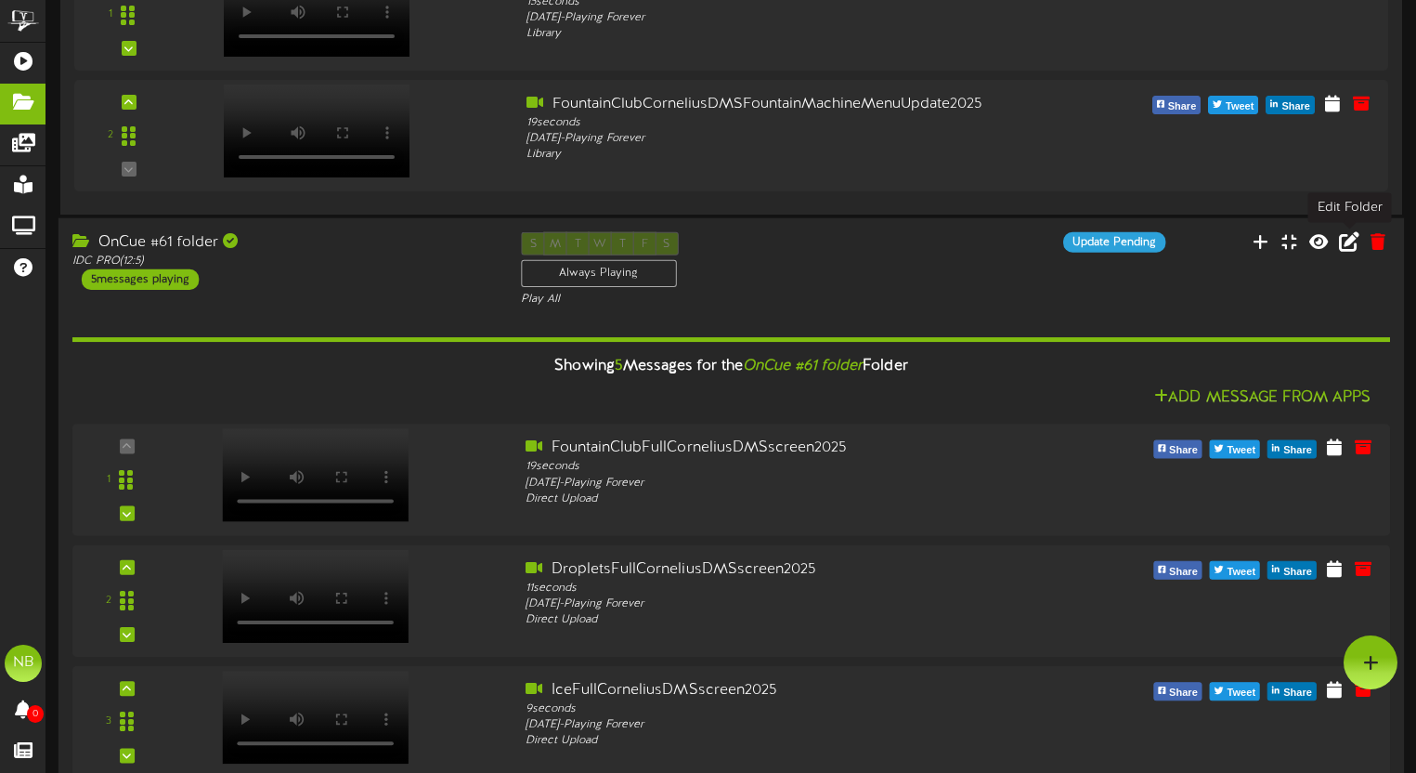
click at [1353, 241] on icon at bounding box center [1349, 240] width 20 height 20
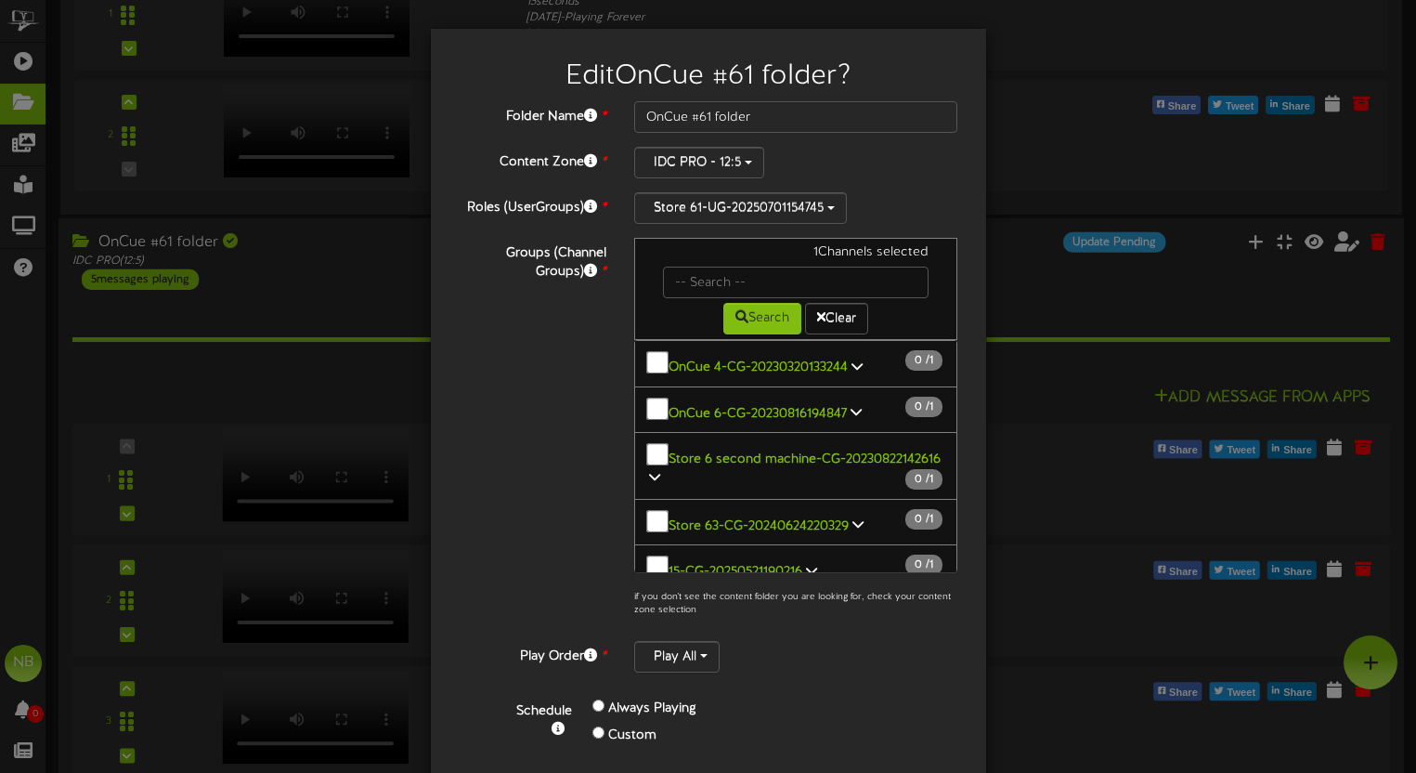
scroll to position [37, 0]
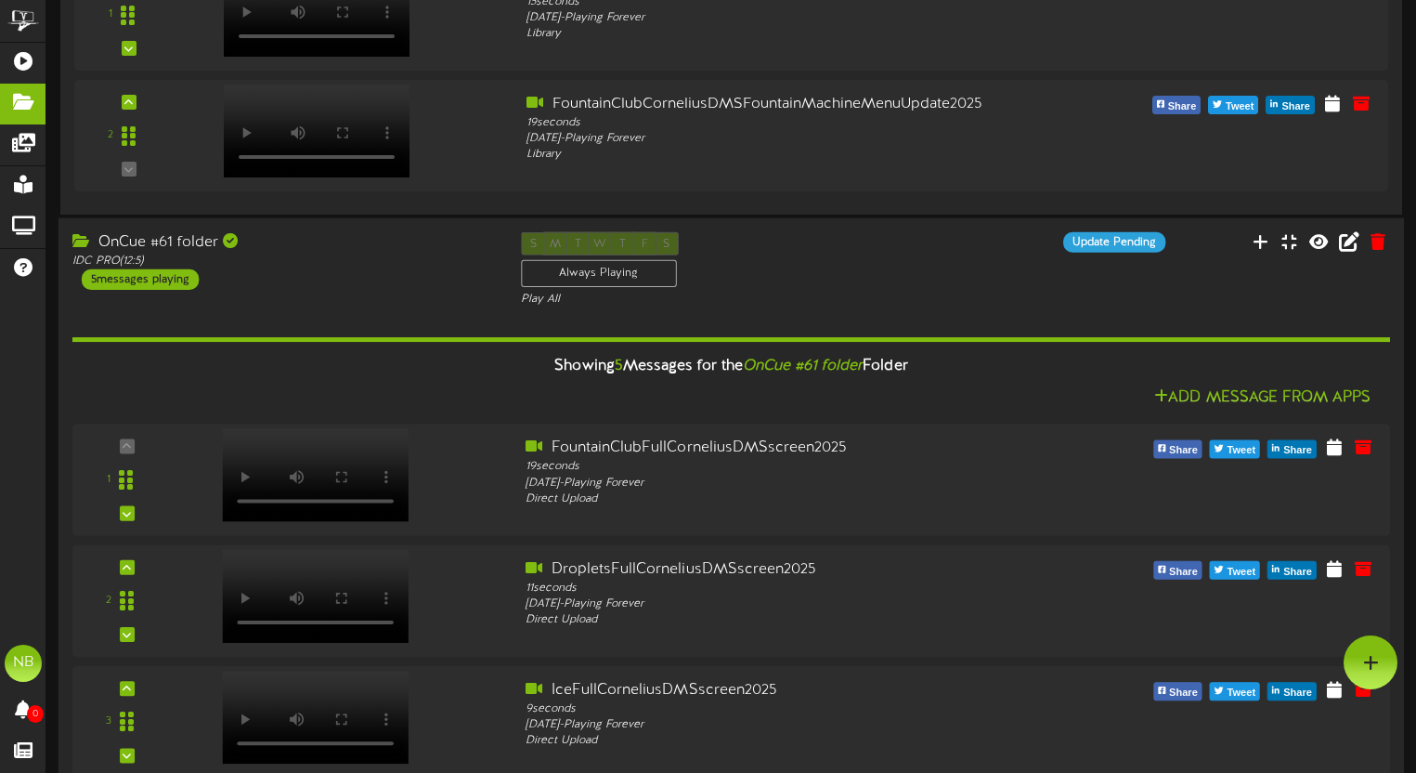
click at [1135, 254] on div "OnCue #61 folder IDC PRO ( 12:5 ) 5 messages playing S M T W T F S Always Playi…" at bounding box center [732, 270] width 1346 height 76
click at [195, 250] on div "OnCue #61 folder" at bounding box center [282, 242] width 421 height 21
click at [213, 238] on div "OnCue #61 folder" at bounding box center [282, 242] width 421 height 21
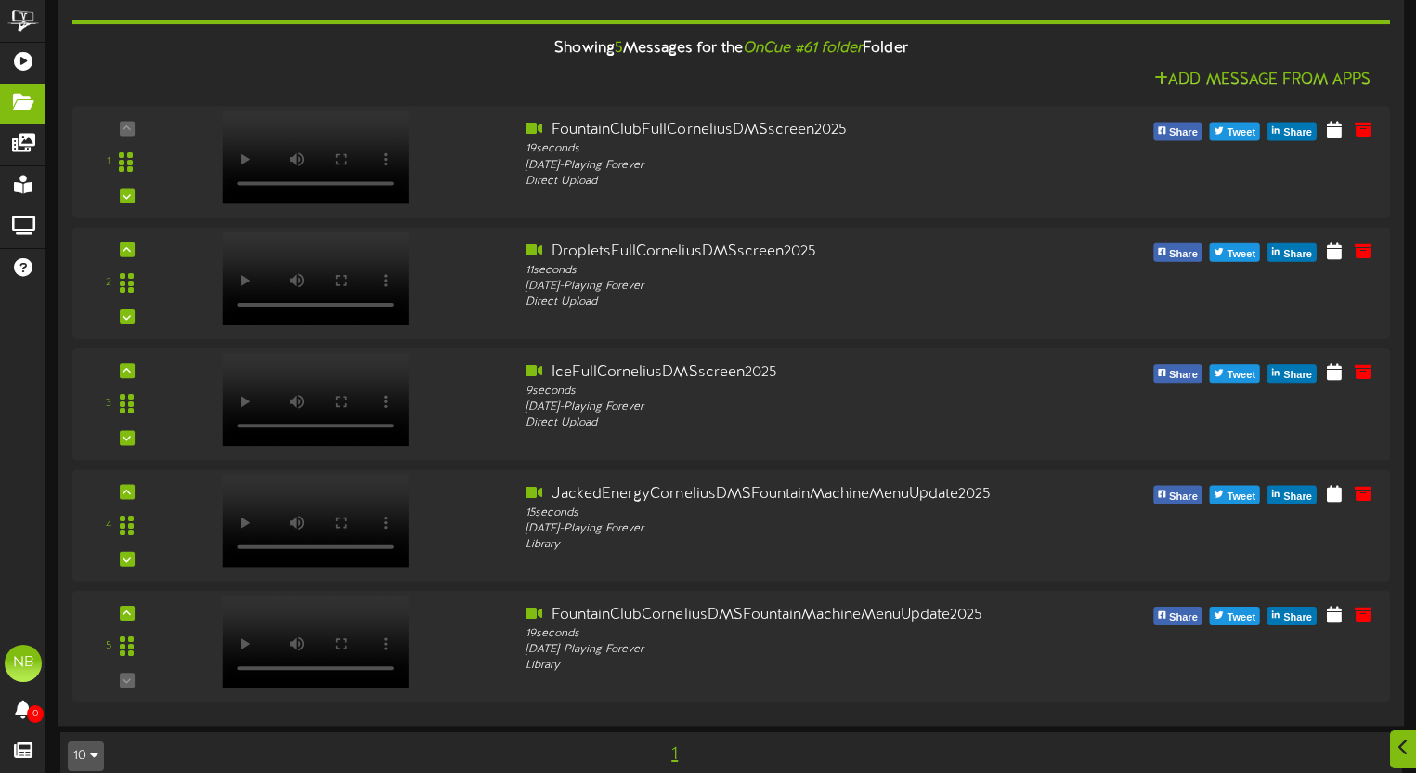
scroll to position [2068, 0]
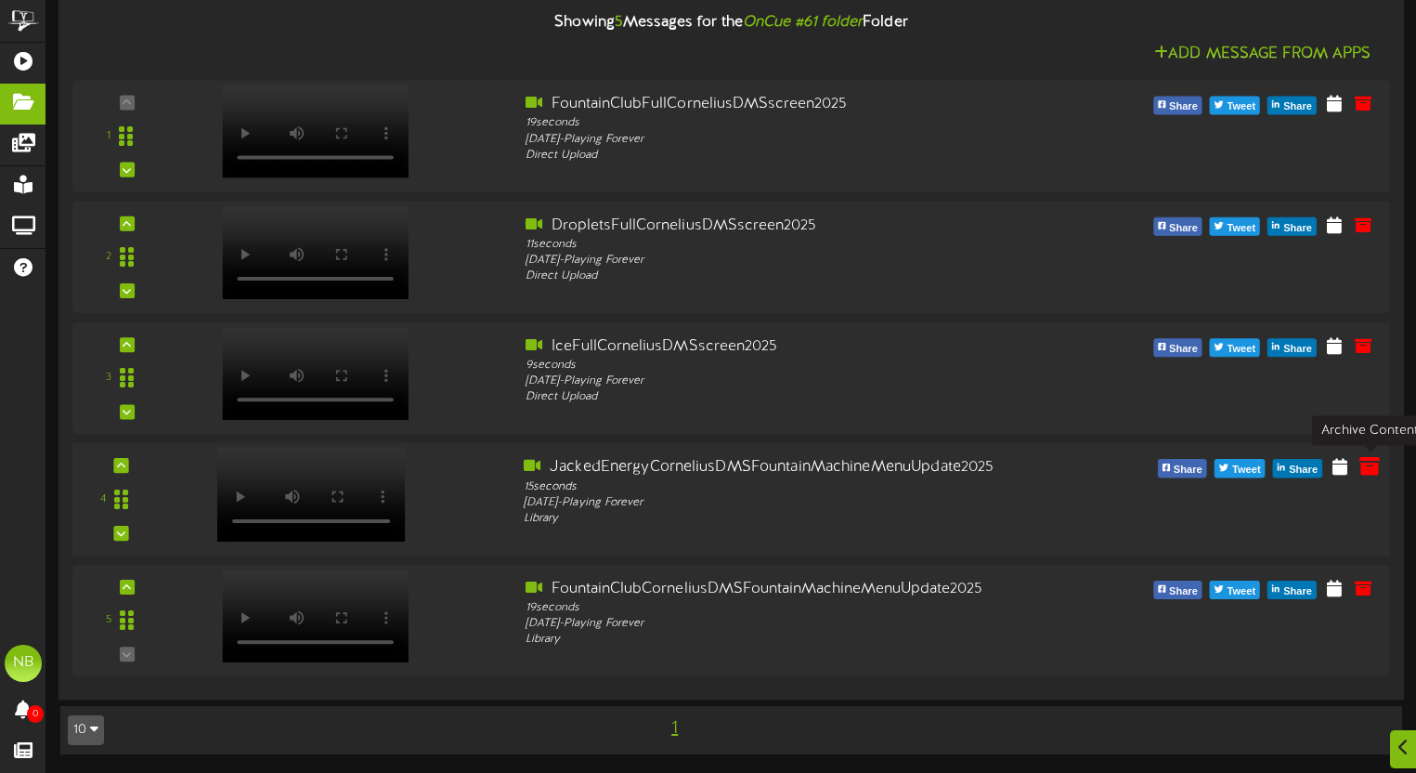
click at [1370, 470] on icon at bounding box center [1370, 466] width 20 height 20
click at [735, 476] on div "JackedEnergyCorneliusDMSFountainMachineMenuUpdate2025" at bounding box center [787, 467] width 527 height 21
click at [1334, 469] on icon at bounding box center [1341, 466] width 18 height 20
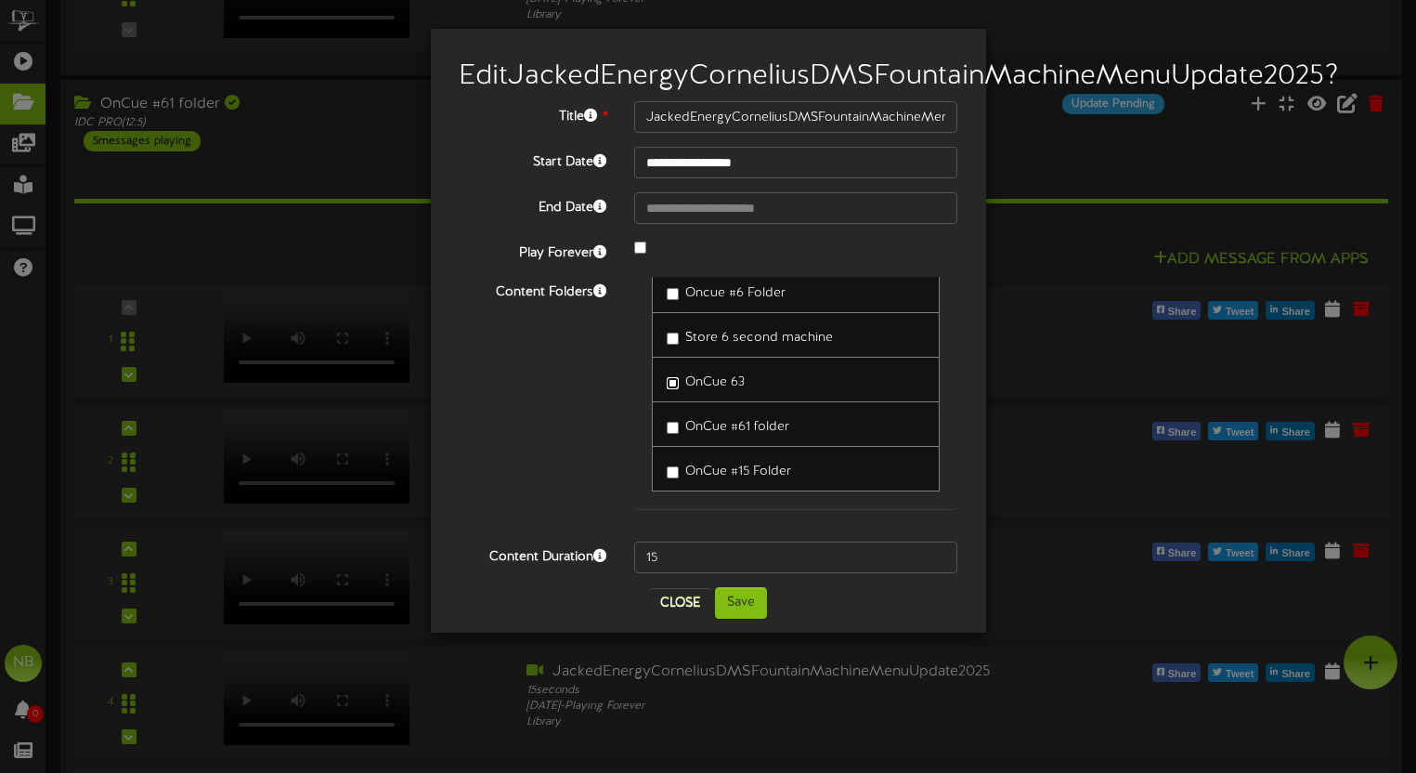
scroll to position [1849, 0]
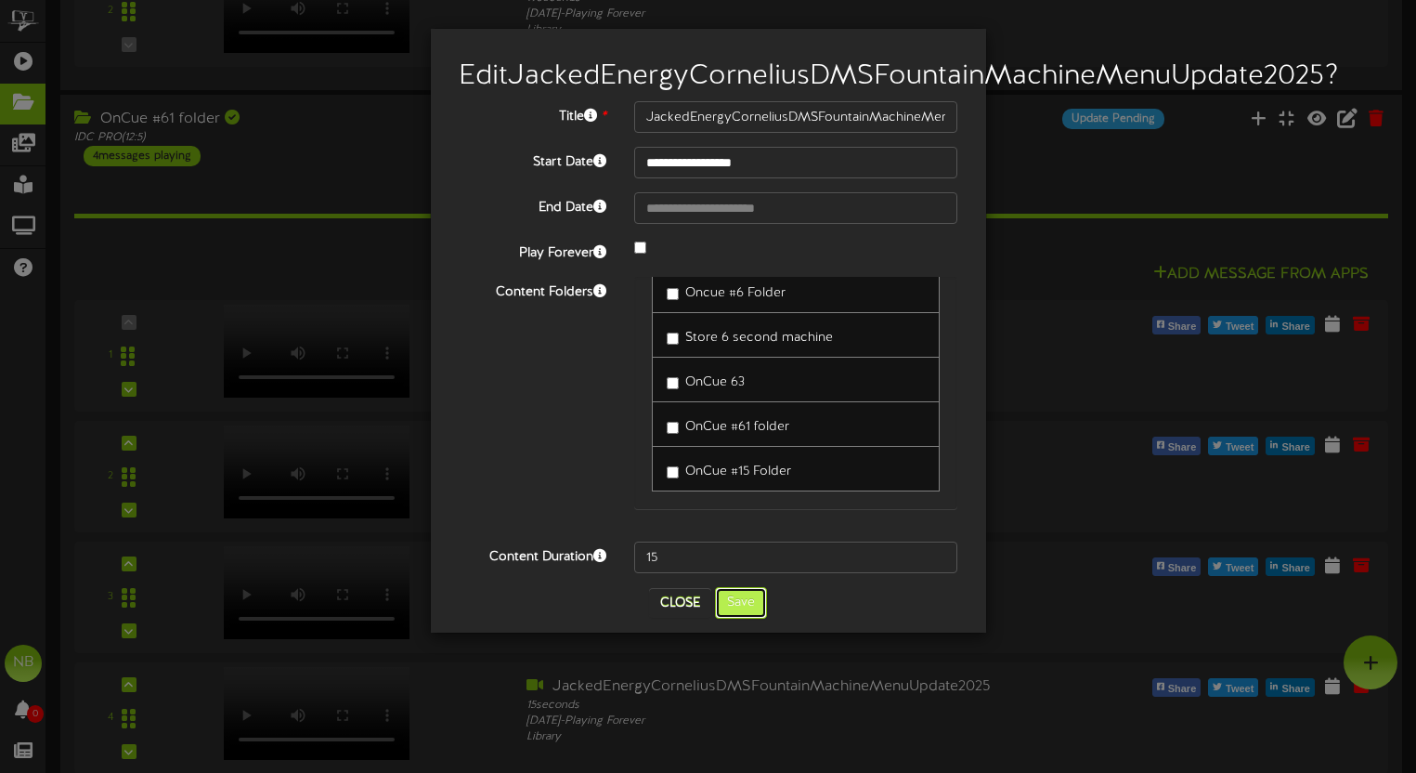
click at [756, 619] on button "Save" at bounding box center [741, 603] width 52 height 32
click at [738, 619] on button "Save" at bounding box center [741, 603] width 52 height 32
click at [672, 618] on button "Close" at bounding box center [680, 603] width 62 height 30
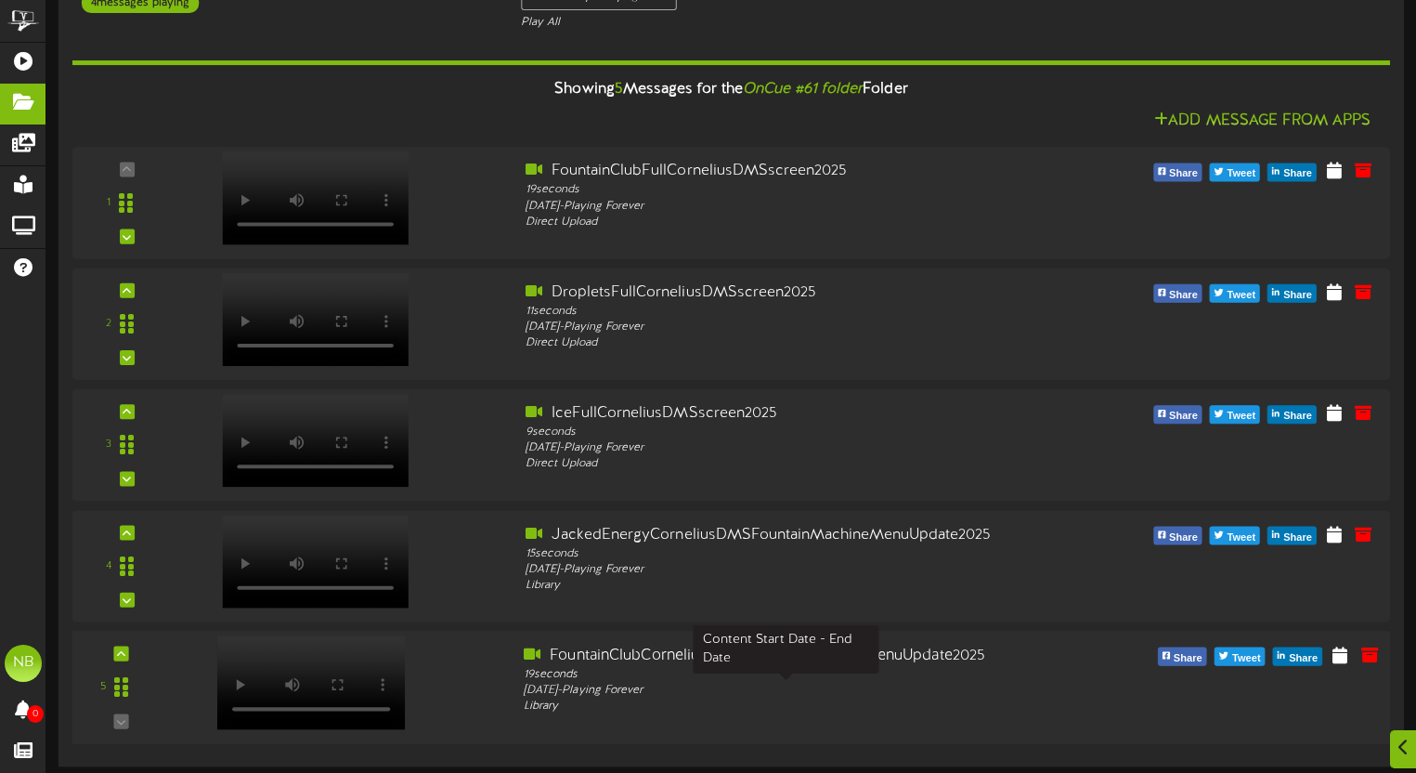
scroll to position [2068, 0]
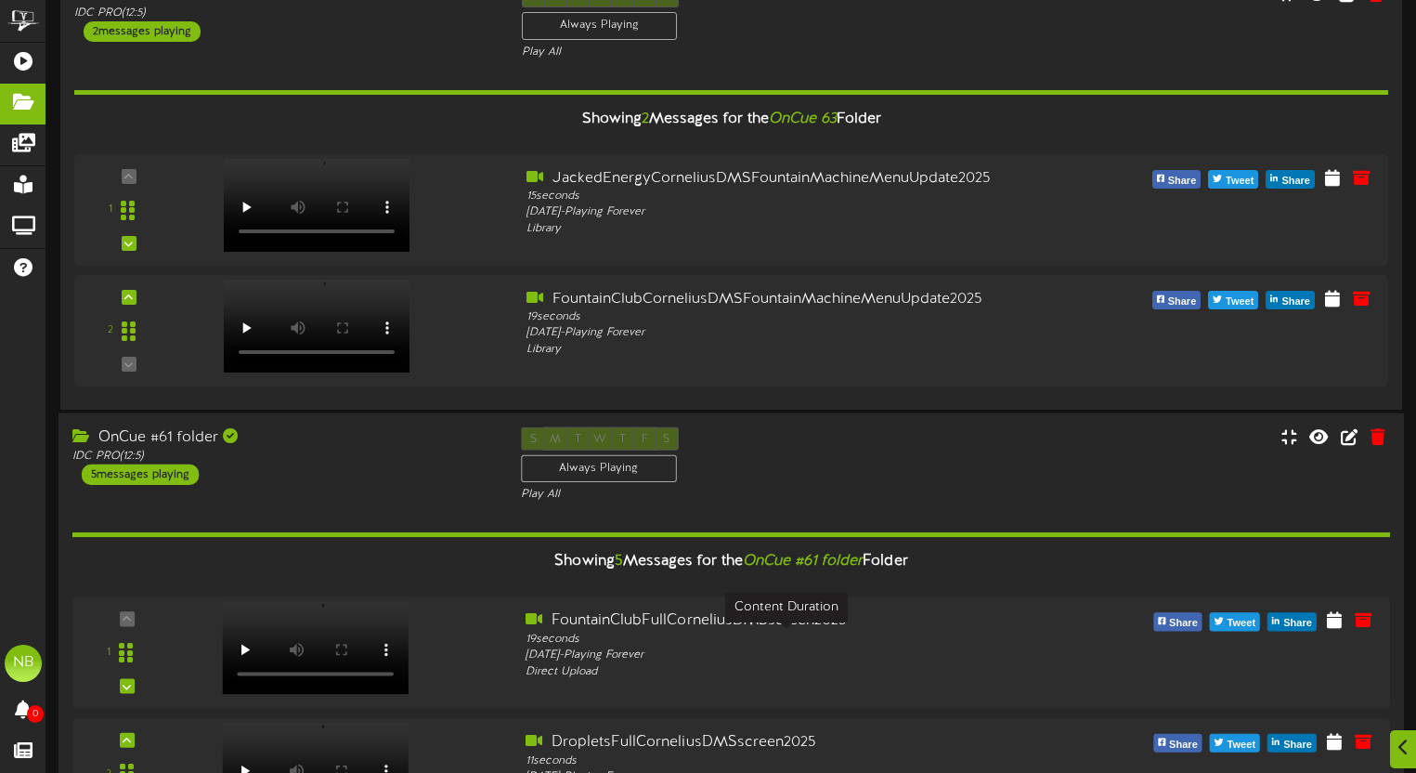
scroll to position [1957, 0]
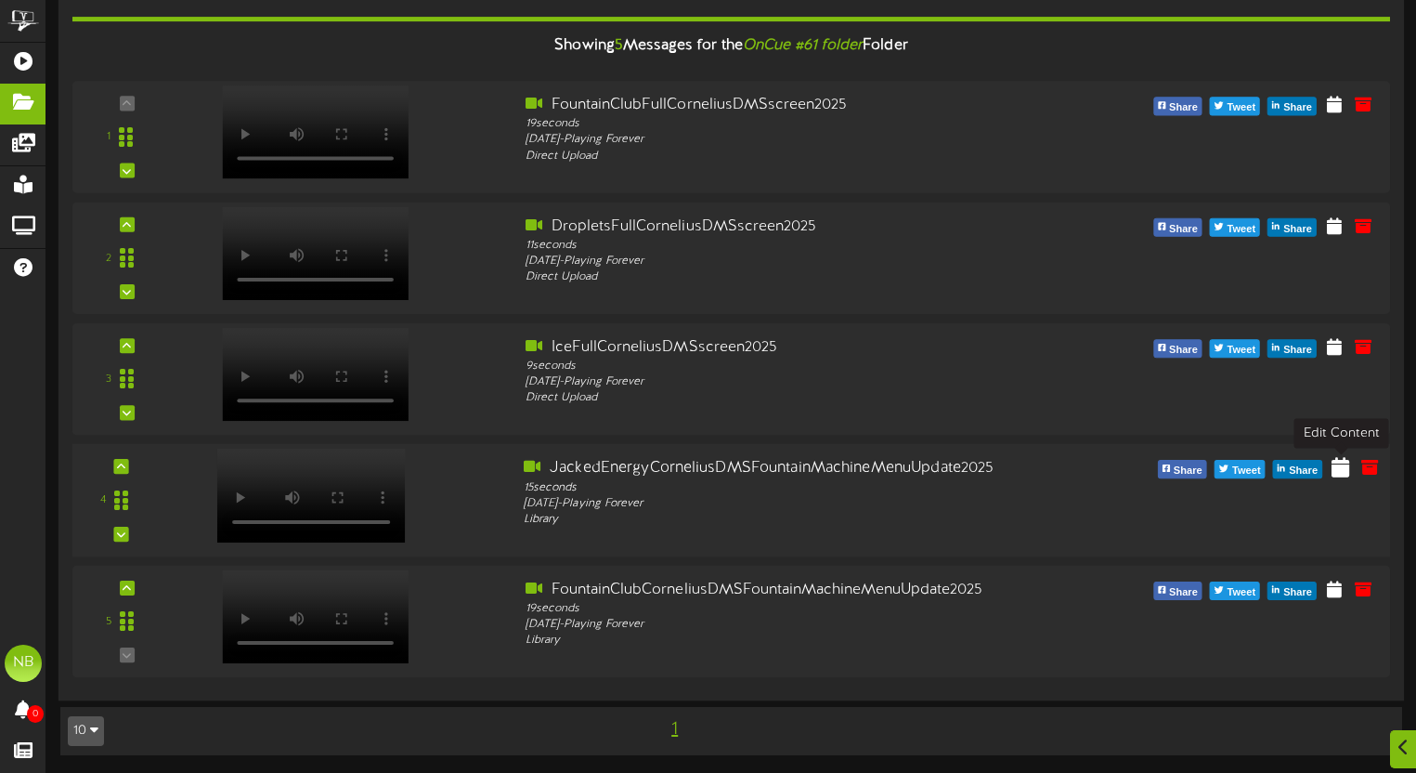
click at [1349, 465] on icon at bounding box center [1341, 466] width 18 height 20
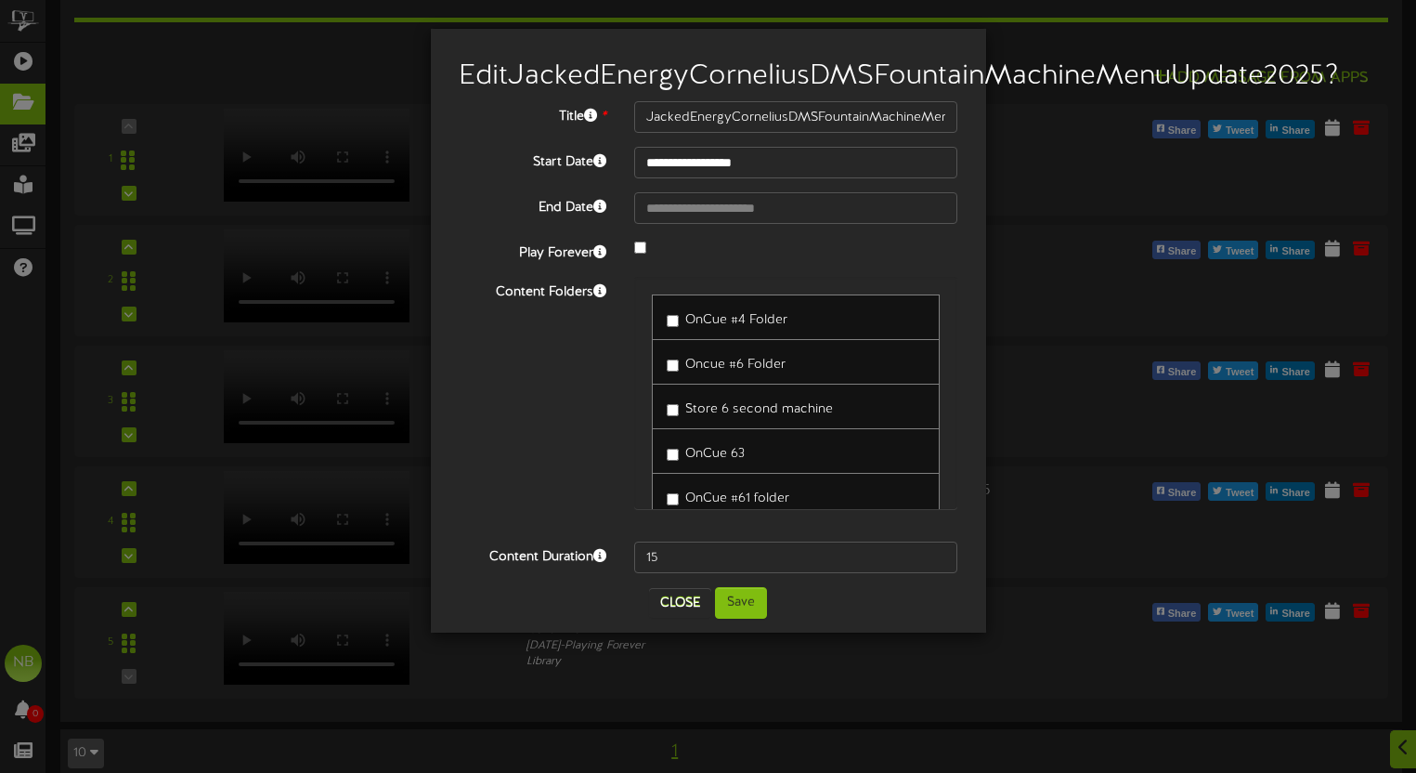
scroll to position [72, 0]
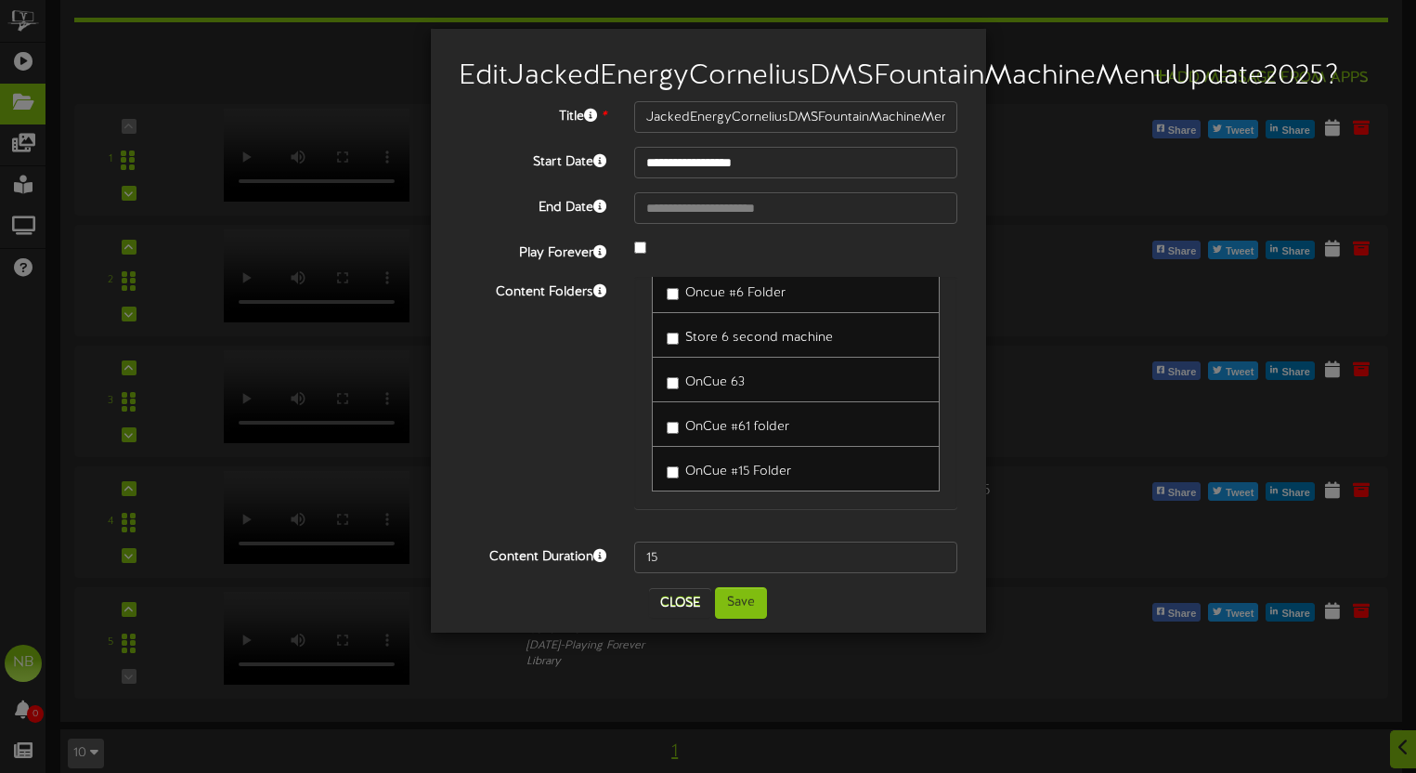
click at [737, 434] on span "OnCue #61 folder" at bounding box center [737, 427] width 104 height 14
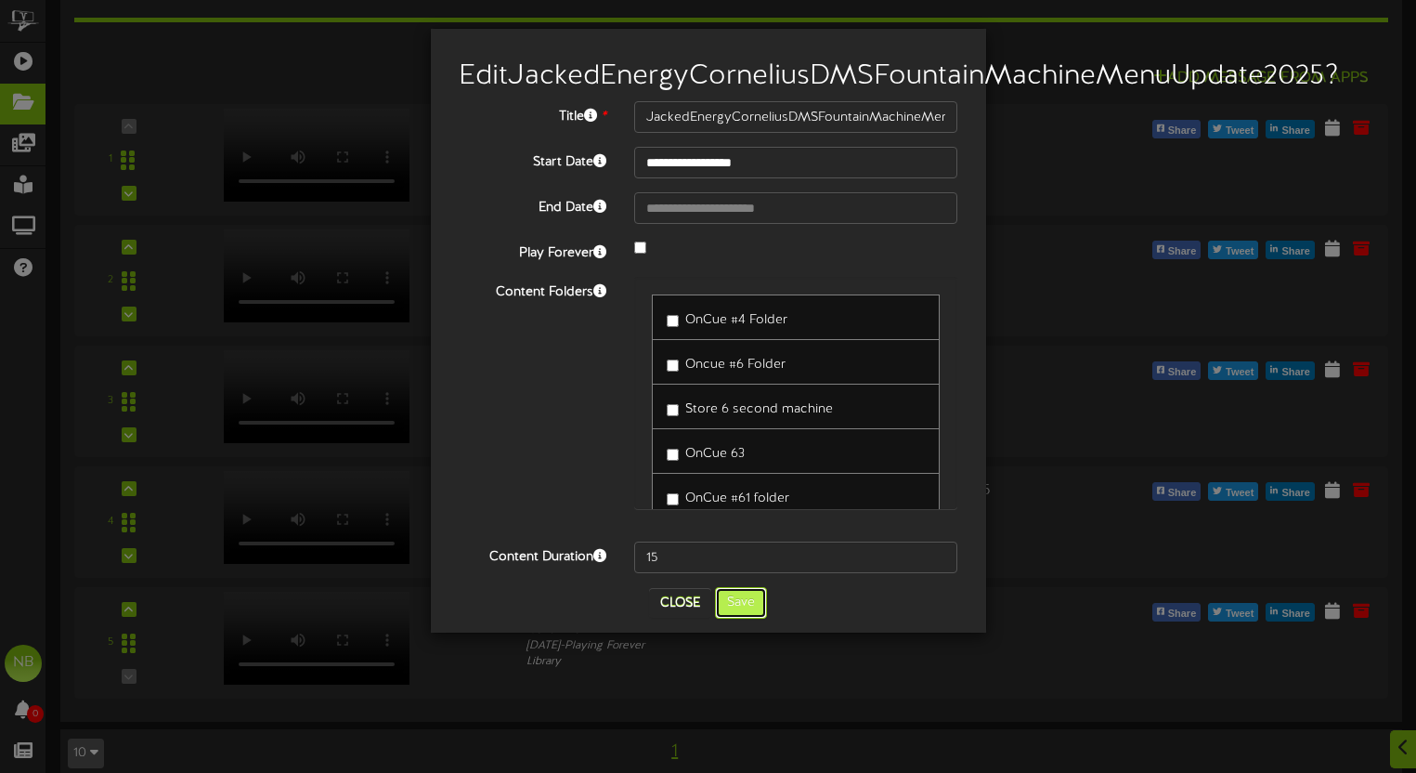
click at [748, 619] on button "Save" at bounding box center [741, 603] width 52 height 32
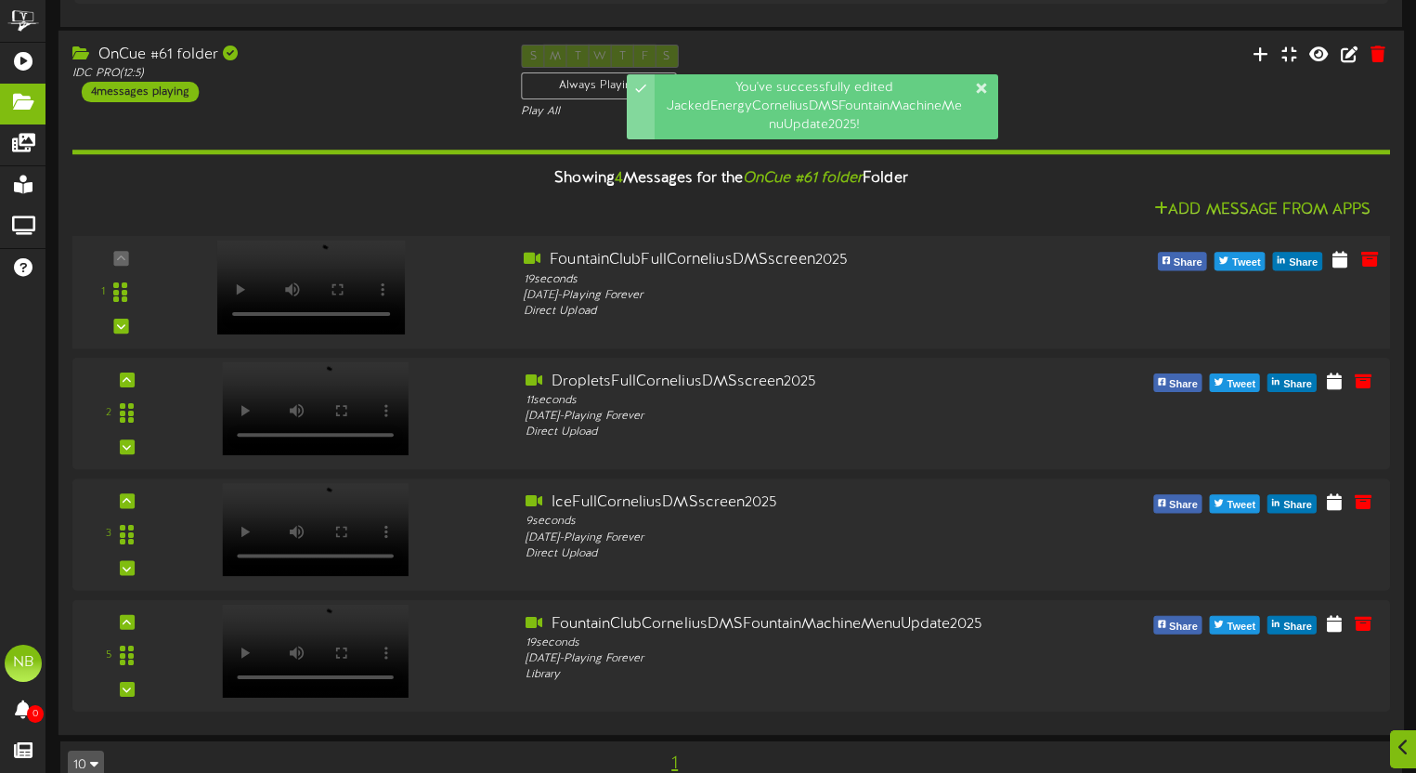
scroll to position [1948, 0]
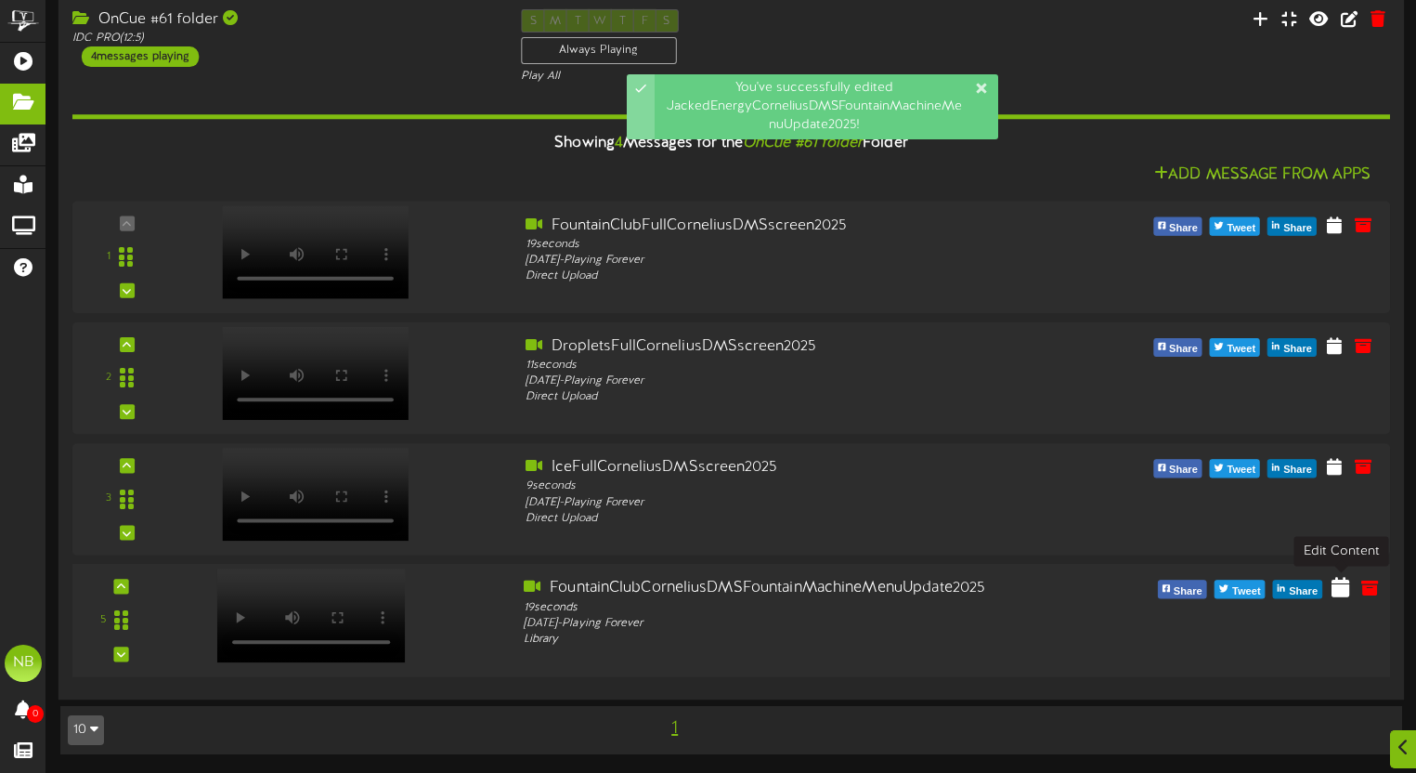
click at [1339, 590] on icon at bounding box center [1341, 587] width 18 height 20
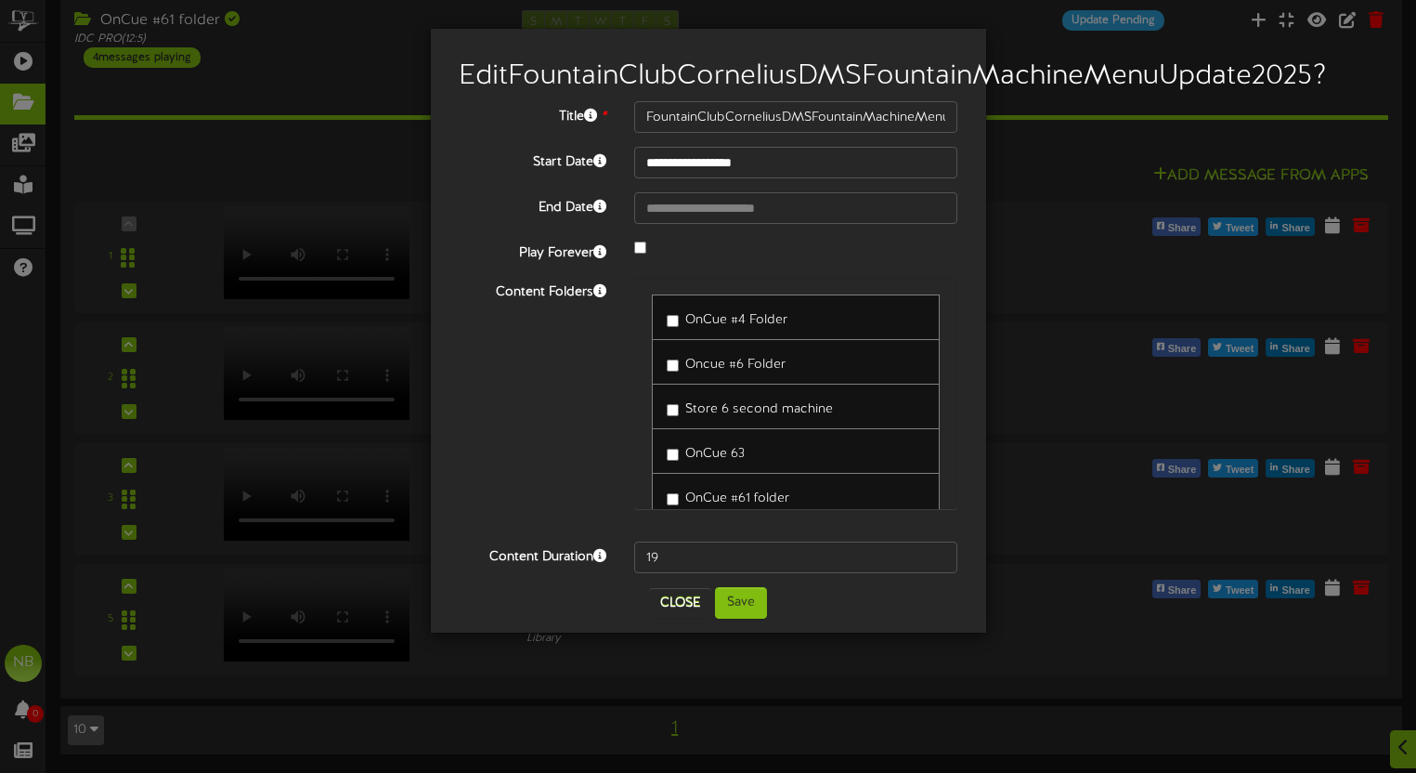
scroll to position [72, 0]
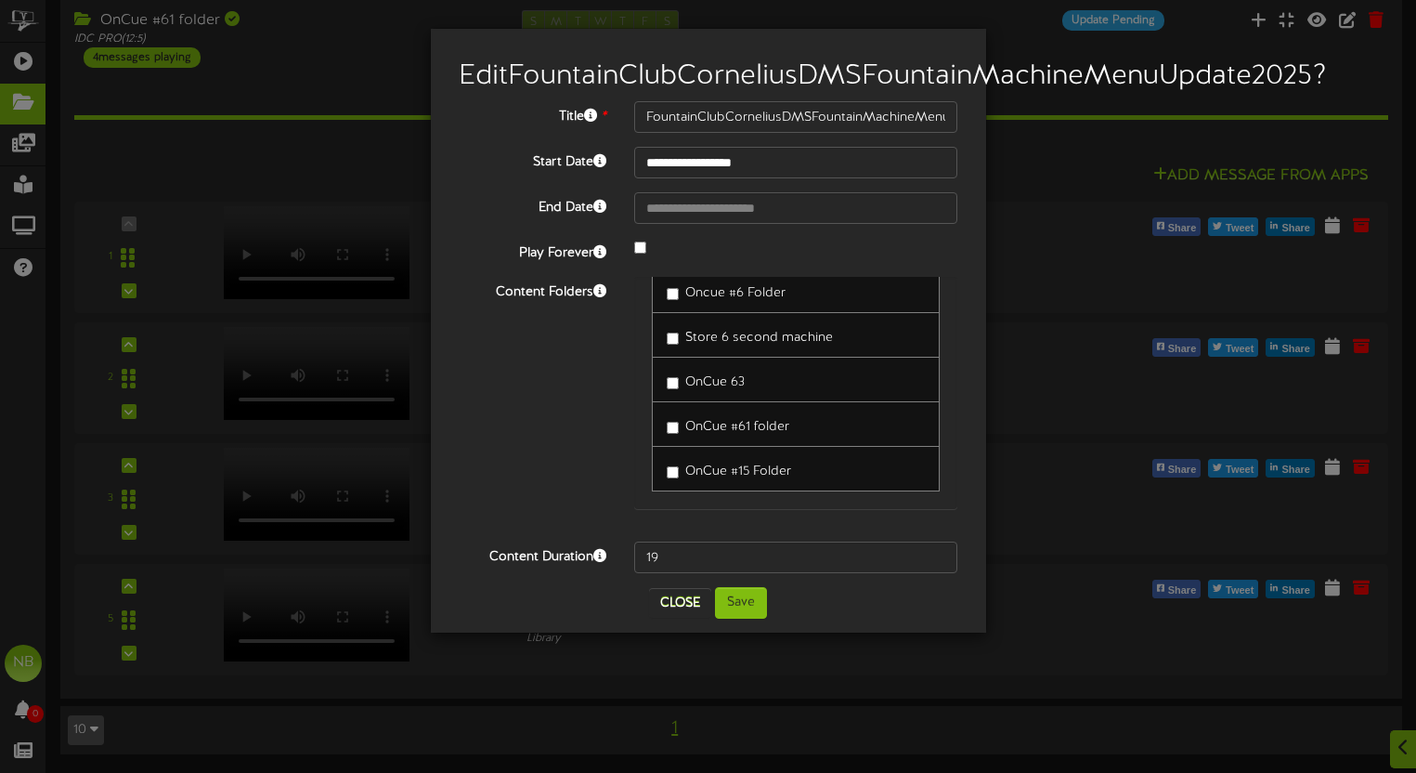
click at [739, 434] on span "OnCue #61 folder" at bounding box center [737, 427] width 104 height 14
click at [749, 619] on button "Save" at bounding box center [741, 603] width 52 height 32
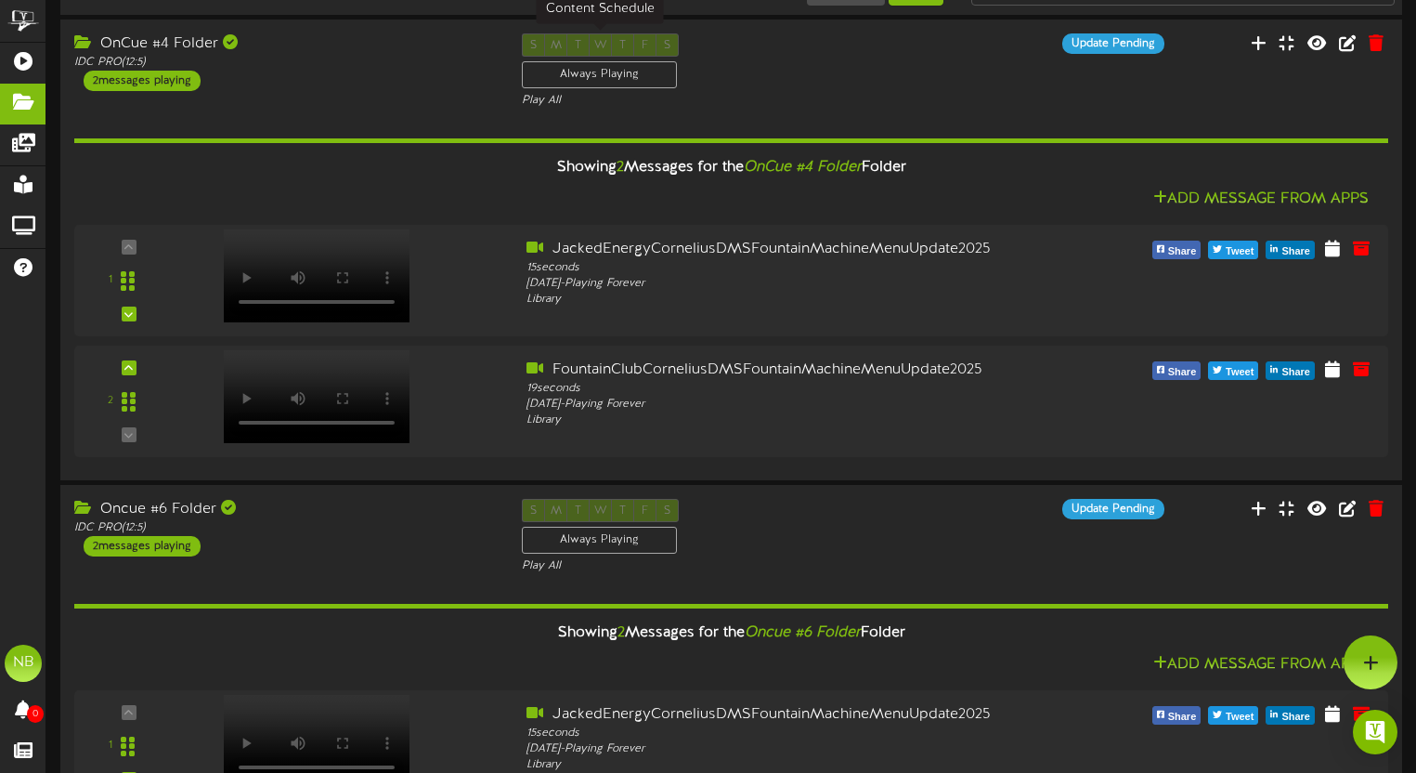
scroll to position [0, 0]
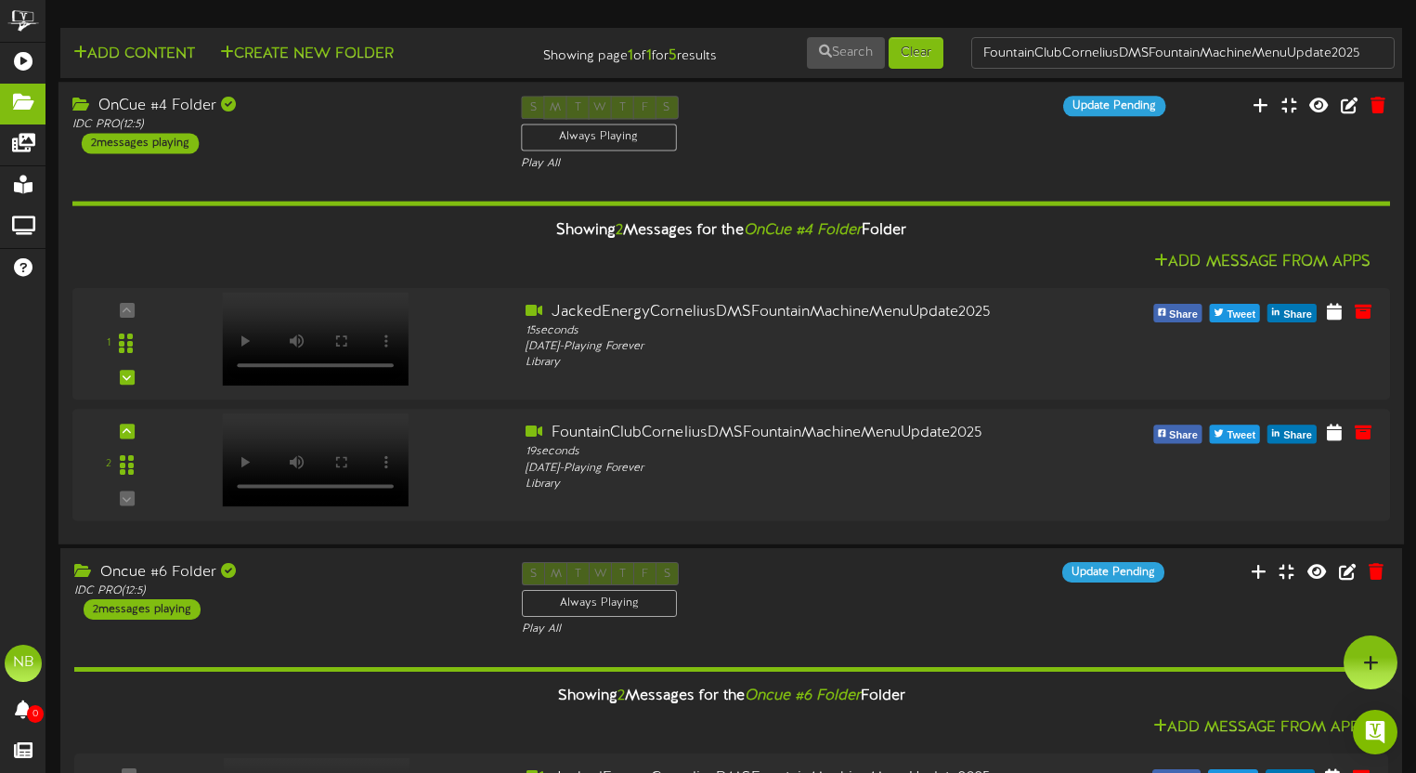
click at [374, 107] on div "OnCue #4 Folder" at bounding box center [282, 106] width 421 height 21
click at [783, 124] on div "S M T W T F S Always Playing Play All" at bounding box center [731, 134] width 449 height 76
